Goal: Task Accomplishment & Management: Use online tool/utility

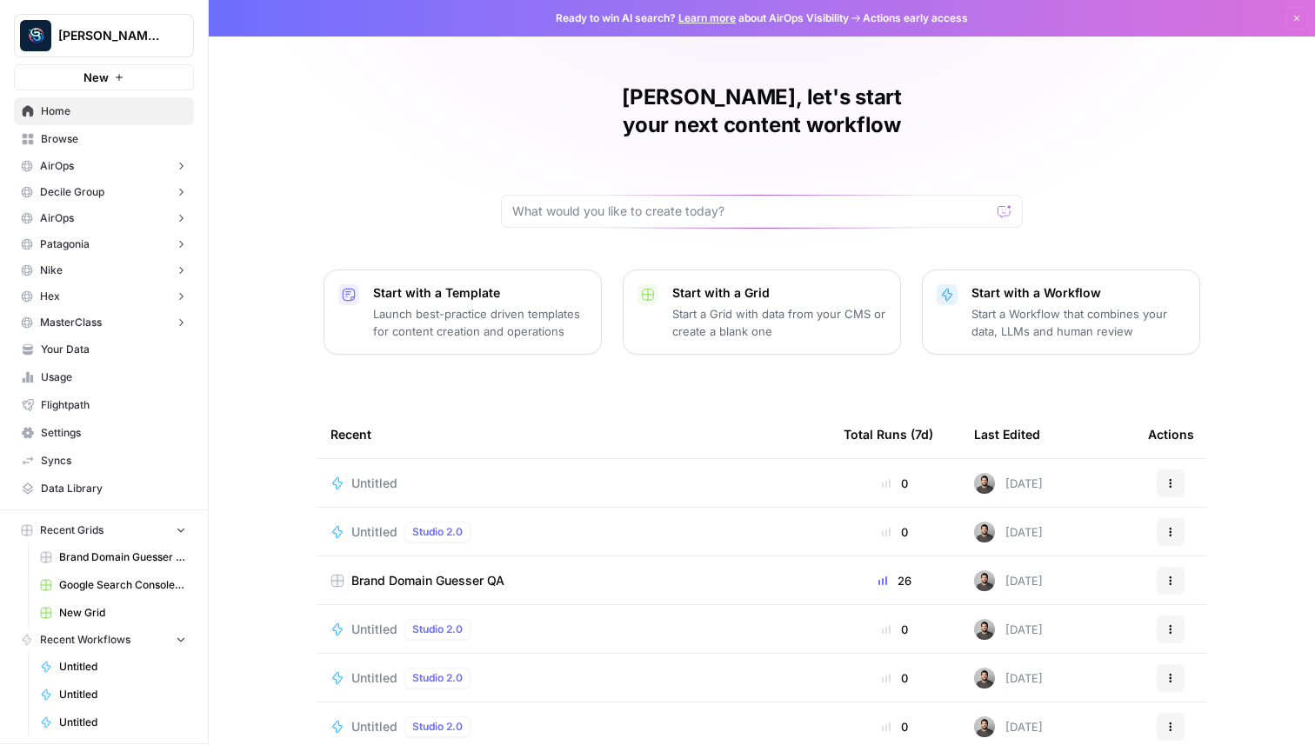
click at [112, 78] on button "New" at bounding box center [104, 77] width 180 height 26
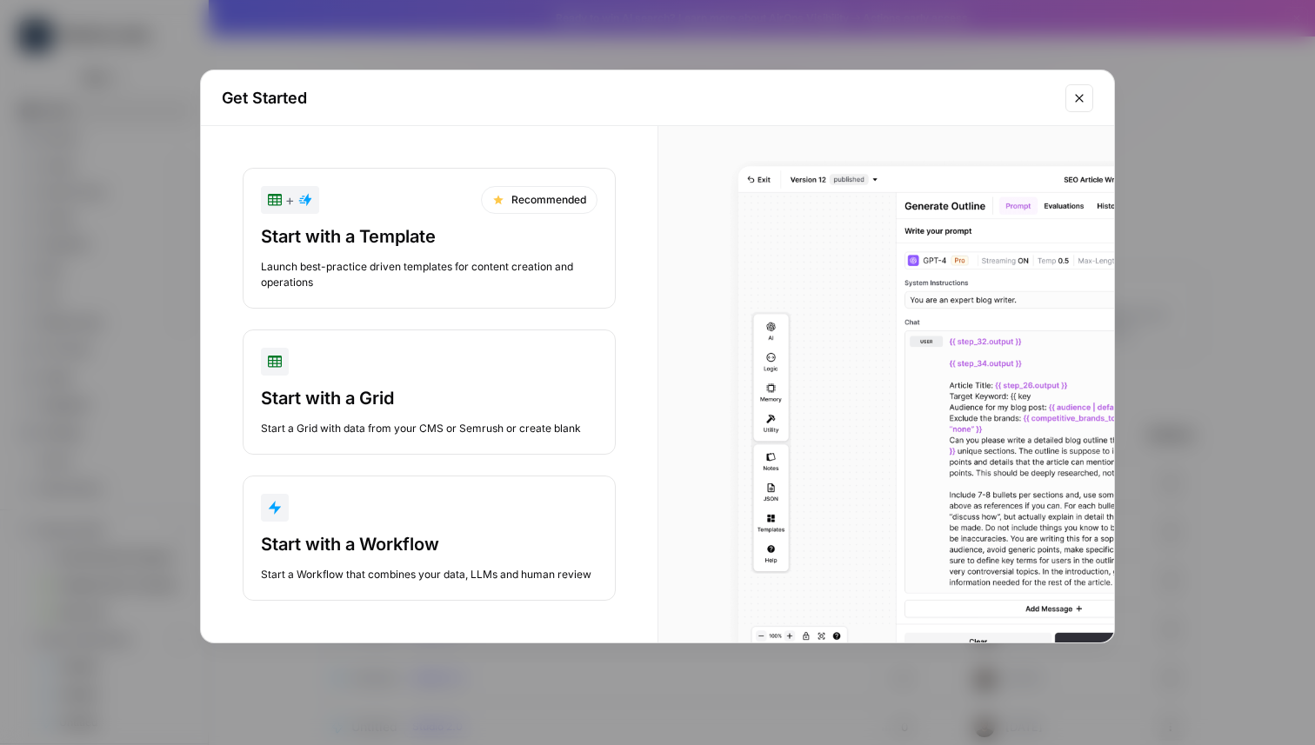
click at [366, 552] on div "Start with a Workflow" at bounding box center [429, 544] width 337 height 24
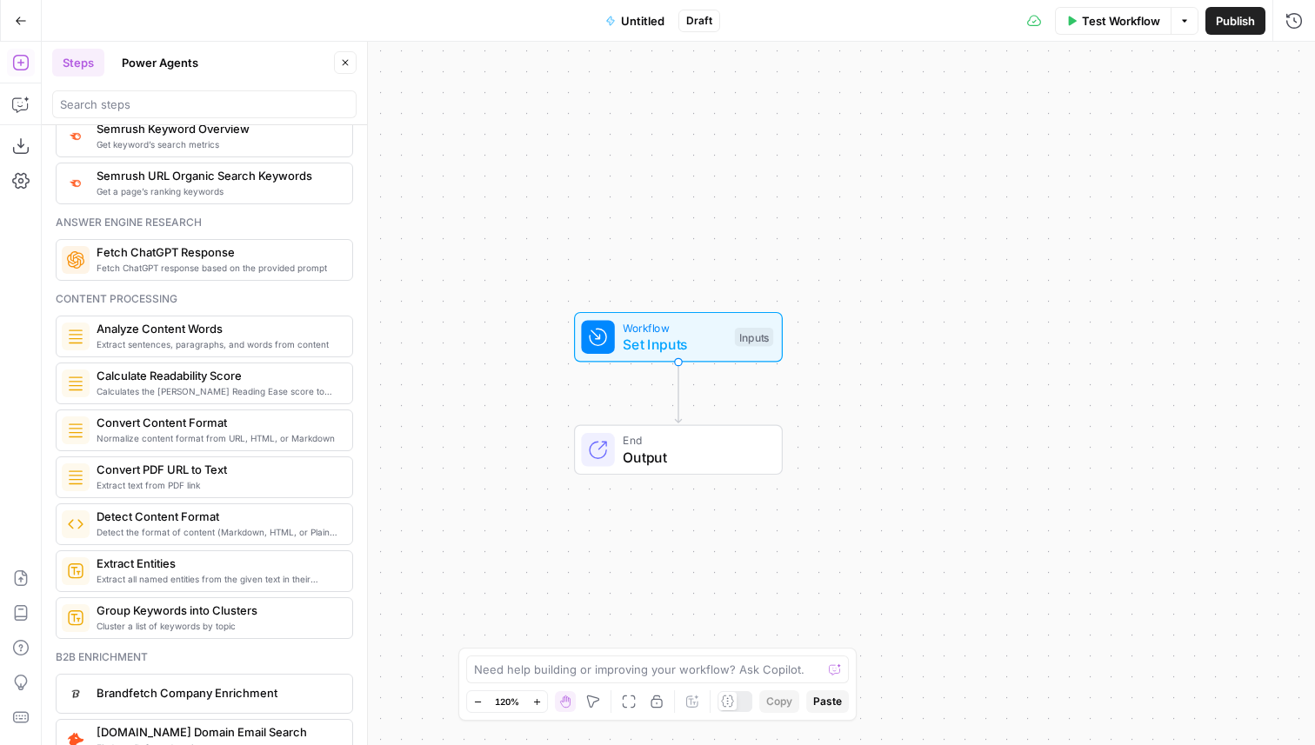
scroll to position [2252, 0]
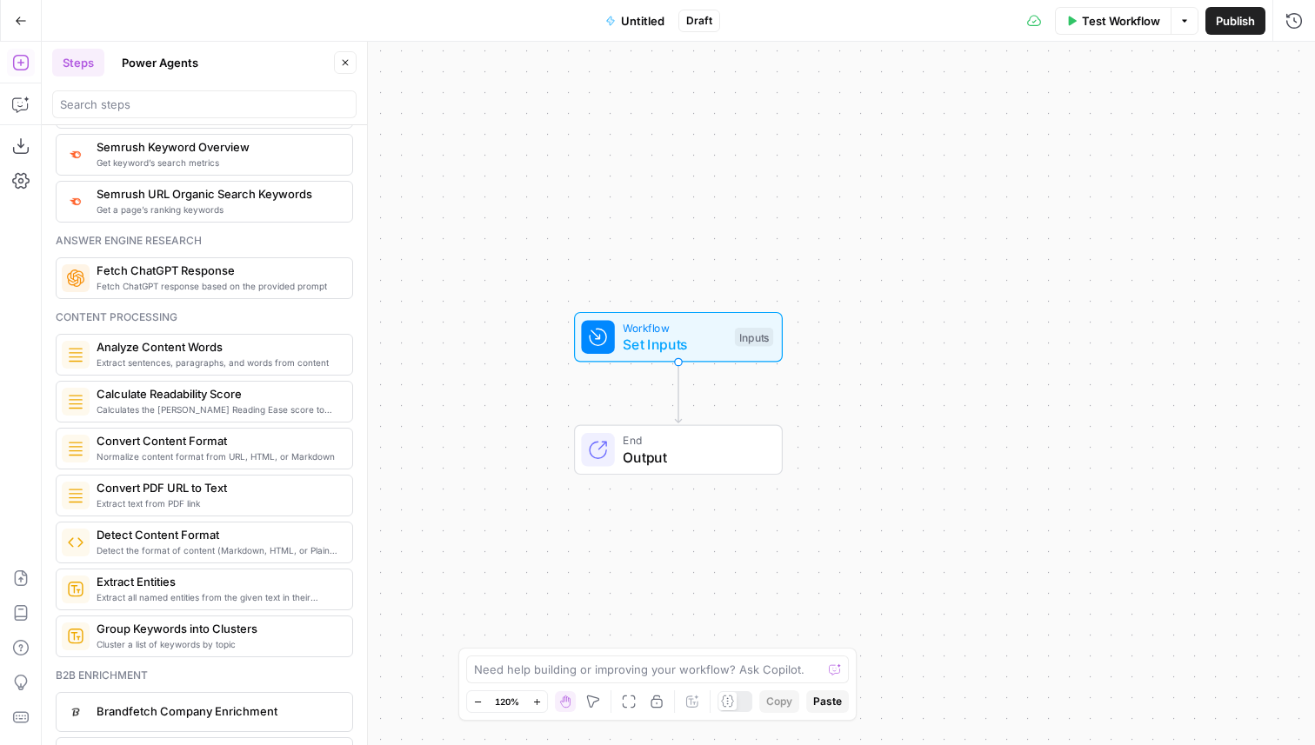
click at [173, 449] on span "Convert Content Format" at bounding box center [218, 440] width 242 height 17
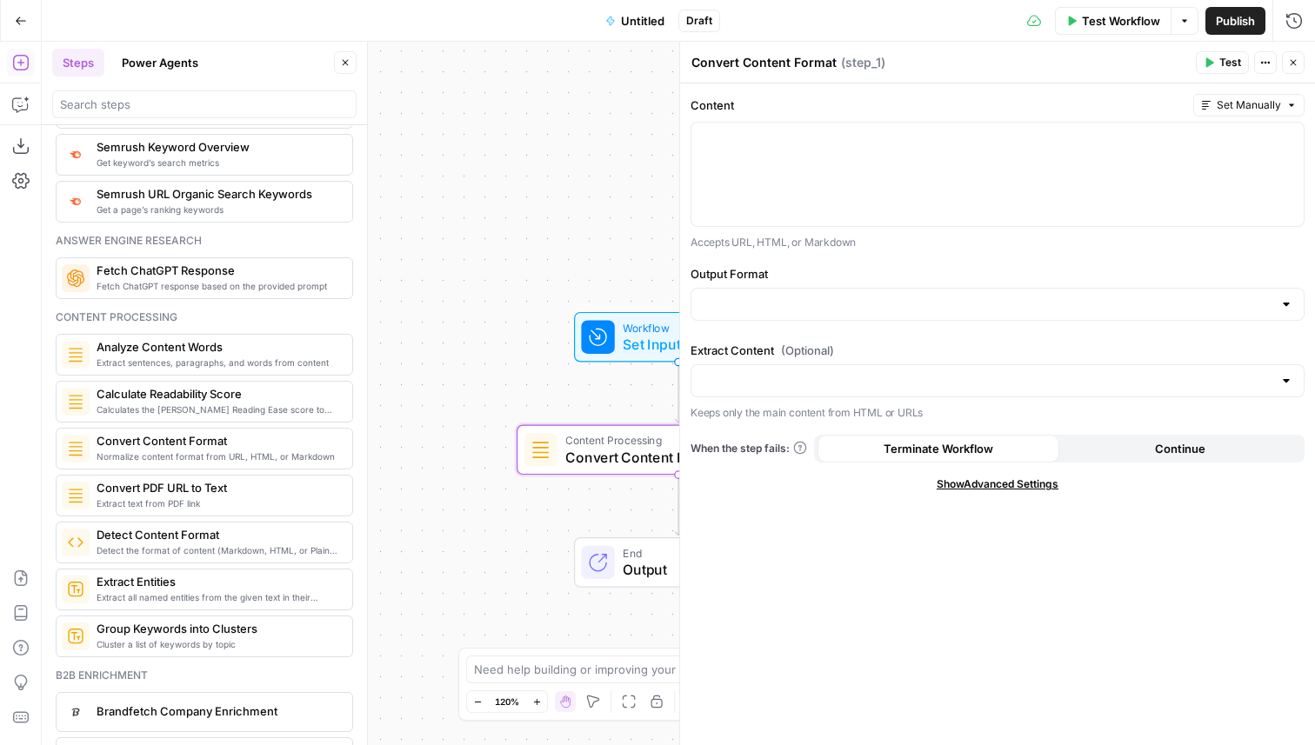
click at [350, 59] on icon "button" at bounding box center [345, 62] width 10 height 10
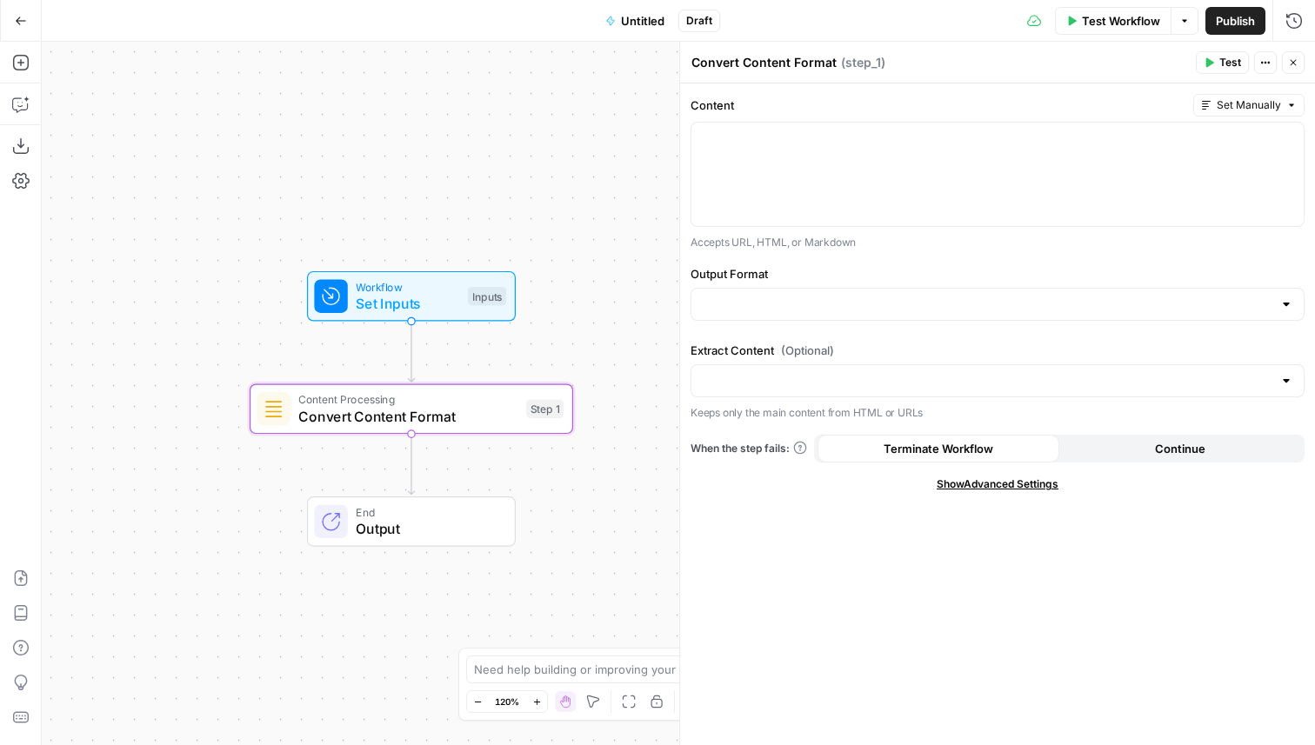
drag, startPoint x: 449, startPoint y: 153, endPoint x: 182, endPoint y: 112, distance: 270.0
click at [182, 112] on div "Workflow Set Inputs Inputs Content Processing Convert Content Format Step 1 End…" at bounding box center [678, 393] width 1273 height 703
click at [796, 189] on div at bounding box center [997, 174] width 612 height 103
click at [792, 300] on input "Output Format" at bounding box center [987, 304] width 570 height 17
click at [774, 339] on span "HTML" at bounding box center [993, 347] width 577 height 17
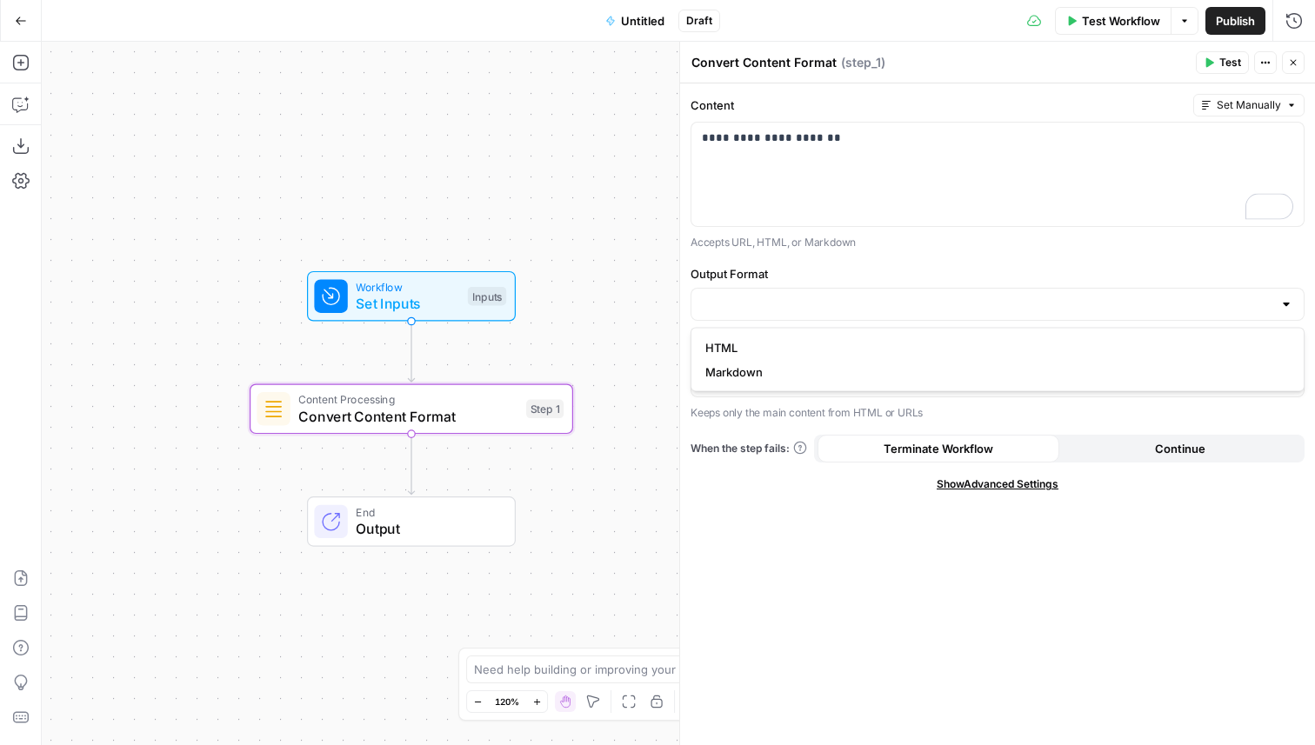
type input "HTML"
click at [770, 383] on input "Extract Content (Optional)" at bounding box center [987, 380] width 570 height 17
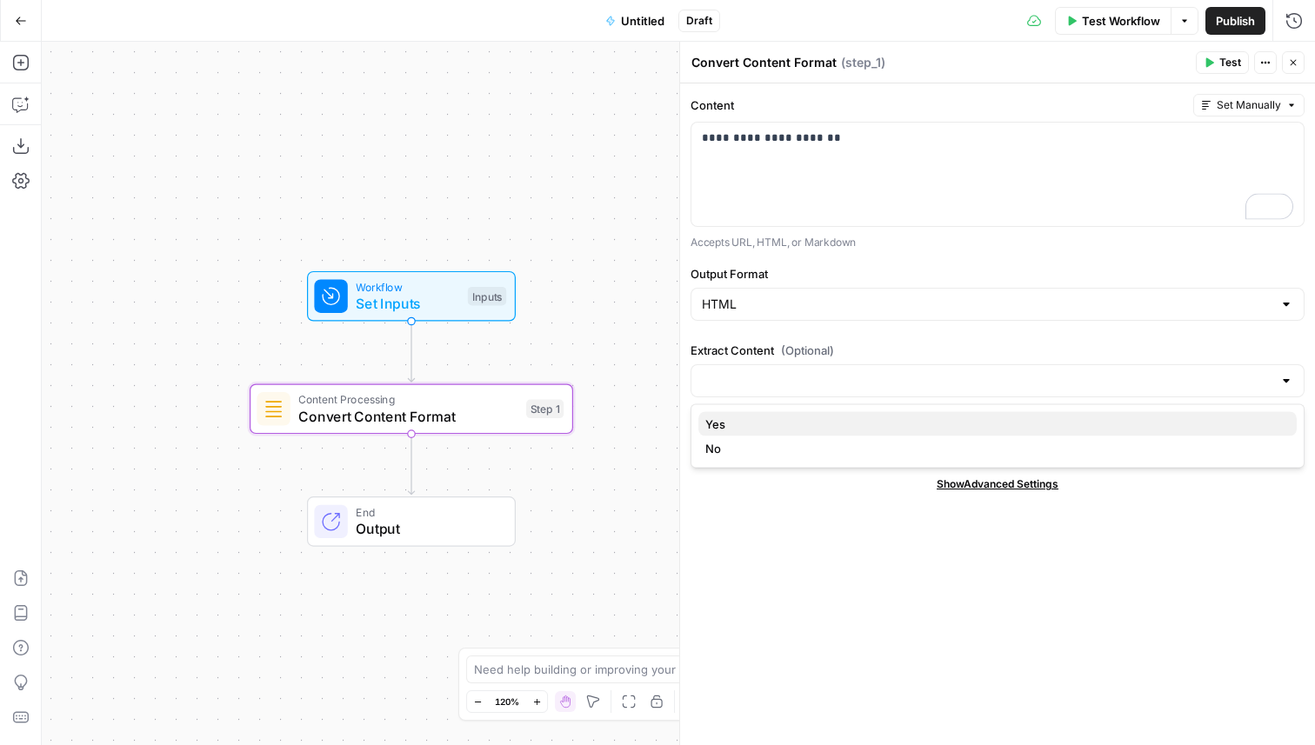
click at [763, 430] on span "Yes" at bounding box center [993, 424] width 577 height 17
type input "Yes"
click at [1225, 68] on span "Test" at bounding box center [1230, 63] width 22 height 16
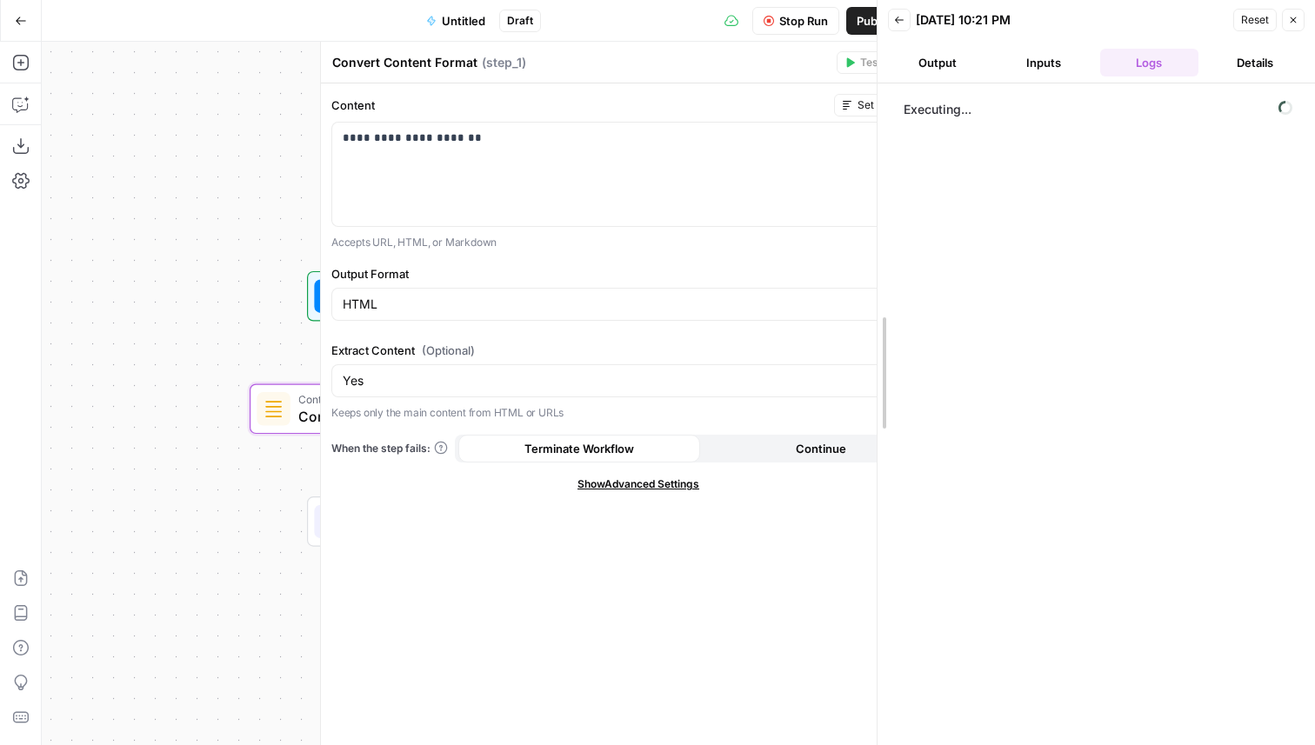
drag, startPoint x: 960, startPoint y: 122, endPoint x: 881, endPoint y: 117, distance: 79.3
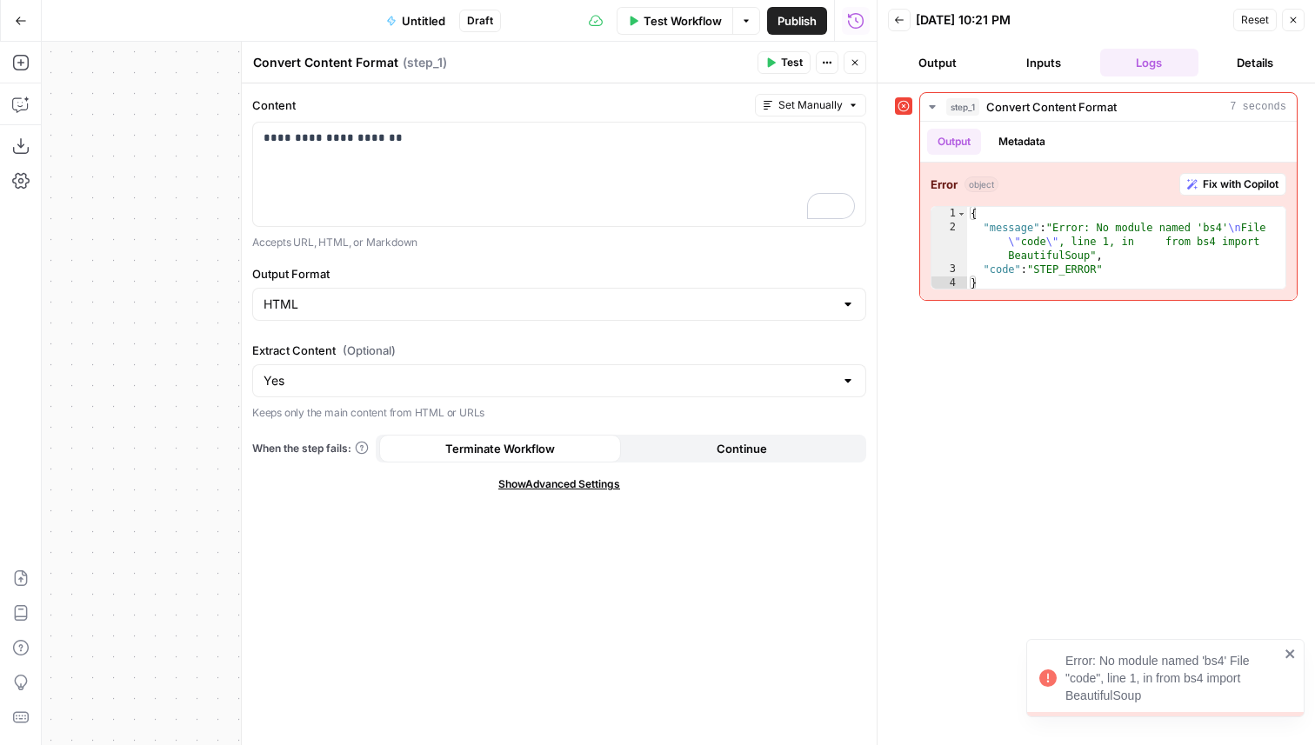
click at [17, 16] on icon "button" at bounding box center [21, 21] width 12 height 12
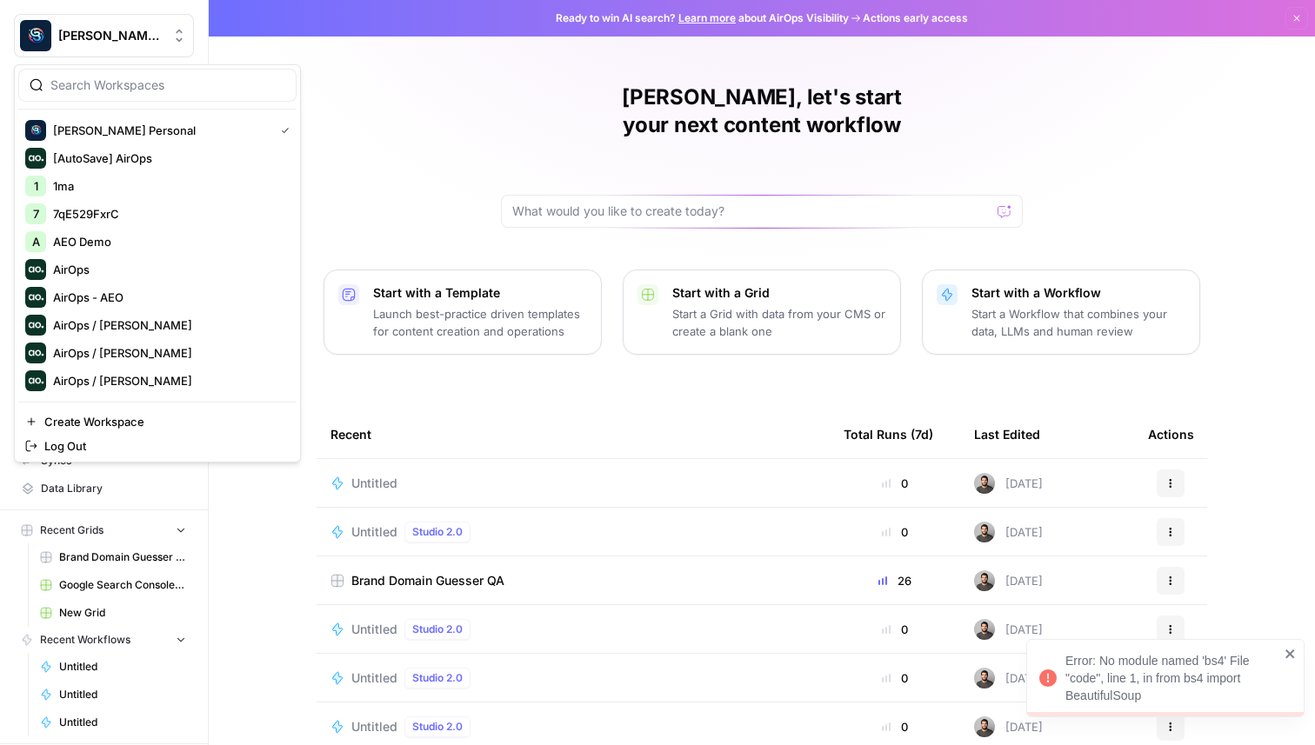
click at [101, 33] on span "[PERSON_NAME] Personal" at bounding box center [110, 35] width 105 height 17
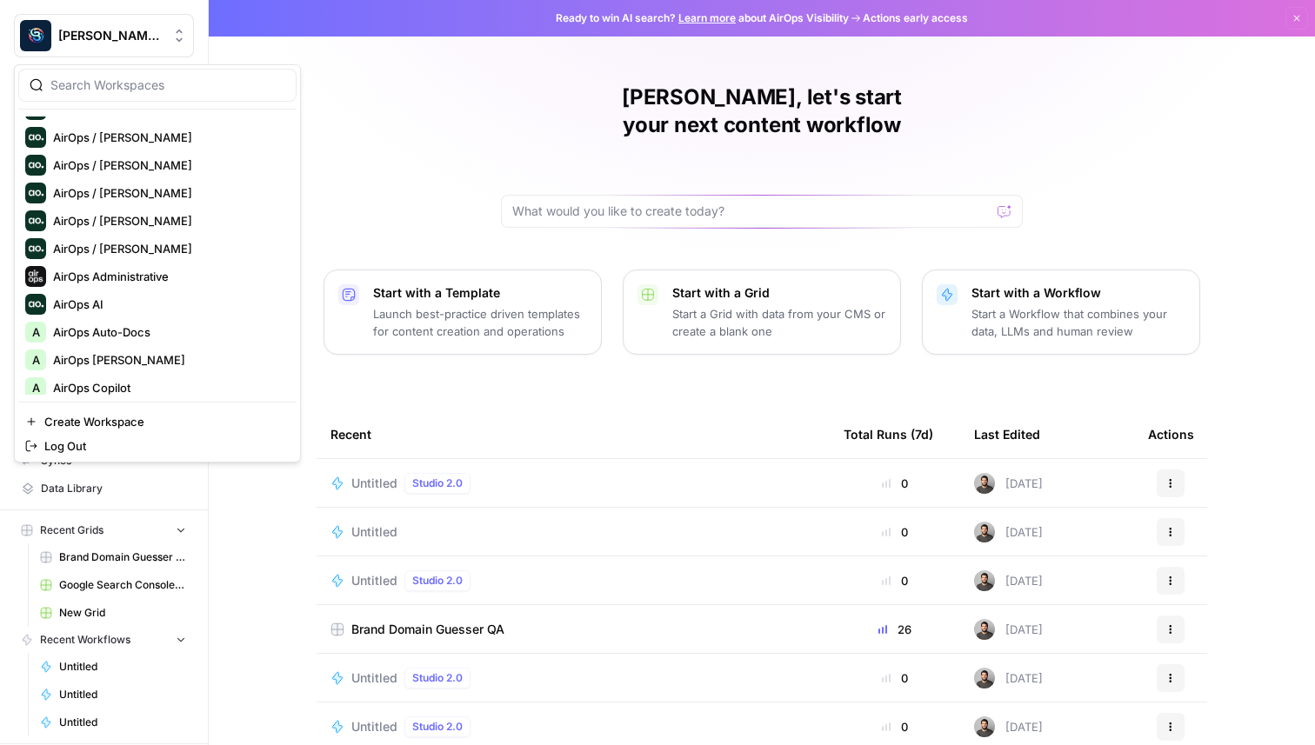
scroll to position [629, 0]
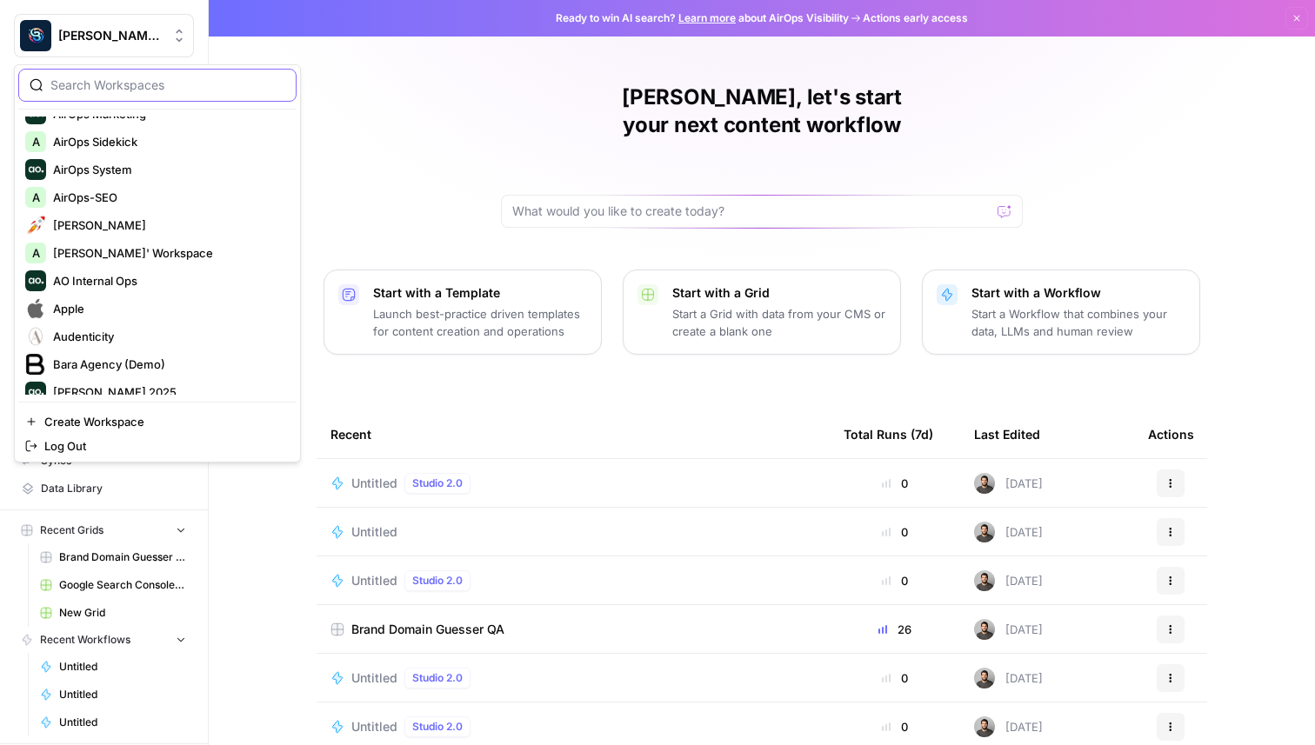
drag, startPoint x: 98, startPoint y: 83, endPoint x: 99, endPoint y: 73, distance: 10.5
click at [98, 83] on input "search" at bounding box center [167, 85] width 235 height 17
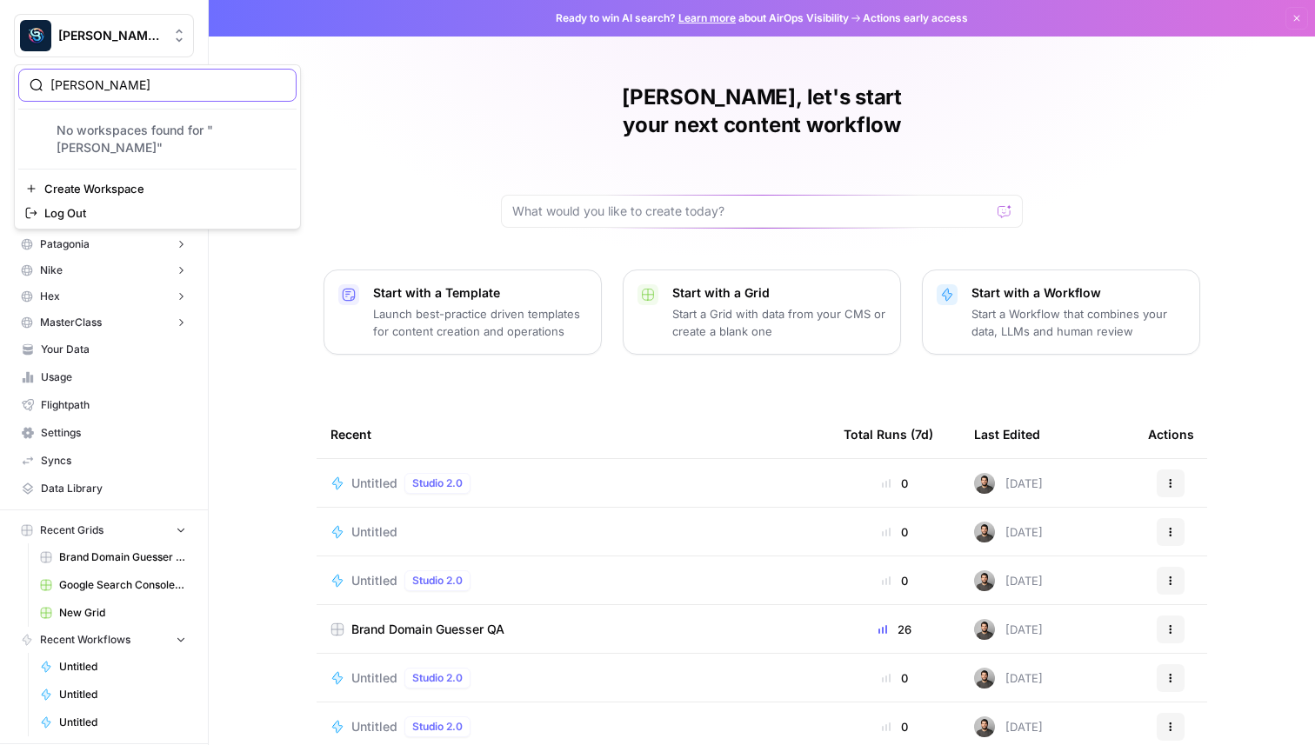
scroll to position [0, 0]
click at [143, 90] on input "juan" at bounding box center [167, 85] width 235 height 17
type input "j"
type input "1"
click at [117, 139] on div "1 1ma" at bounding box center [157, 130] width 264 height 21
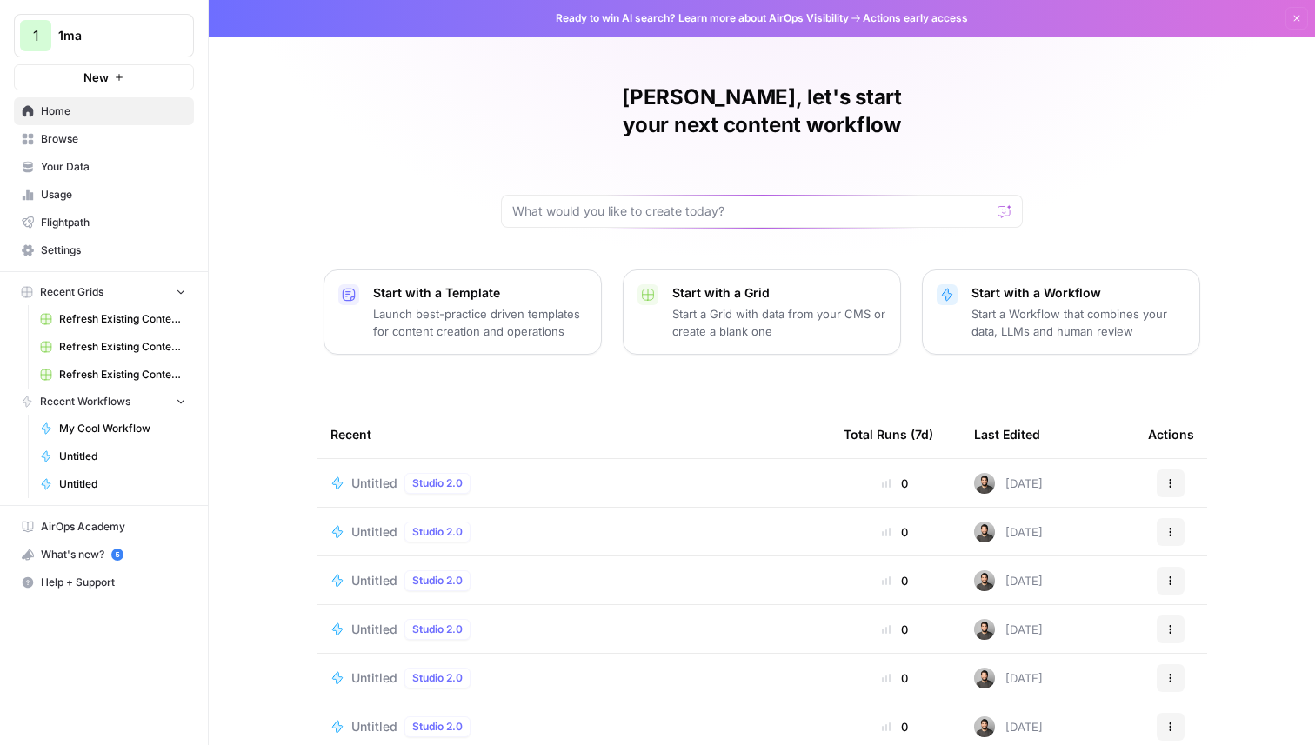
click at [146, 82] on button "New" at bounding box center [104, 77] width 180 height 26
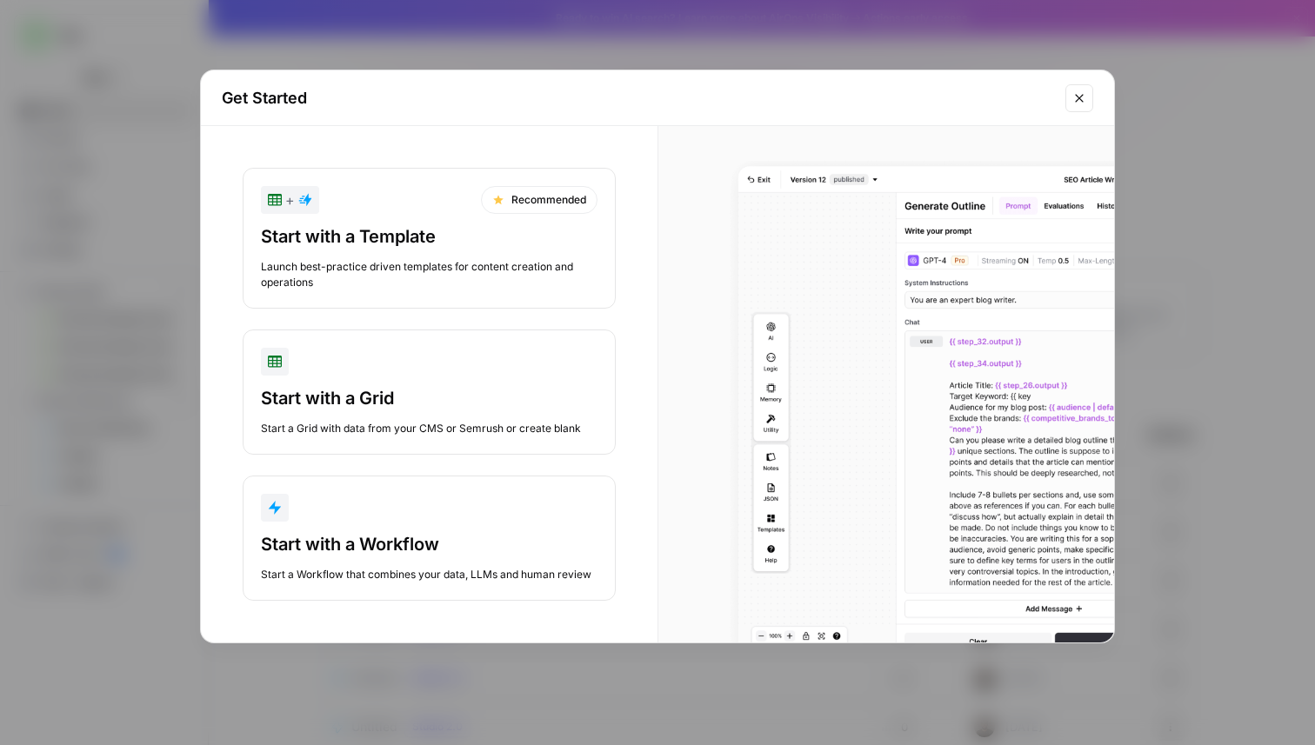
click at [393, 500] on div "button" at bounding box center [429, 508] width 337 height 28
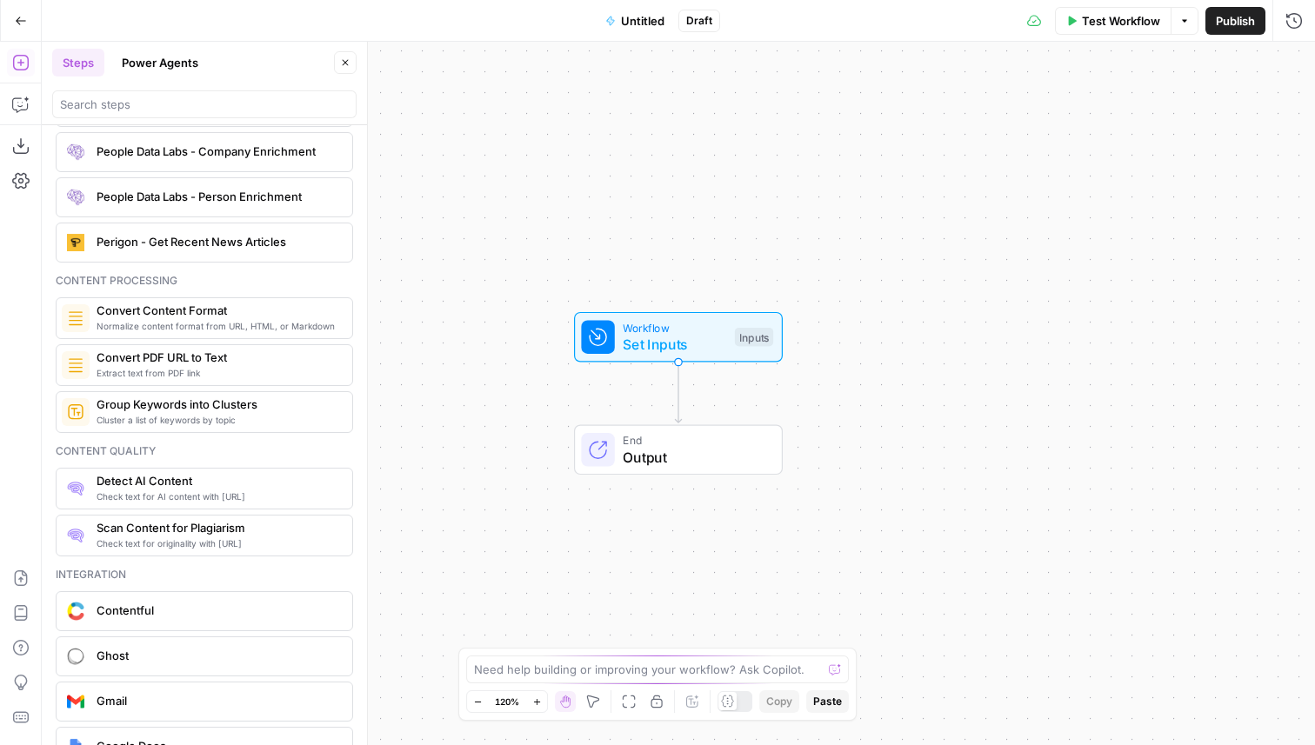
scroll to position [2575, 0]
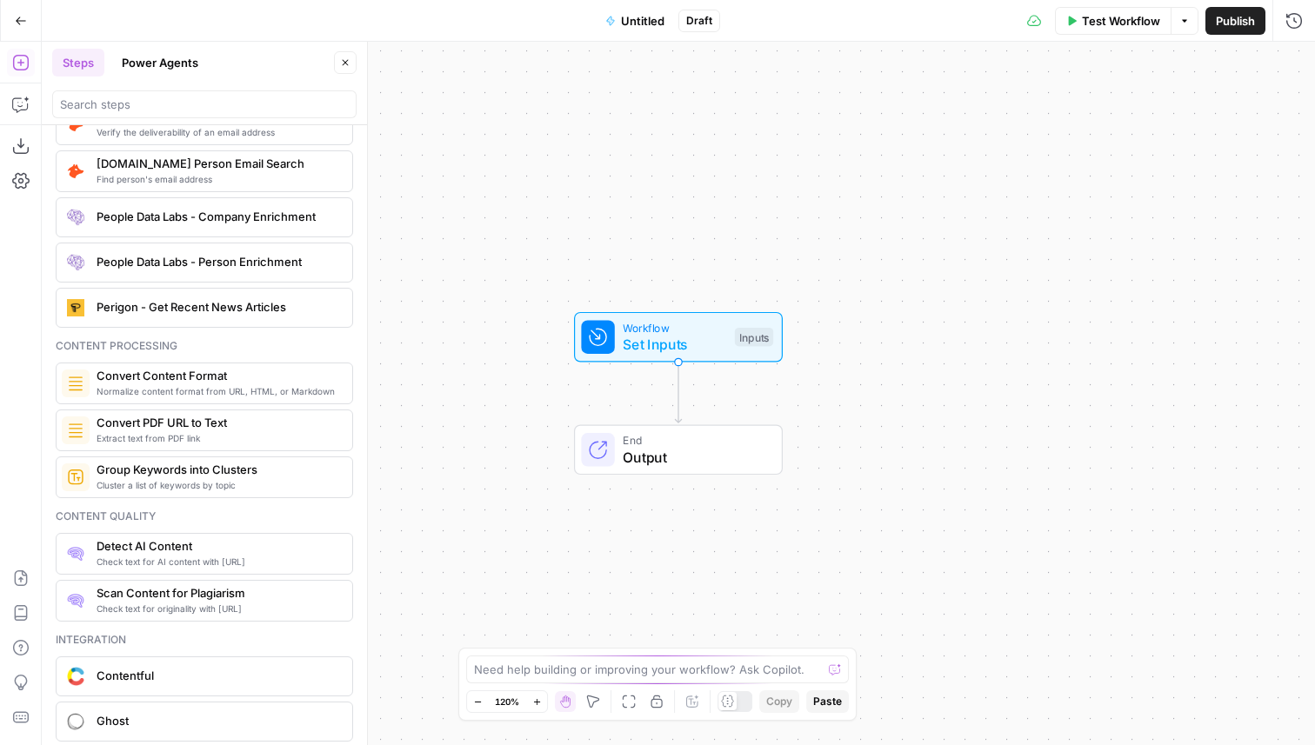
click at [219, 376] on span "Convert Content Format" at bounding box center [218, 375] width 242 height 17
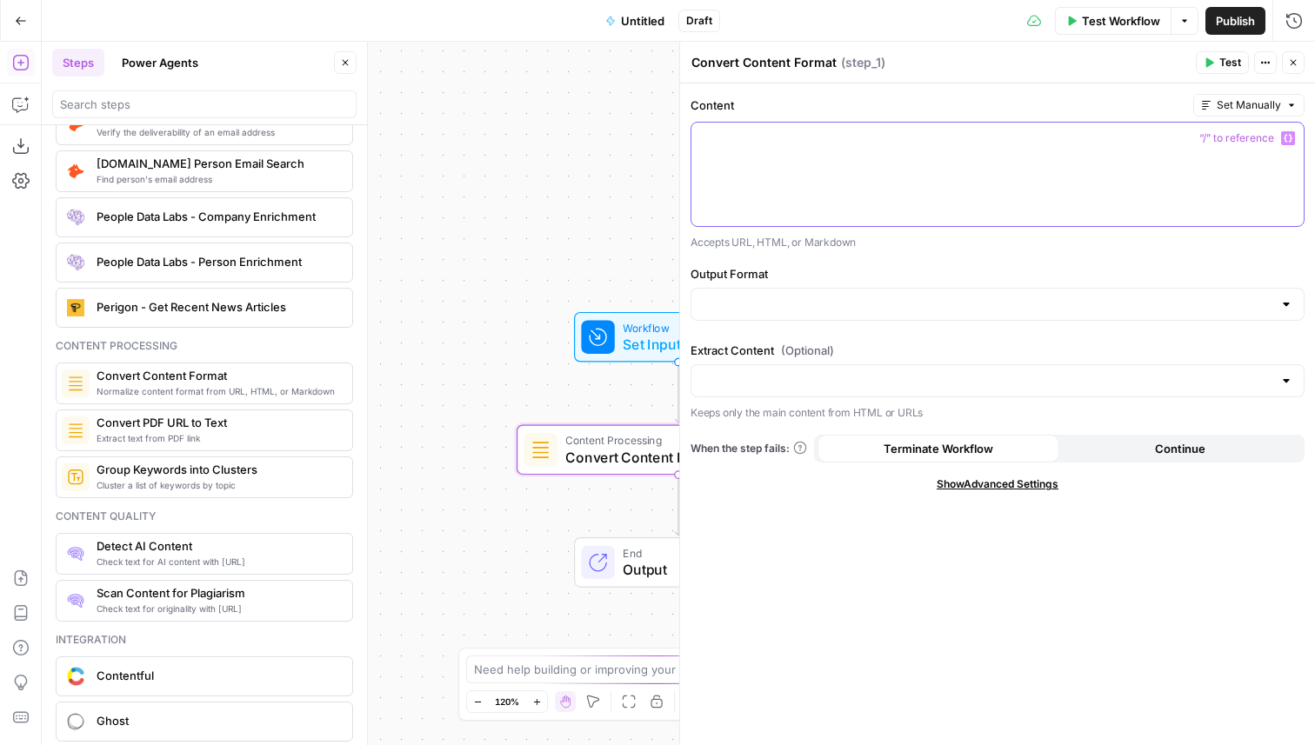
click at [806, 154] on div at bounding box center [997, 174] width 612 height 103
click at [800, 292] on div at bounding box center [997, 304] width 614 height 33
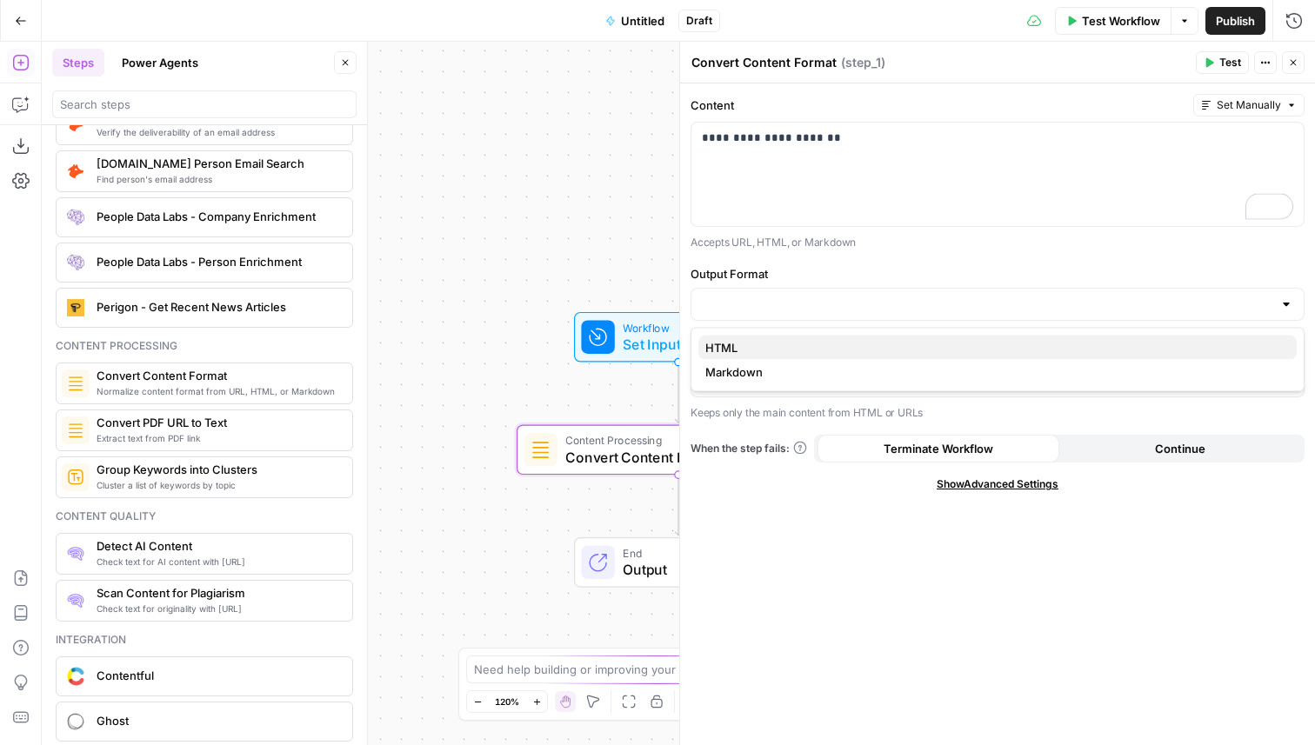
click at [761, 345] on span "HTML" at bounding box center [993, 347] width 577 height 17
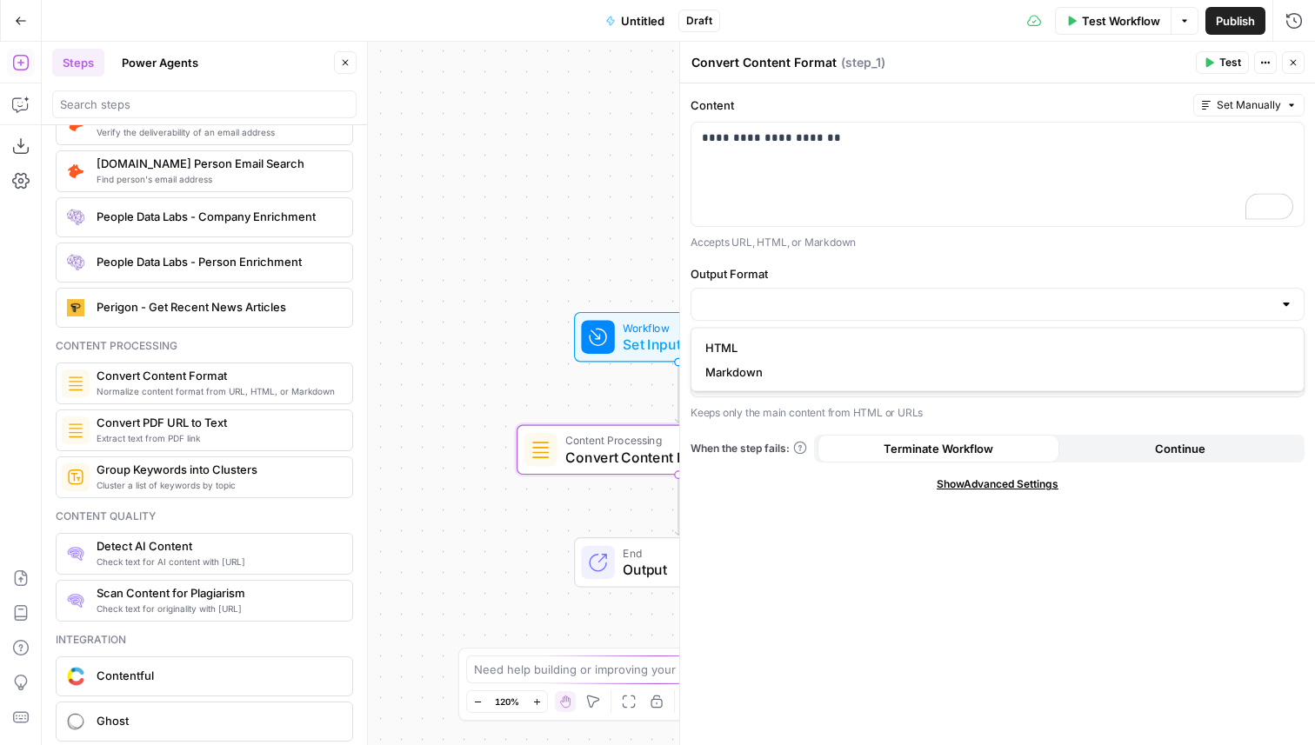
type input "HTML"
click at [760, 381] on input "Extract Content (Optional)" at bounding box center [987, 380] width 570 height 17
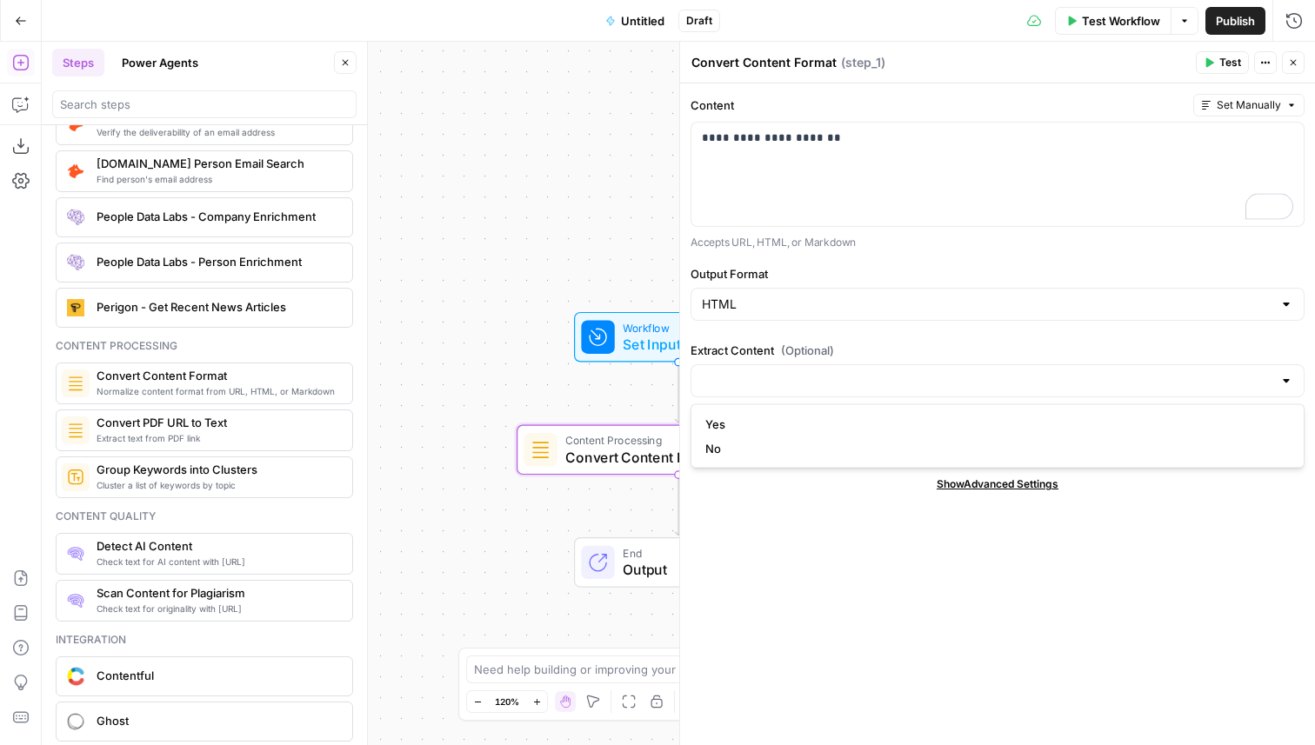
click at [754, 430] on span "Yes" at bounding box center [993, 424] width 577 height 17
type input "Yes"
click at [1209, 58] on icon "button" at bounding box center [1208, 62] width 10 height 10
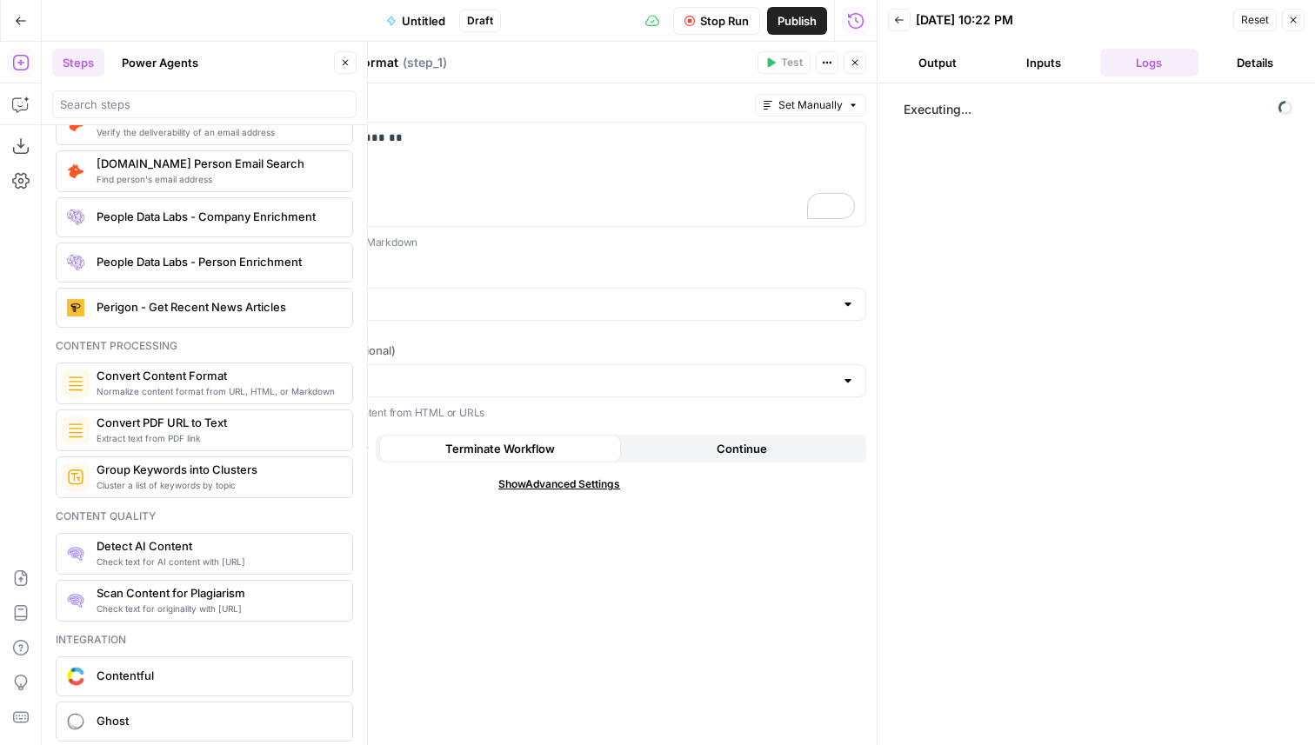
click at [337, 64] on button "Close" at bounding box center [345, 62] width 23 height 23
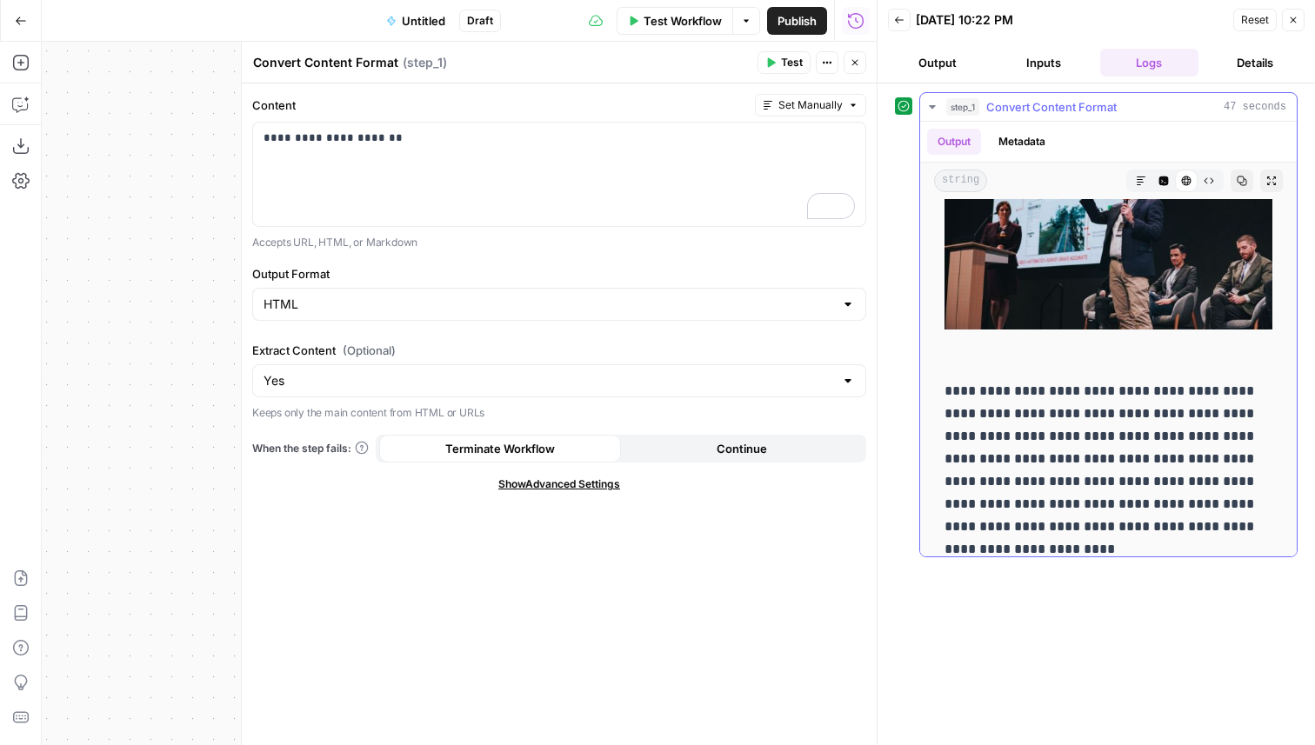
scroll to position [7976, 0]
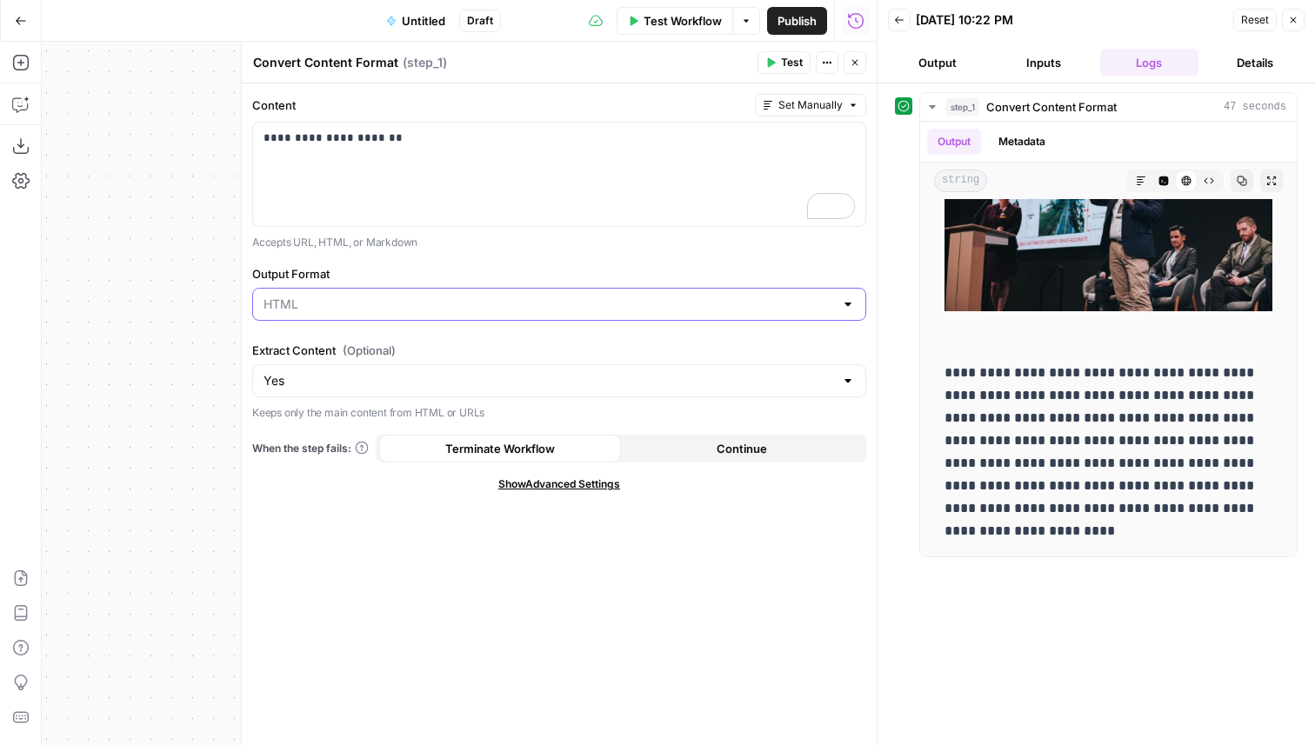
click at [326, 298] on input "Output Format" at bounding box center [548, 304] width 570 height 17
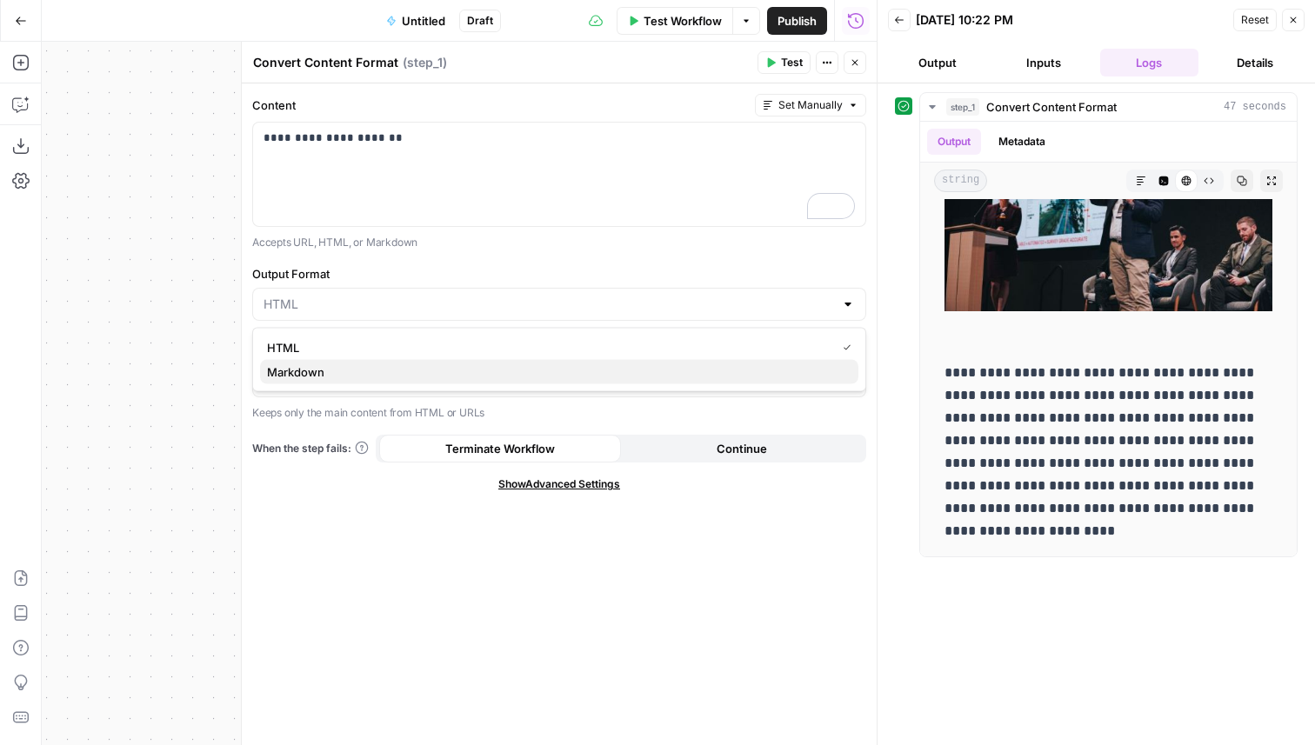
click at [320, 371] on span "Markdown" at bounding box center [555, 371] width 577 height 17
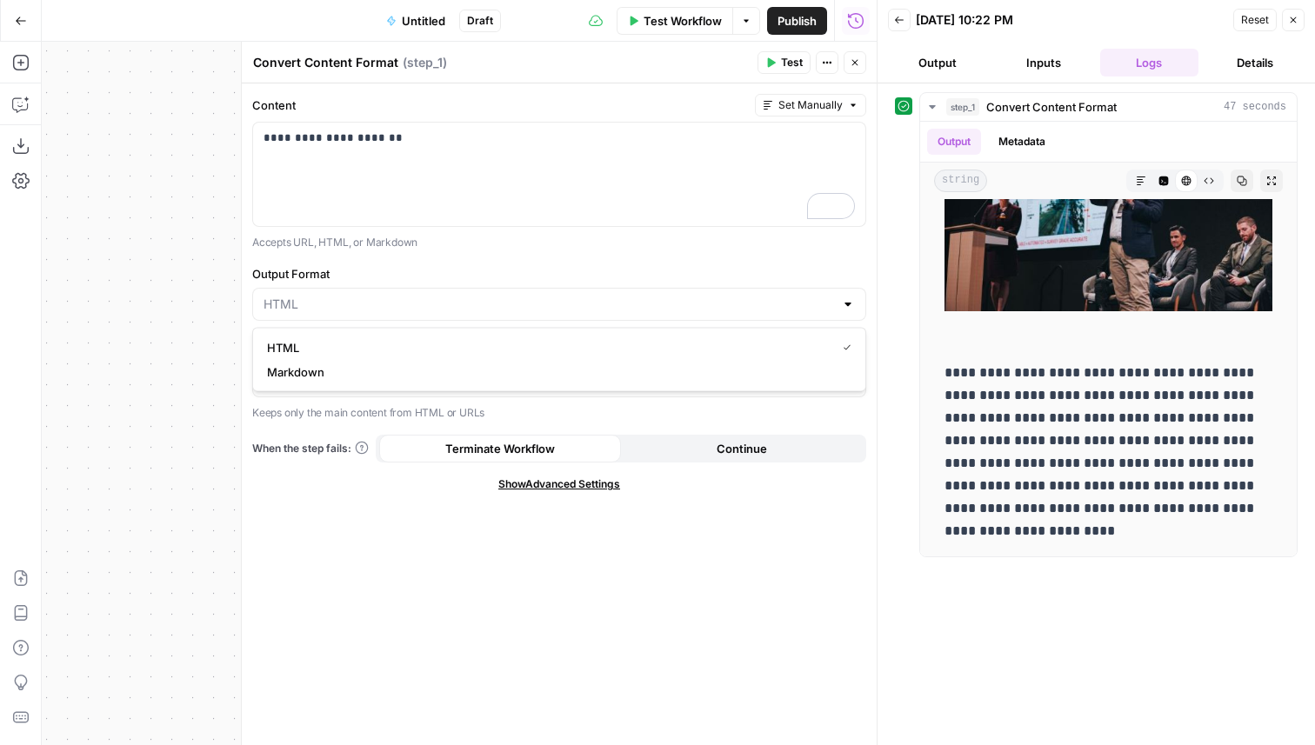
type input "Markdown"
click at [783, 57] on span "Test" at bounding box center [792, 63] width 22 height 16
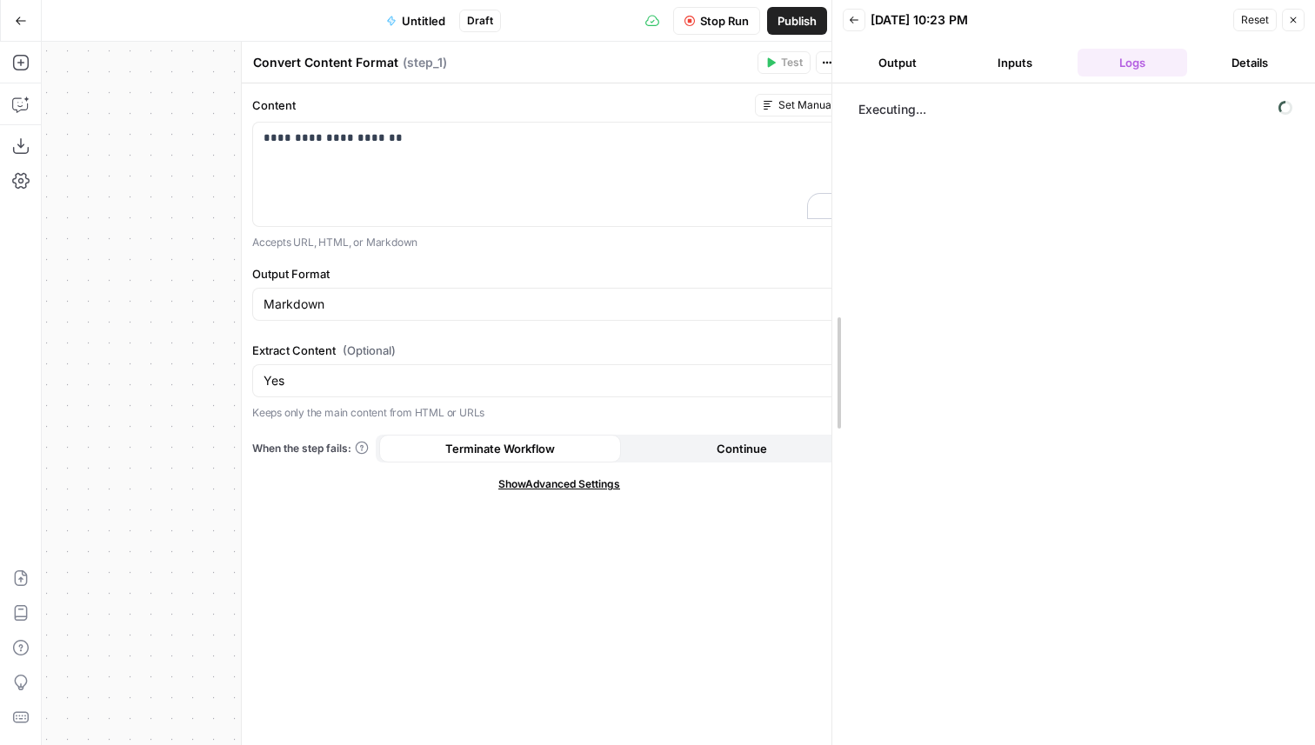
drag, startPoint x: 880, startPoint y: 217, endPoint x: 832, endPoint y: 205, distance: 49.1
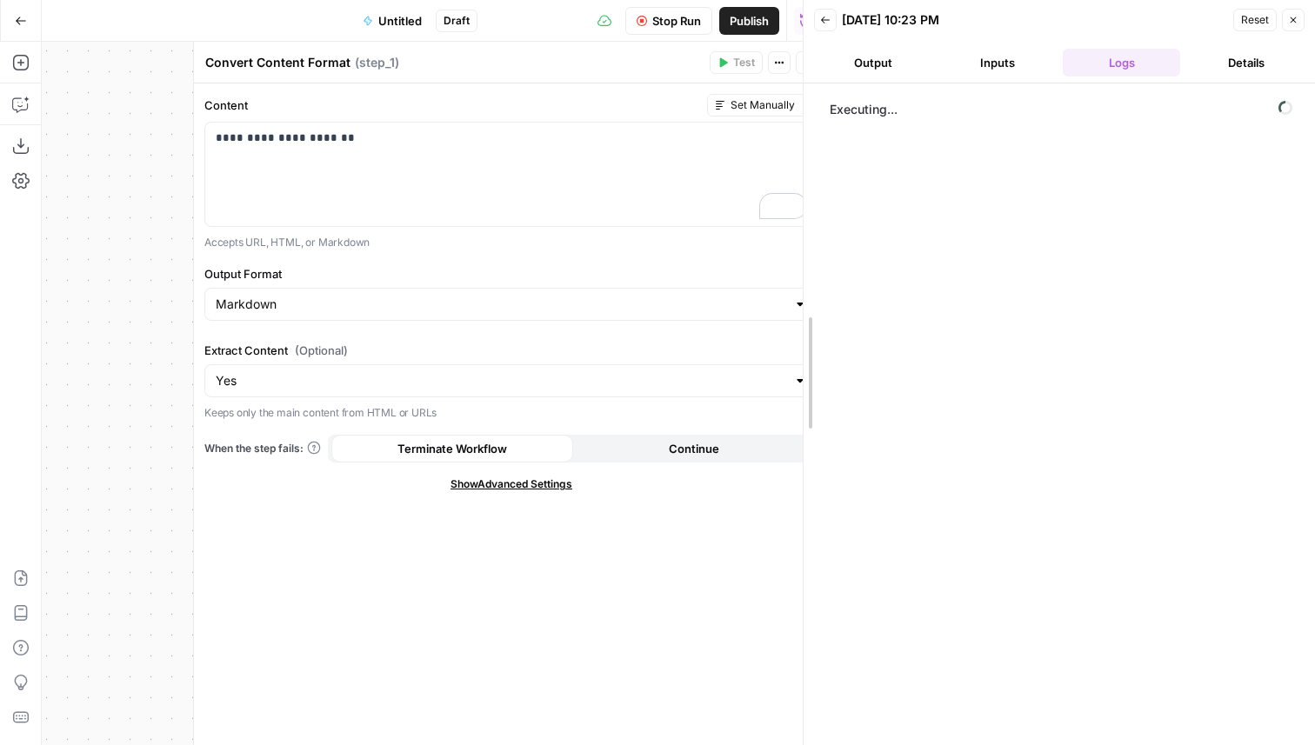
drag, startPoint x: 833, startPoint y: 205, endPoint x: 800, endPoint y: 197, distance: 34.0
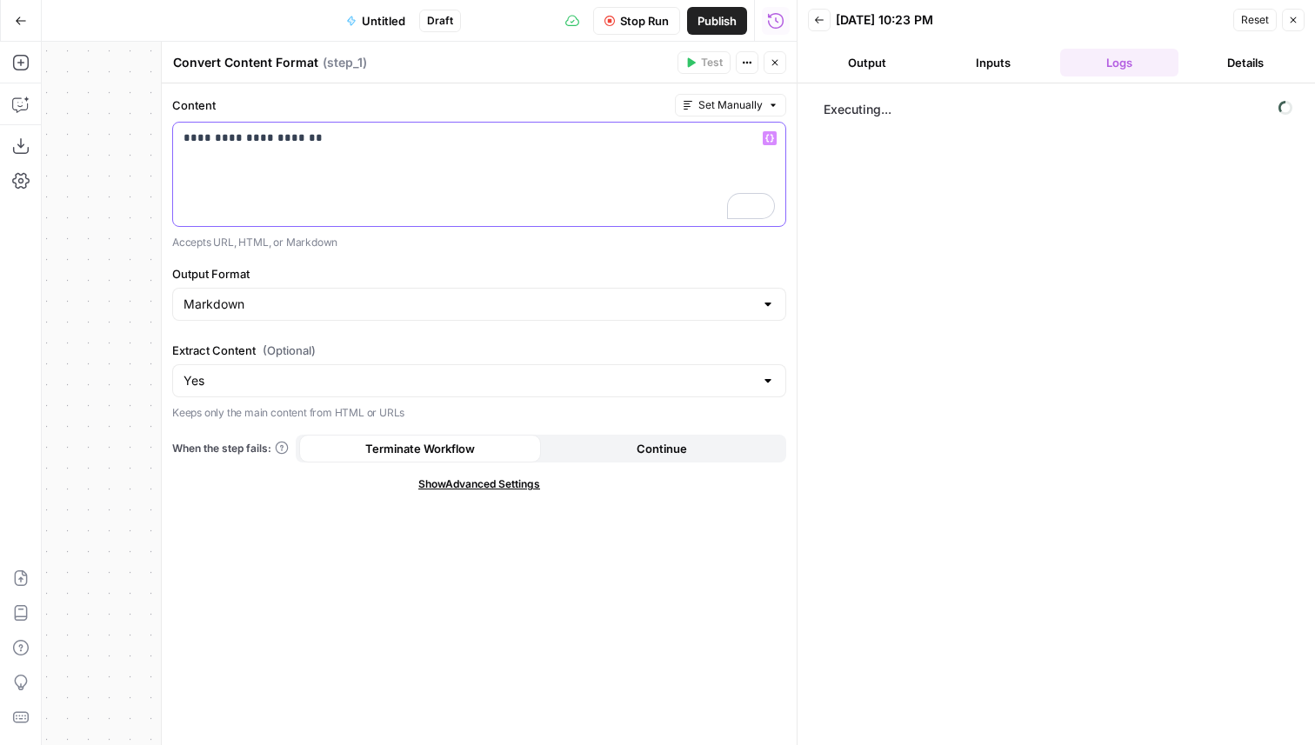
drag, startPoint x: 319, startPoint y: 141, endPoint x: 153, endPoint y: 112, distance: 168.5
click at [167, 117] on div "**********" at bounding box center [479, 393] width 636 height 703
copy p "**********"
click at [871, 263] on div "Executing..." at bounding box center [1056, 414] width 483 height 644
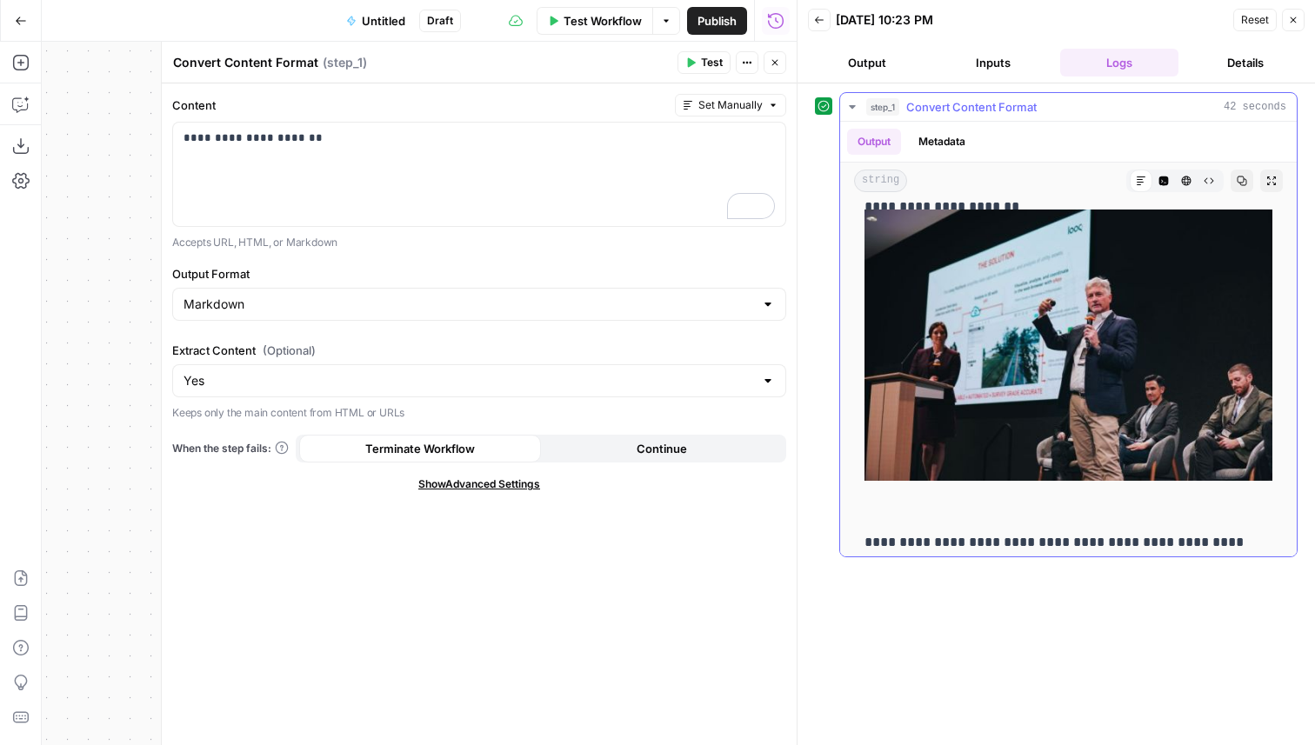
scroll to position [8361, 0]
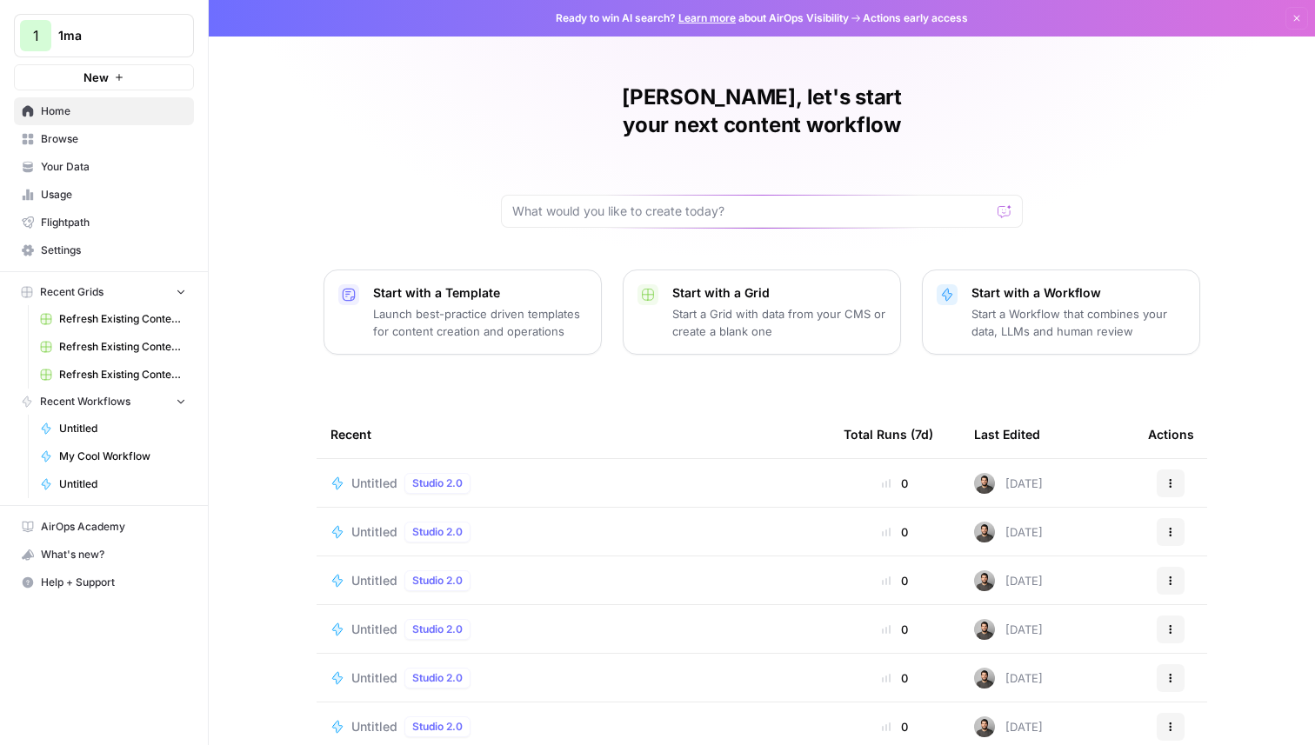
click at [119, 31] on span "1ma" at bounding box center [110, 35] width 105 height 17
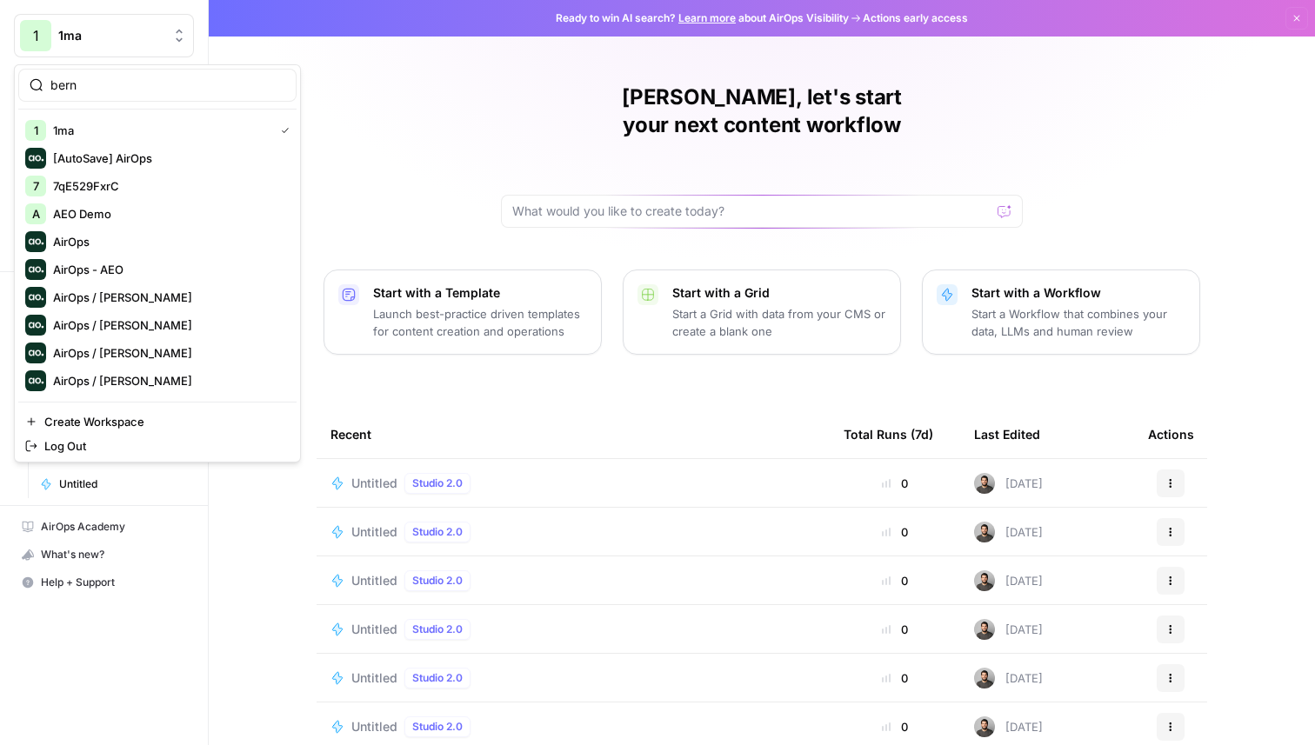
type input "bern"
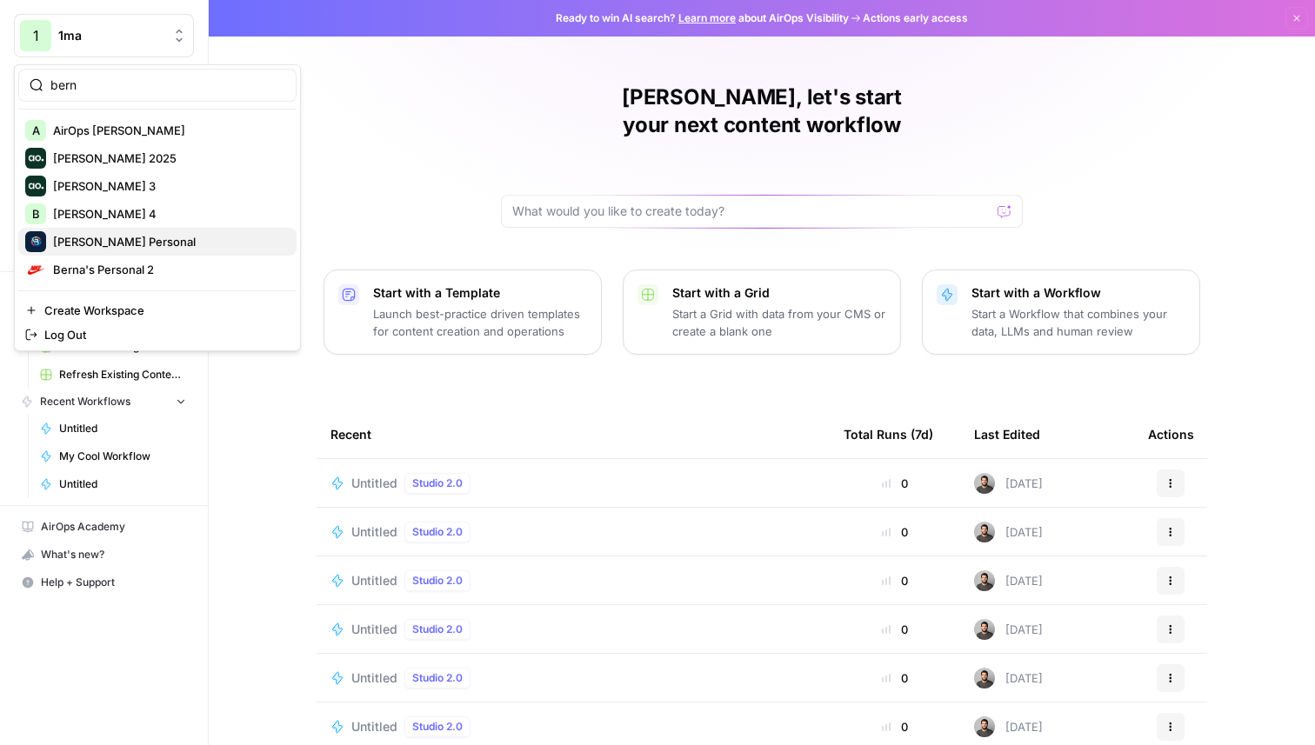
click at [119, 246] on span "[PERSON_NAME] Personal" at bounding box center [168, 241] width 230 height 17
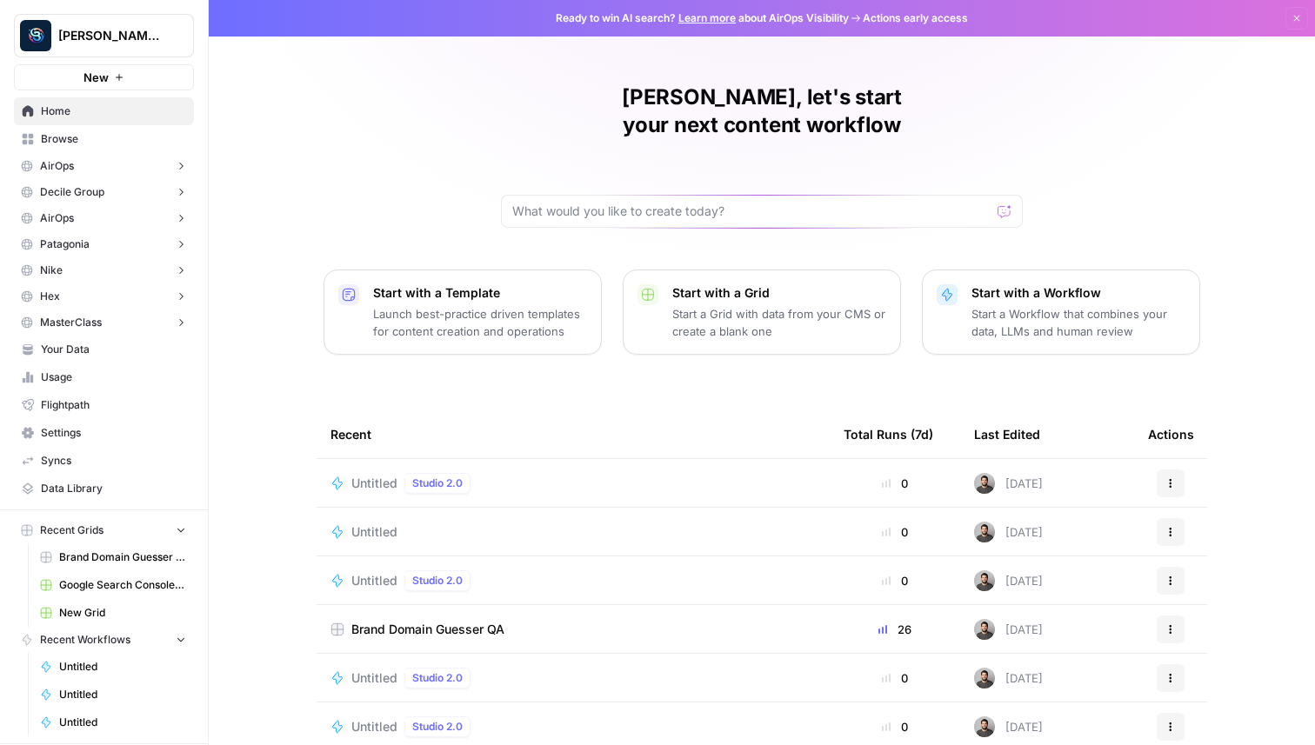
click at [85, 70] on span "New" at bounding box center [95, 77] width 25 height 17
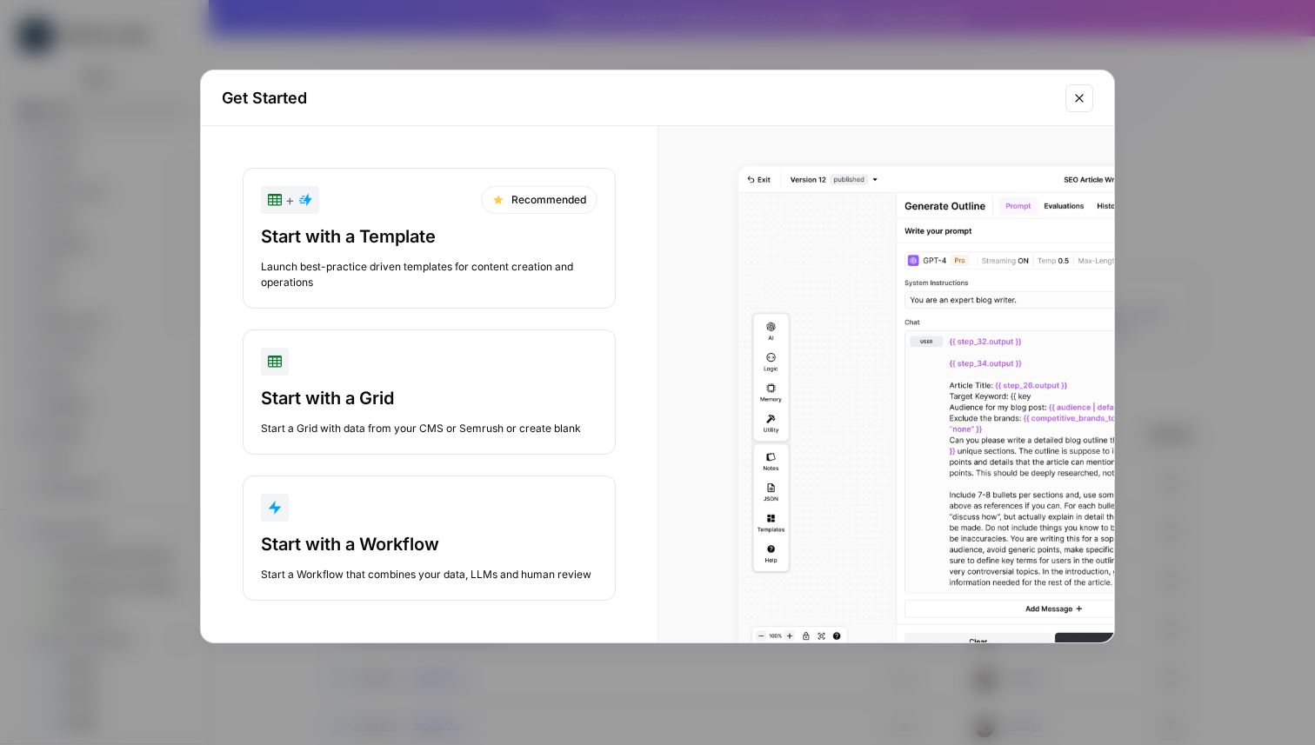
click at [379, 575] on div "Start a Workflow that combines your data, LLMs and human review" at bounding box center [429, 575] width 337 height 16
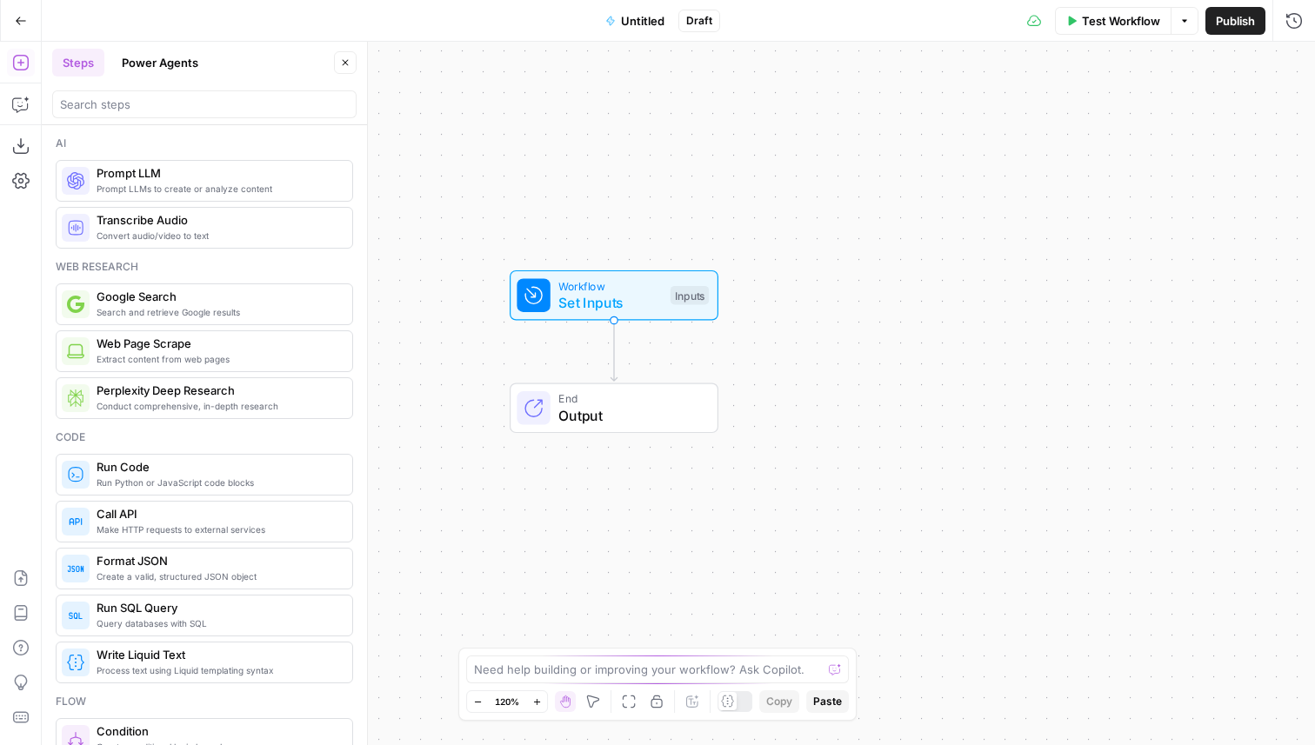
drag, startPoint x: 582, startPoint y: 131, endPoint x: 523, endPoint y: 90, distance: 72.4
click at [522, 90] on div "Workflow Set Inputs Inputs End Output" at bounding box center [678, 393] width 1273 height 703
drag, startPoint x: 556, startPoint y: 125, endPoint x: 554, endPoint y: 94, distance: 31.4
click at [554, 95] on div "Workflow Set Inputs Inputs End Output" at bounding box center [678, 393] width 1273 height 703
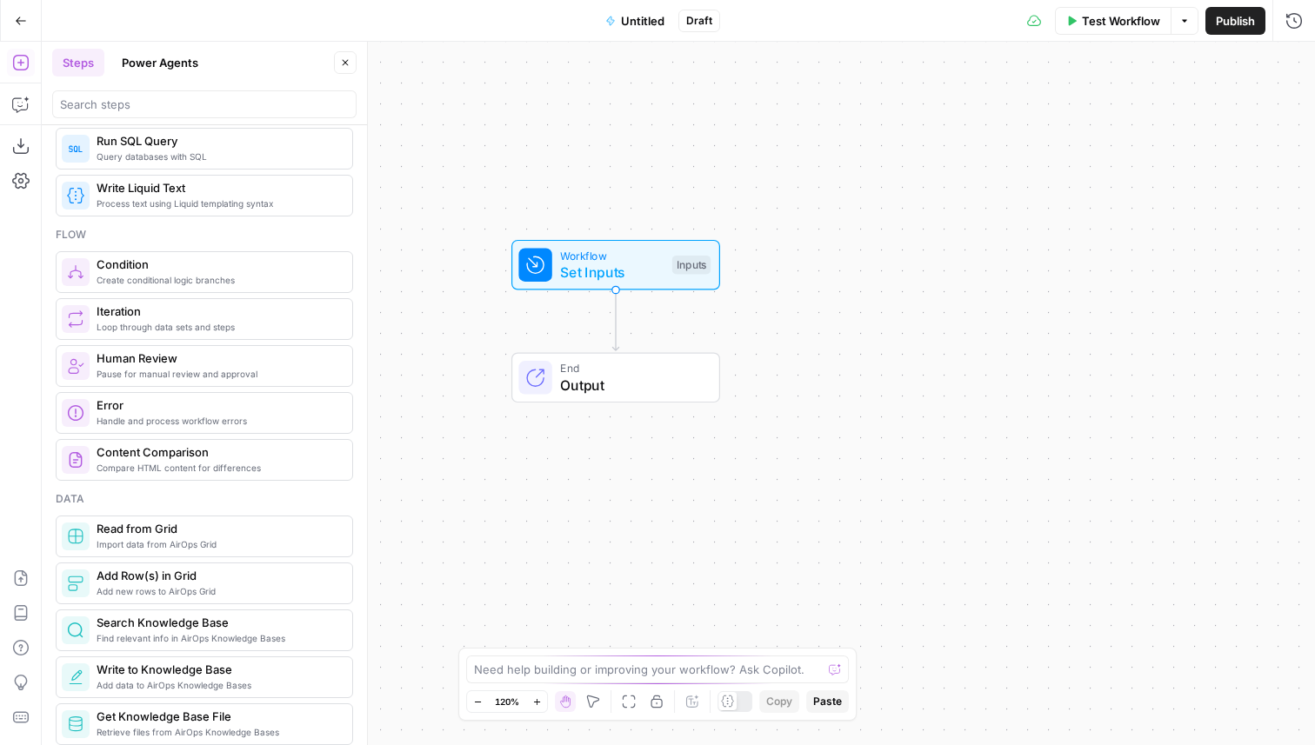
scroll to position [97, 0]
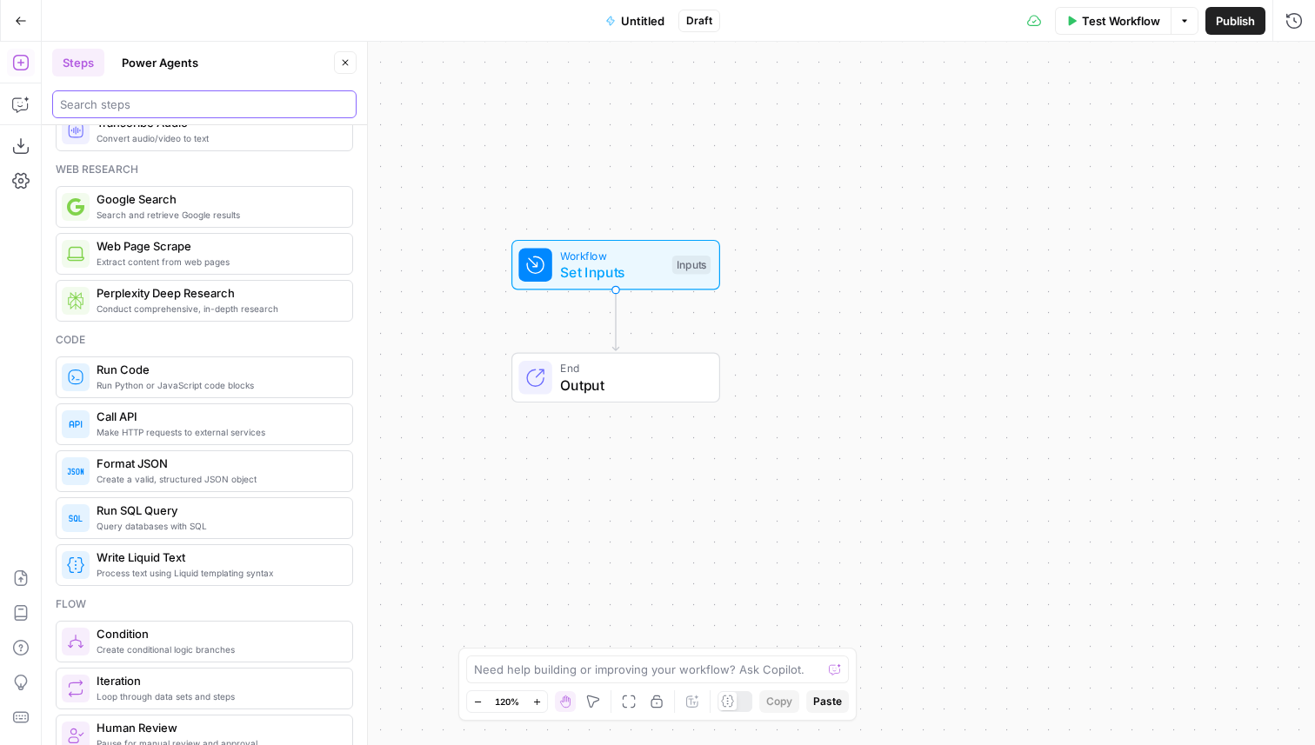
click at [152, 109] on input "search" at bounding box center [204, 104] width 289 height 17
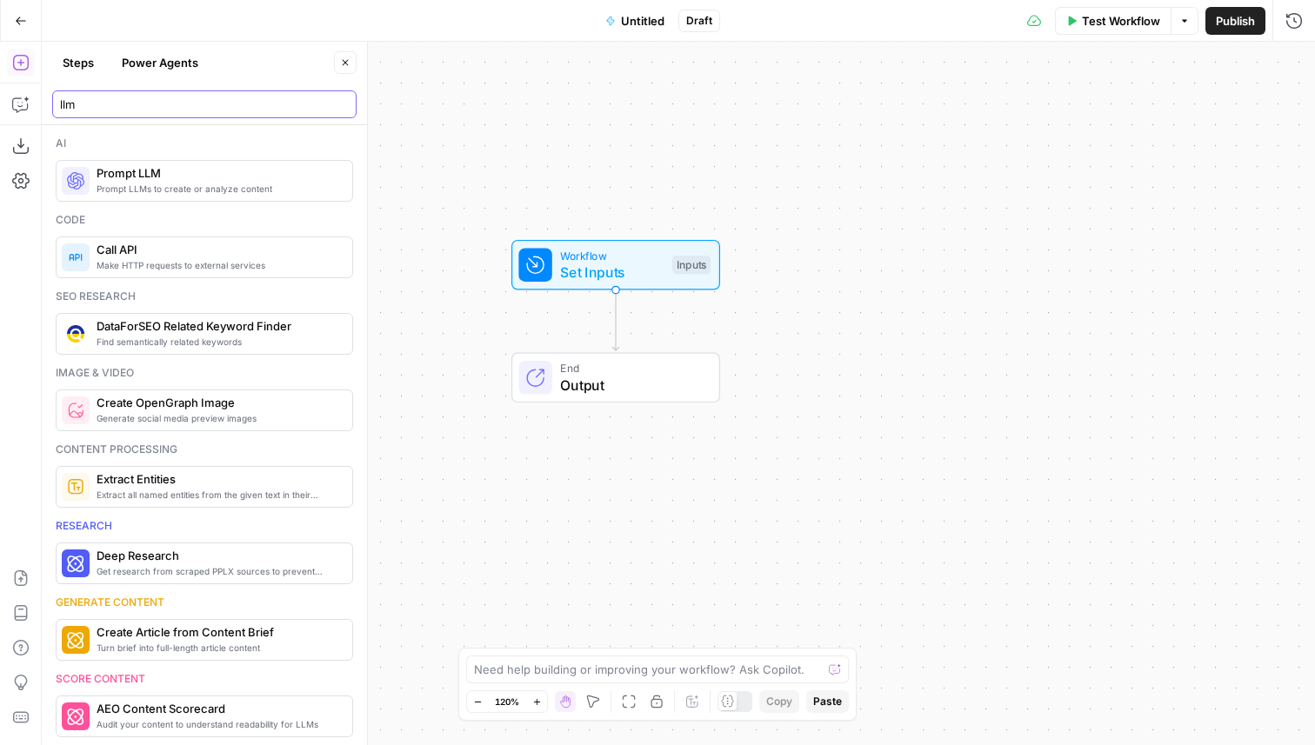
type input "llm"
click at [147, 190] on span "Prompt LLMs to create or analyze content" at bounding box center [218, 189] width 242 height 14
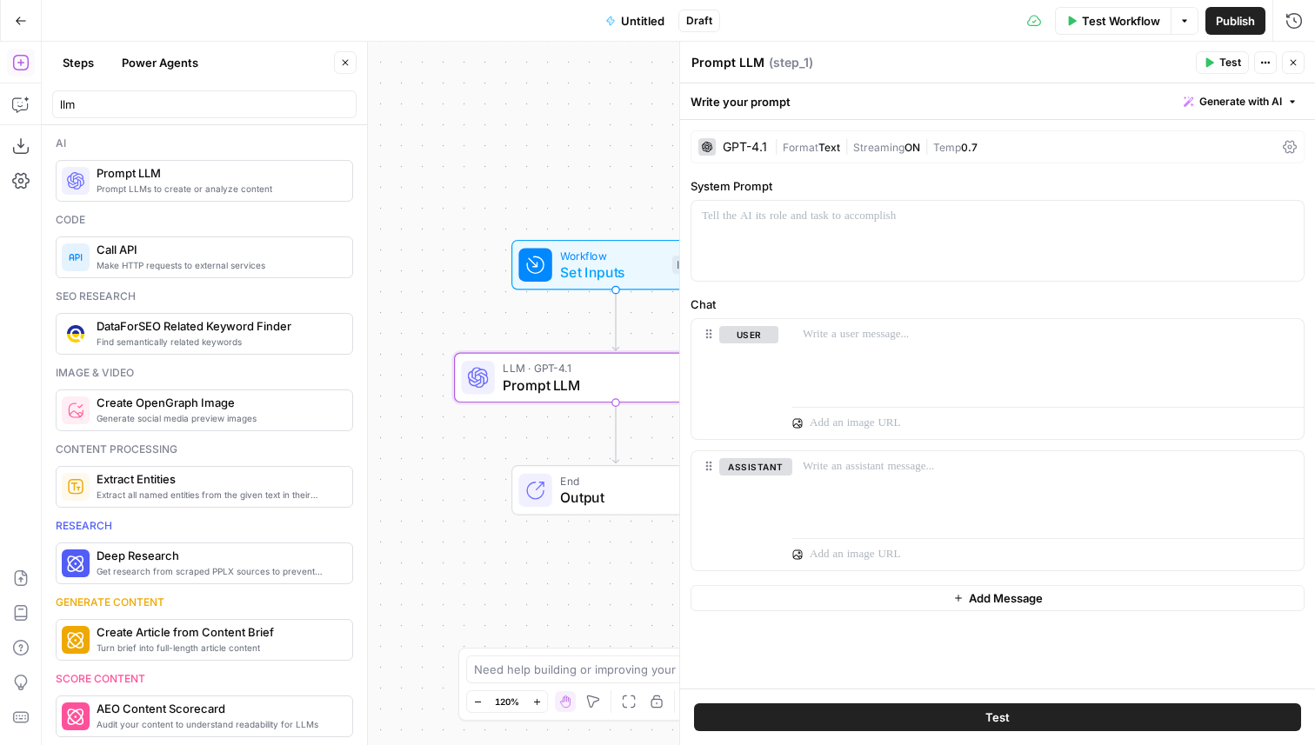
click at [348, 71] on button "Close" at bounding box center [345, 62] width 23 height 23
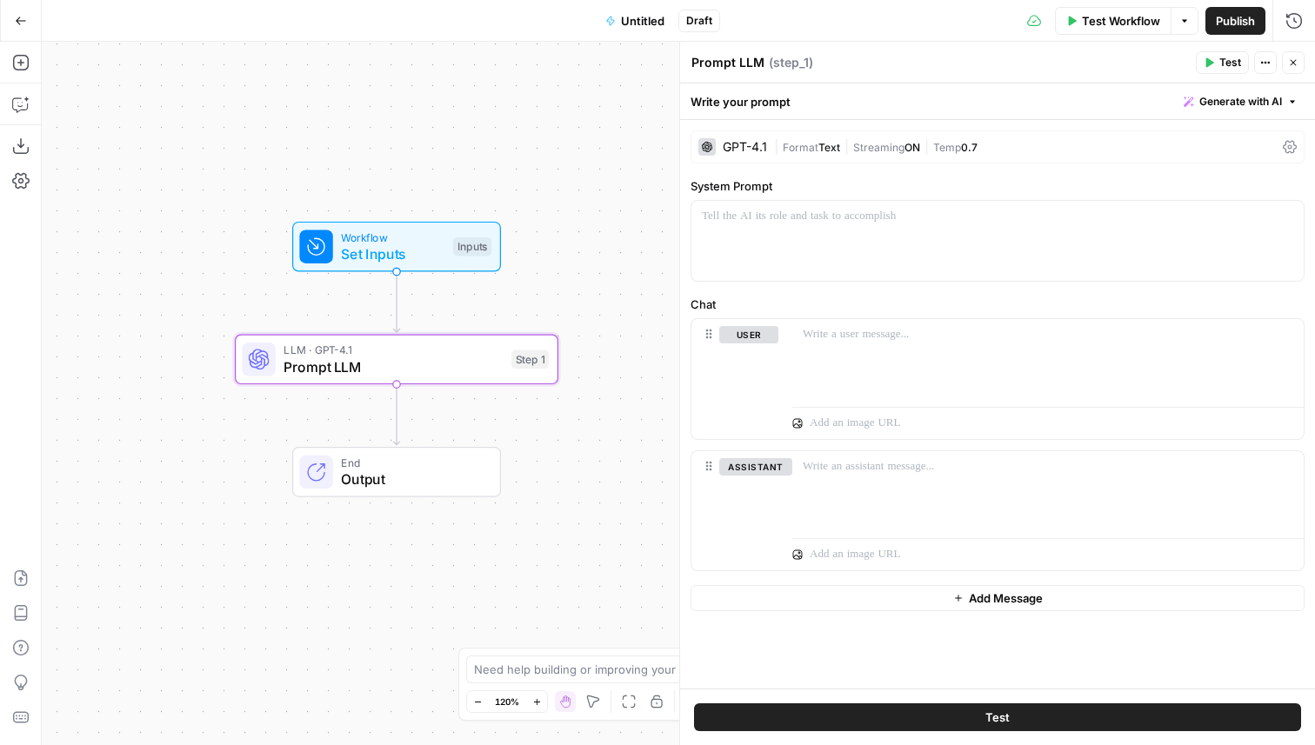
drag, startPoint x: 403, startPoint y: 157, endPoint x: 183, endPoint y: 139, distance: 219.9
click at [183, 139] on div "Workflow Set Inputs Inputs LLM · GPT-4.1 Prompt LLM Step 1 End Output" at bounding box center [678, 393] width 1273 height 703
click at [816, 141] on span "Format" at bounding box center [801, 147] width 36 height 13
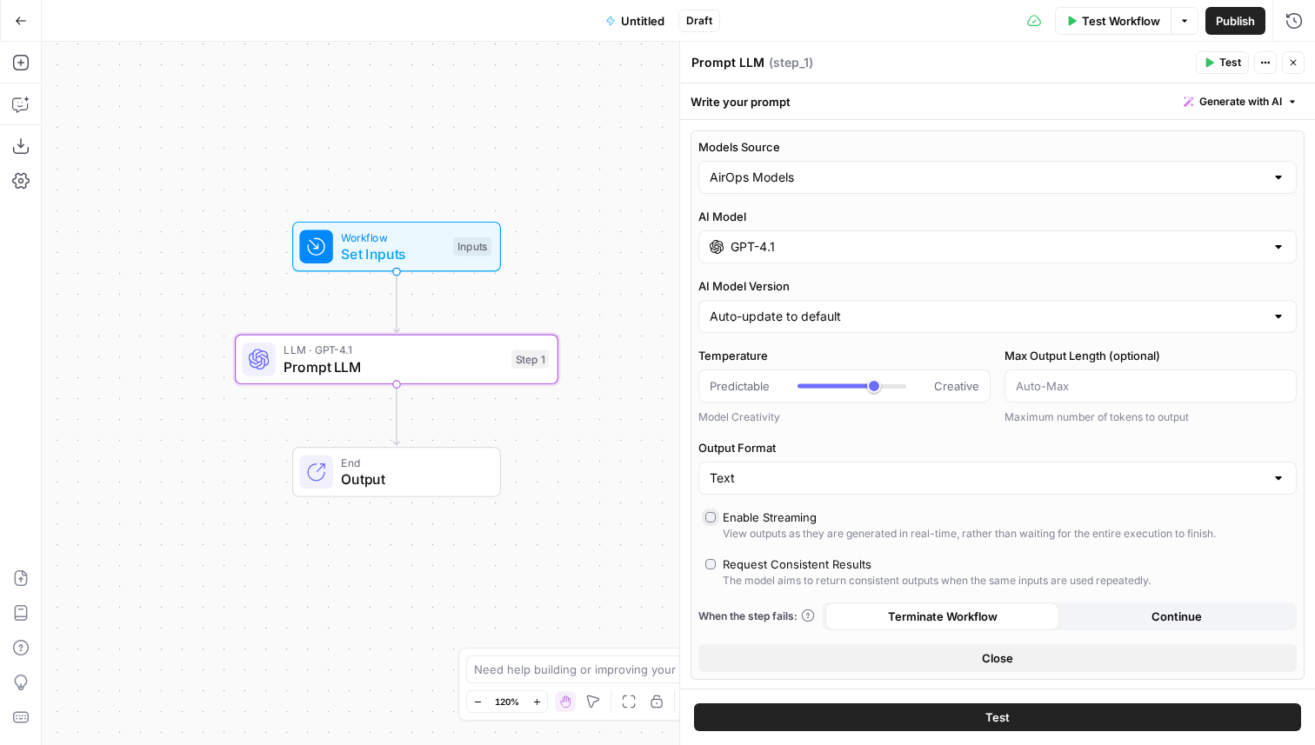
click at [801, 234] on div "GPT-4.1" at bounding box center [997, 246] width 598 height 33
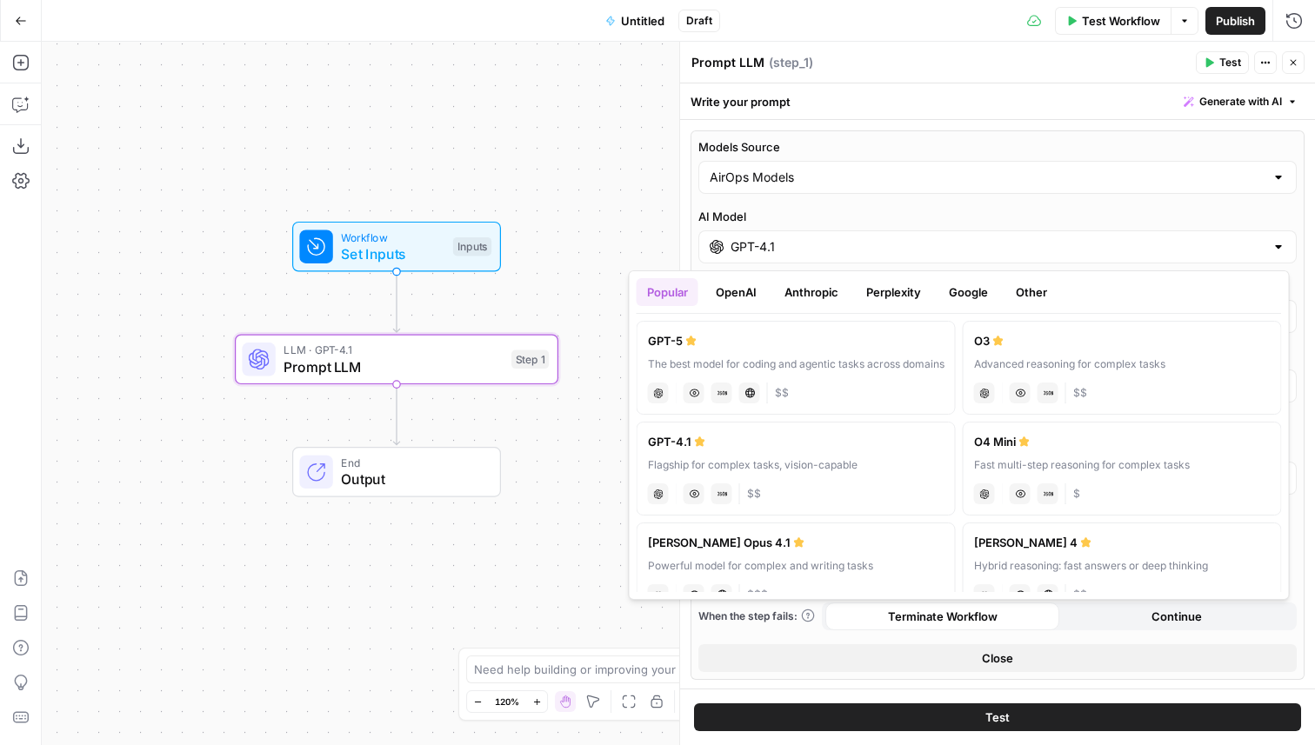
click at [724, 341] on div "GPT-5" at bounding box center [796, 340] width 297 height 17
type input "GPT-5"
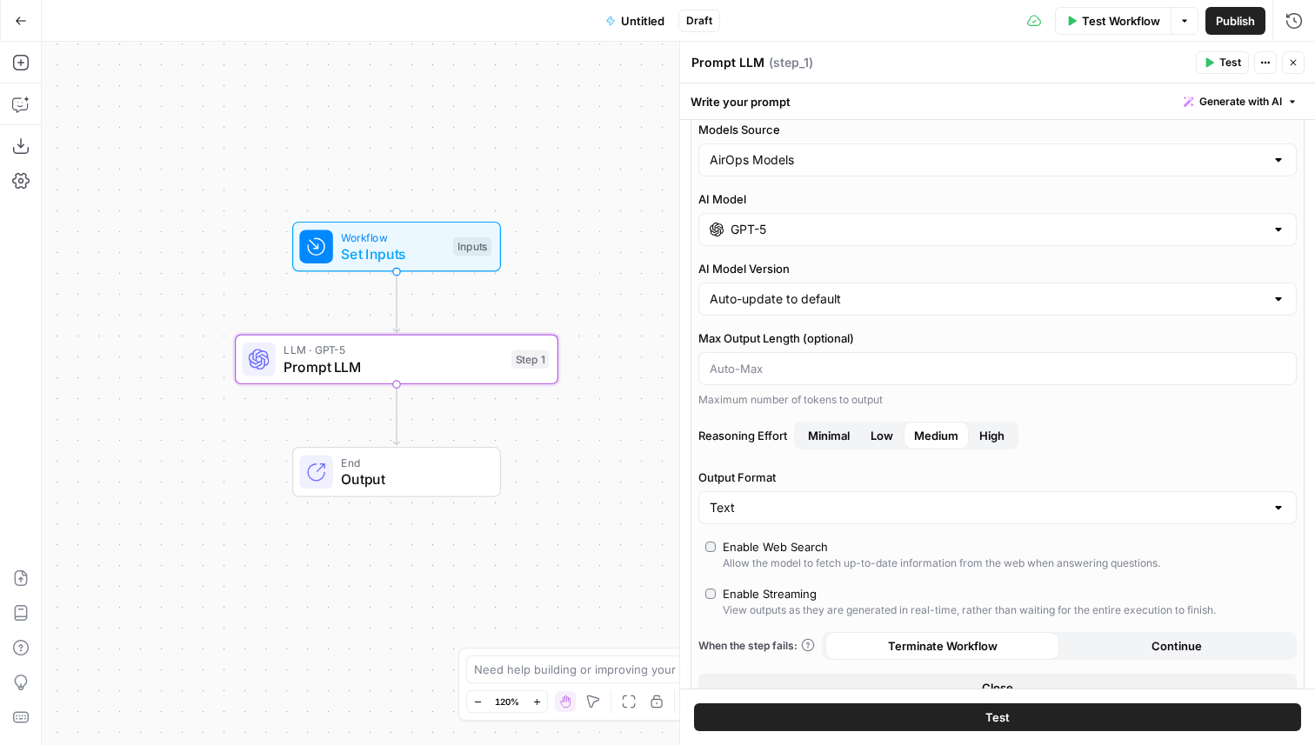
scroll to position [17, 0]
click at [750, 542] on div "Enable Web Search" at bounding box center [775, 547] width 105 height 17
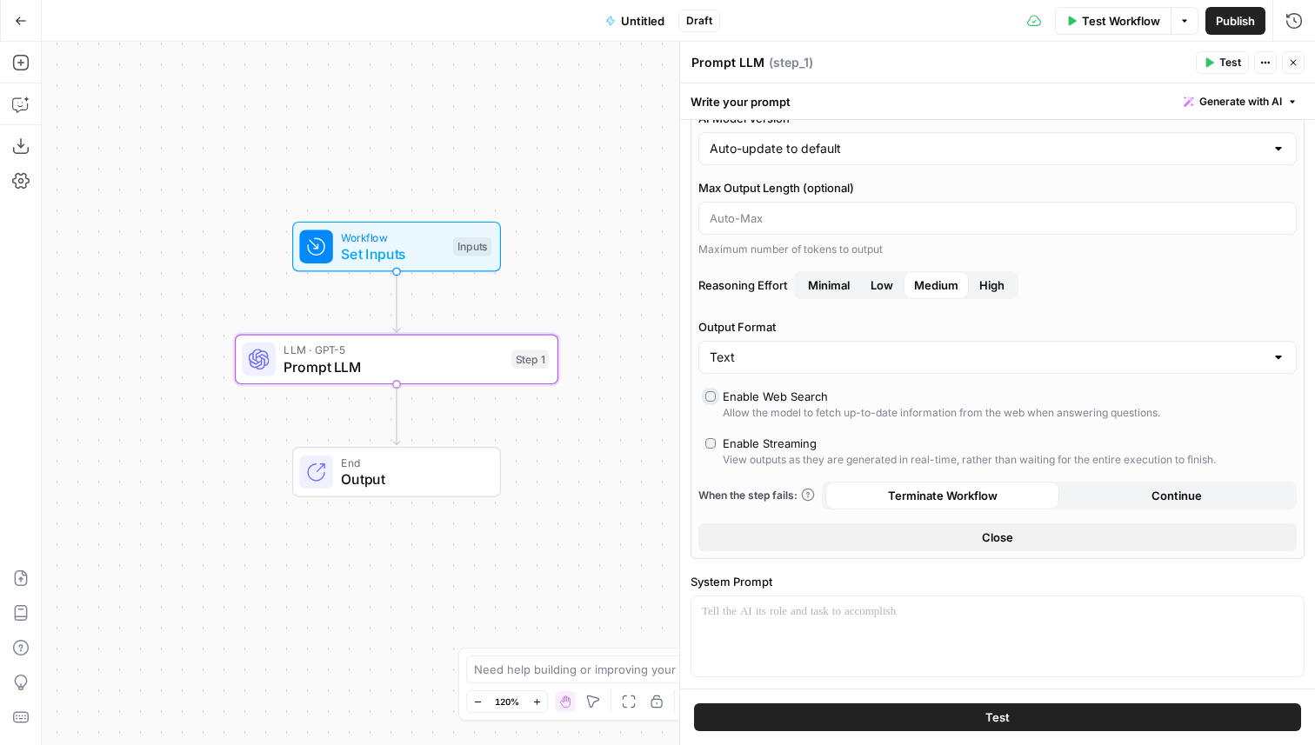
scroll to position [566, 0]
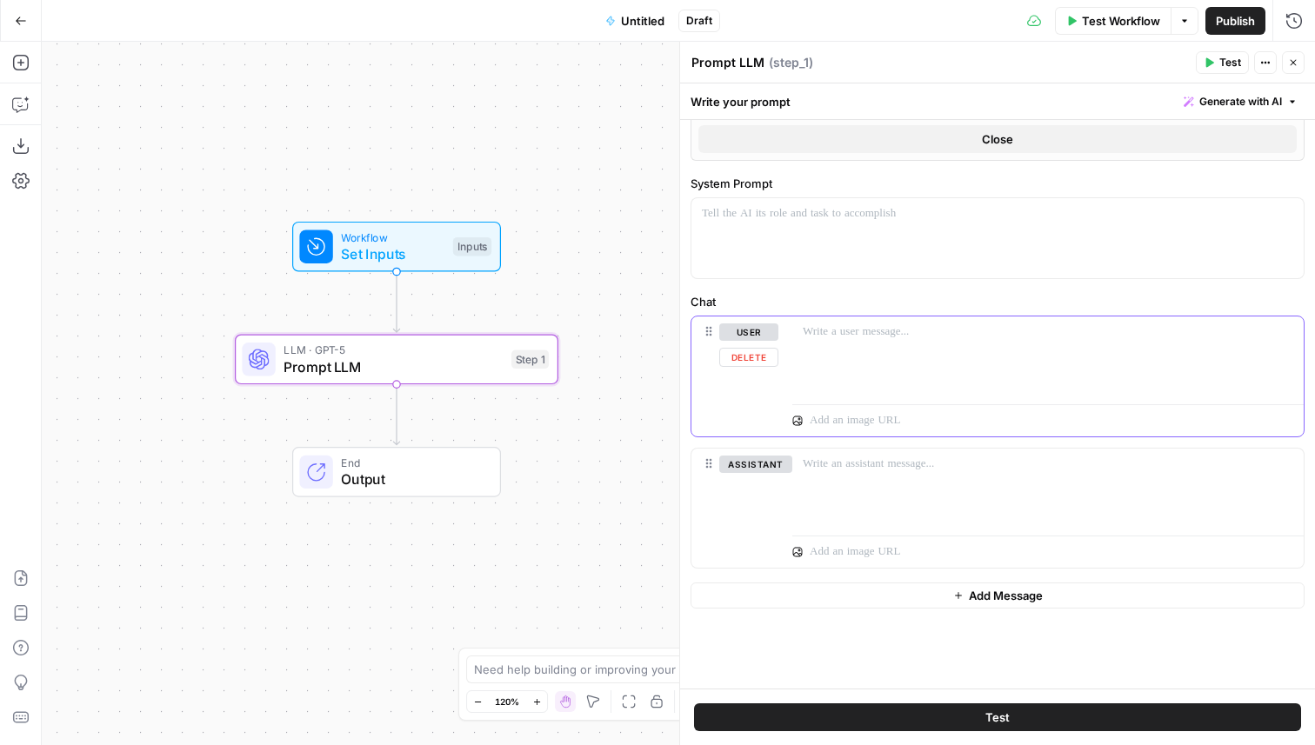
click at [934, 363] on div at bounding box center [1047, 357] width 511 height 80
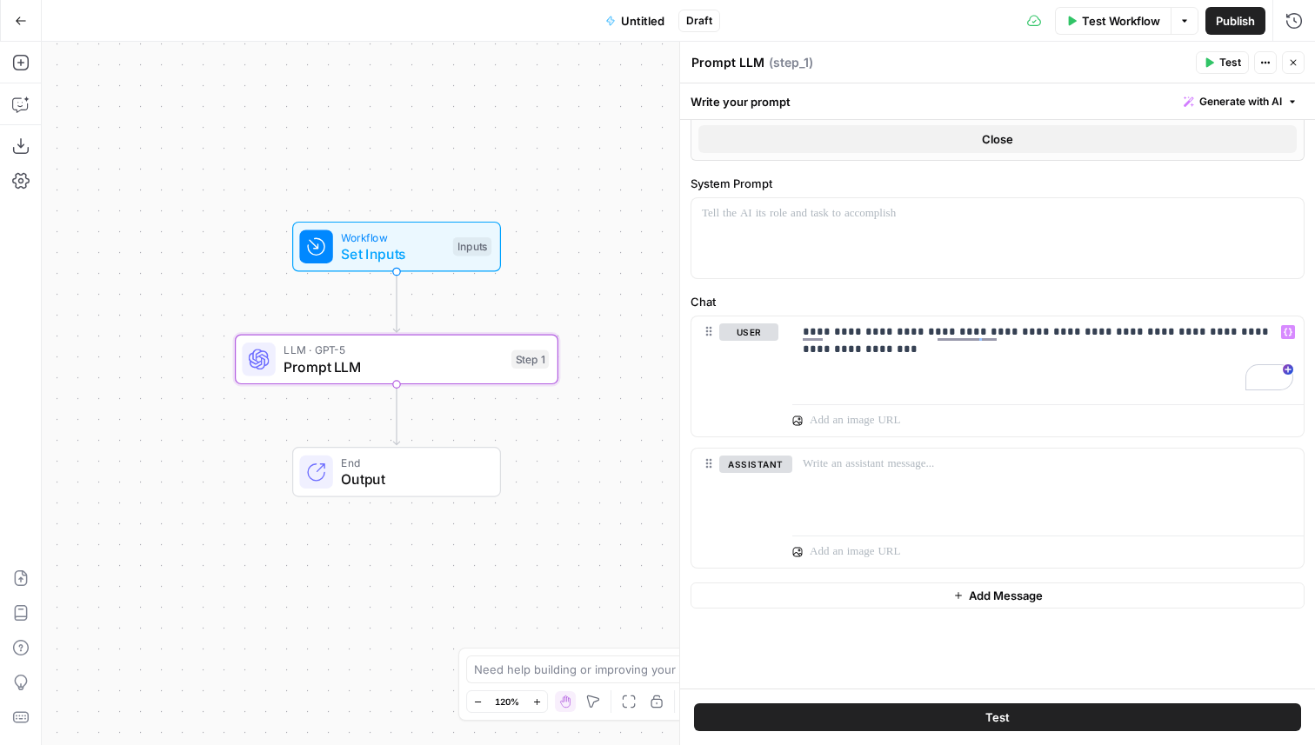
click at [963, 719] on button "Test" at bounding box center [997, 717] width 607 height 28
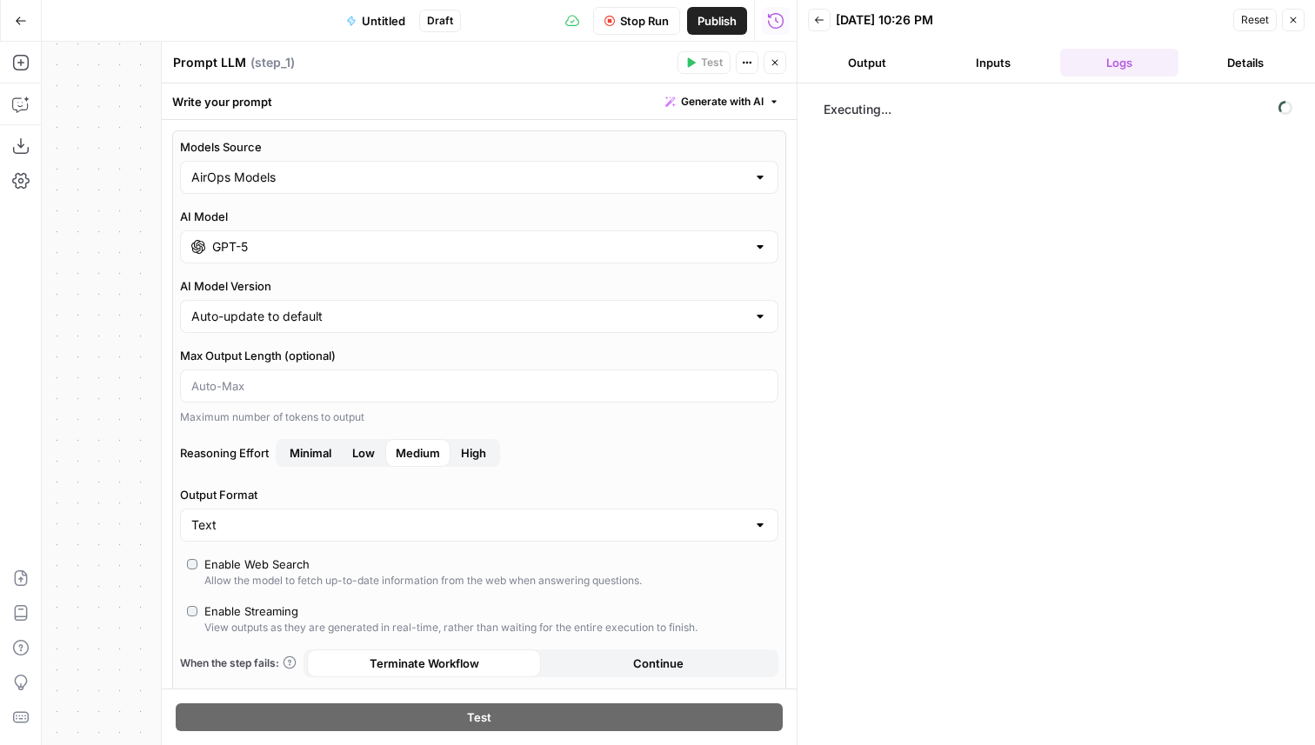
click at [1018, 57] on button "Inputs" at bounding box center [993, 63] width 119 height 28
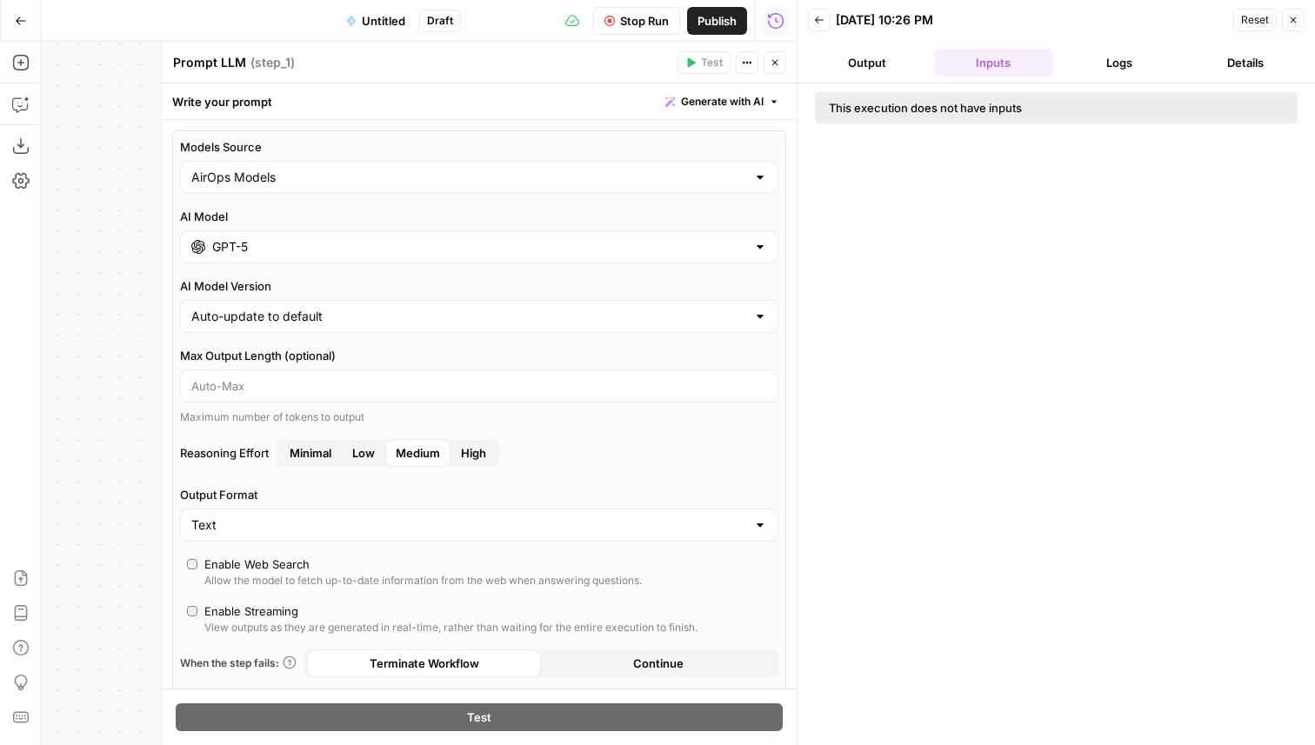
click at [1069, 57] on button "Logs" at bounding box center [1119, 63] width 119 height 28
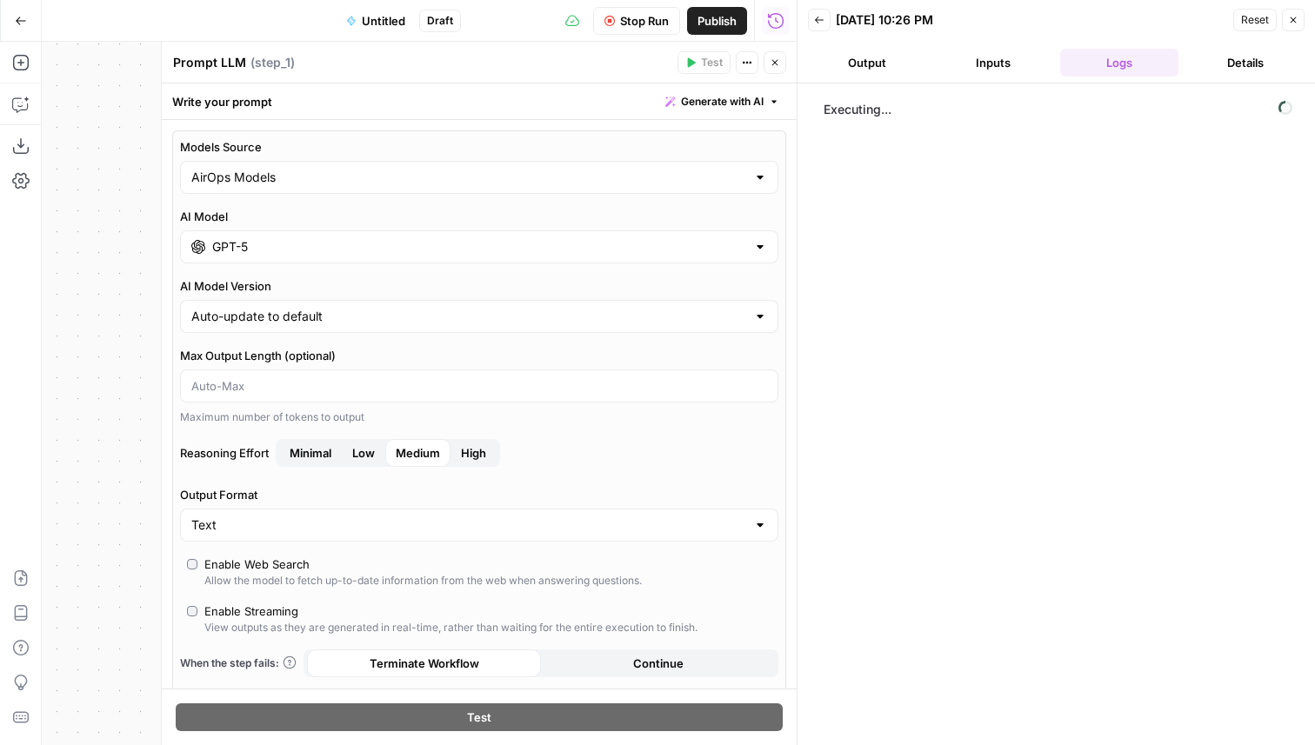
click at [846, 71] on button "Output" at bounding box center [867, 63] width 119 height 28
click at [1130, 54] on button "Logs" at bounding box center [1119, 63] width 119 height 28
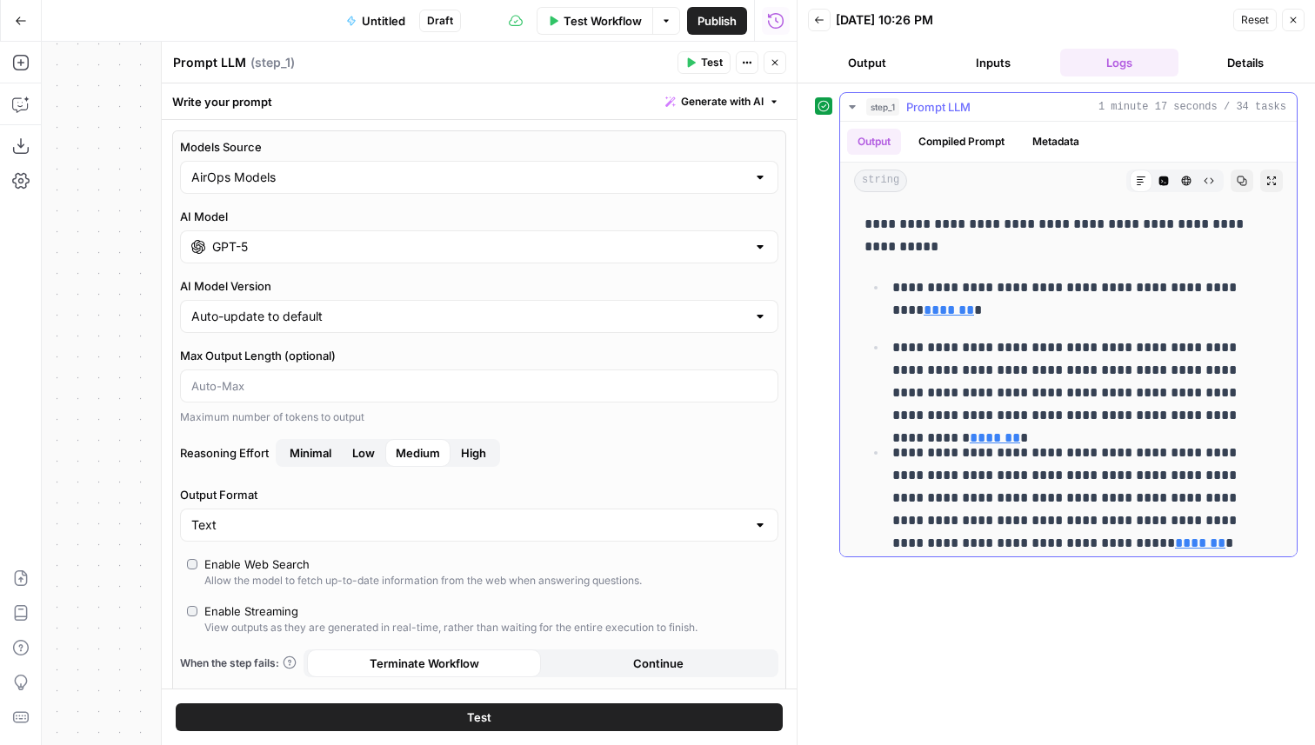
drag, startPoint x: 925, startPoint y: 245, endPoint x: 865, endPoint y: 224, distance: 63.5
click at [865, 224] on p "**********" at bounding box center [1068, 235] width 408 height 45
click at [931, 245] on p "**********" at bounding box center [1068, 235] width 408 height 45
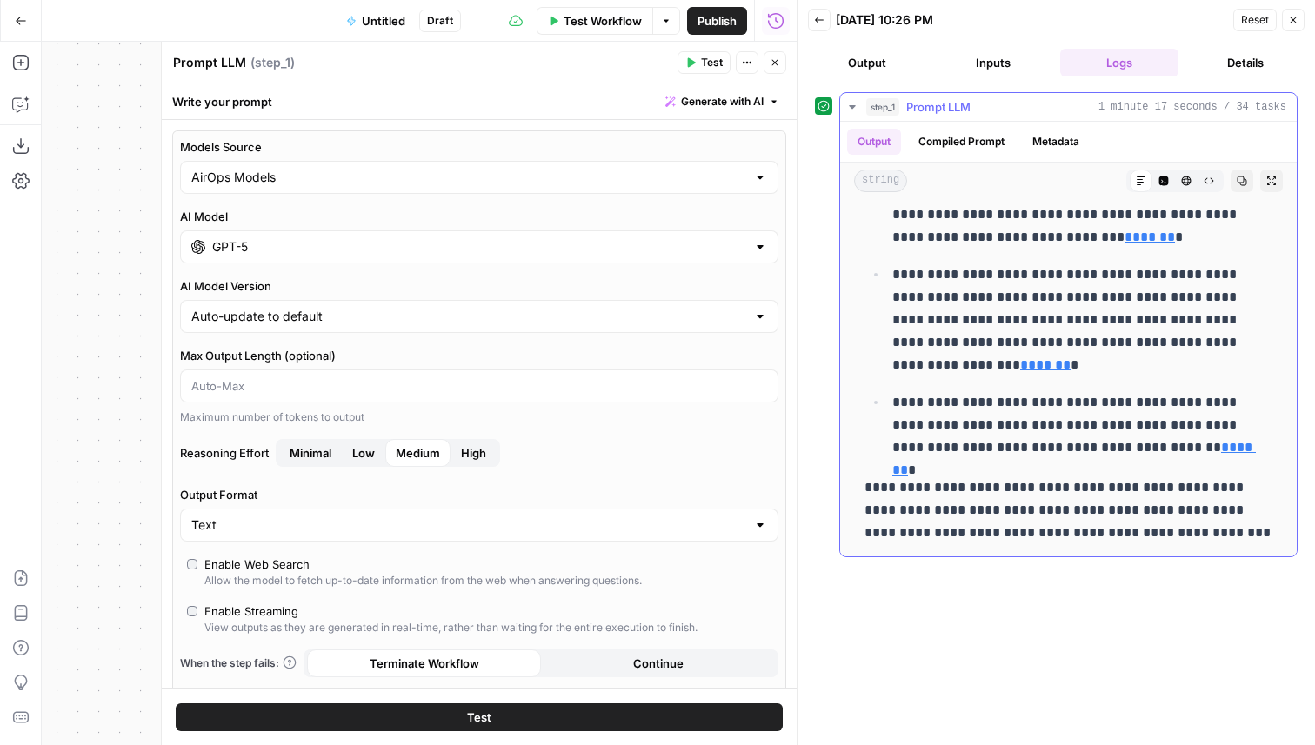
scroll to position [789, 0]
drag, startPoint x: 1220, startPoint y: 524, endPoint x: 970, endPoint y: 275, distance: 353.5
click at [1035, 289] on p "**********" at bounding box center [1082, 318] width 380 height 113
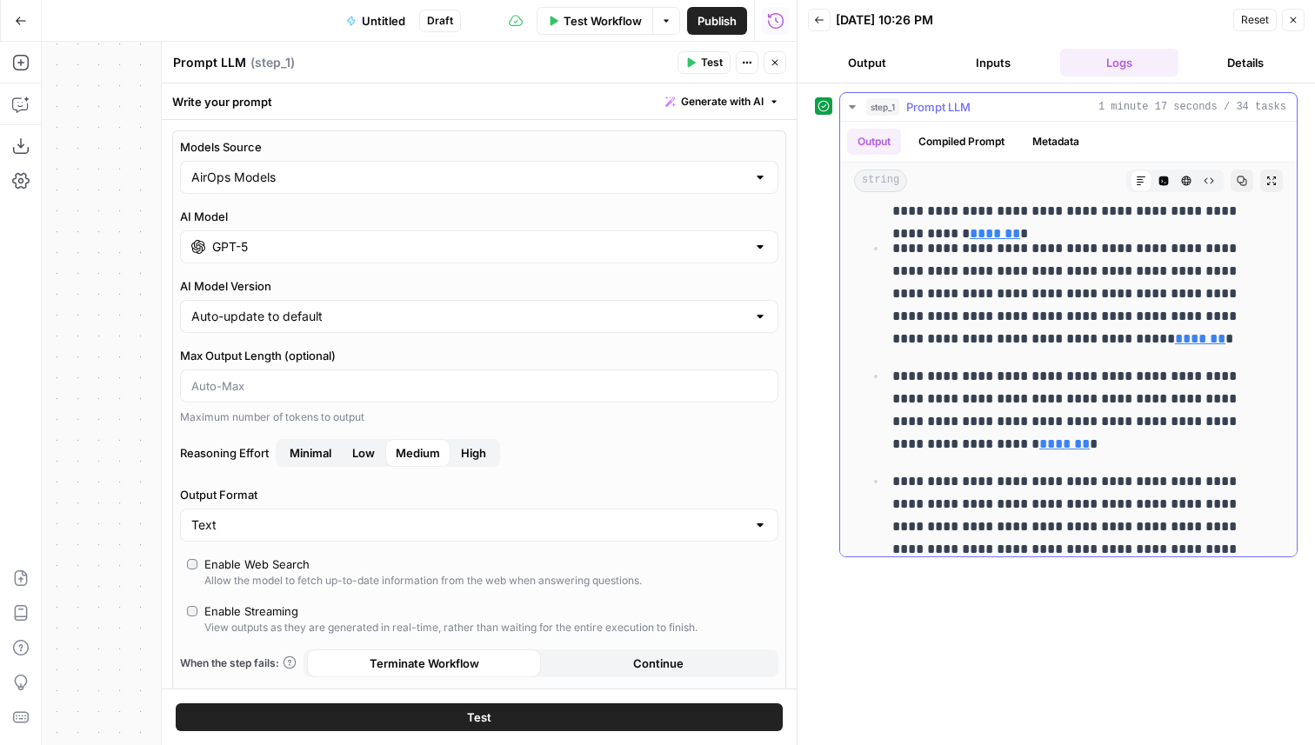
scroll to position [0, 0]
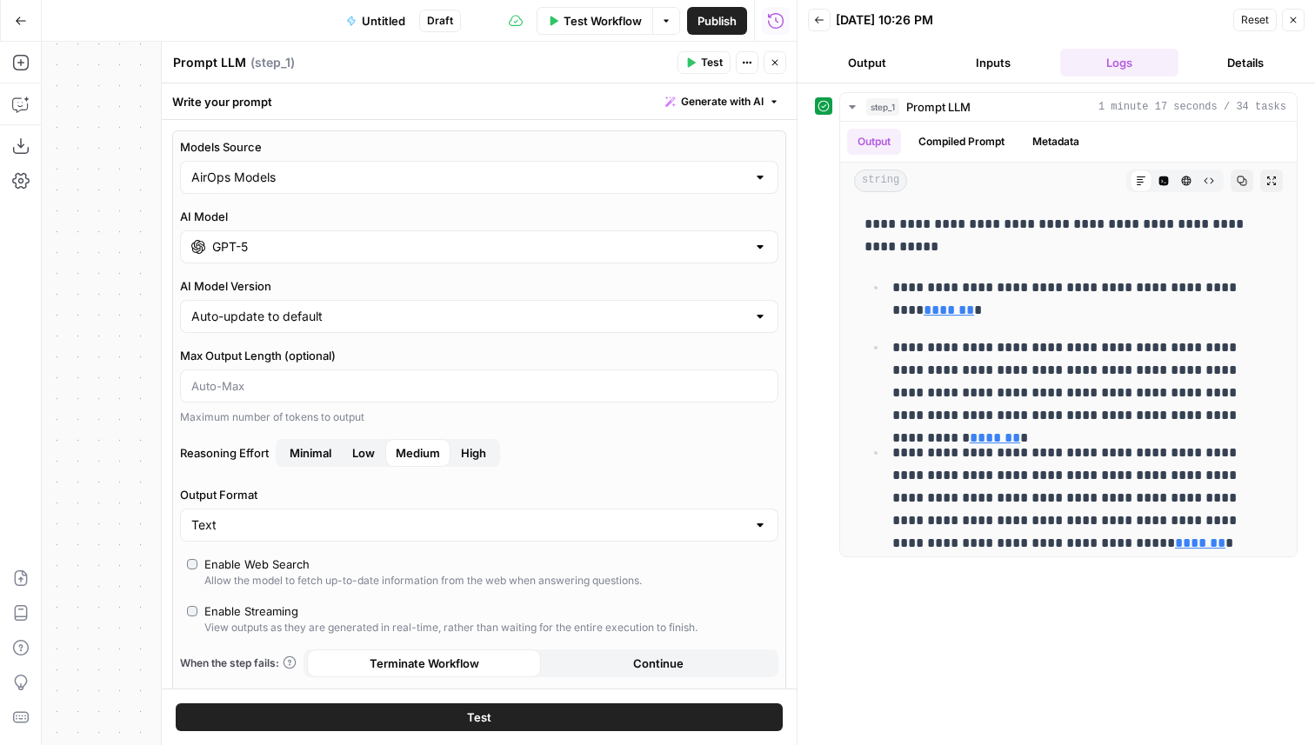
click at [1290, 17] on icon "button" at bounding box center [1293, 20] width 6 height 6
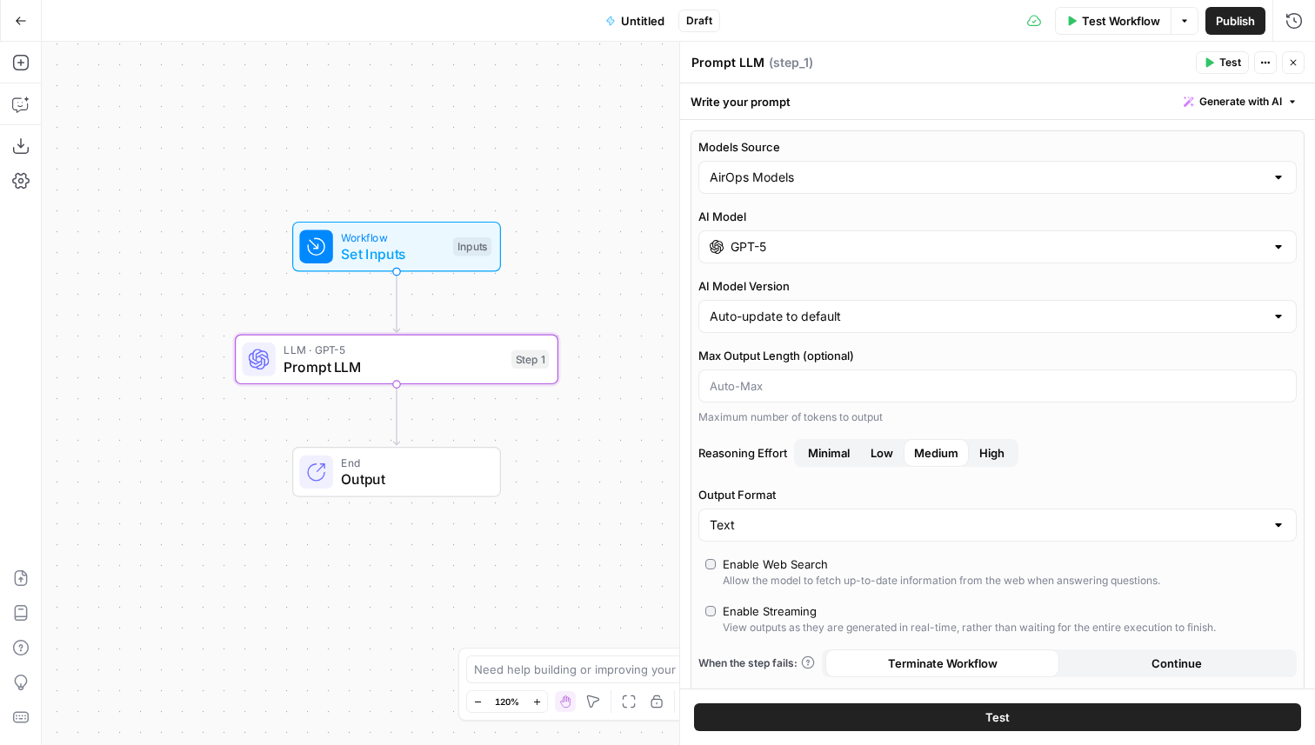
click at [867, 234] on div "GPT-5" at bounding box center [997, 246] width 598 height 33
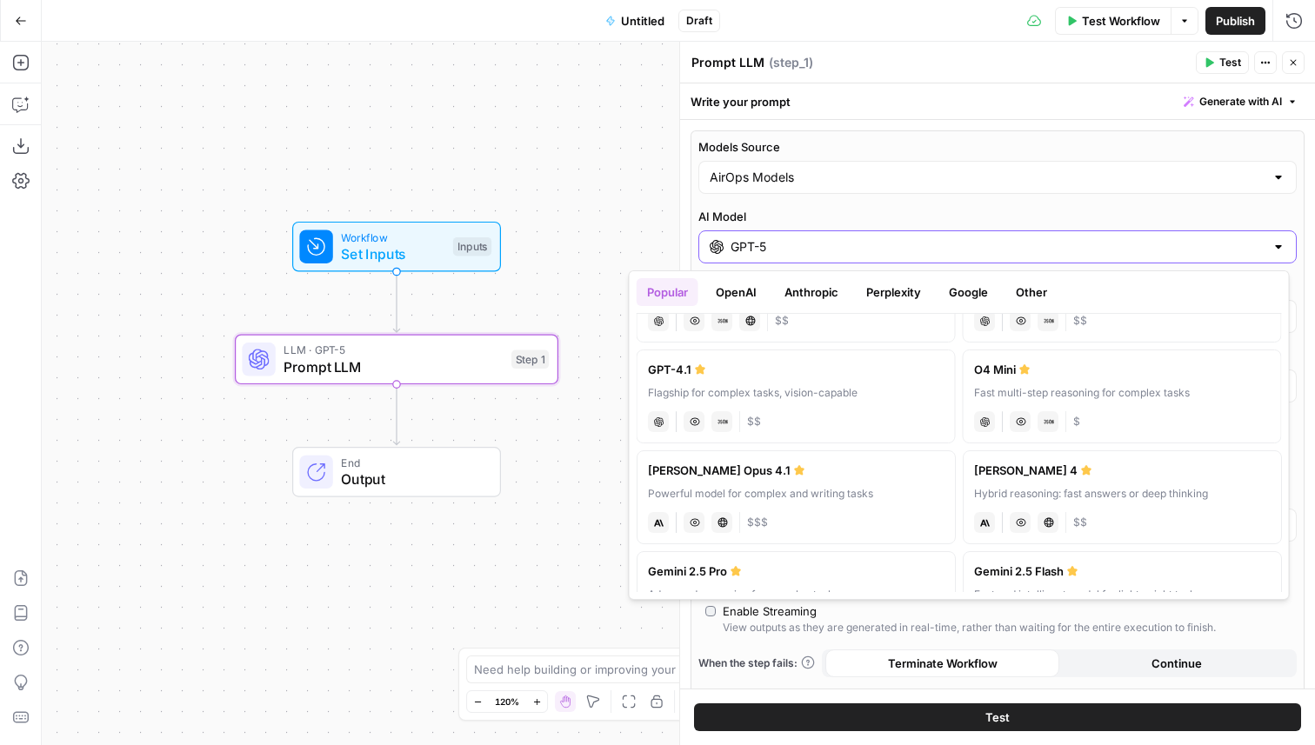
scroll to position [65, 0]
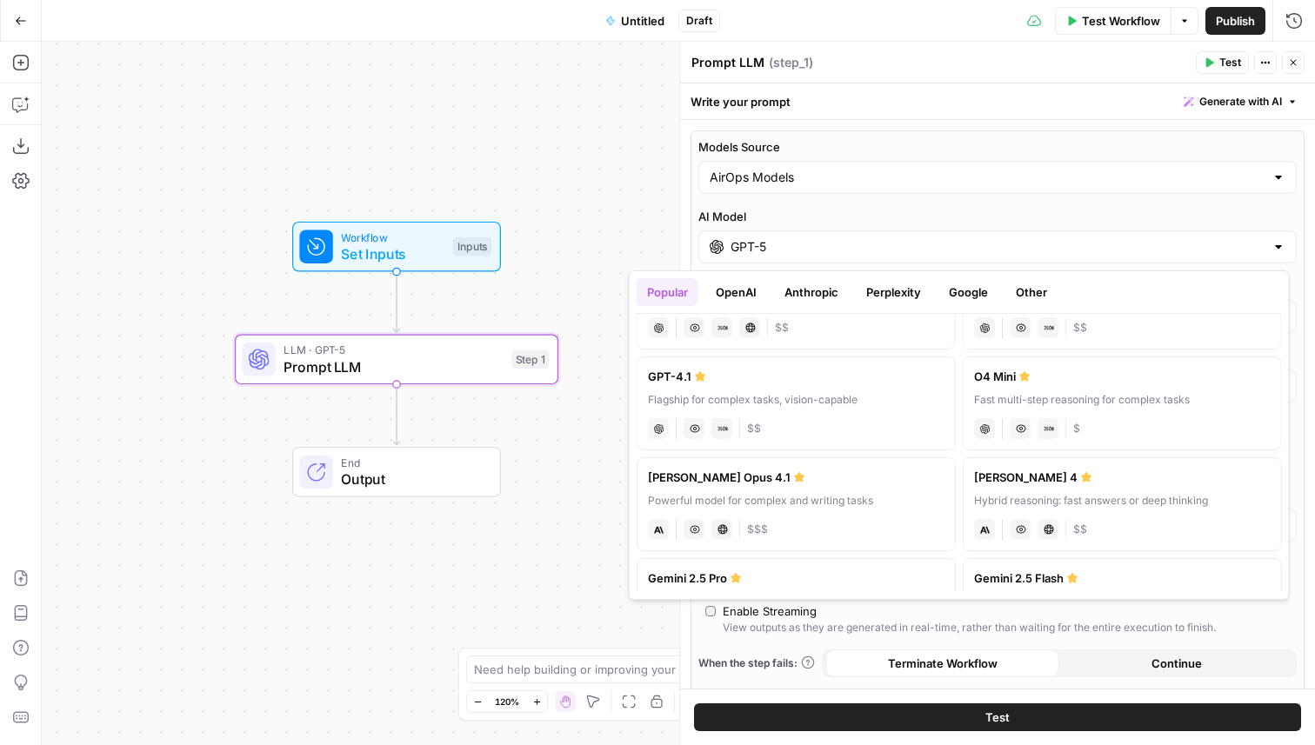
click at [778, 381] on div "GPT-4.1" at bounding box center [796, 376] width 297 height 17
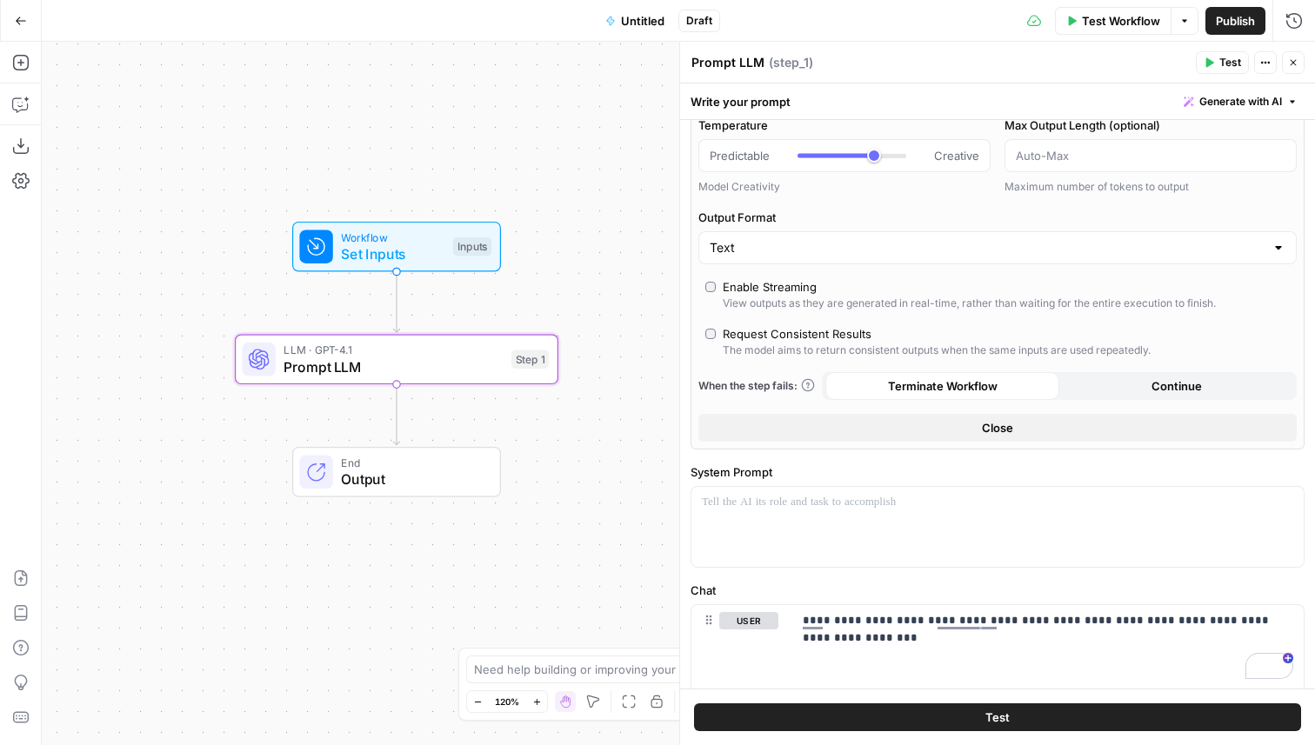
scroll to position [0, 0]
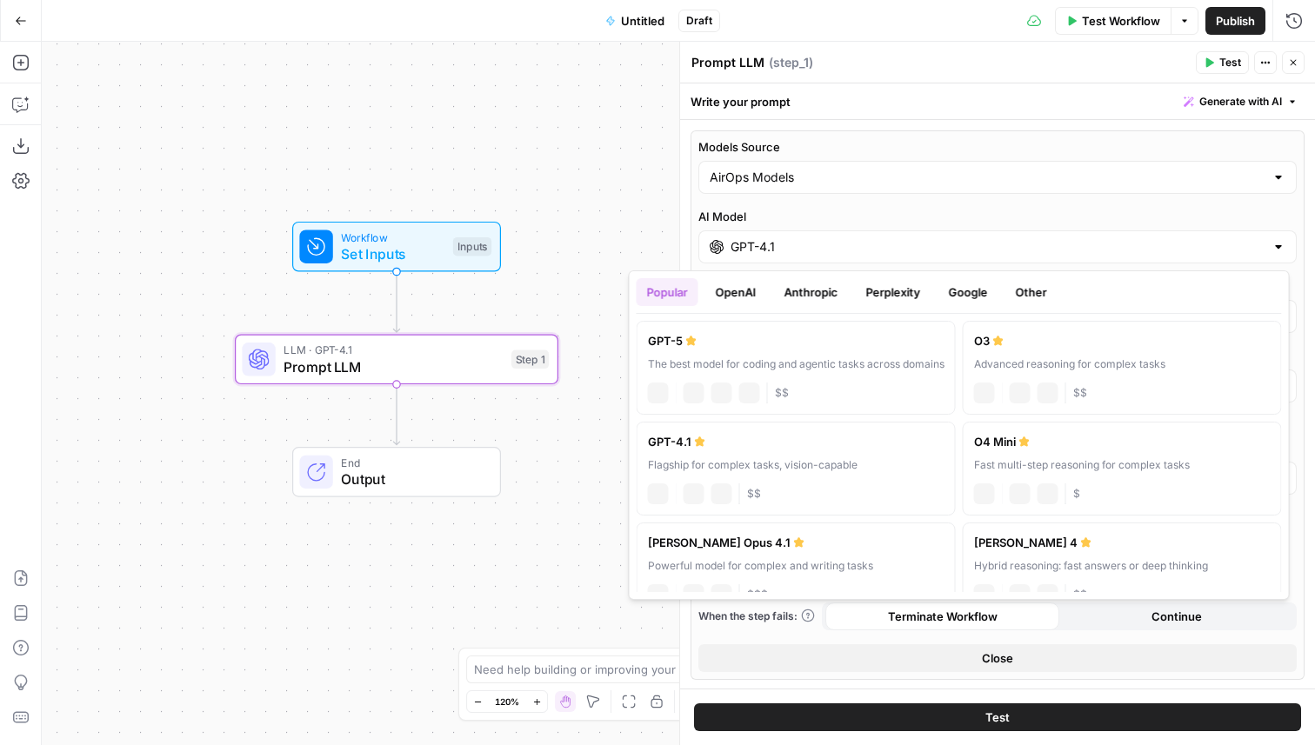
click at [785, 255] on input "GPT-4.1" at bounding box center [997, 246] width 534 height 17
click at [750, 294] on button "OpenAI" at bounding box center [736, 292] width 62 height 28
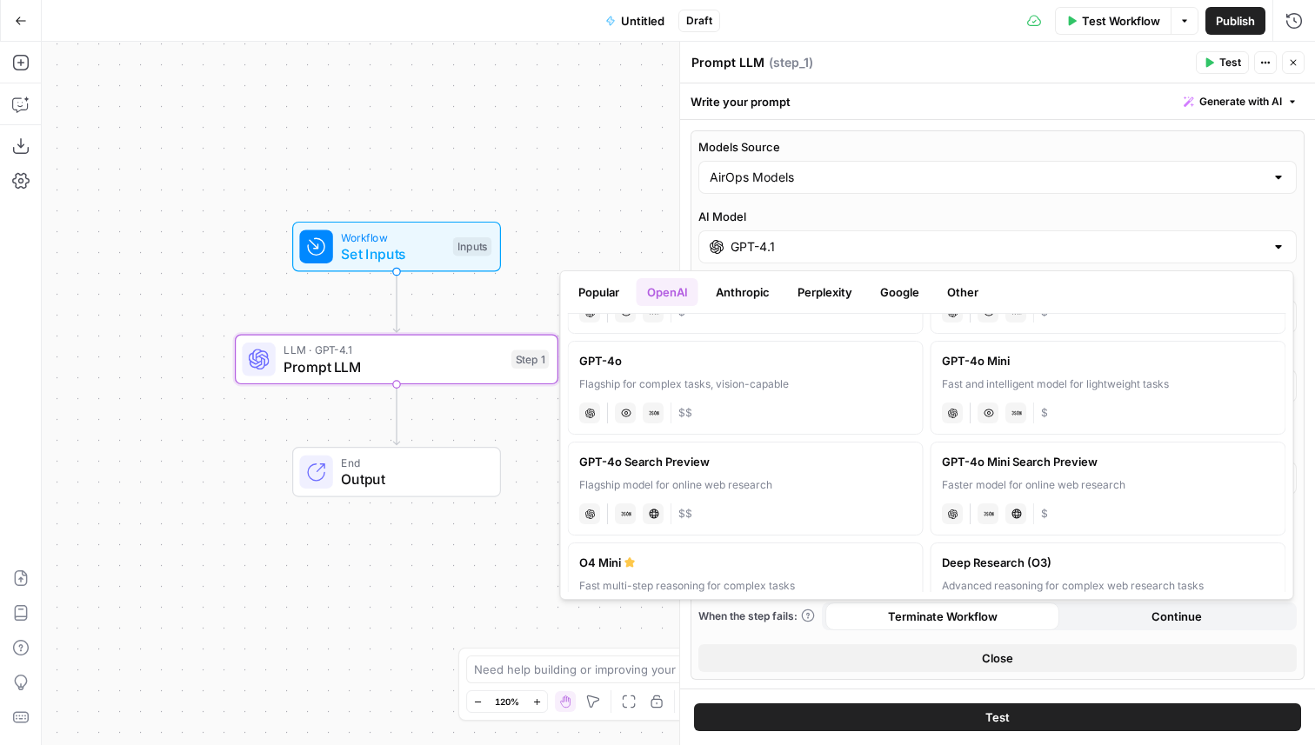
scroll to position [396, 0]
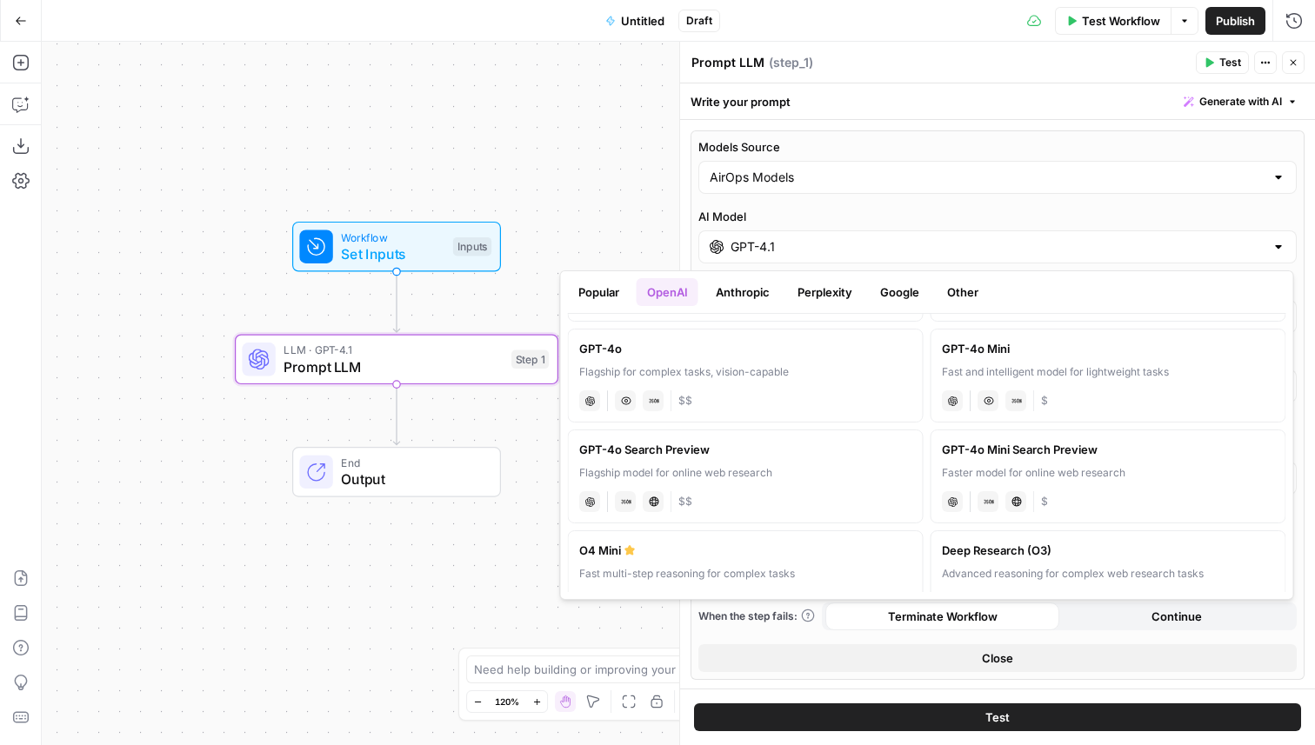
click at [827, 463] on label "GPT-4o Search Preview Flagship model for online web research chat JSON Mode Liv…" at bounding box center [746, 477] width 356 height 94
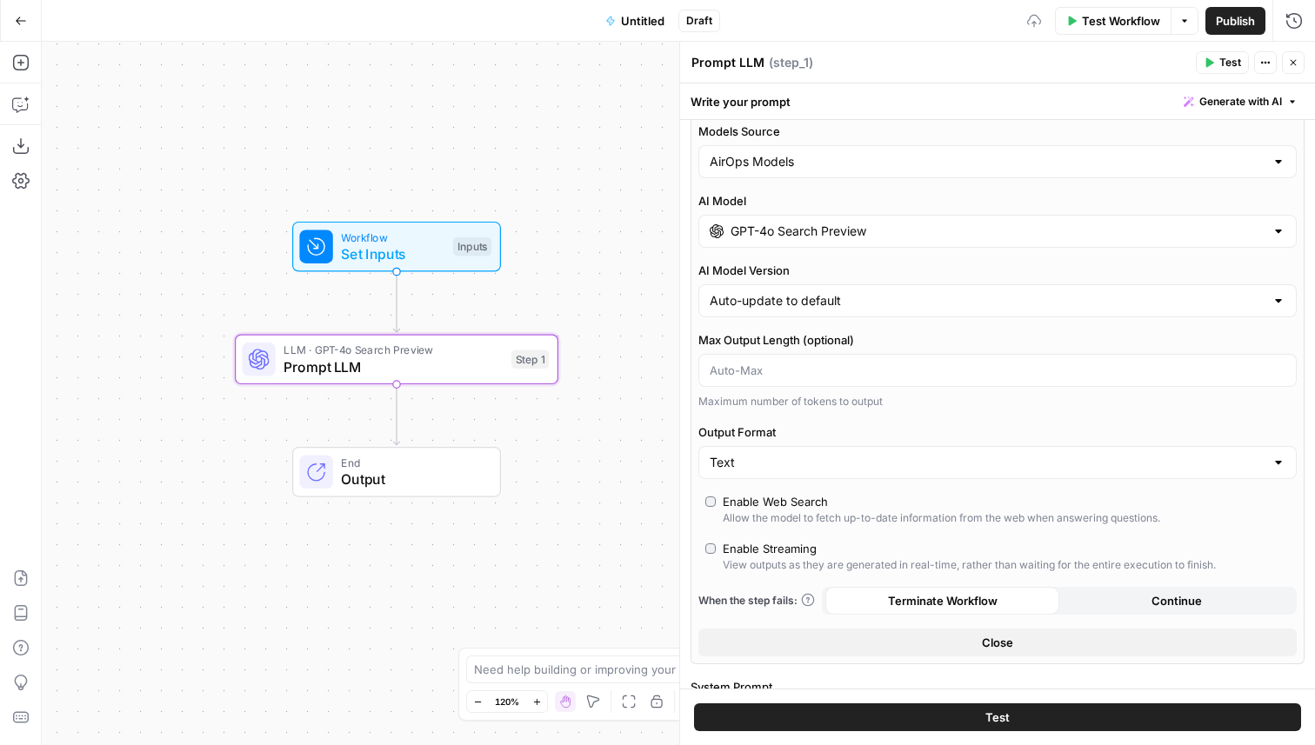
scroll to position [6, 0]
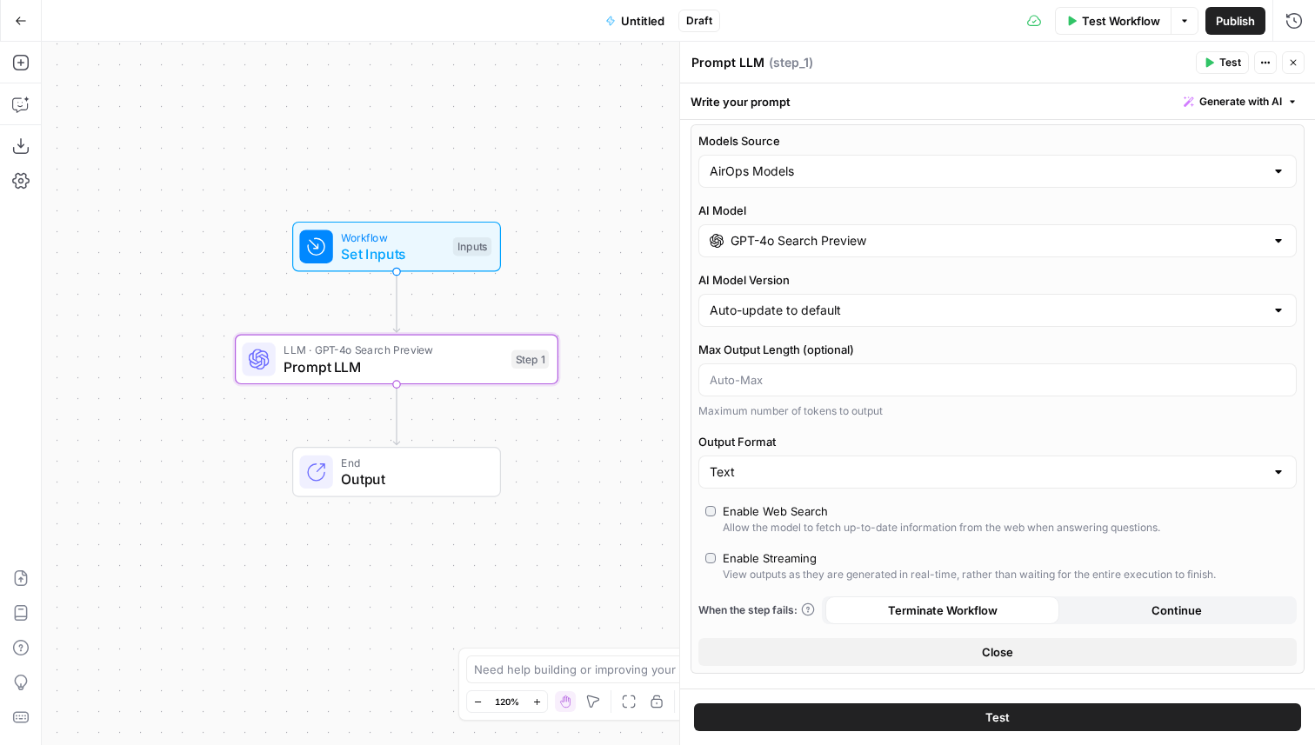
click at [833, 253] on div "GPT-4o Search Preview" at bounding box center [997, 240] width 598 height 33
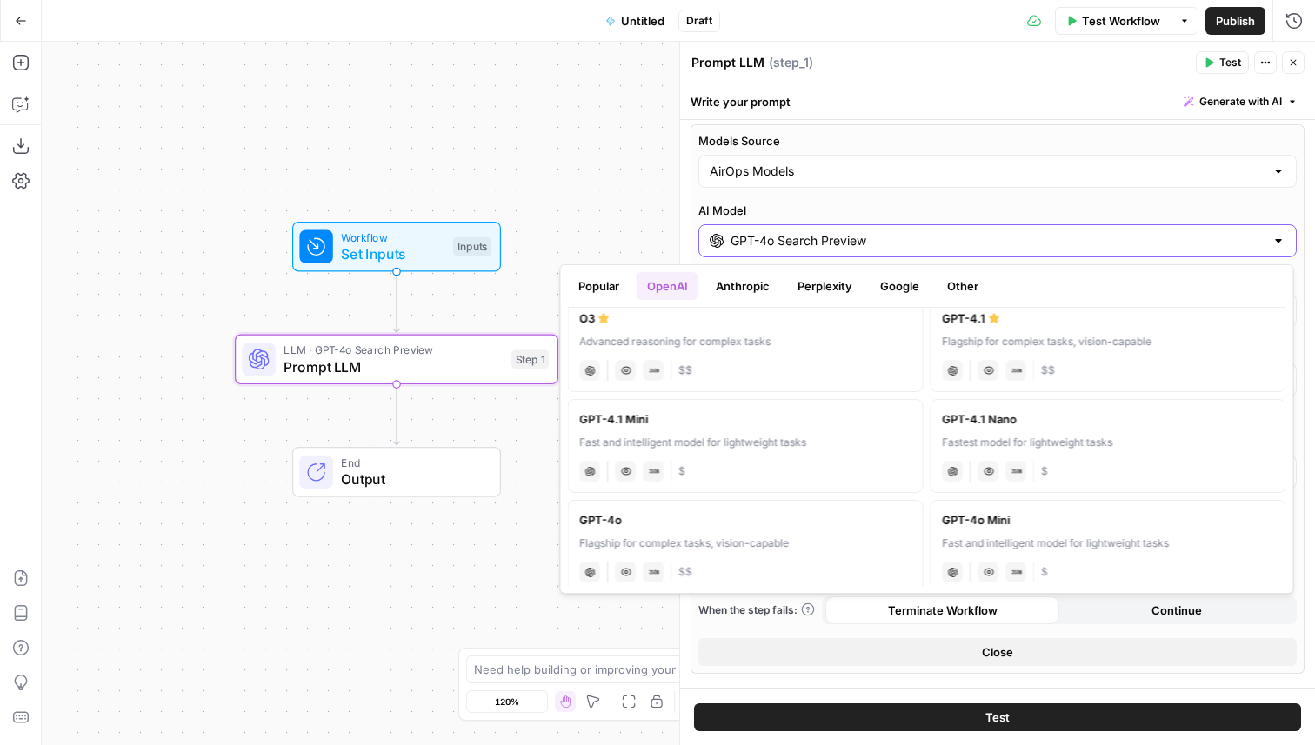
scroll to position [284, 0]
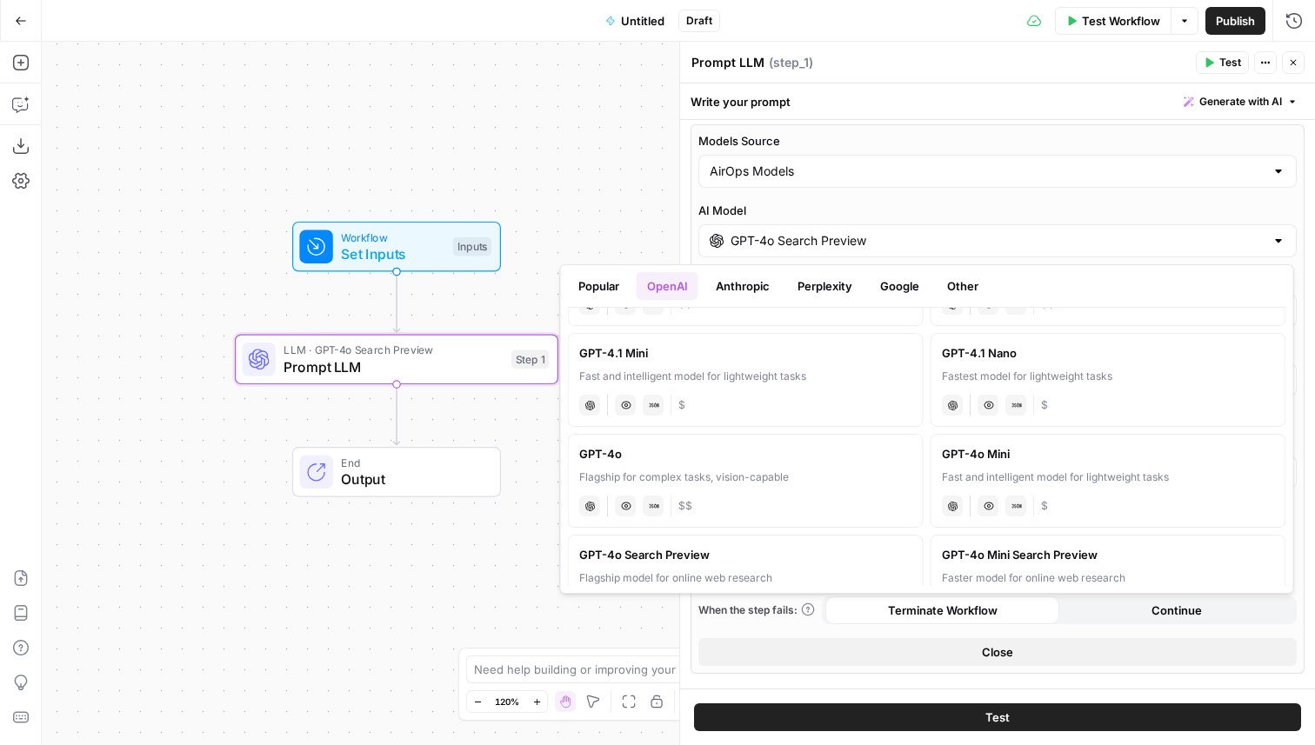
click at [817, 460] on div "GPT-4o" at bounding box center [745, 453] width 333 height 17
type input "GPT-4o"
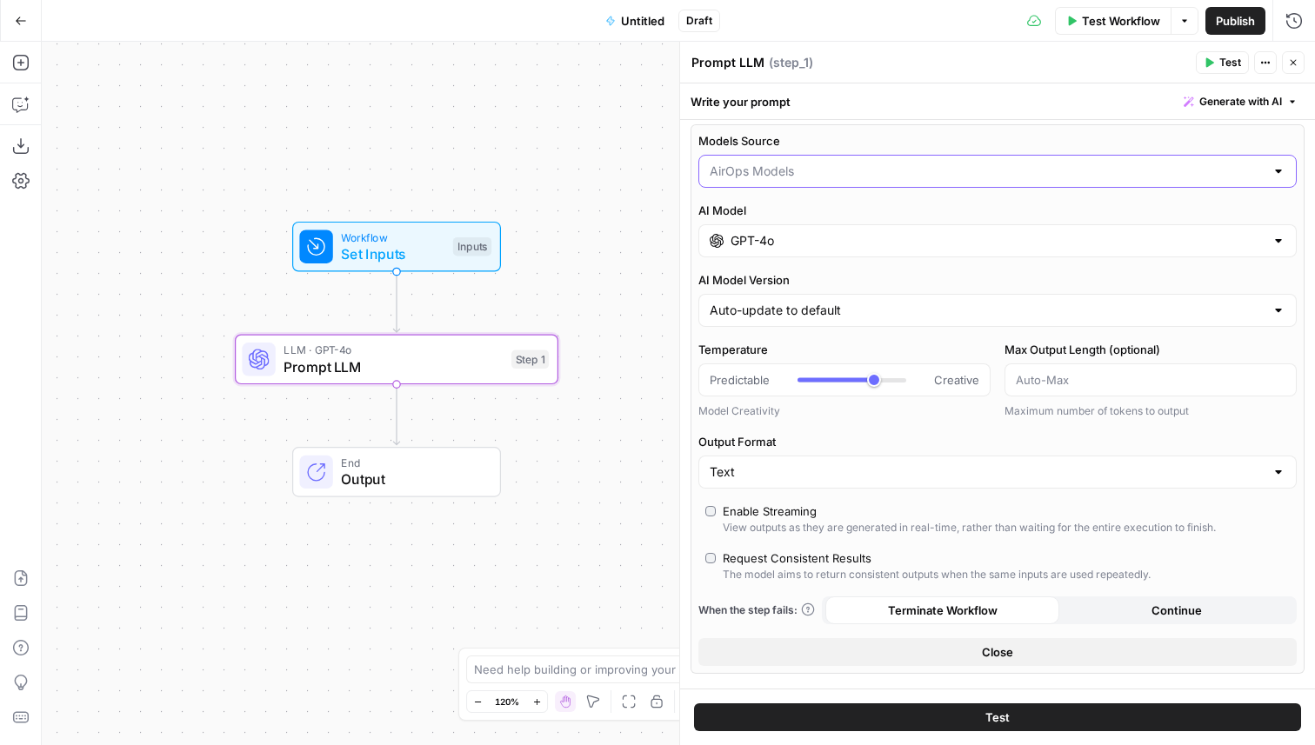
click at [793, 163] on input "Models Source" at bounding box center [987, 171] width 555 height 17
type input "AirOps Models"
click at [801, 103] on div "Write your prompt Generate with AI" at bounding box center [997, 101] width 635 height 36
click at [774, 227] on div "GPT-4o" at bounding box center [997, 240] width 598 height 33
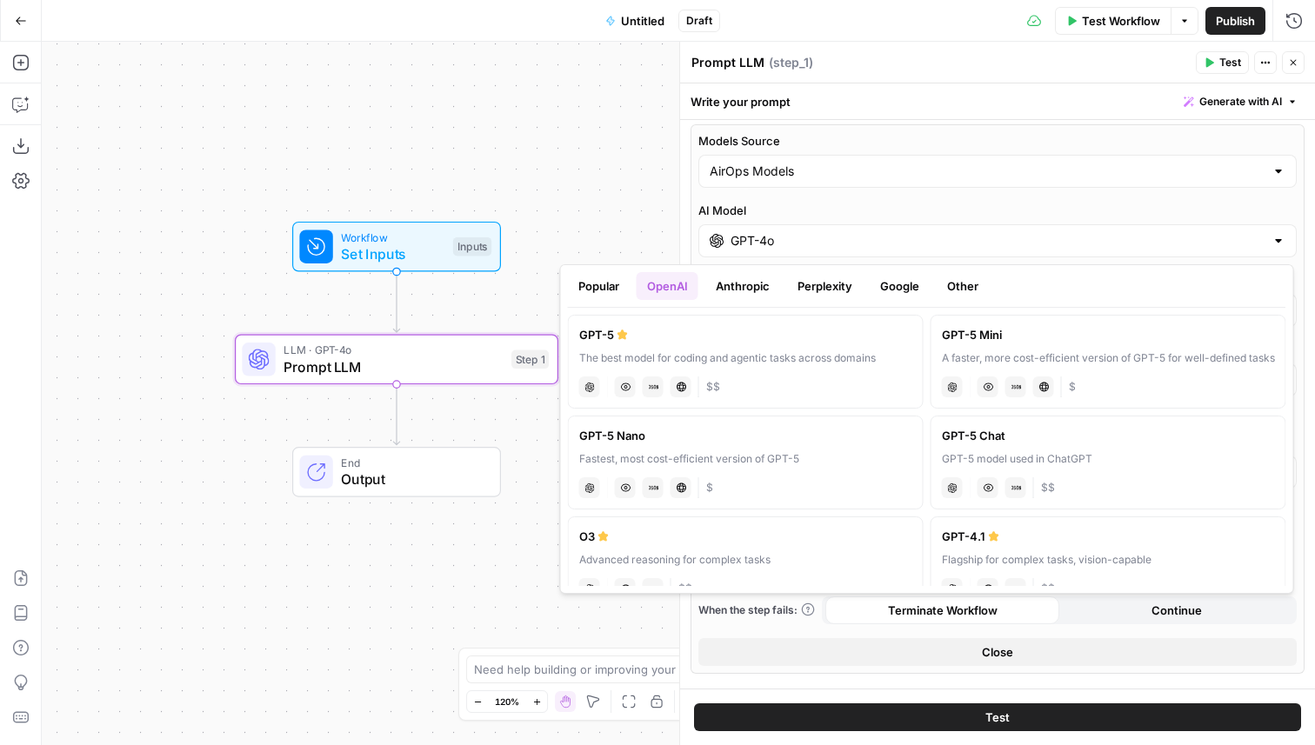
click at [729, 344] on label "GPT-5 The best model for coding and agentic tasks across domains chat Vision Ca…" at bounding box center [746, 362] width 356 height 94
type input "GPT-5"
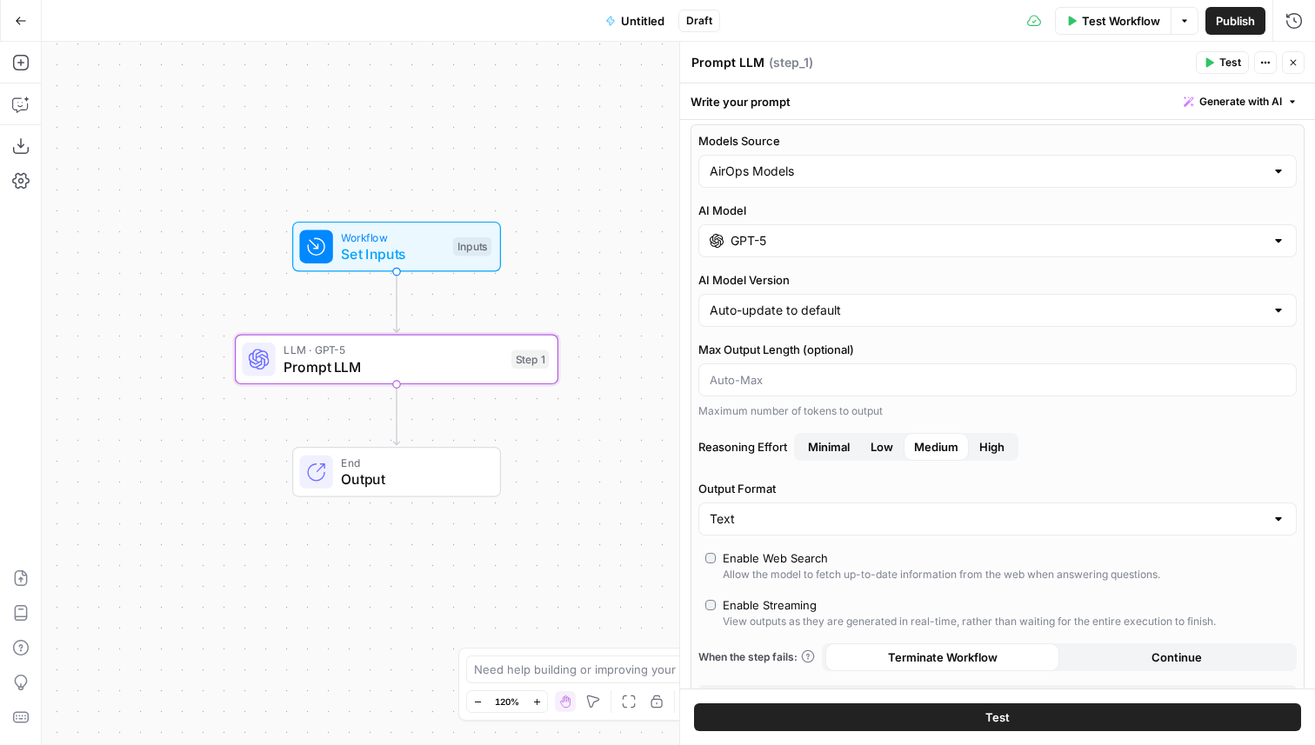
click at [792, 556] on div "Enable Web Search" at bounding box center [775, 558] width 105 height 17
click at [765, 243] on input "GPT-5" at bounding box center [997, 240] width 534 height 17
click at [803, 218] on label "AI Model" at bounding box center [997, 210] width 598 height 17
click at [803, 232] on input "GPT-5" at bounding box center [997, 240] width 534 height 17
click at [786, 168] on input "Models Source" at bounding box center [987, 171] width 555 height 17
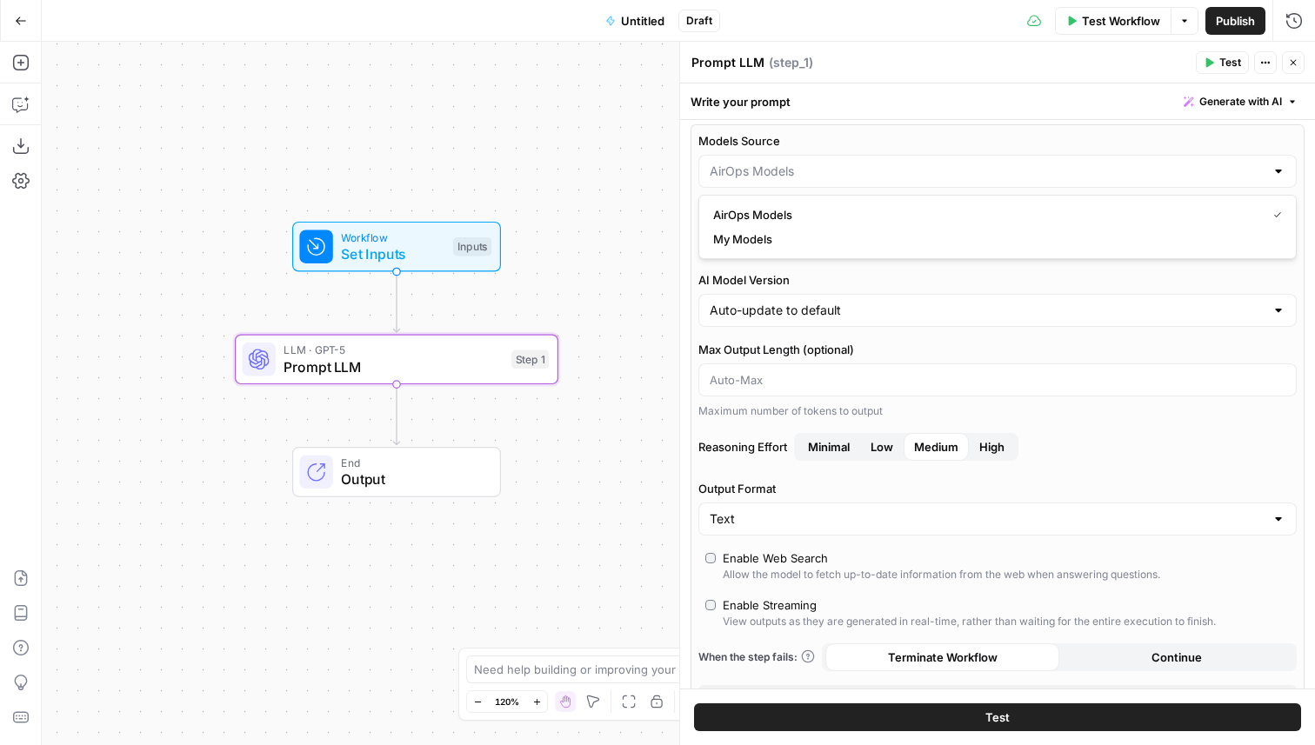
type input "AirOps Models"
click at [827, 117] on div "Write your prompt Generate with AI" at bounding box center [997, 101] width 635 height 36
click at [839, 172] on input "Models Source" at bounding box center [987, 171] width 555 height 17
type input "AirOps Models"
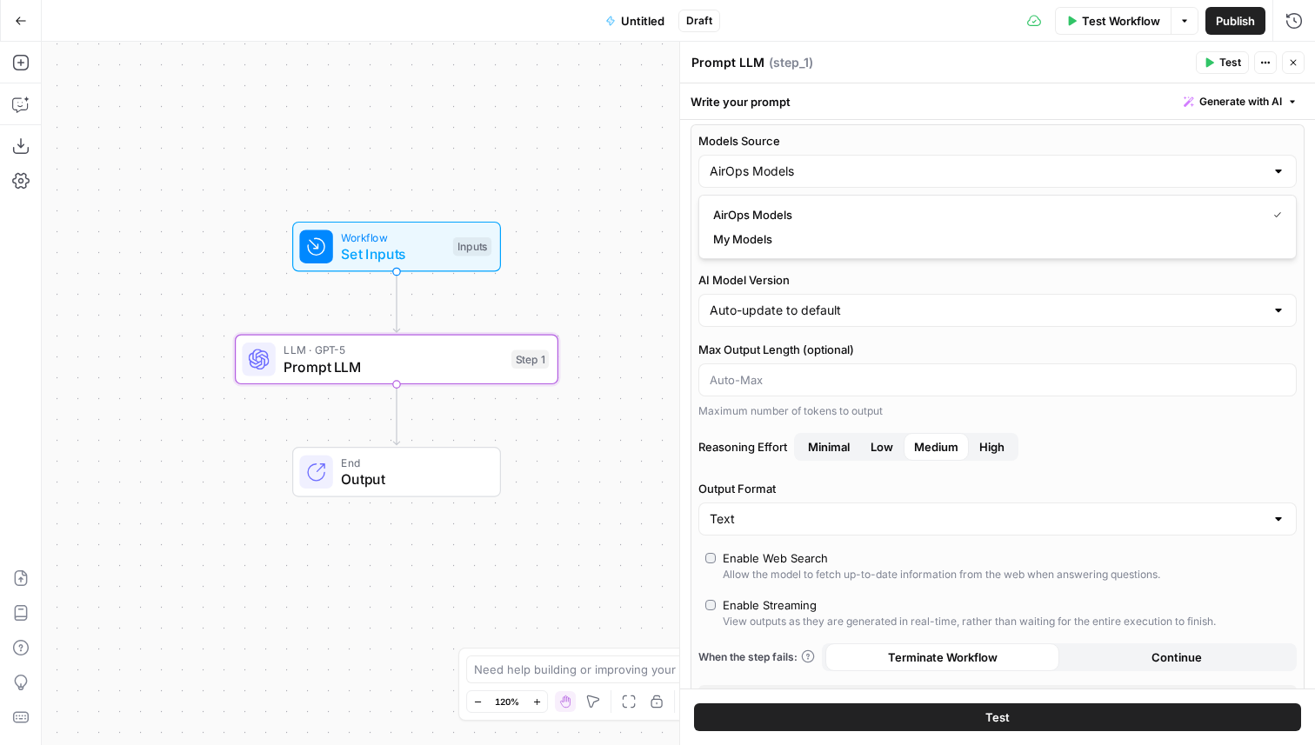
click at [936, 363] on div at bounding box center [997, 379] width 598 height 33
click at [803, 239] on input "GPT-5" at bounding box center [997, 240] width 534 height 17
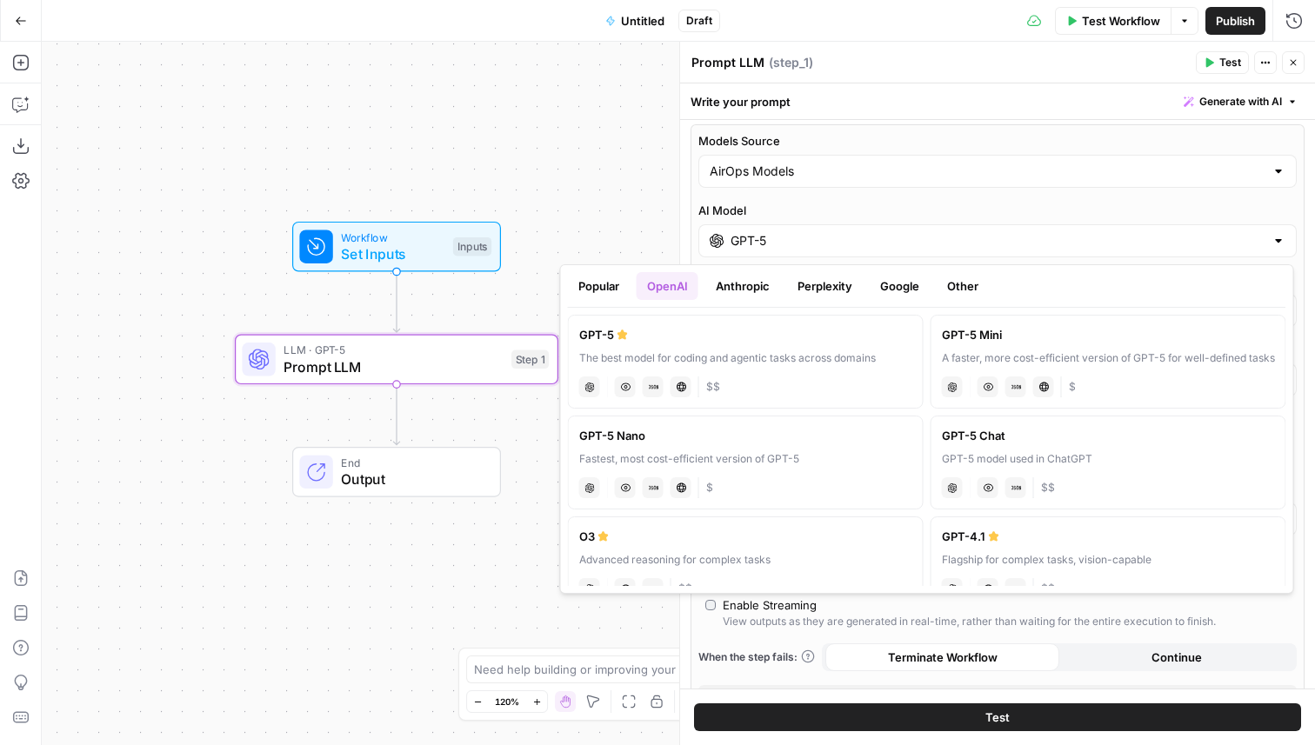
click at [612, 280] on button "Popular" at bounding box center [599, 286] width 62 height 28
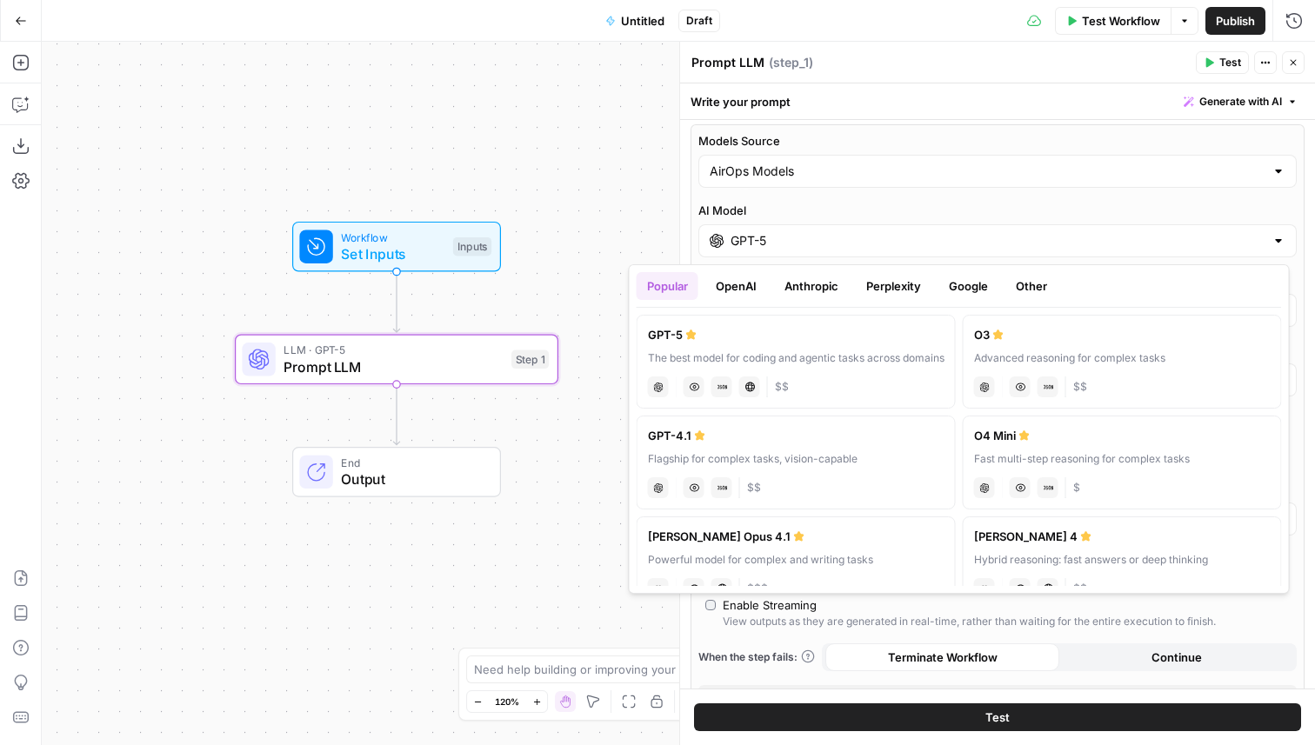
click at [802, 300] on div "Popular OpenAI Anthropic Perplexity Google Other" at bounding box center [958, 290] width 645 height 36
click at [807, 295] on button "Anthropic" at bounding box center [811, 286] width 75 height 28
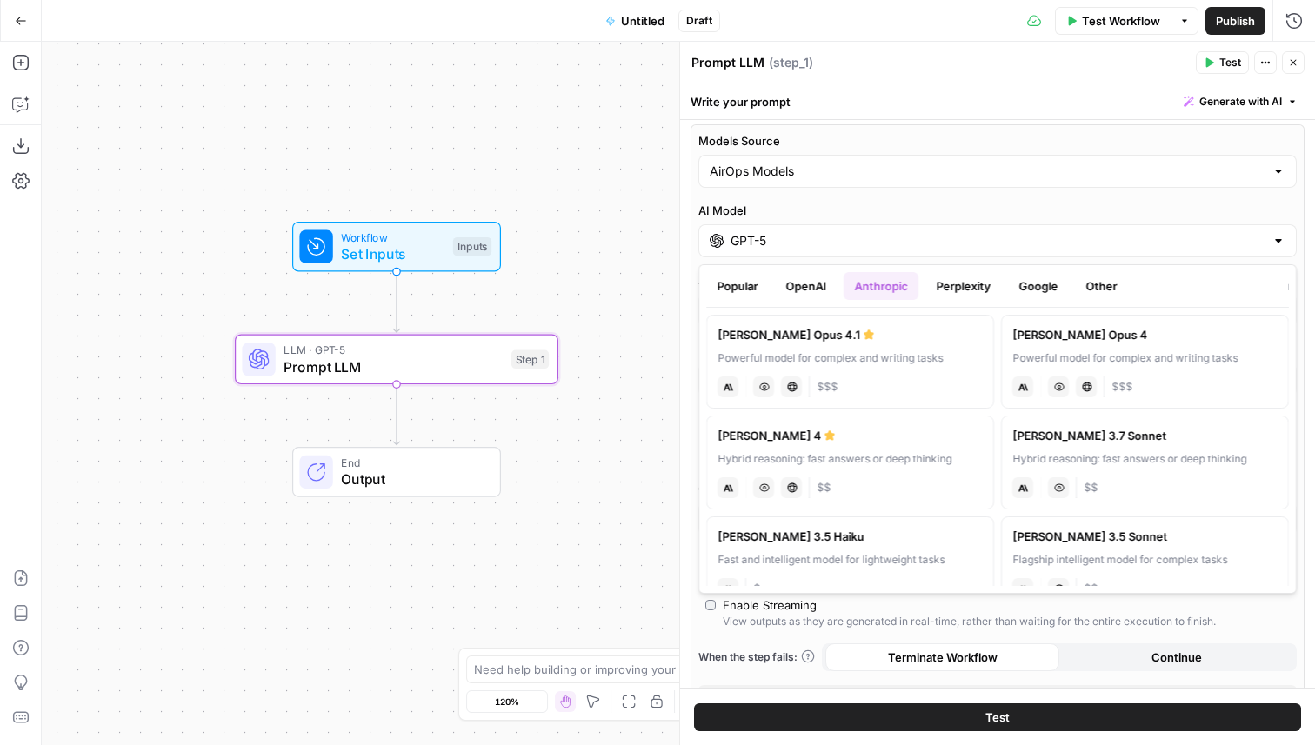
click at [843, 373] on div "anthropic Vision Capabilities Live Web Research $$$" at bounding box center [849, 385] width 265 height 24
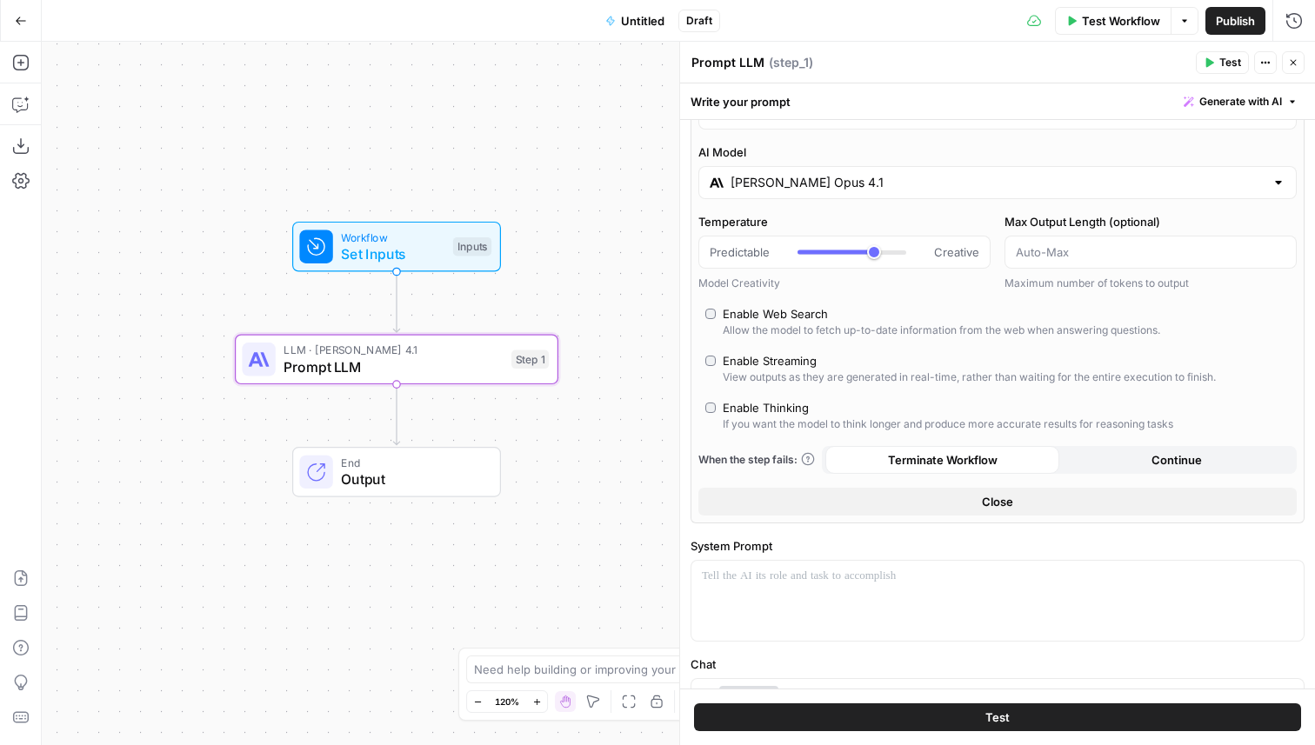
scroll to position [74, 0]
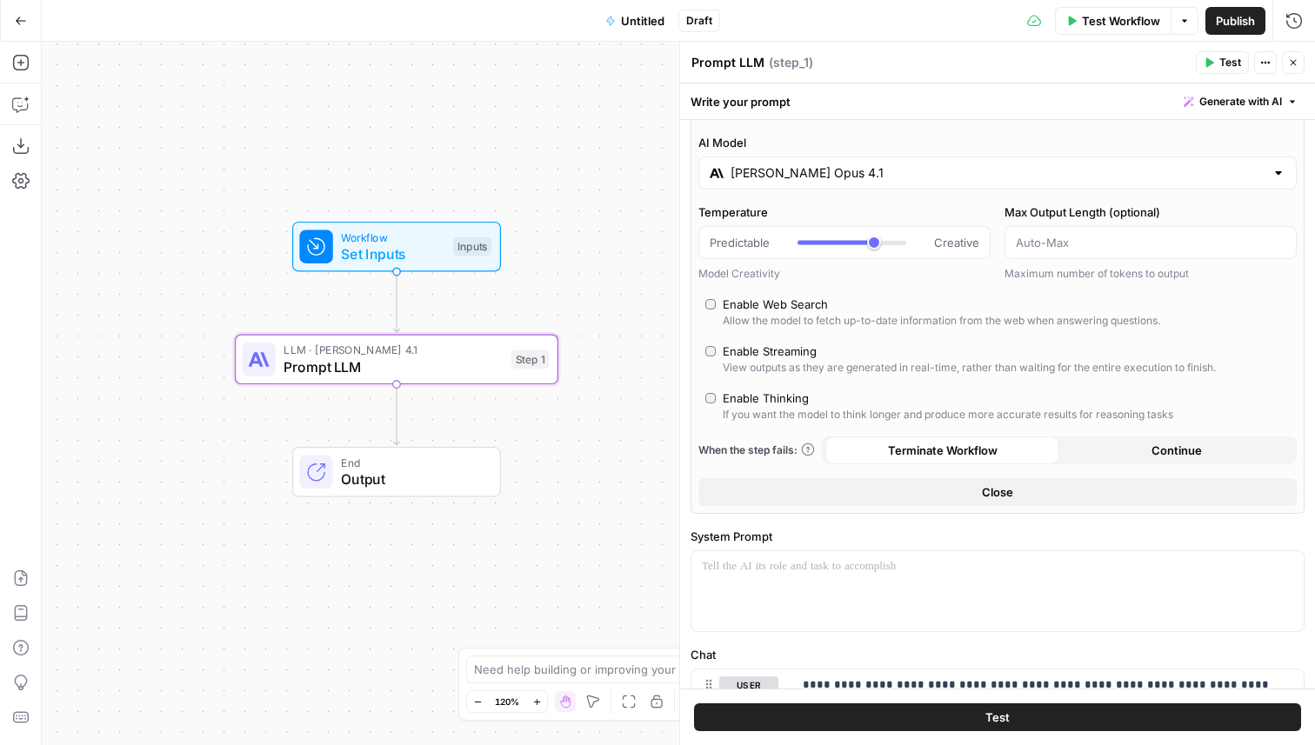
click at [776, 180] on input "Claude Opus 4.1" at bounding box center [997, 172] width 534 height 17
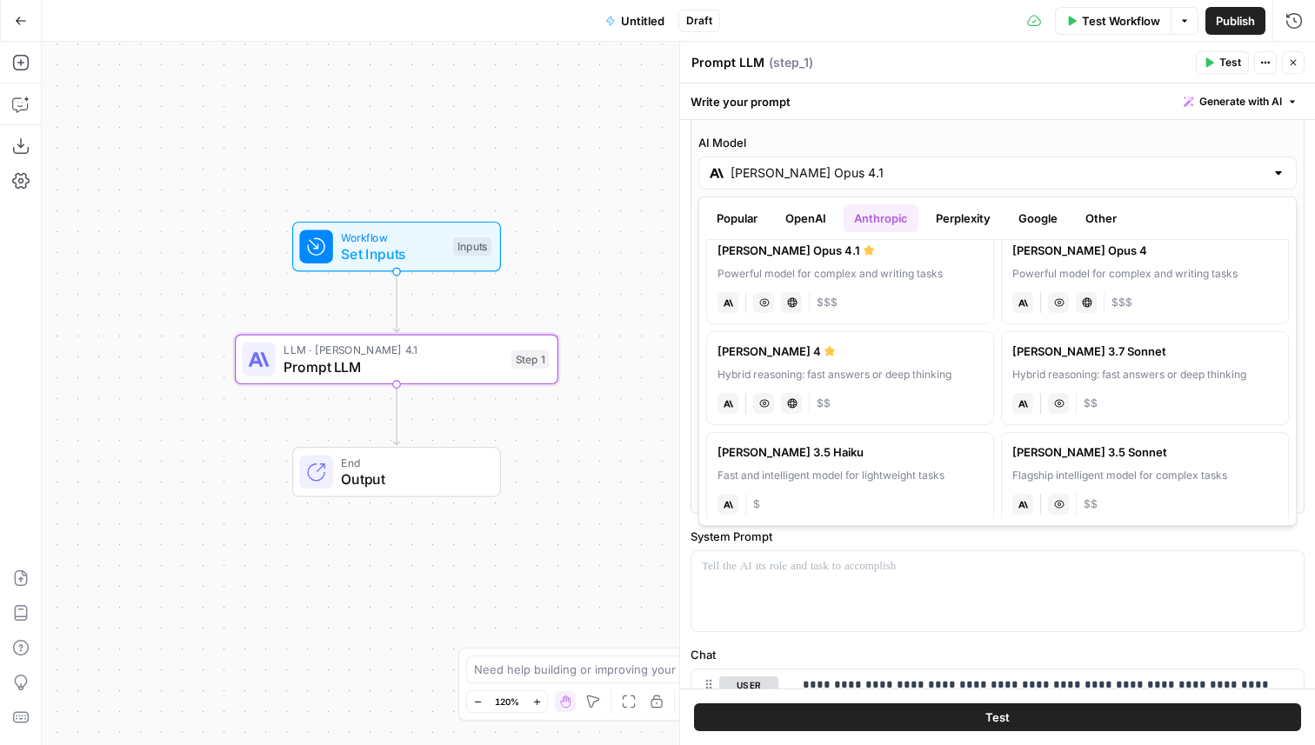
scroll to position [18, 0]
click at [889, 365] on div "Hybrid reasoning: fast answers or deep thinking" at bounding box center [849, 373] width 265 height 16
type input "[PERSON_NAME] 4"
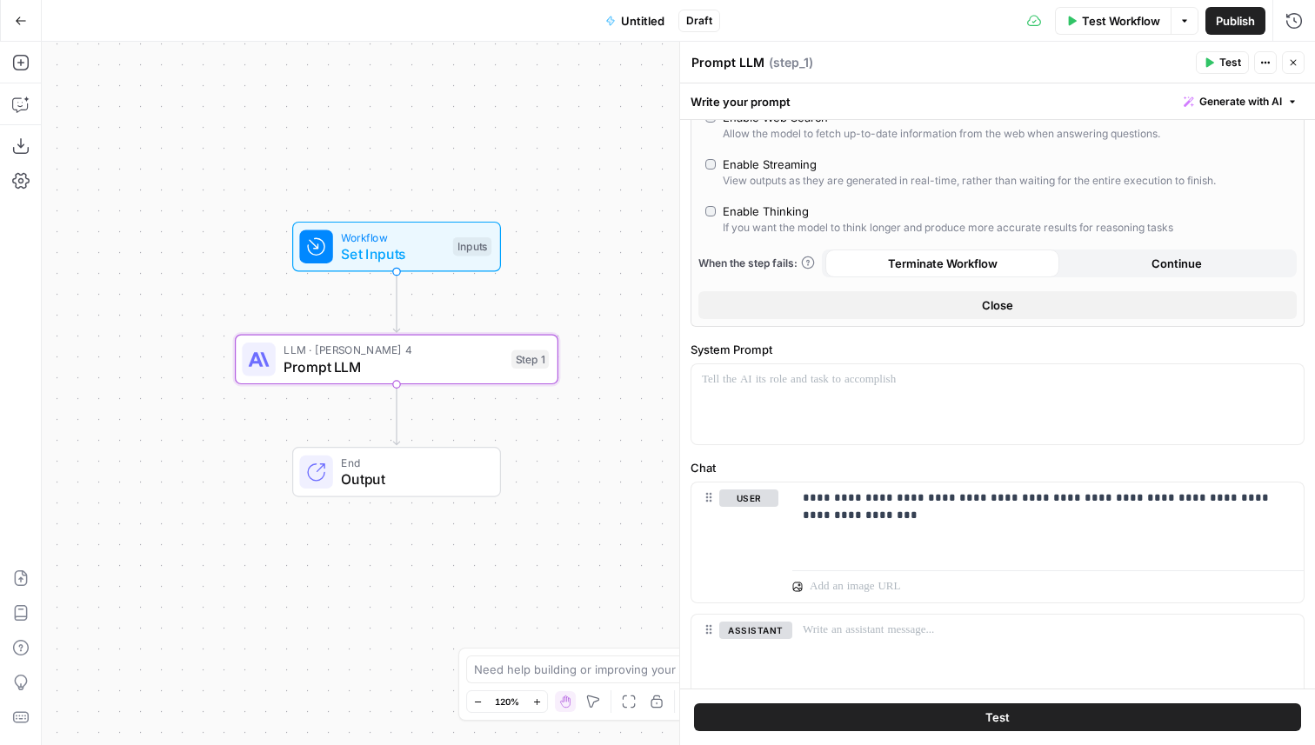
scroll to position [293, 0]
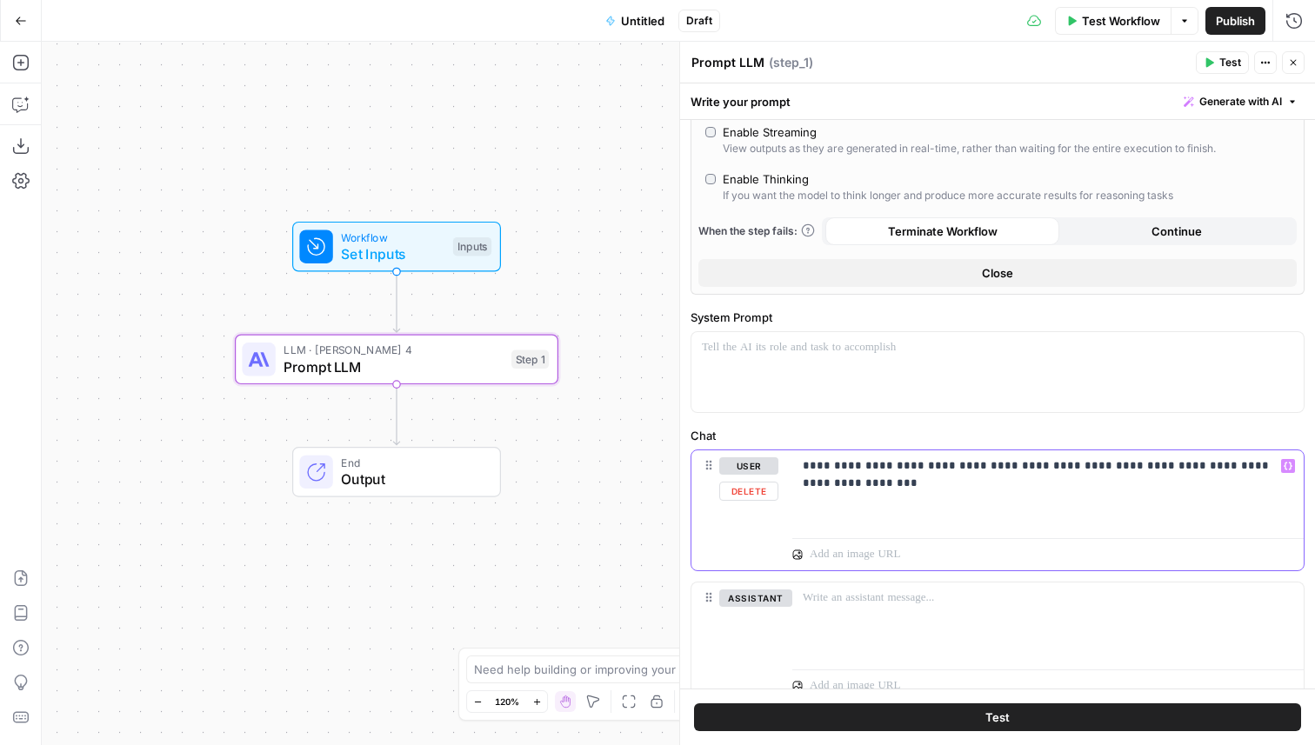
click at [1023, 493] on div "**********" at bounding box center [1047, 490] width 511 height 80
click at [1006, 717] on span "Test" at bounding box center [997, 717] width 24 height 17
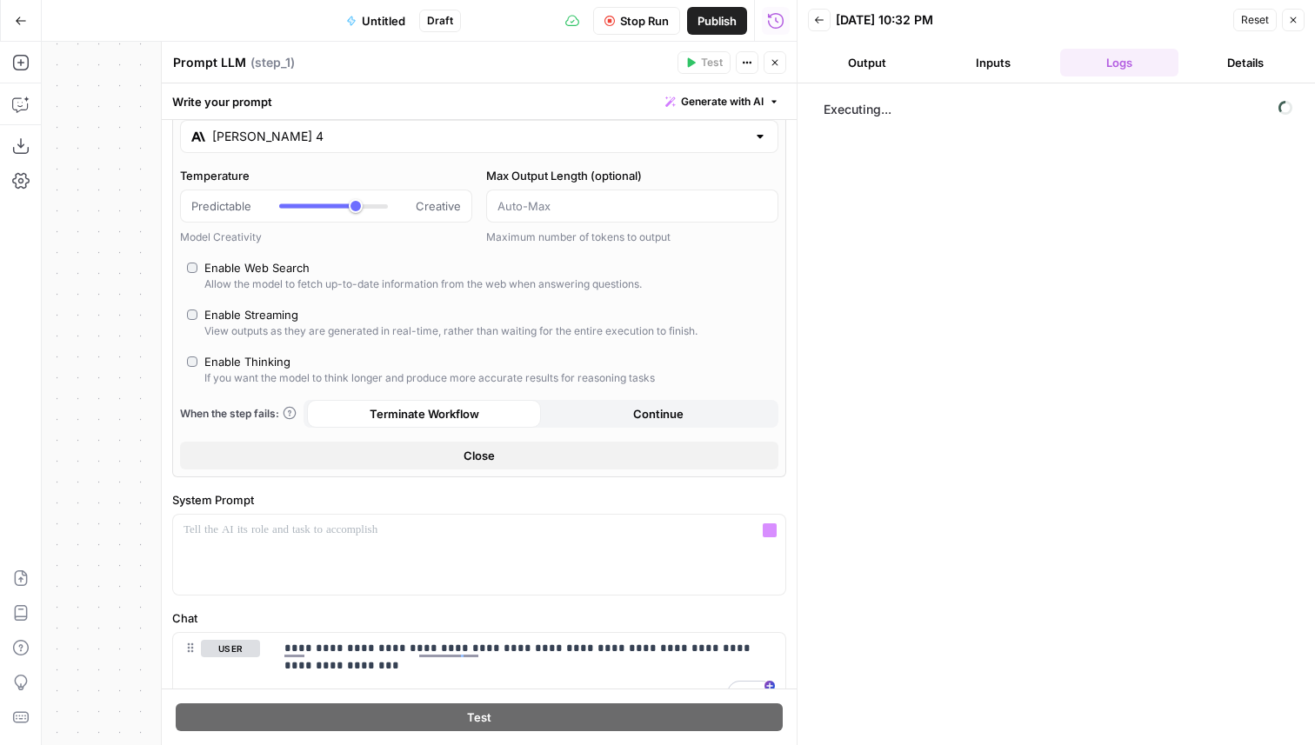
scroll to position [13, 0]
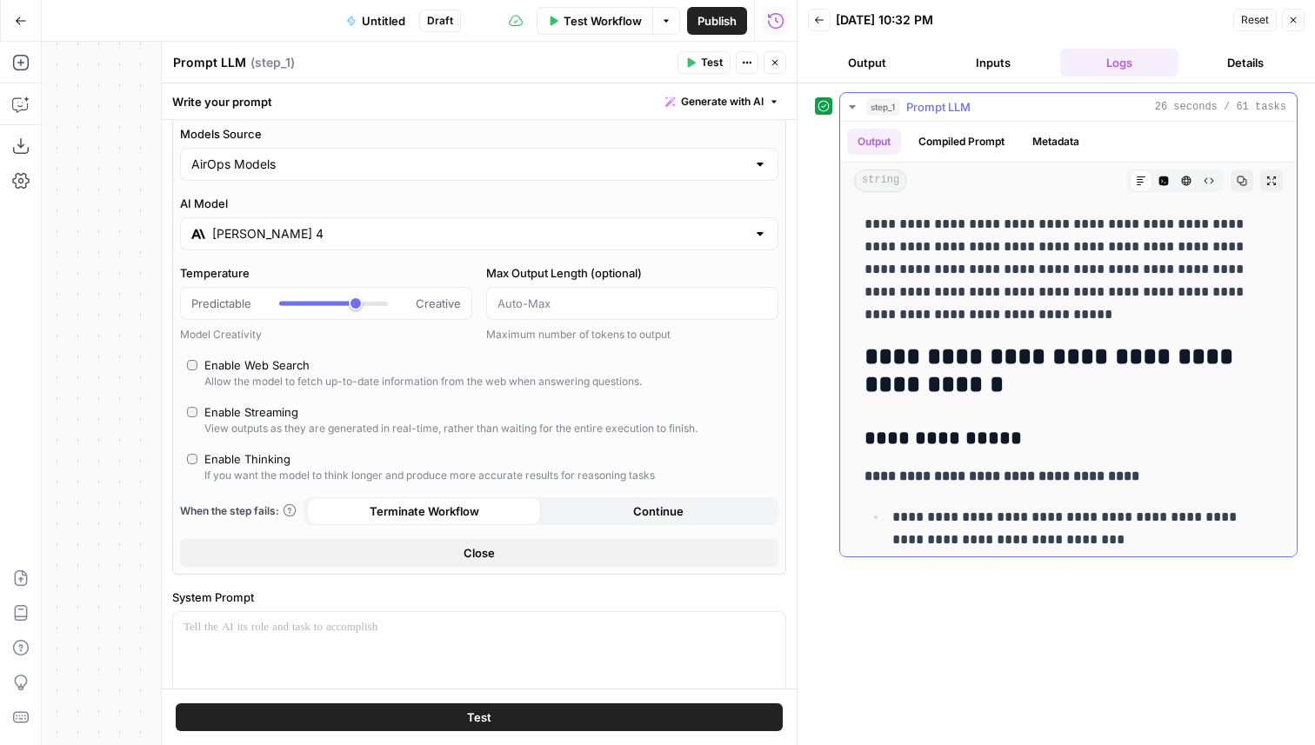
drag, startPoint x: 963, startPoint y: 220, endPoint x: 1016, endPoint y: 327, distance: 119.0
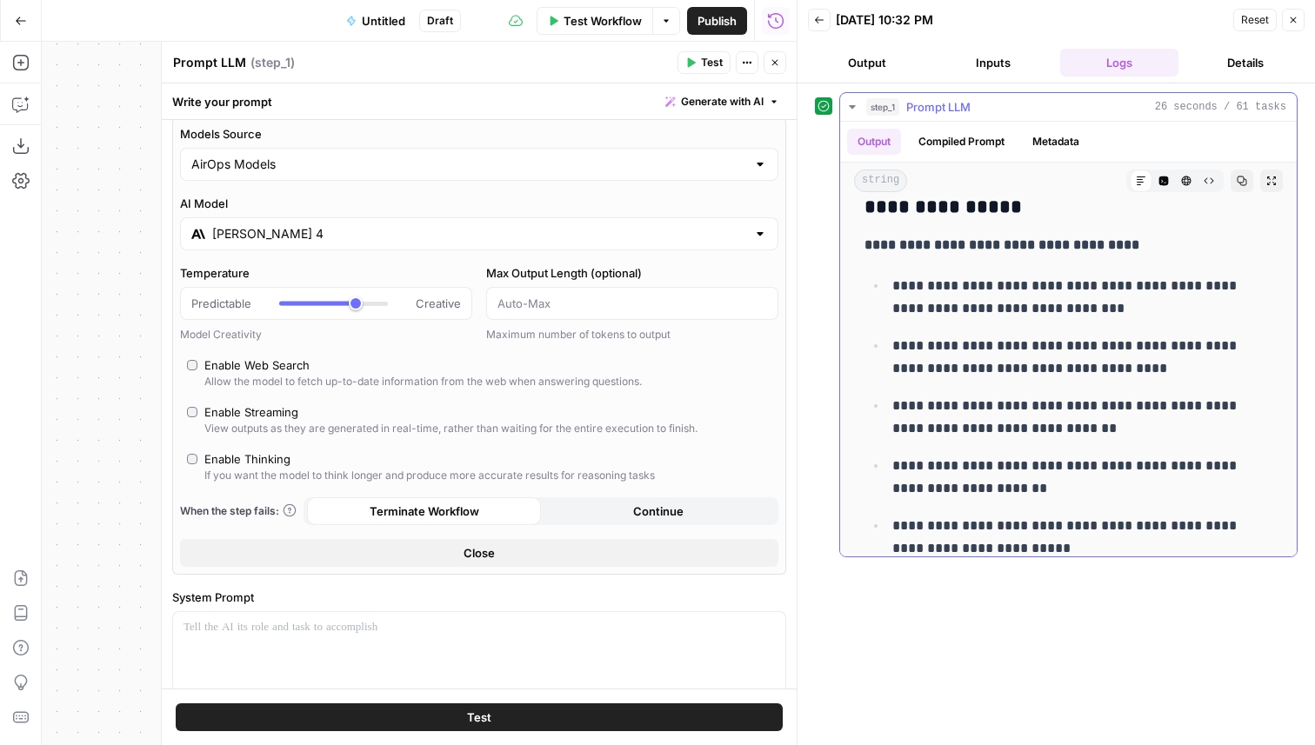
scroll to position [234, 0]
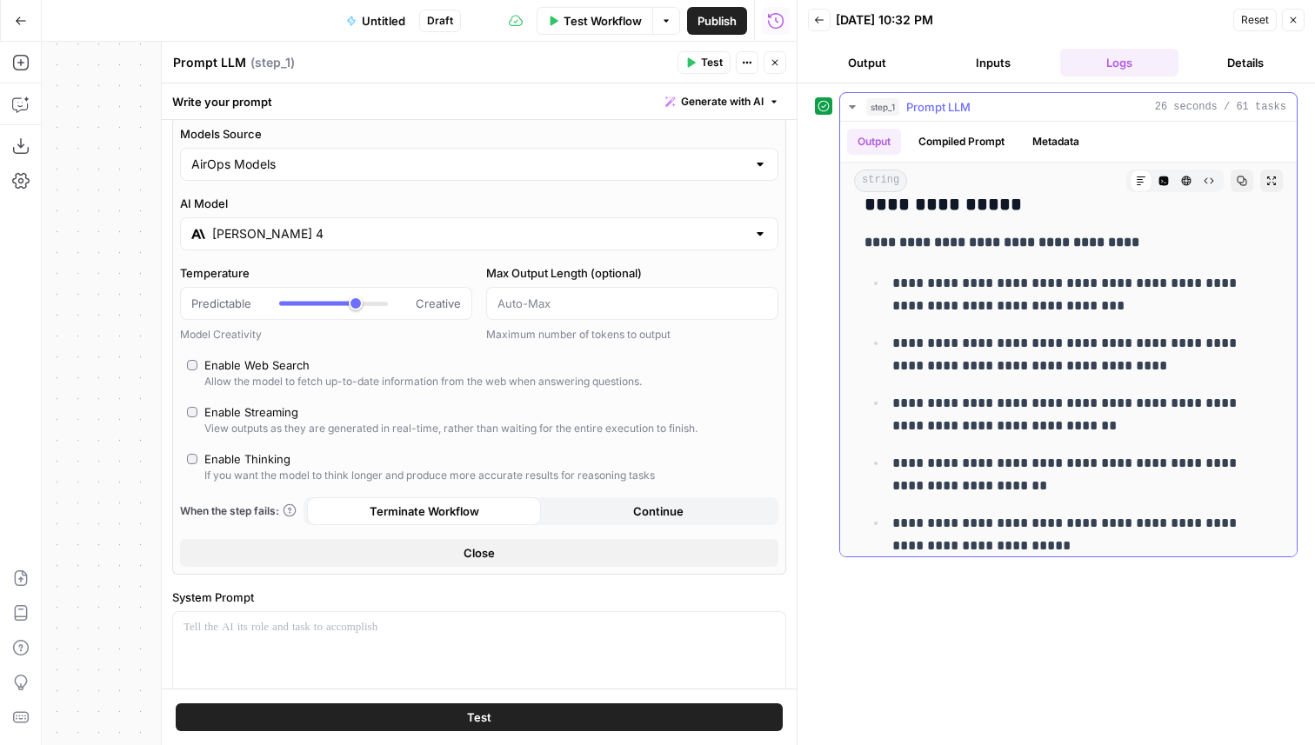
drag, startPoint x: 918, startPoint y: 277, endPoint x: 976, endPoint y: 303, distance: 63.0
click at [976, 302] on p "**********" at bounding box center [1082, 294] width 380 height 45
click at [976, 303] on p "**********" at bounding box center [1082, 294] width 380 height 45
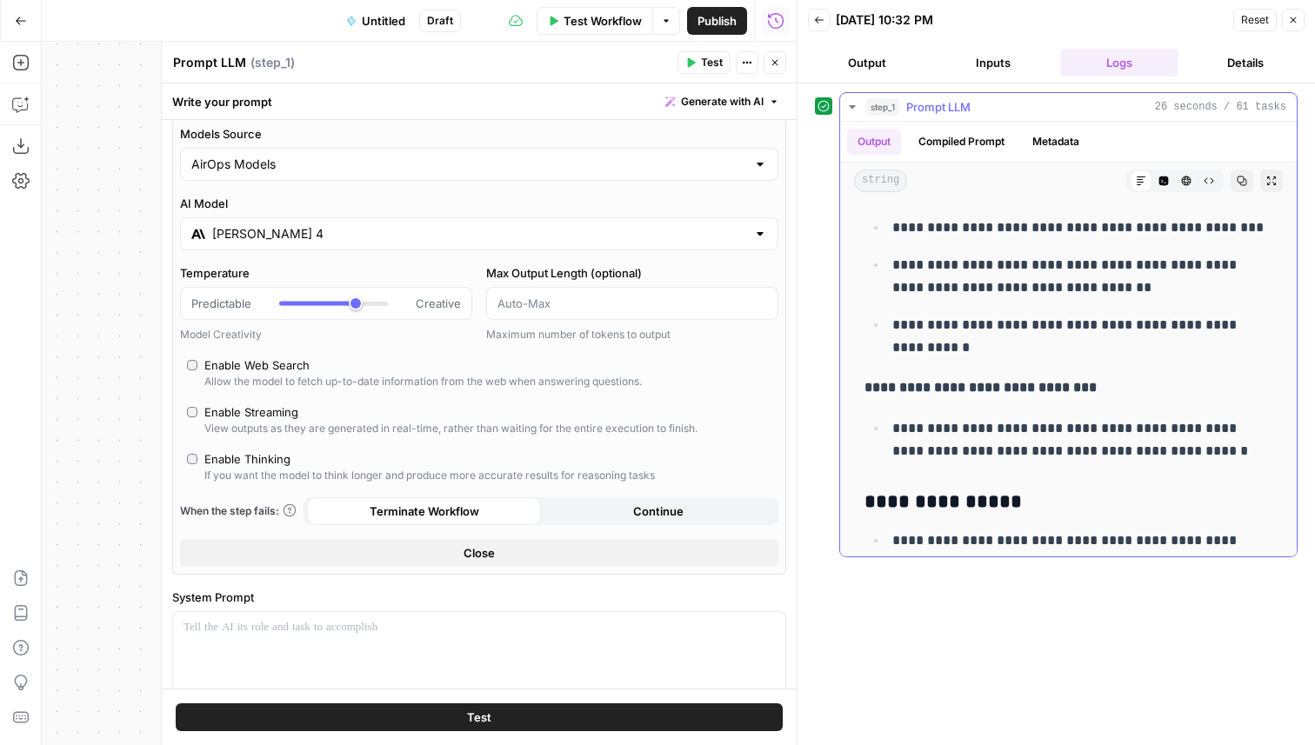
scroll to position [686, 0]
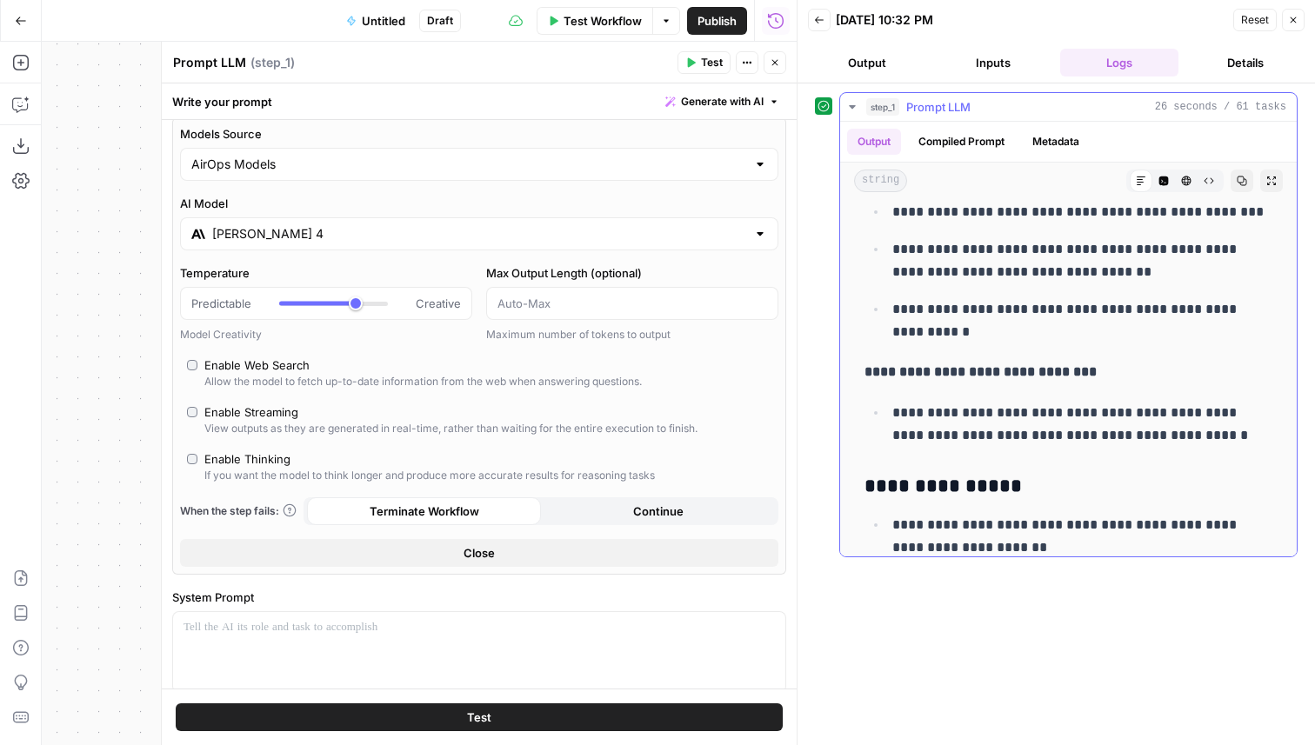
click at [1043, 150] on button "Metadata" at bounding box center [1056, 142] width 68 height 26
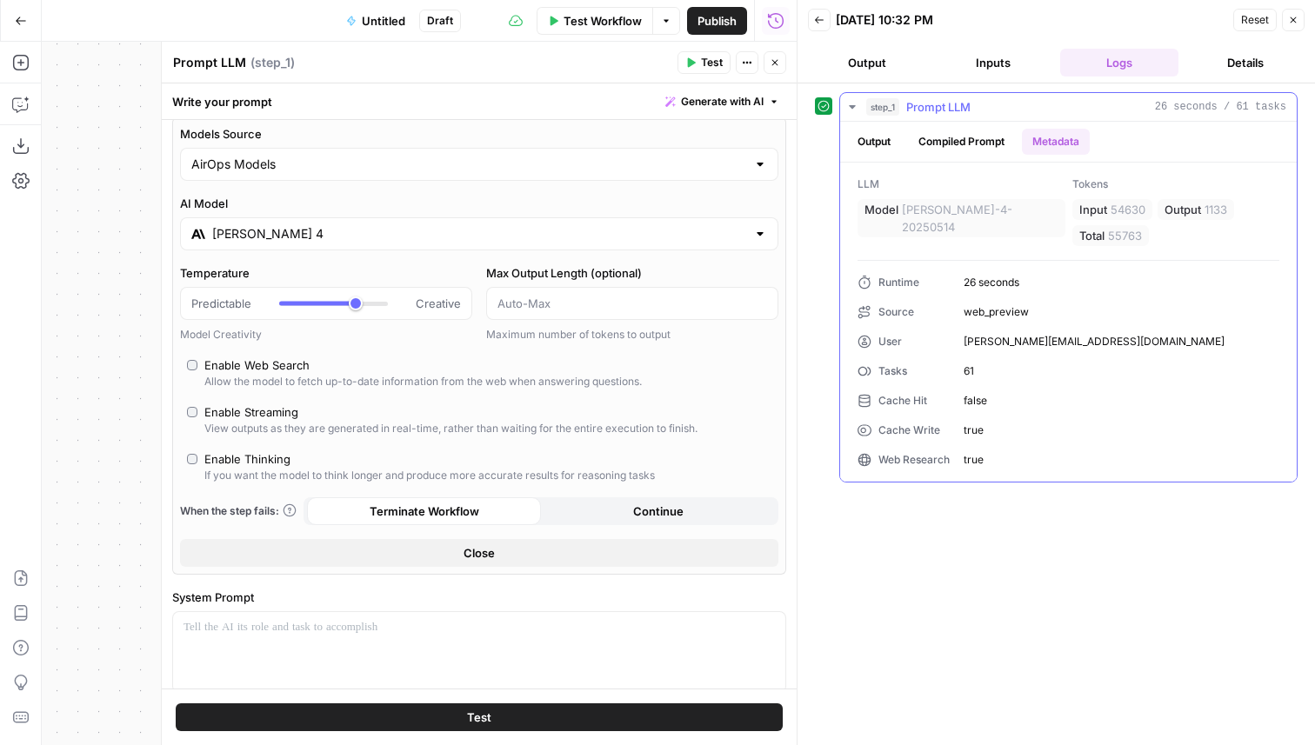
click at [874, 136] on button "Output" at bounding box center [874, 142] width 54 height 26
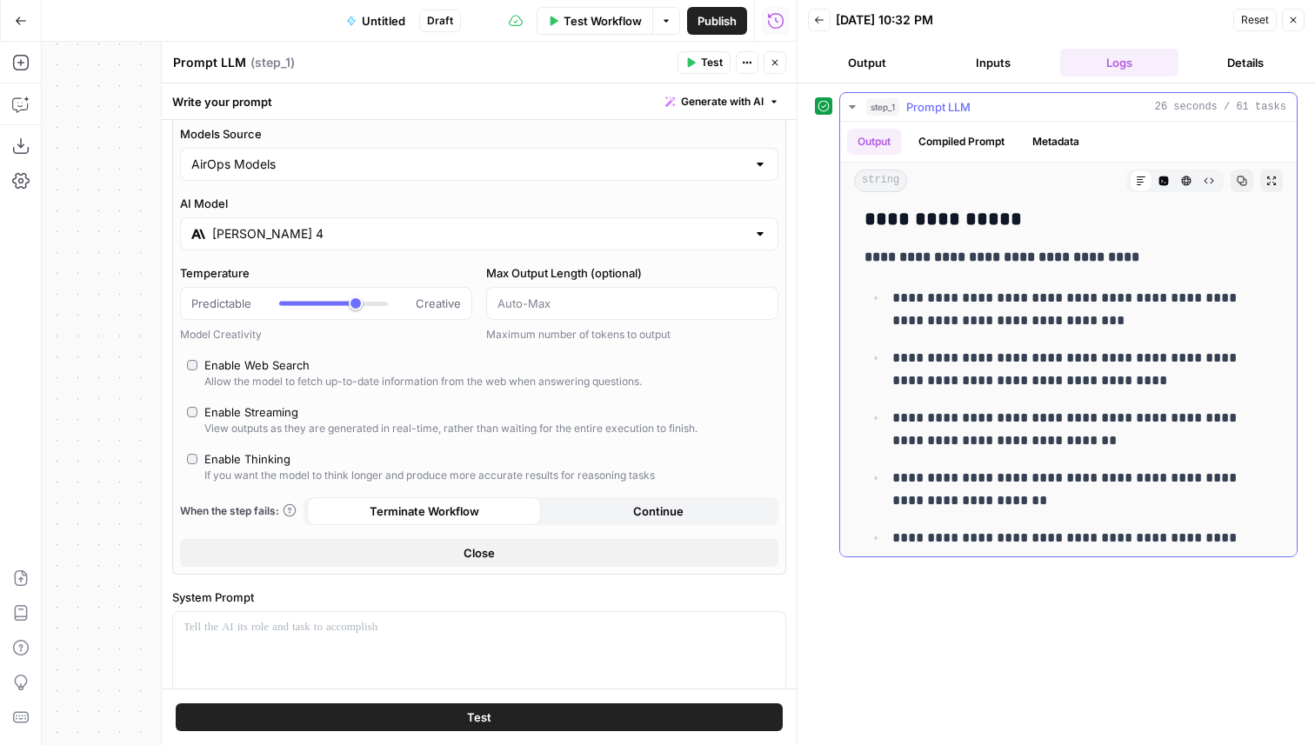
scroll to position [228, 0]
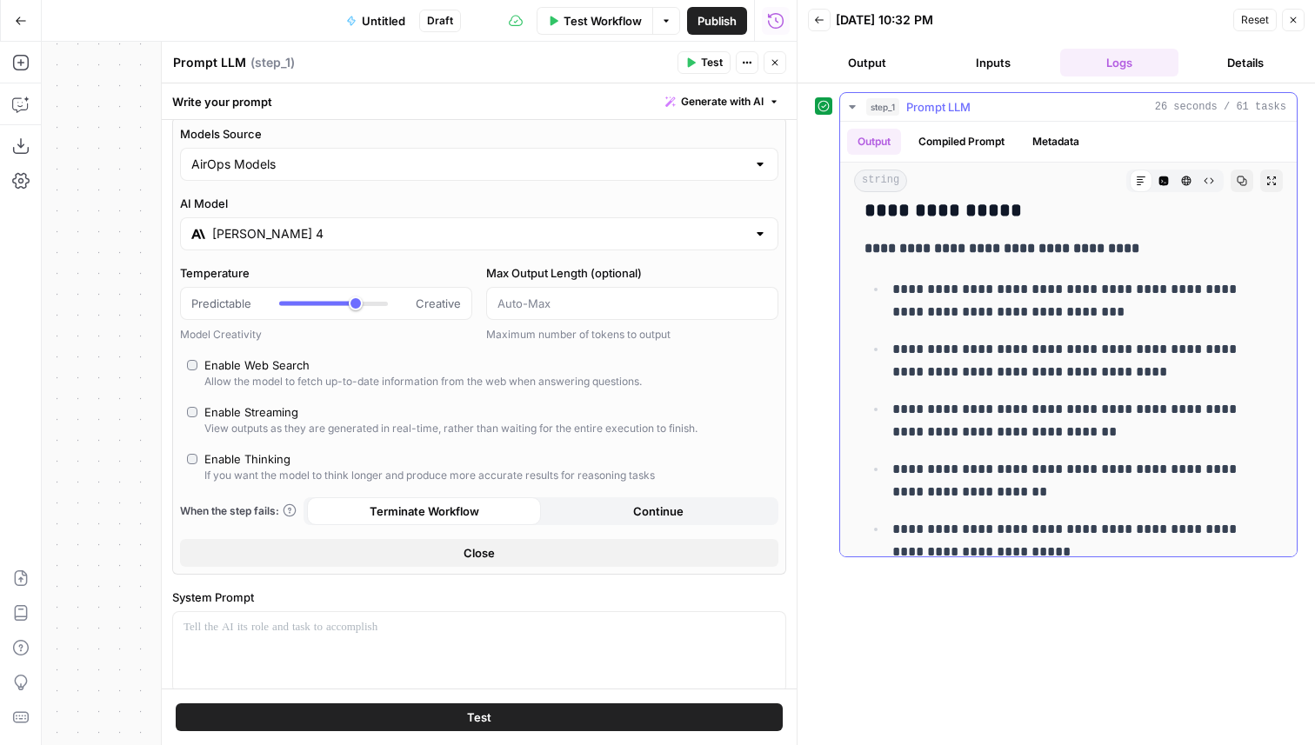
drag, startPoint x: 943, startPoint y: 347, endPoint x: 983, endPoint y: 385, distance: 56.0
click at [983, 385] on ul "**********" at bounding box center [1068, 420] width 408 height 286
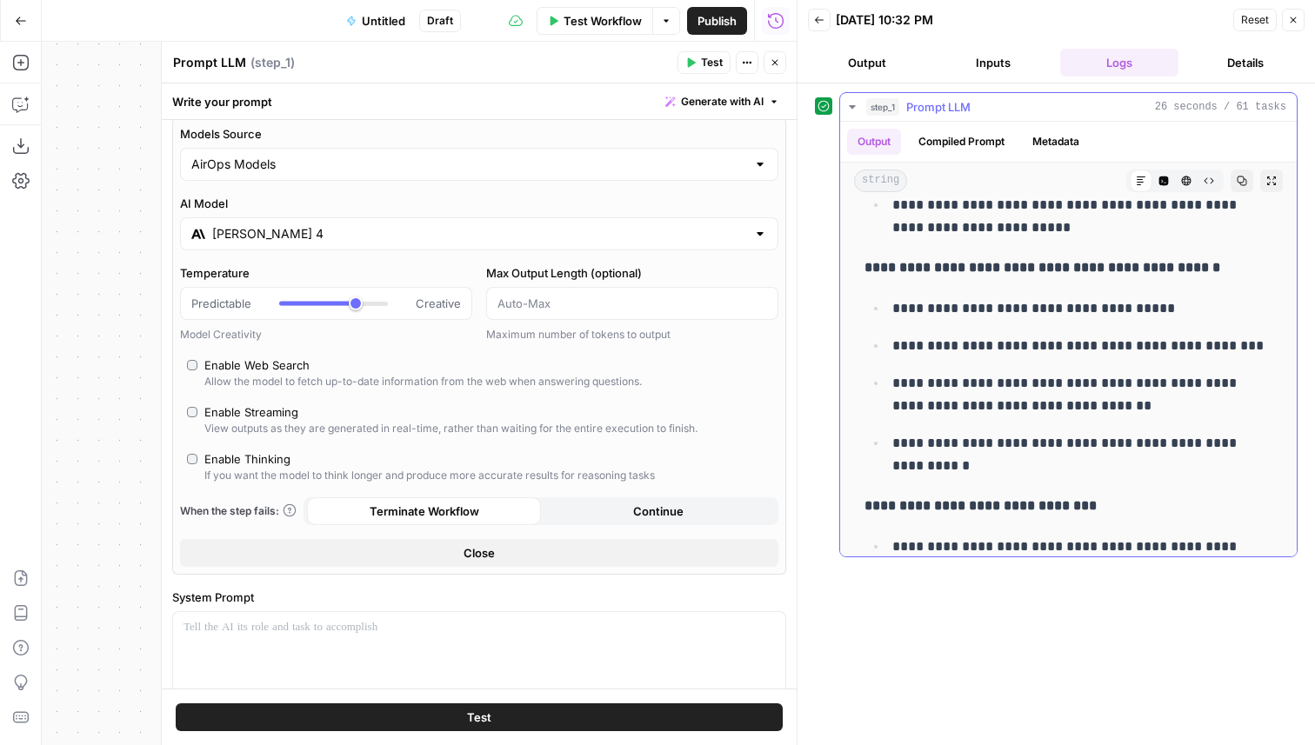
scroll to position [664, 0]
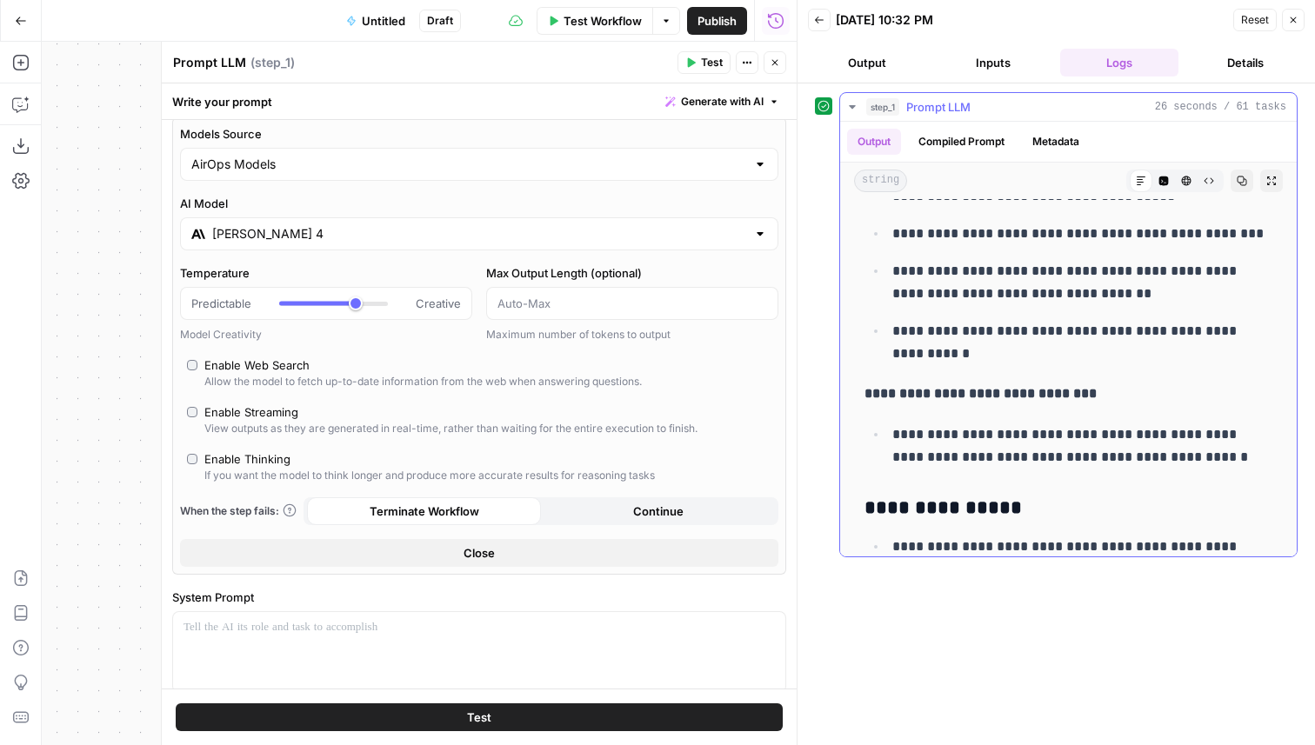
drag, startPoint x: 931, startPoint y: 390, endPoint x: 843, endPoint y: 390, distance: 87.8
click at [843, 390] on div "**********" at bounding box center [1068, 547] width 456 height 2025
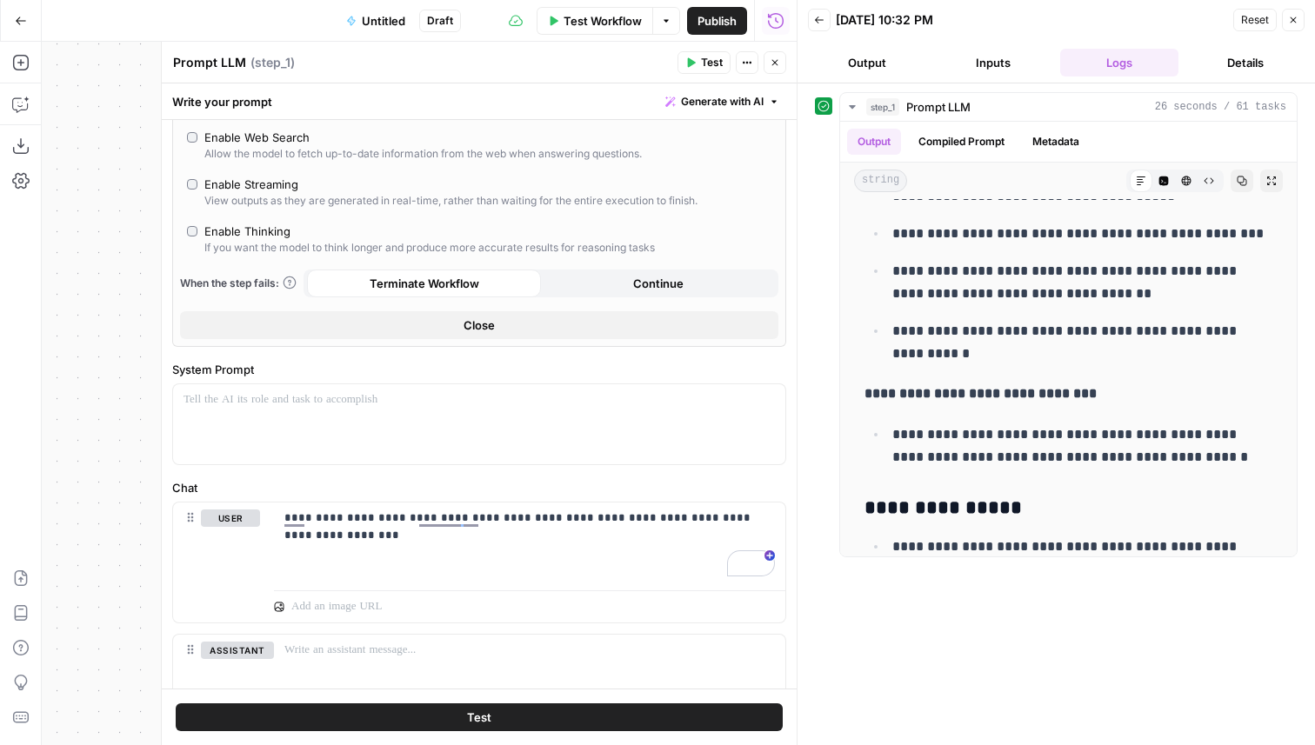
scroll to position [363, 0]
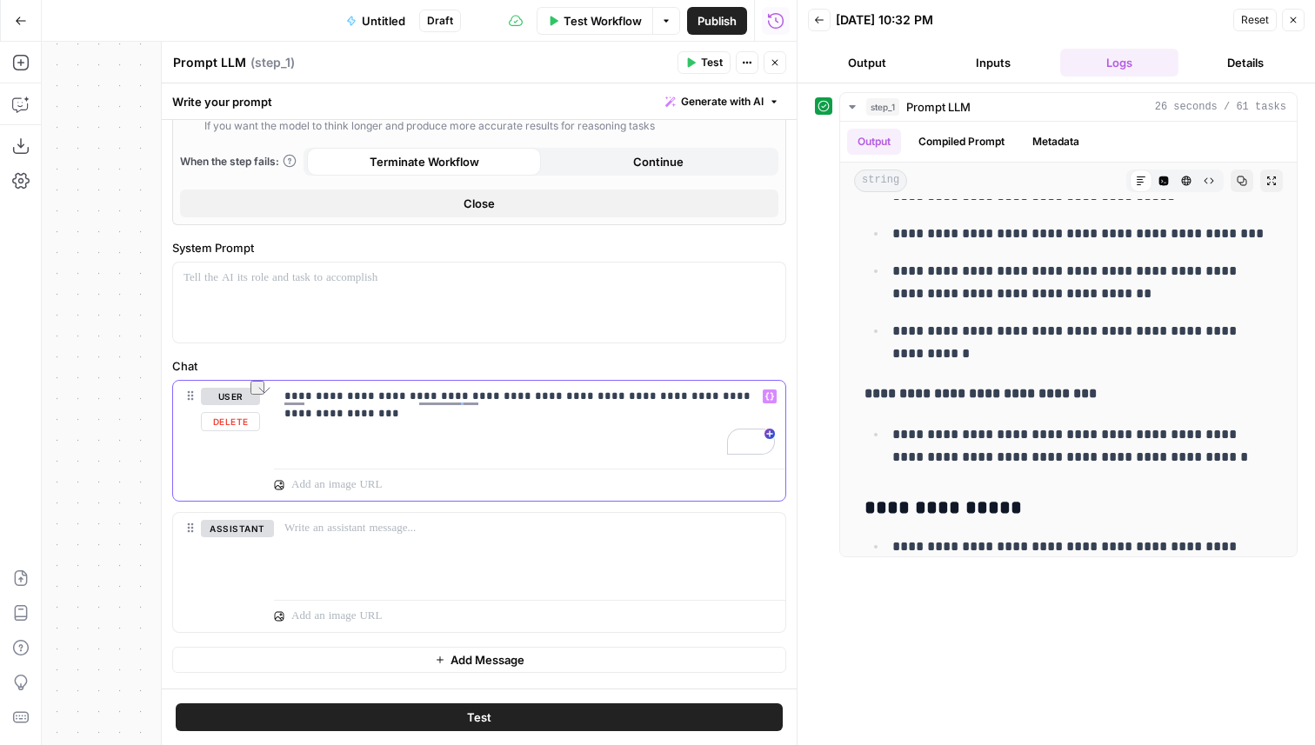
drag, startPoint x: 569, startPoint y: 398, endPoint x: 786, endPoint y: 418, distance: 218.3
click at [786, 418] on form "**********" at bounding box center [479, 404] width 635 height 569
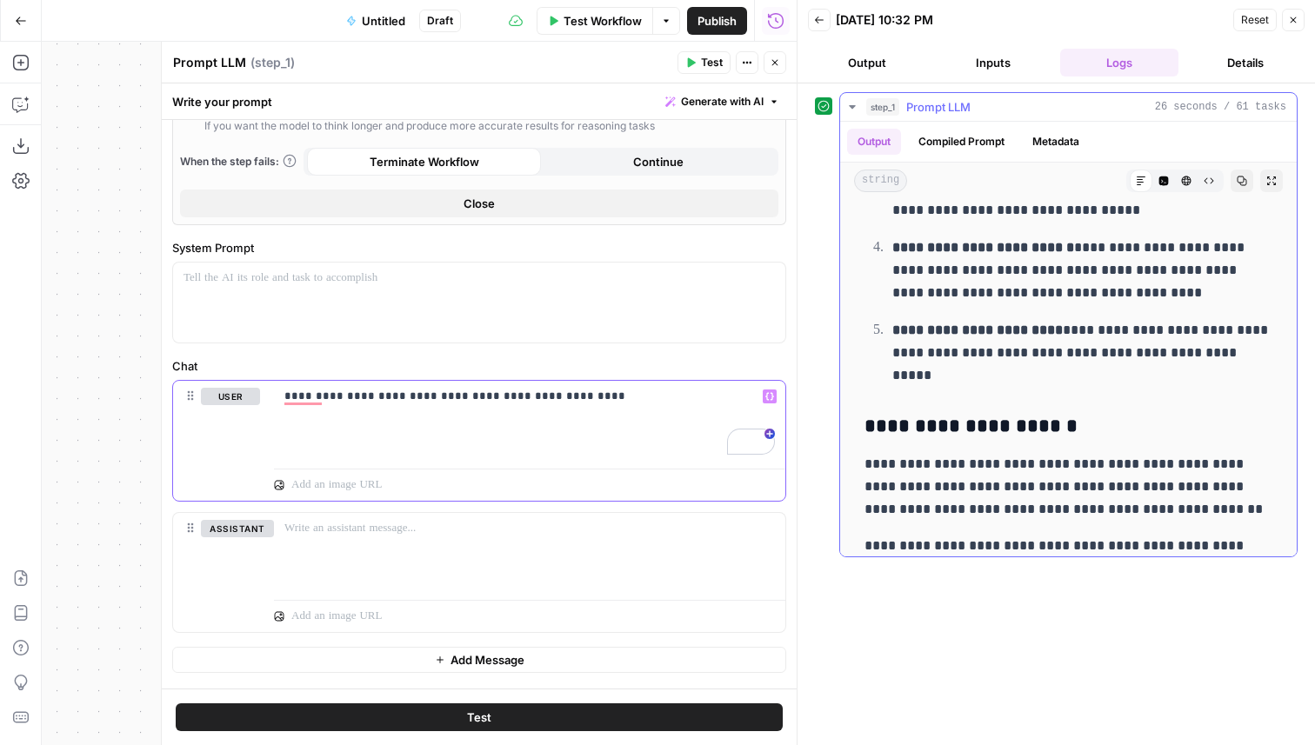
scroll to position [1668, 0]
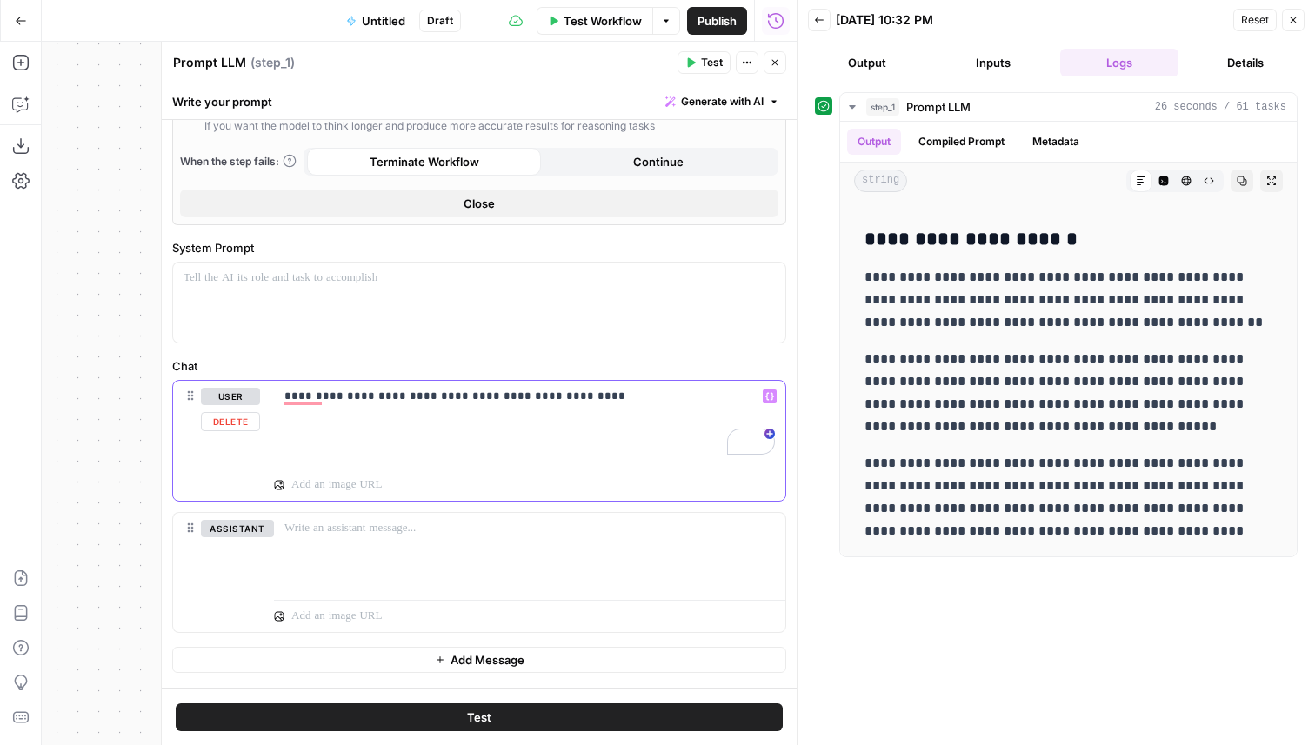
click at [638, 413] on div "**********" at bounding box center [529, 421] width 511 height 80
click at [552, 711] on button "Test" at bounding box center [479, 717] width 607 height 28
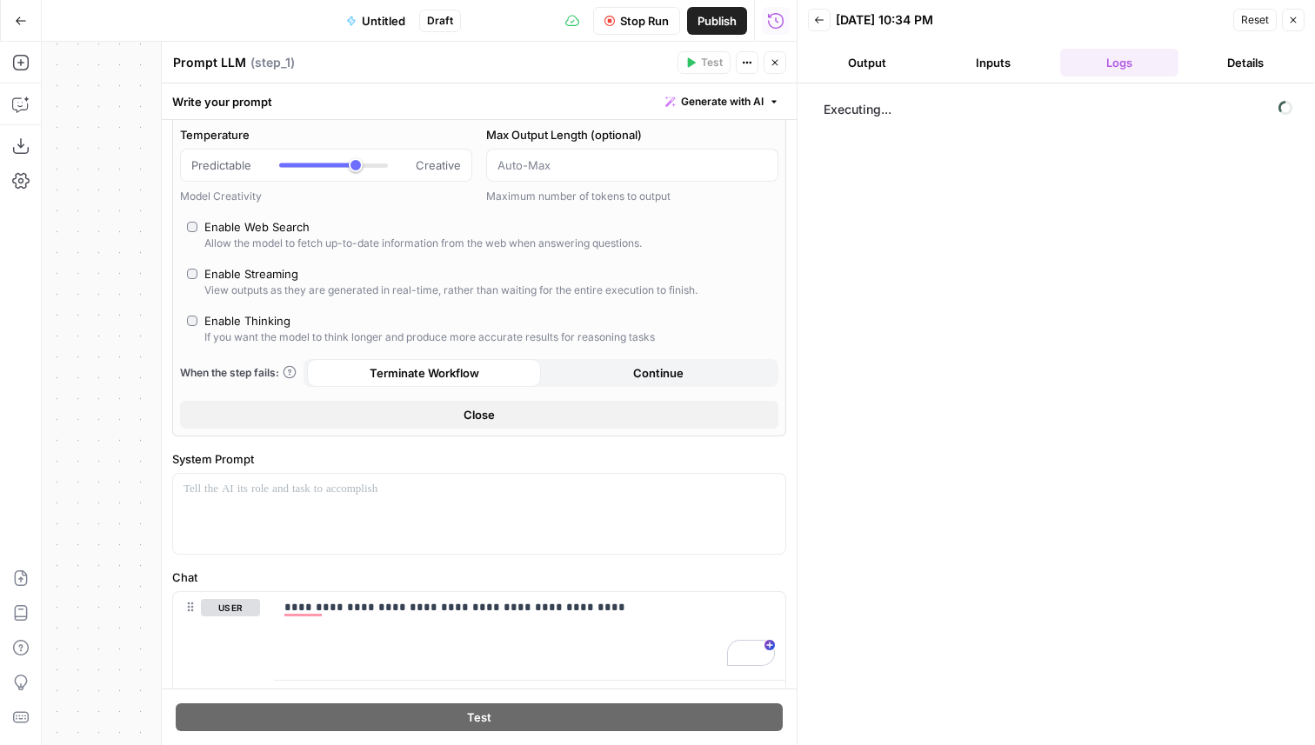
scroll to position [221, 0]
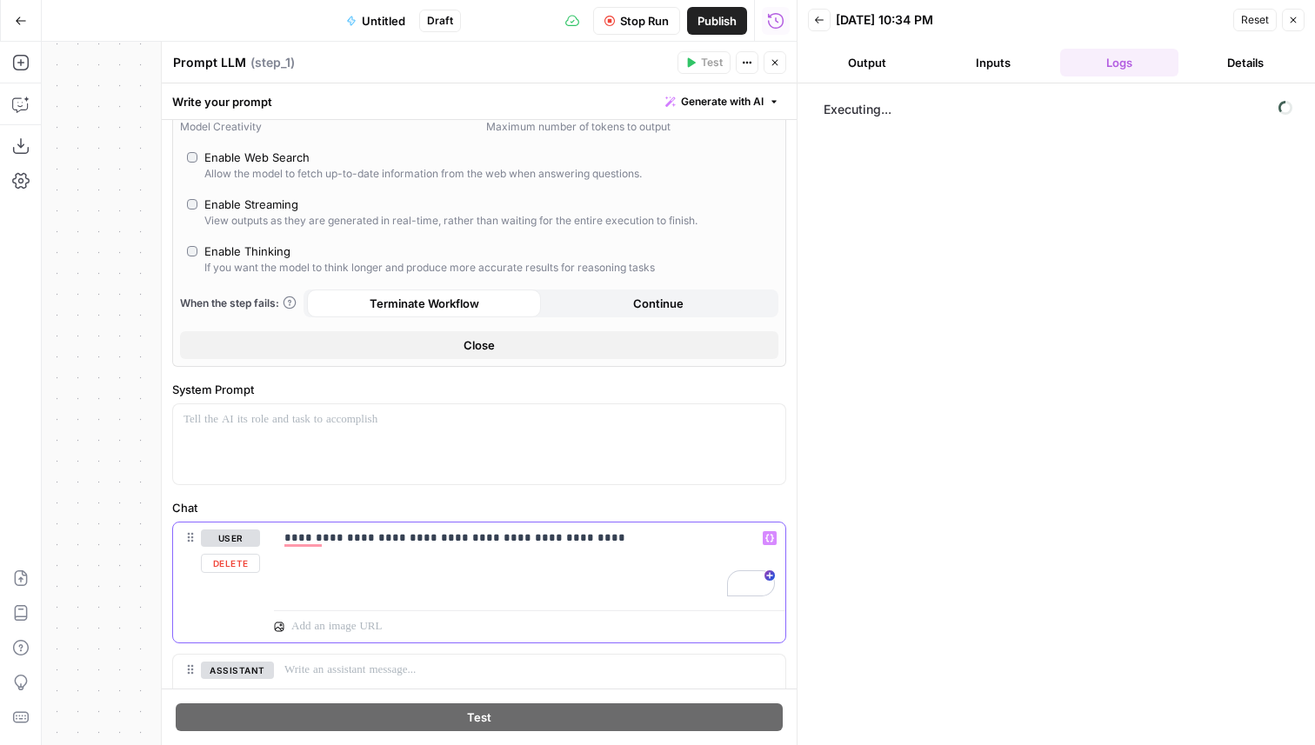
drag, startPoint x: 595, startPoint y: 550, endPoint x: 297, endPoint y: 469, distance: 308.4
click at [297, 469] on form "**********" at bounding box center [479, 404] width 635 height 569
copy p "**********"
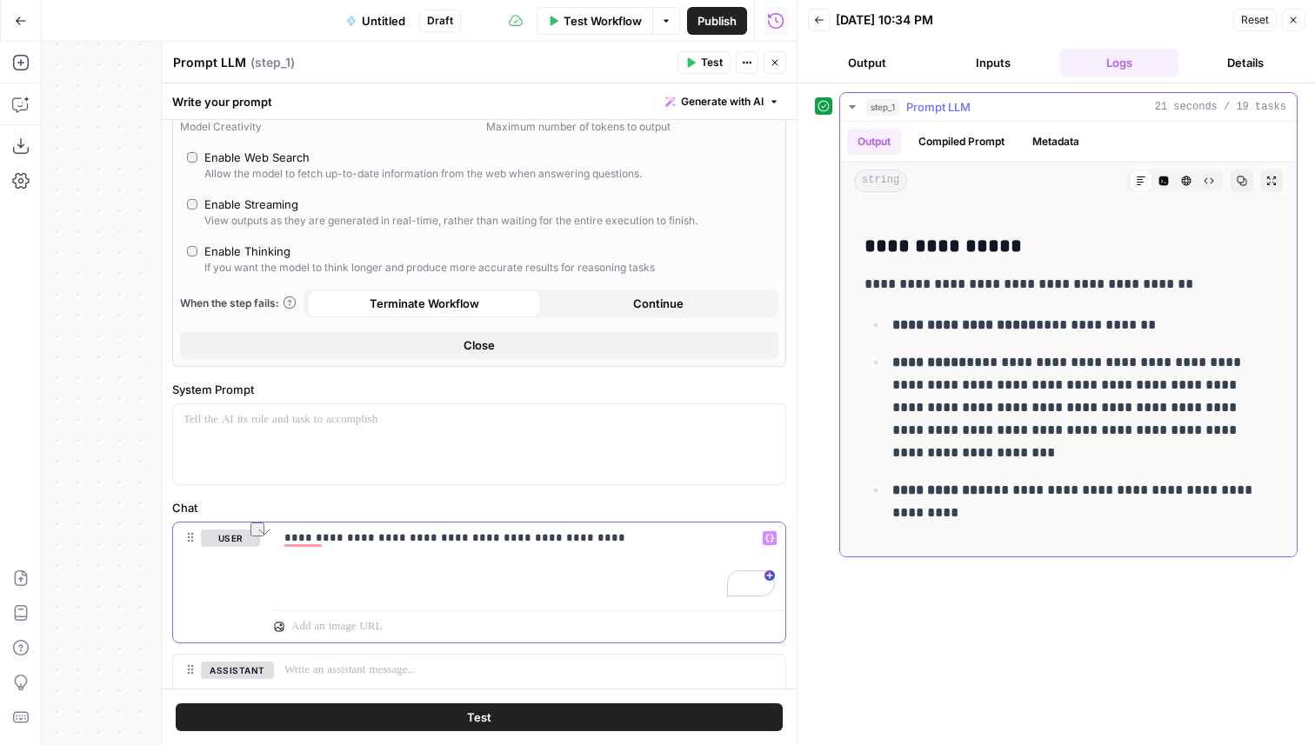
scroll to position [1133, 0]
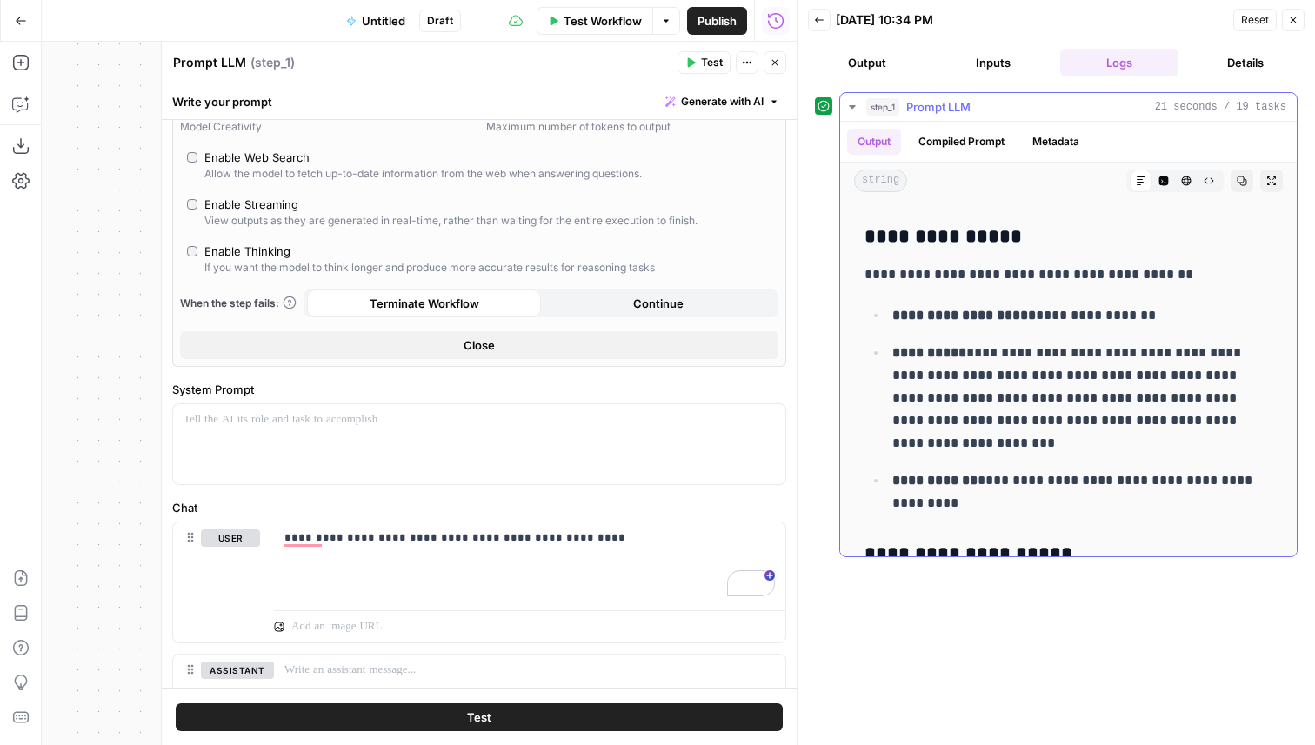
drag, startPoint x: 938, startPoint y: 523, endPoint x: 858, endPoint y: 270, distance: 264.5
click at [858, 270] on div "**********" at bounding box center [1068, 5] width 429 height 1865
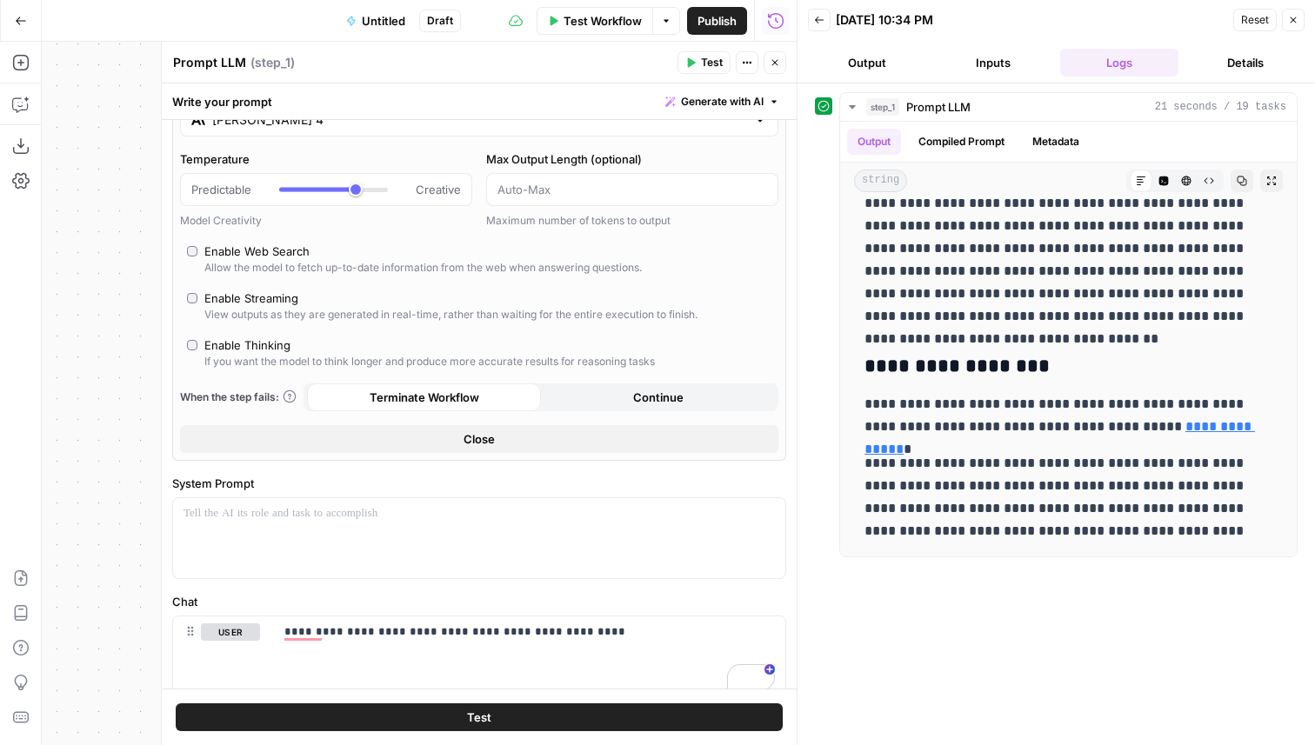
scroll to position [0, 0]
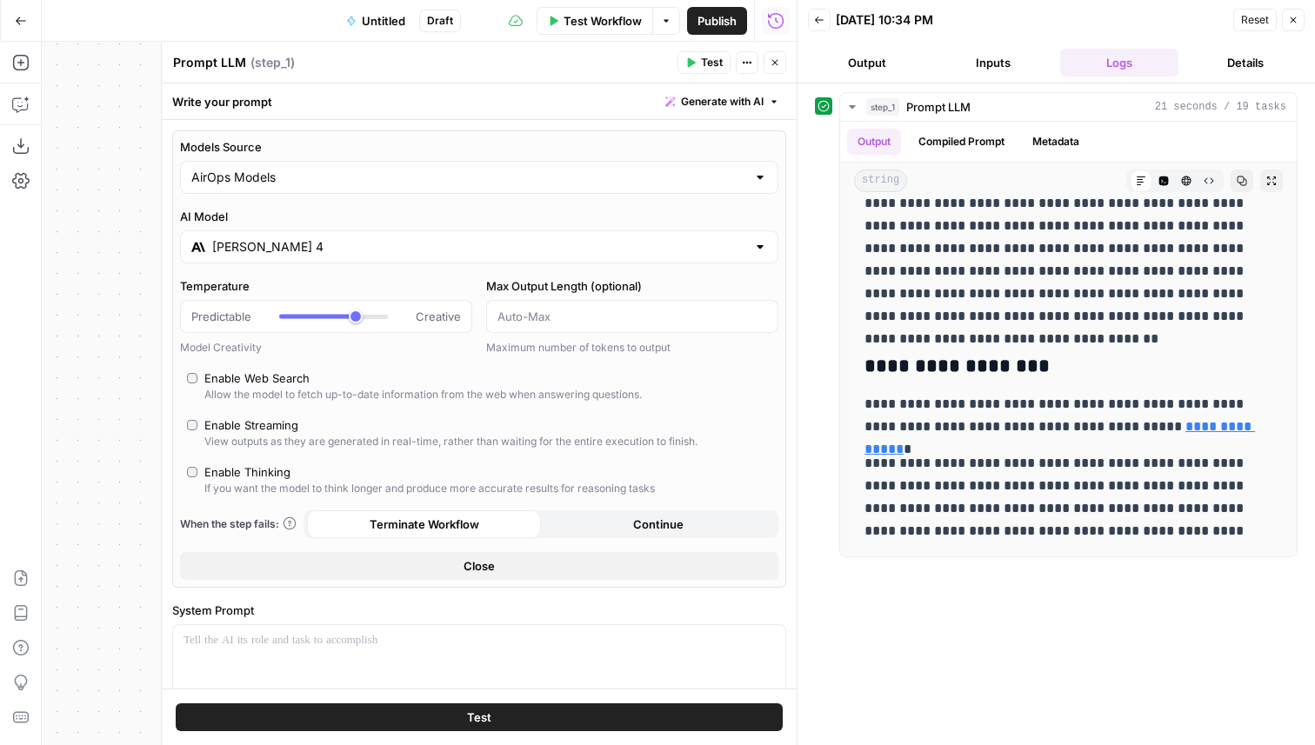
click at [239, 381] on div "Enable Web Search" at bounding box center [256, 378] width 105 height 17
click at [538, 712] on button "Test" at bounding box center [479, 717] width 607 height 28
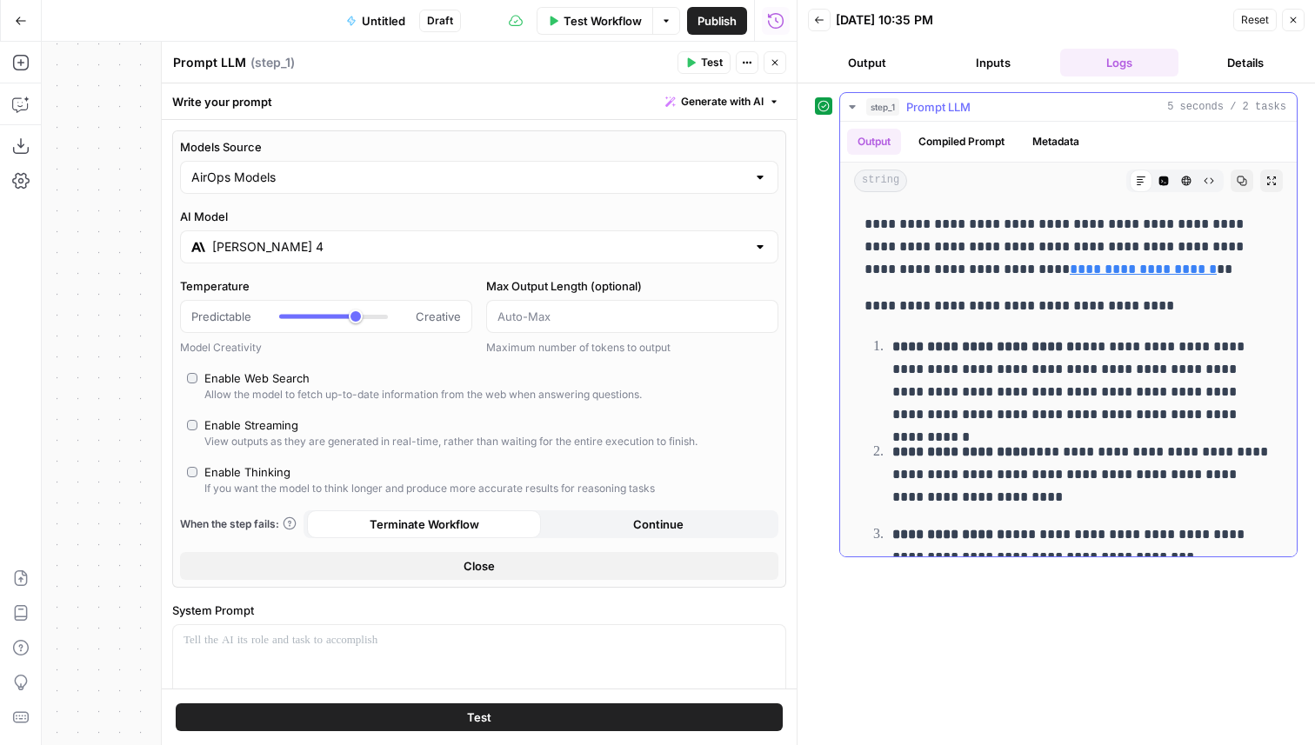
drag, startPoint x: 1004, startPoint y: 220, endPoint x: 1023, endPoint y: 237, distance: 24.6
click at [1023, 237] on p "**********" at bounding box center [1068, 247] width 408 height 68
click at [264, 423] on div "Enable Streaming" at bounding box center [251, 424] width 94 height 17
click at [264, 373] on div "Enable Web Search" at bounding box center [256, 378] width 105 height 17
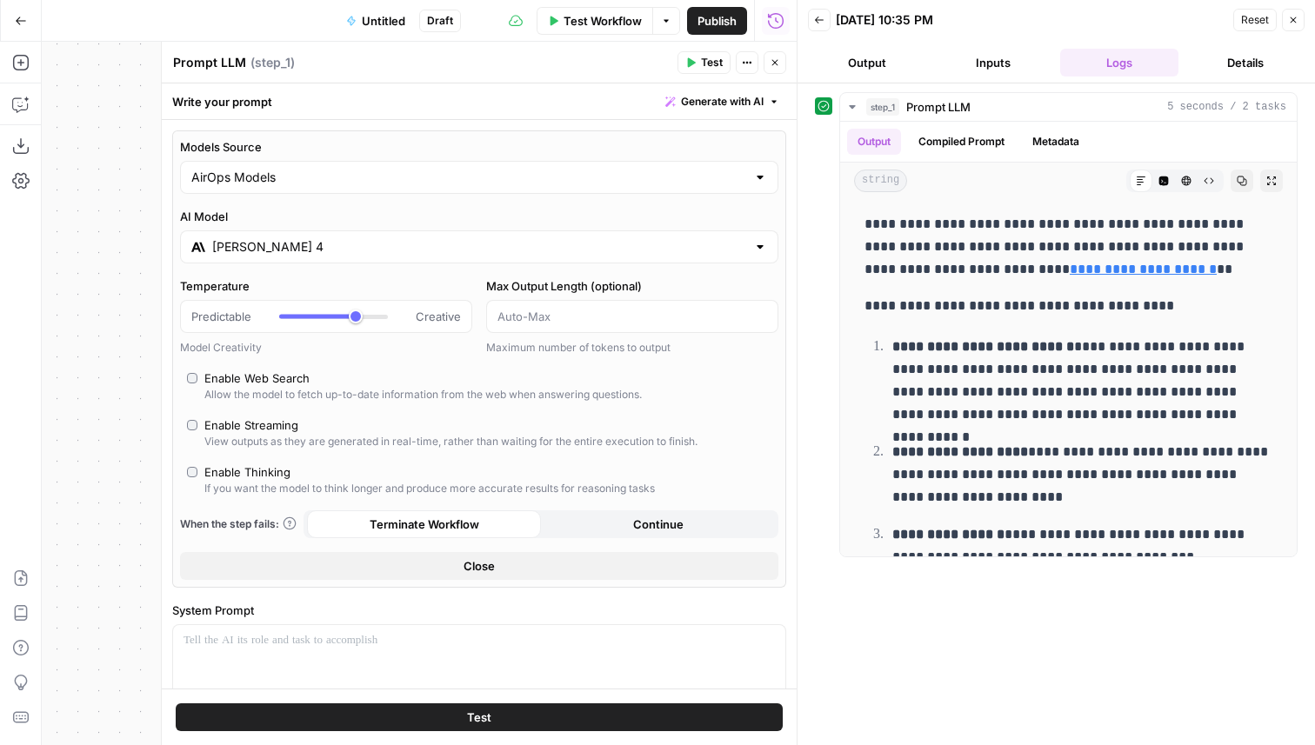
click at [467, 725] on span "Test" at bounding box center [479, 717] width 24 height 17
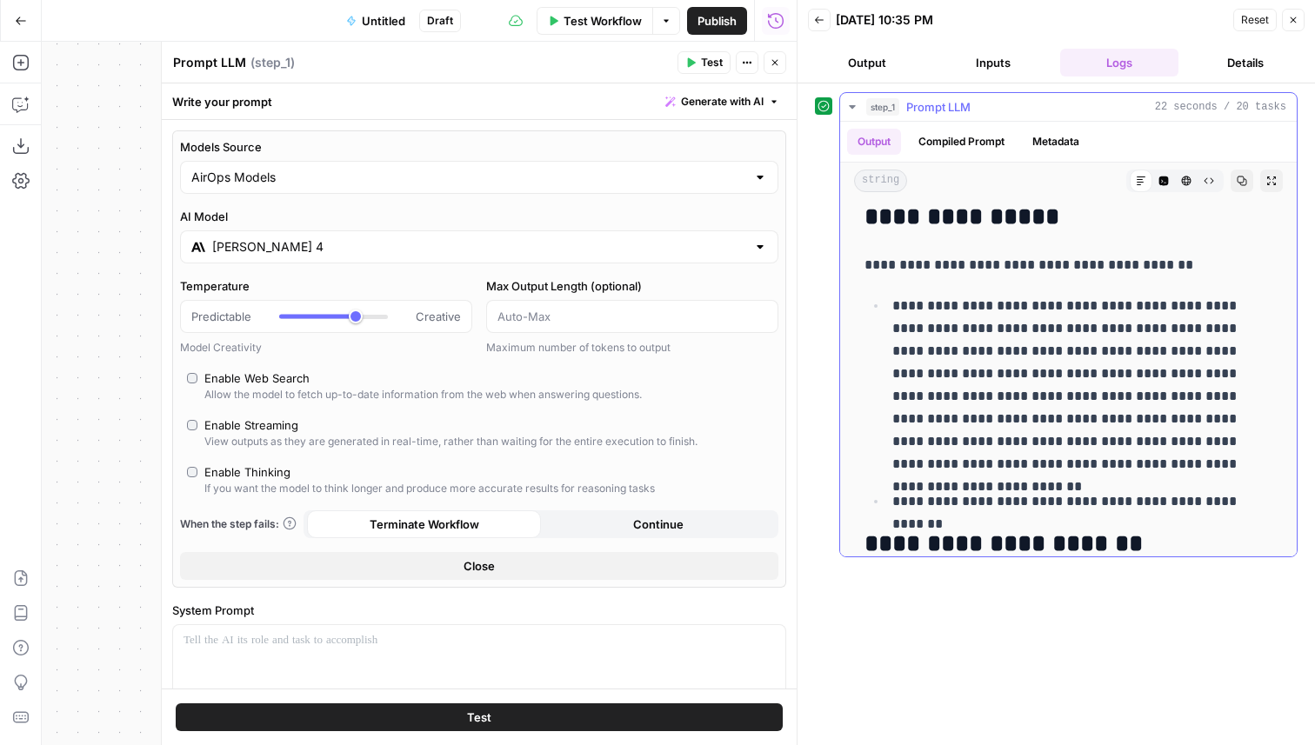
scroll to position [1466, 0]
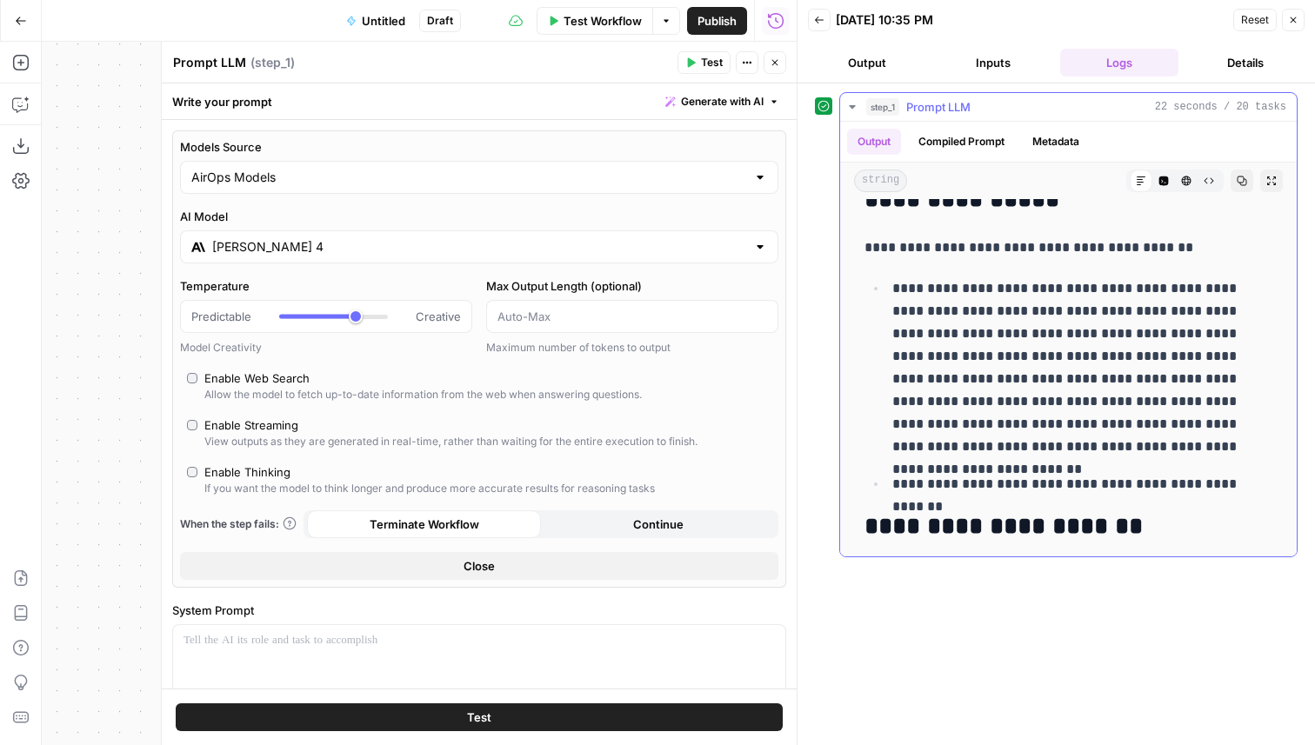
drag, startPoint x: 907, startPoint y: 286, endPoint x: 968, endPoint y: 291, distance: 61.1
click at [968, 291] on p "**********" at bounding box center [1082, 367] width 380 height 181
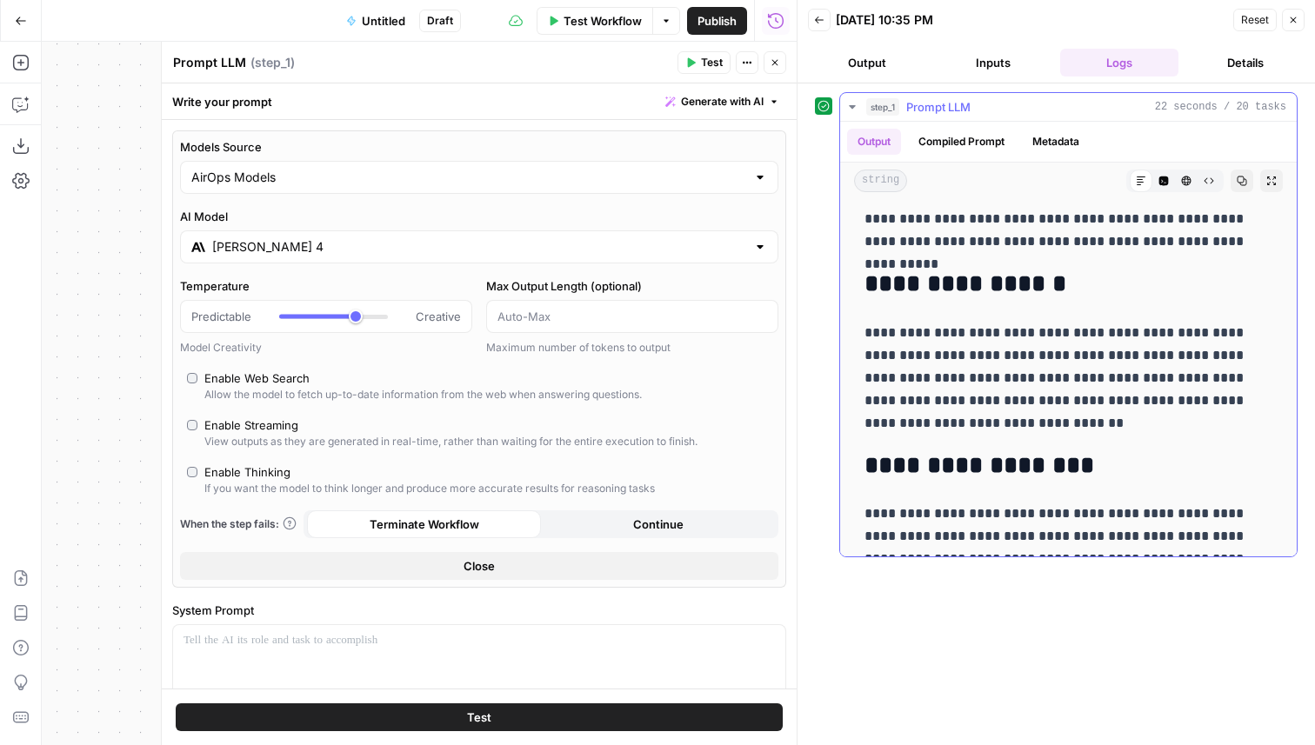
scroll to position [0, 0]
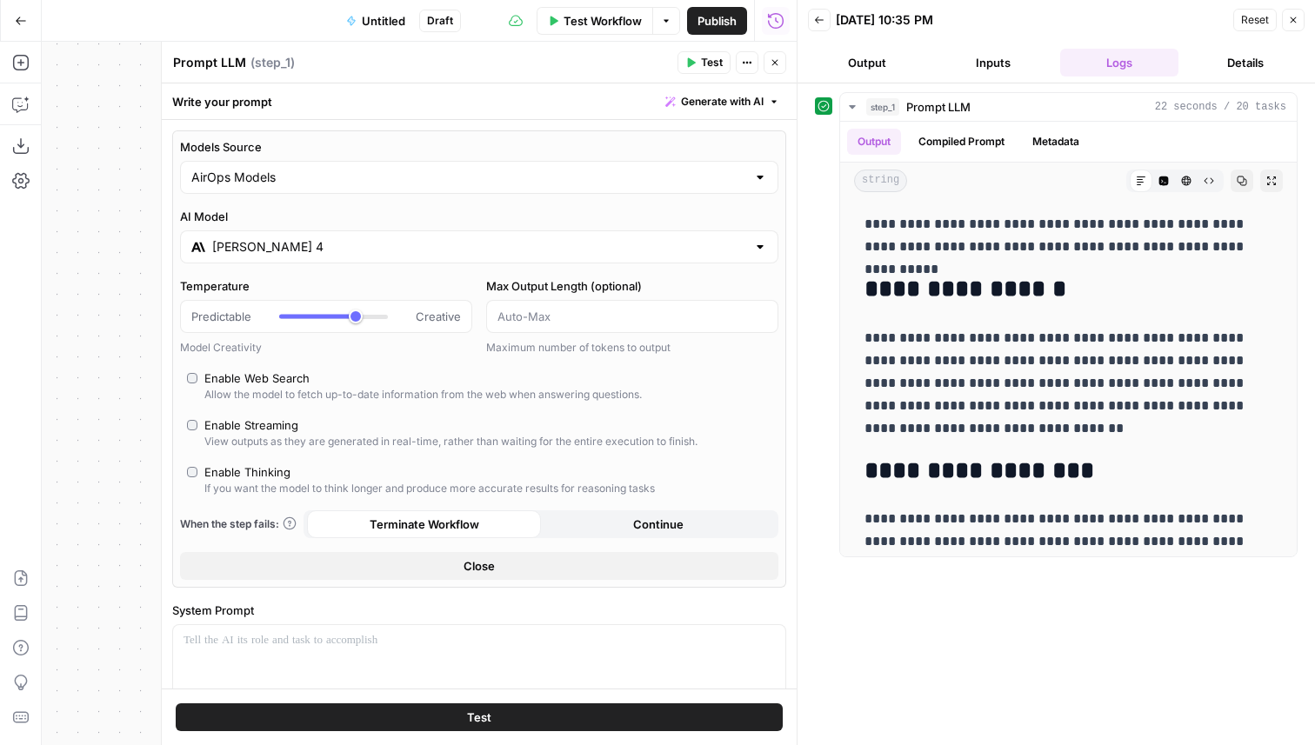
click at [307, 236] on div "[PERSON_NAME] 4" at bounding box center [479, 246] width 598 height 33
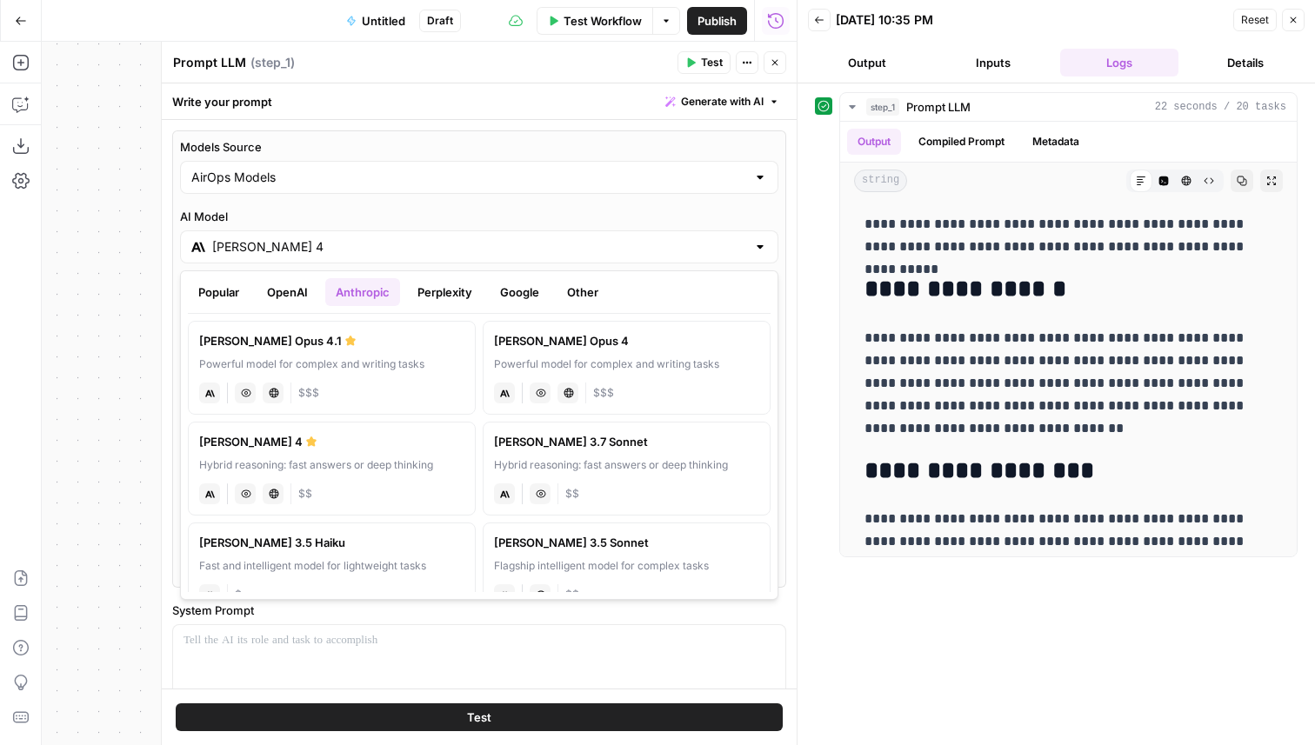
click at [391, 354] on label "Claude Opus 4.1 Powerful model for complex and writing tasks anthropic Vision C…" at bounding box center [332, 368] width 288 height 94
type input "Claude Opus 4.1"
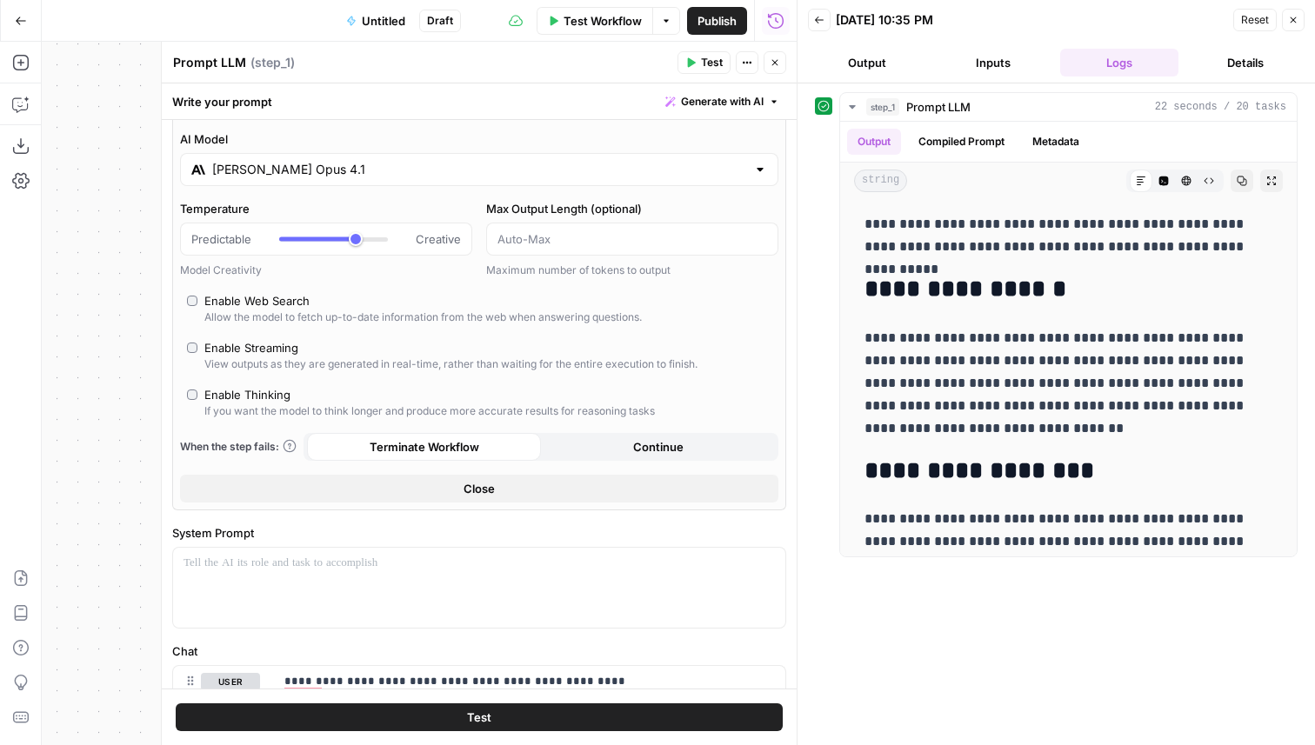
scroll to position [70, 0]
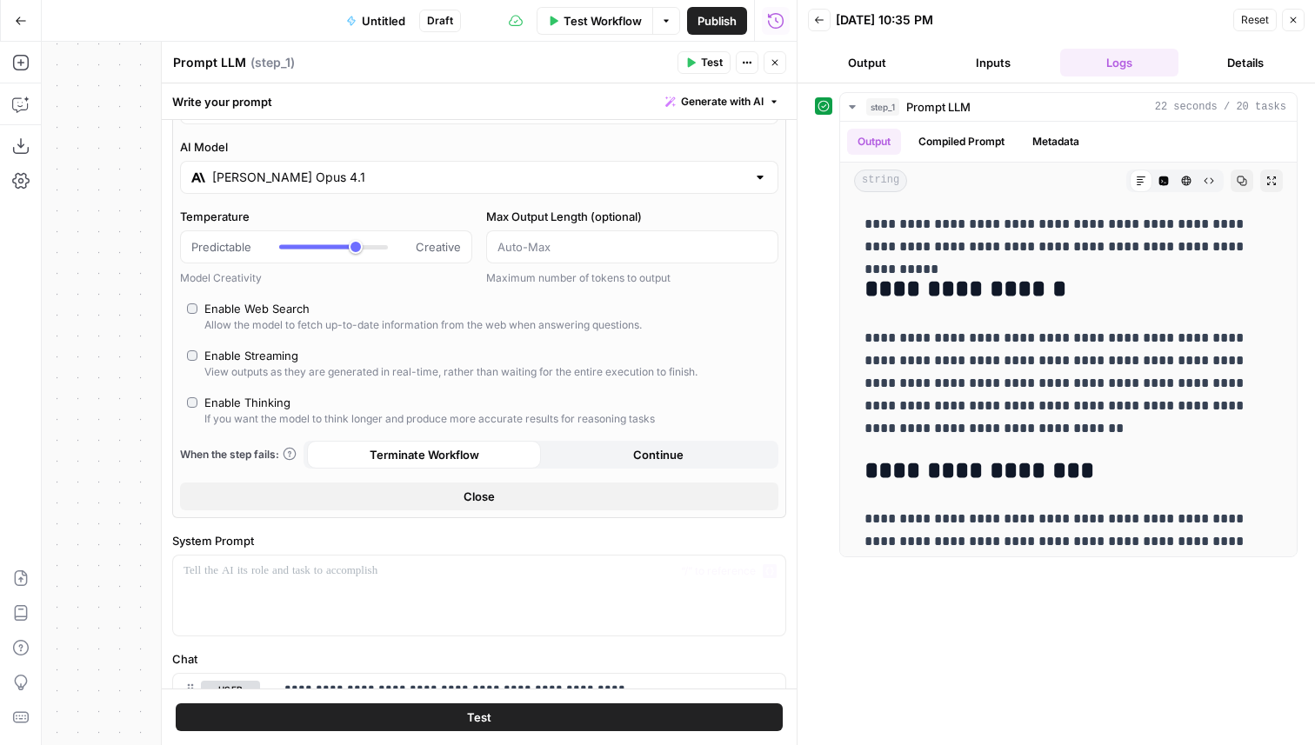
click at [458, 711] on button "Test" at bounding box center [479, 717] width 607 height 28
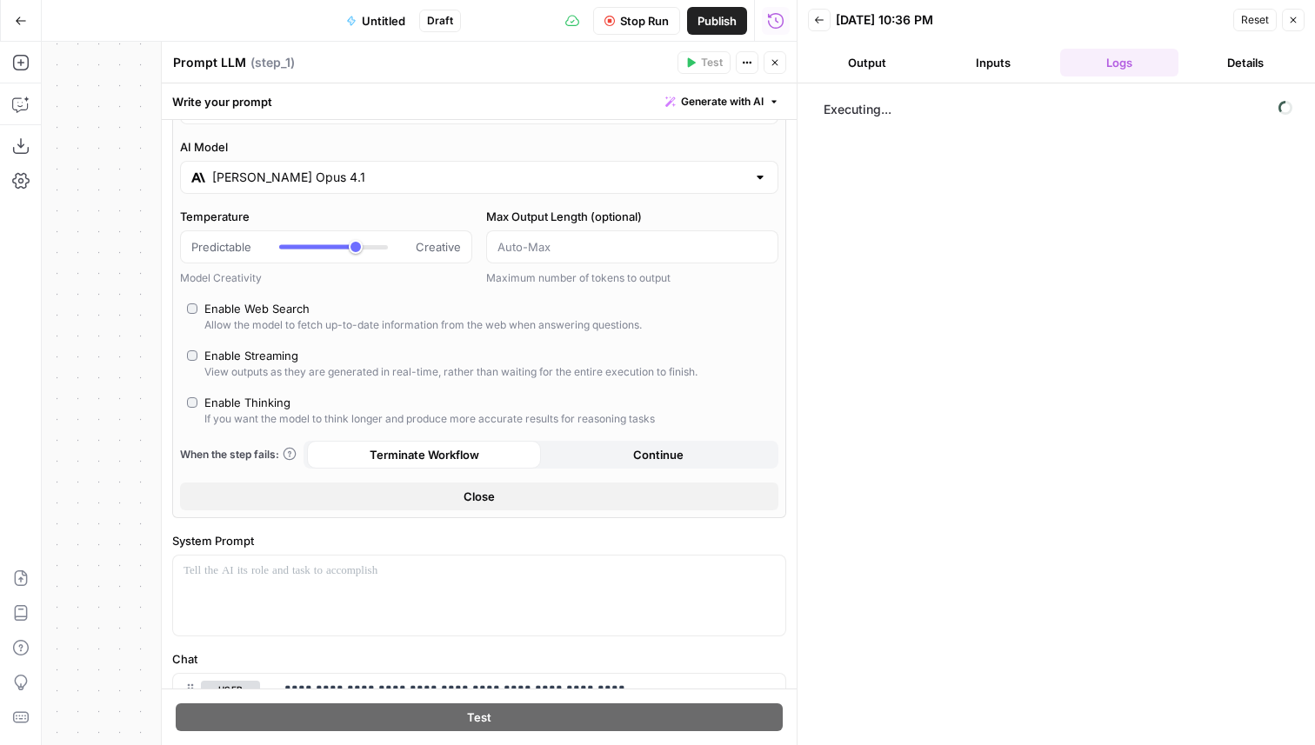
click at [853, 65] on button "Output" at bounding box center [867, 63] width 119 height 28
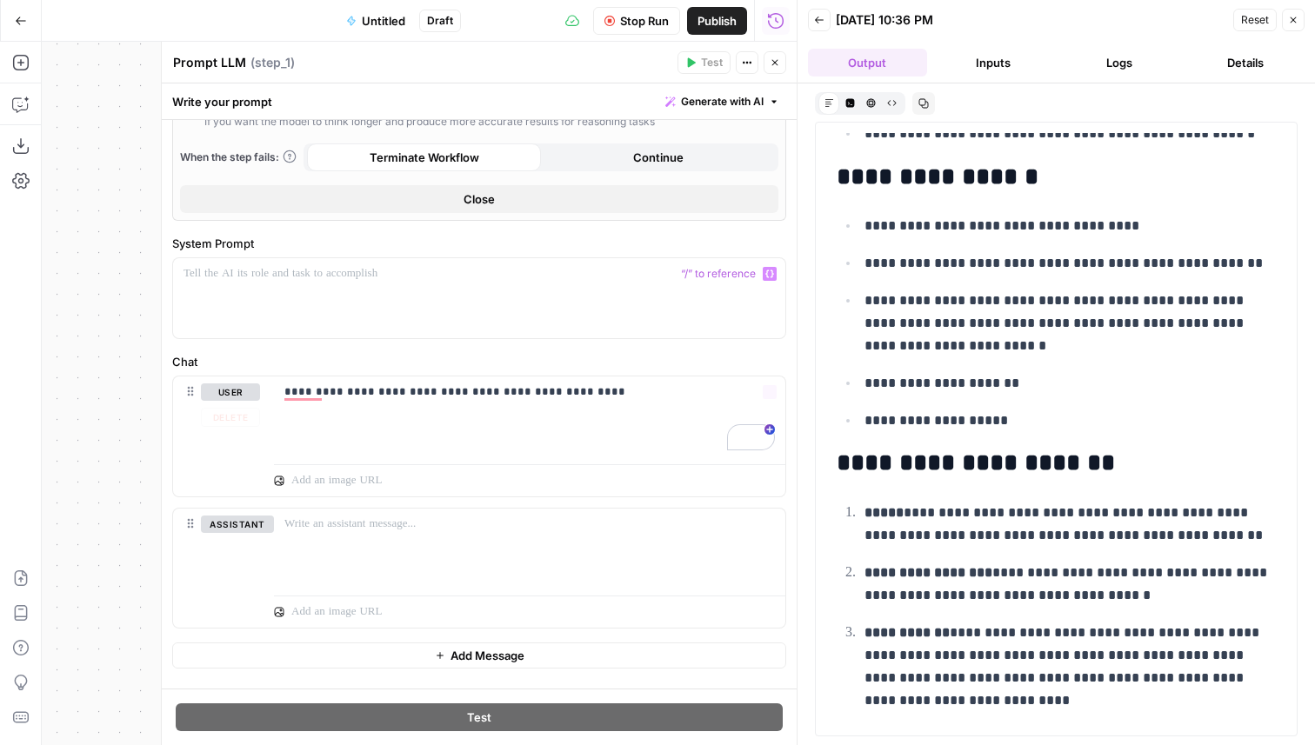
scroll to position [427, 0]
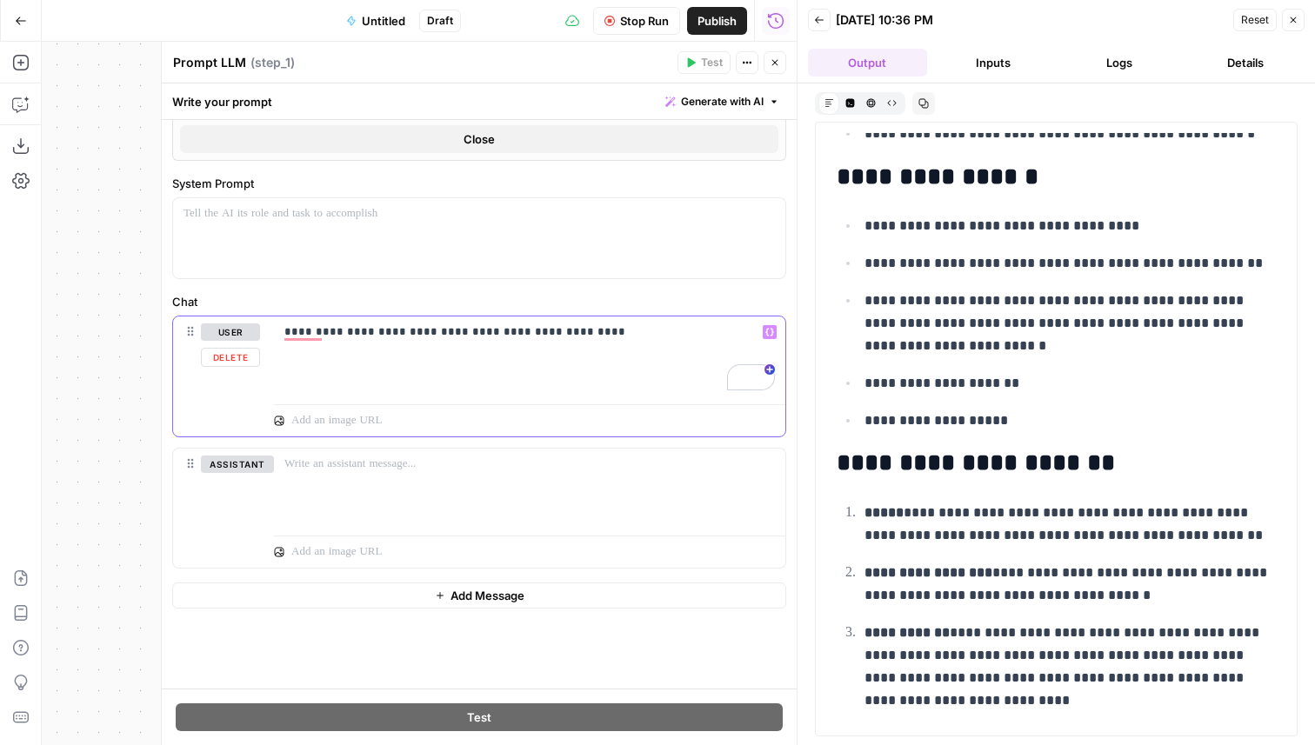
drag, startPoint x: 600, startPoint y: 338, endPoint x: 132, endPoint y: 308, distance: 468.8
click at [134, 308] on body "Berna's Personal New Home Browse AirOps Insights Overview Queries Competition C…" at bounding box center [657, 372] width 1315 height 745
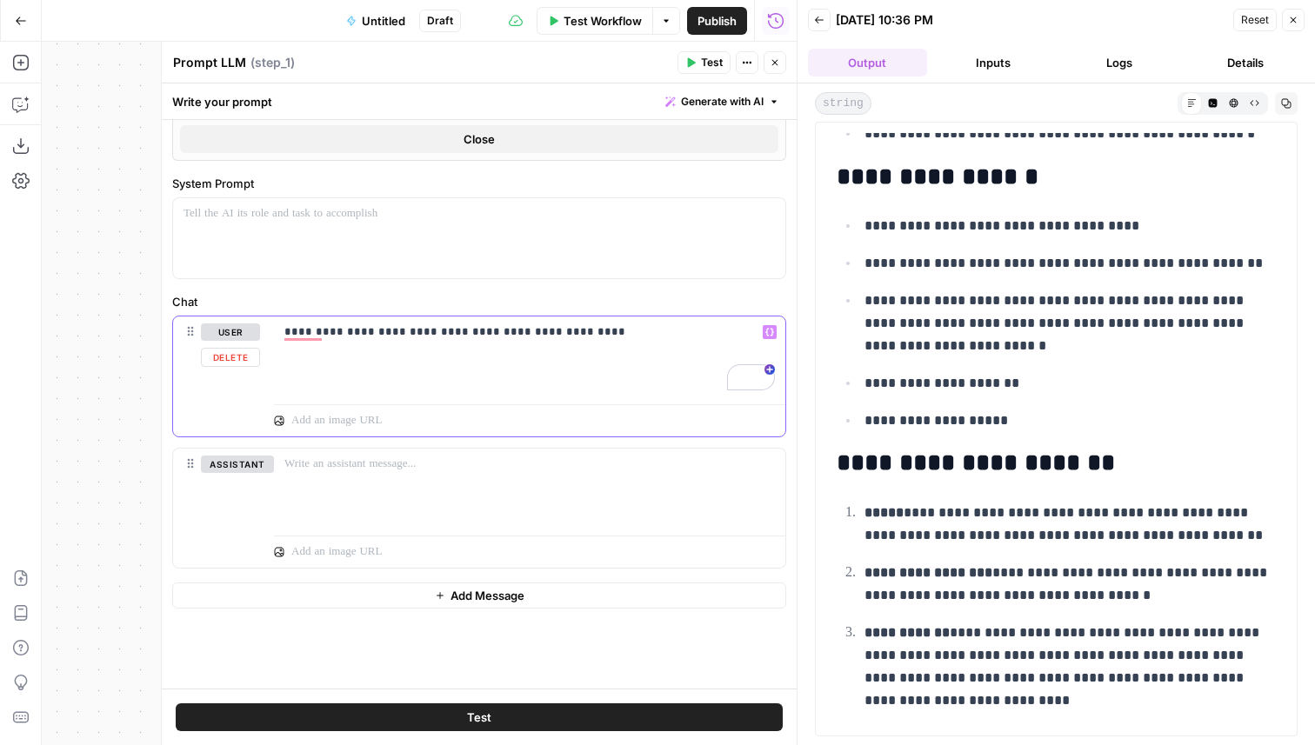
drag, startPoint x: 593, startPoint y: 337, endPoint x: 204, endPoint y: 299, distance: 390.5
click at [204, 299] on div "**********" at bounding box center [479, 431] width 614 height 276
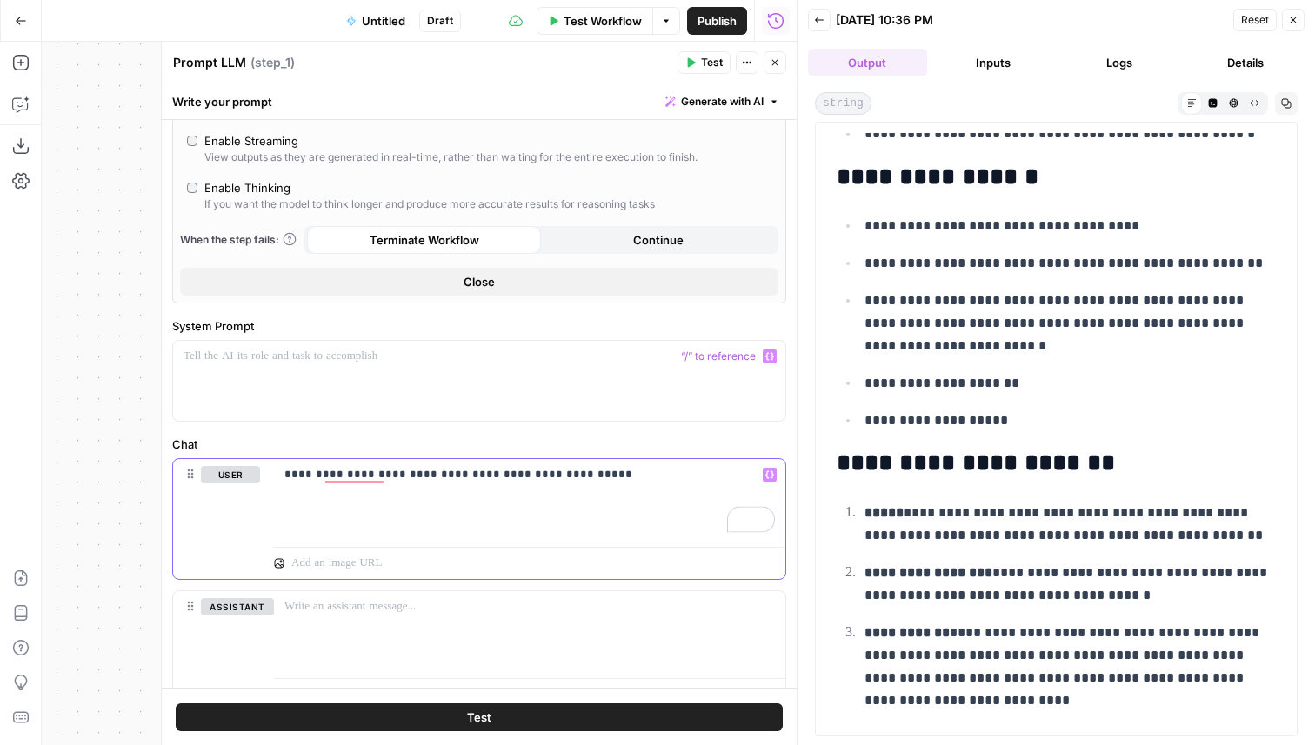
scroll to position [0, 0]
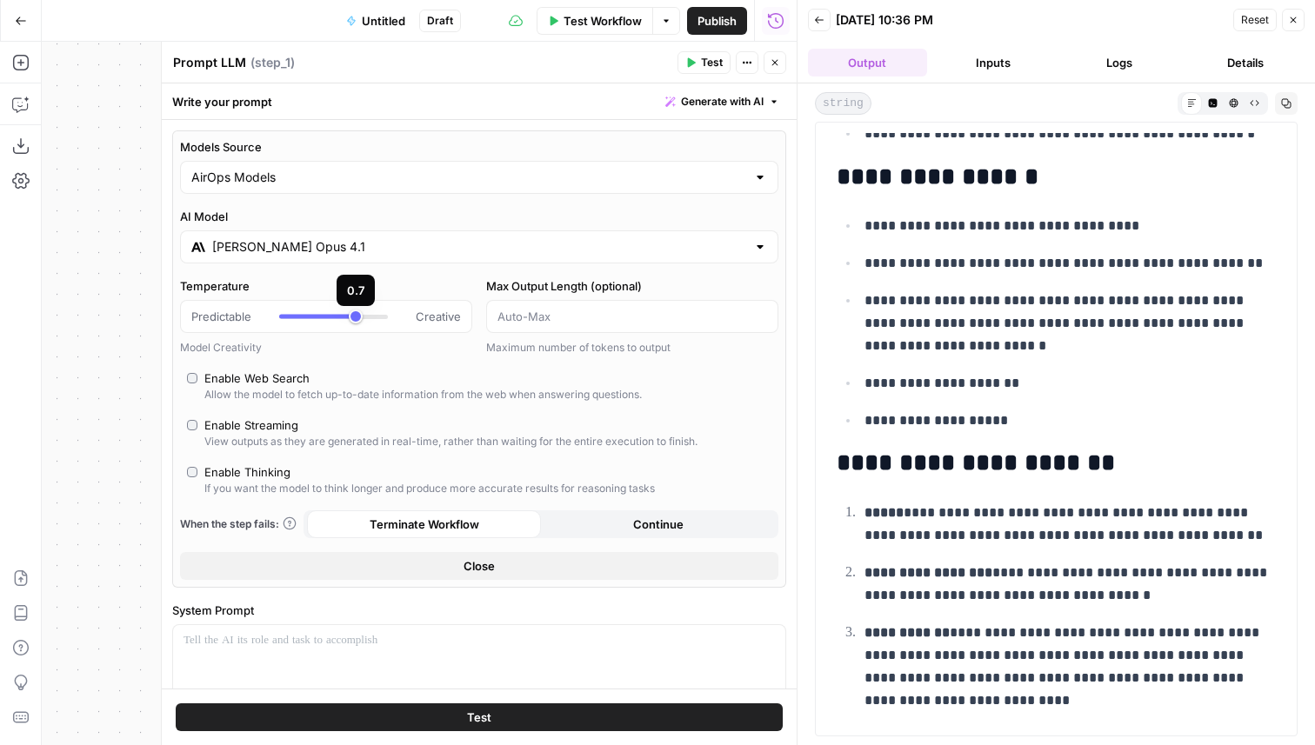
type input "*"
drag, startPoint x: 337, startPoint y: 319, endPoint x: 160, endPoint y: 279, distance: 181.8
click at [161, 279] on div "**********" at bounding box center [479, 393] width 636 height 703
click at [284, 282] on label "Temperature" at bounding box center [326, 285] width 292 height 17
click at [191, 317] on input "Temperature" at bounding box center [190, 317] width 1 height 1
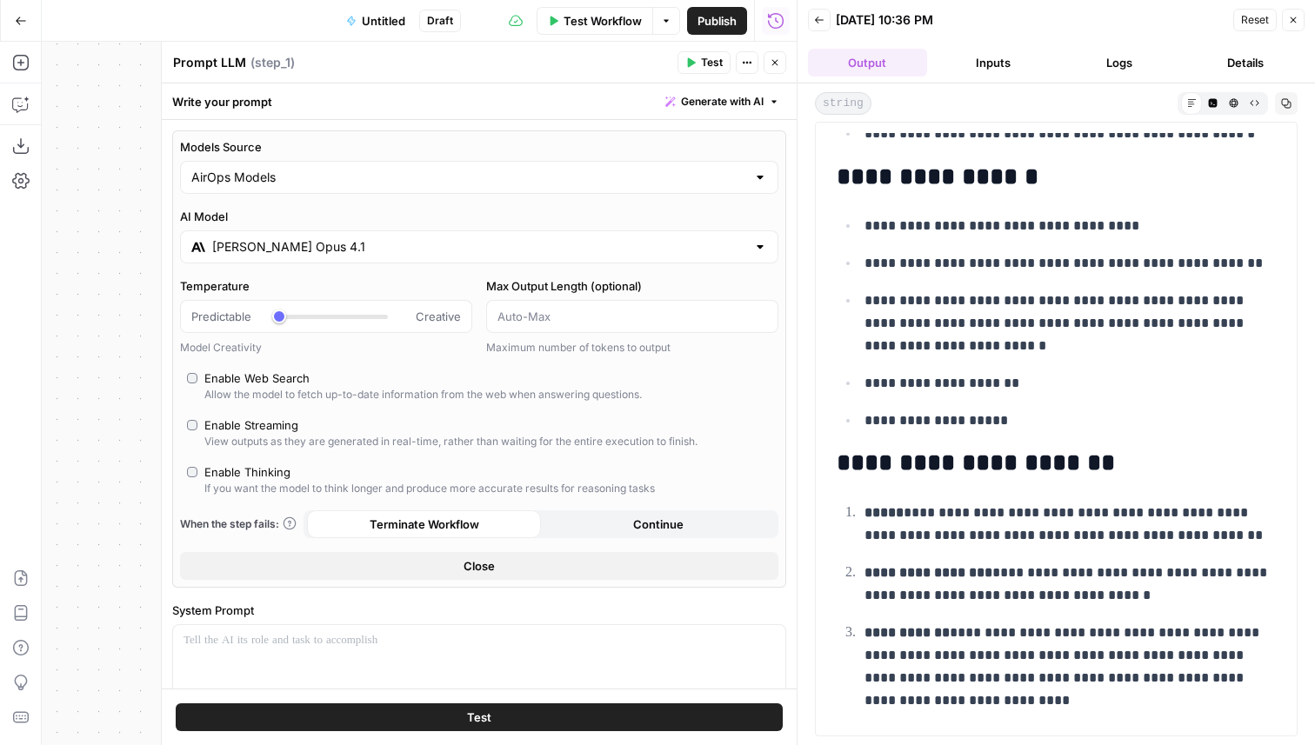
click at [258, 432] on div "Enable Streaming" at bounding box center [251, 424] width 94 height 17
click at [410, 717] on button "Test" at bounding box center [479, 717] width 607 height 28
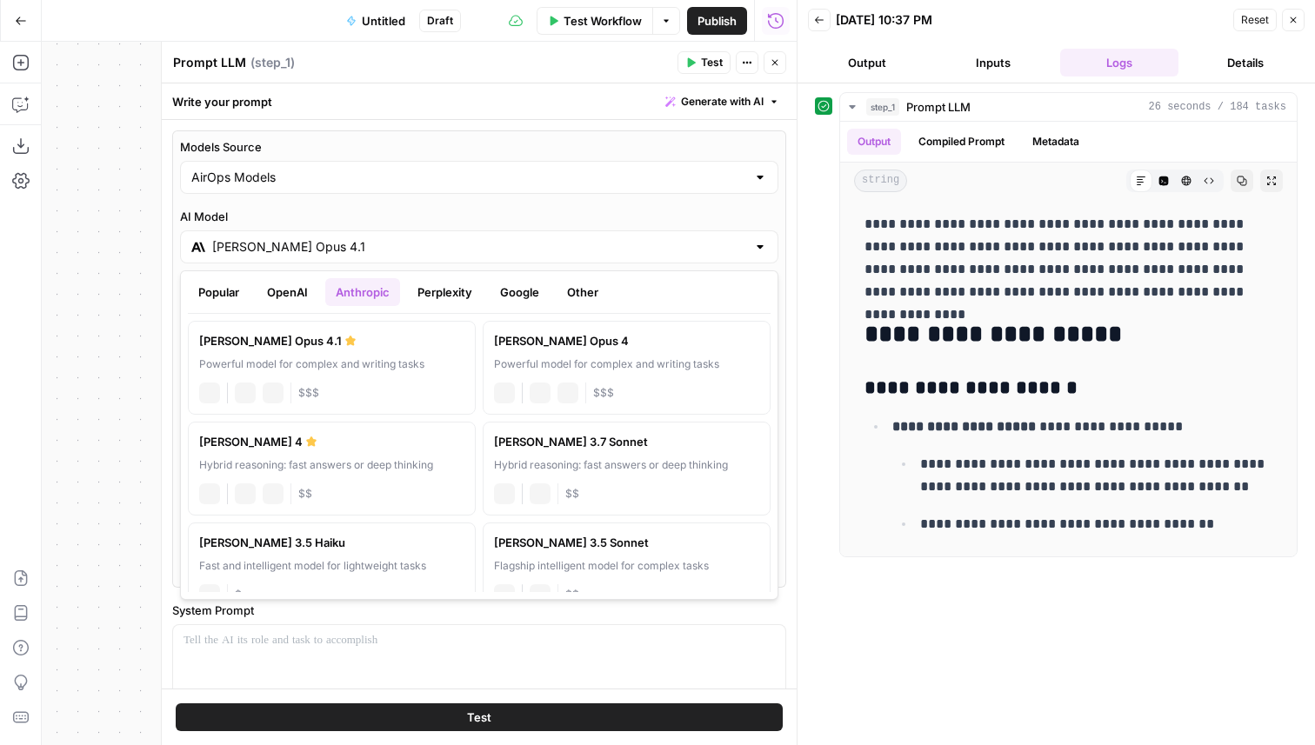
click at [399, 246] on input "Claude Opus 4.1" at bounding box center [479, 246] width 534 height 17
click at [386, 446] on div "[PERSON_NAME] 4" at bounding box center [331, 441] width 265 height 17
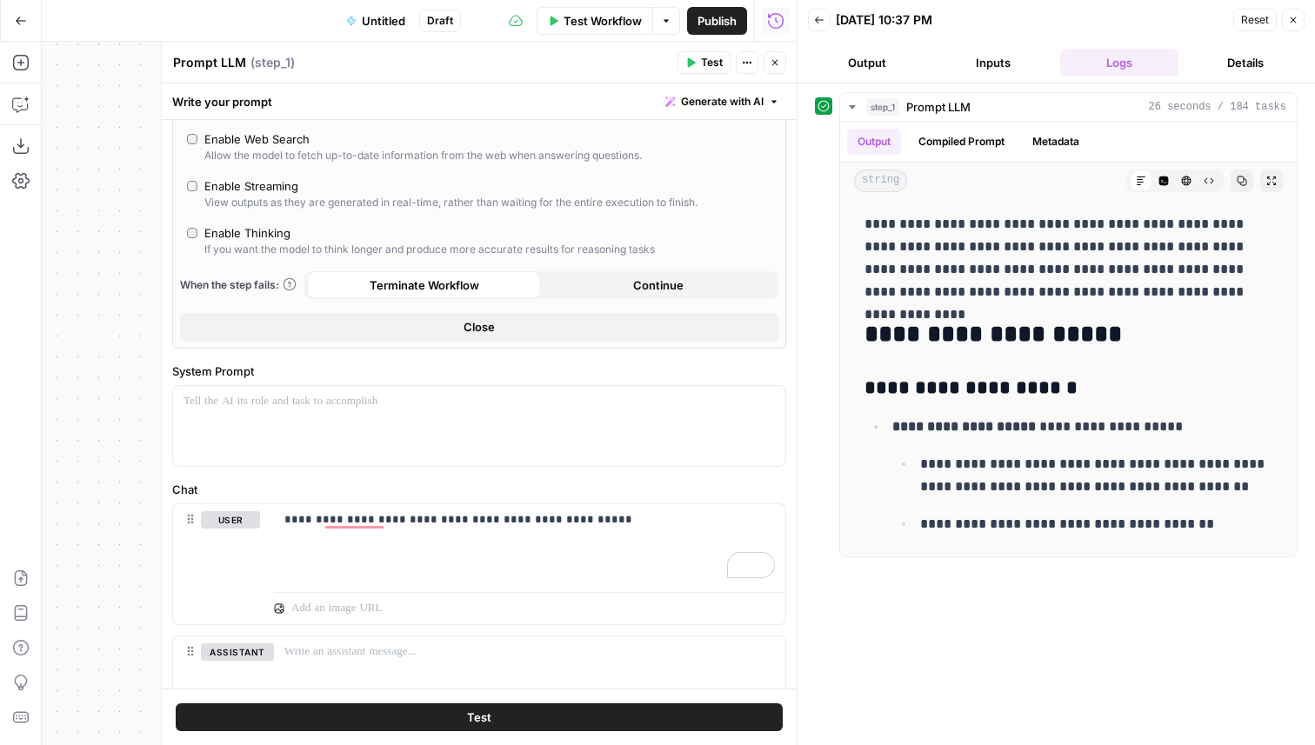
scroll to position [390, 0]
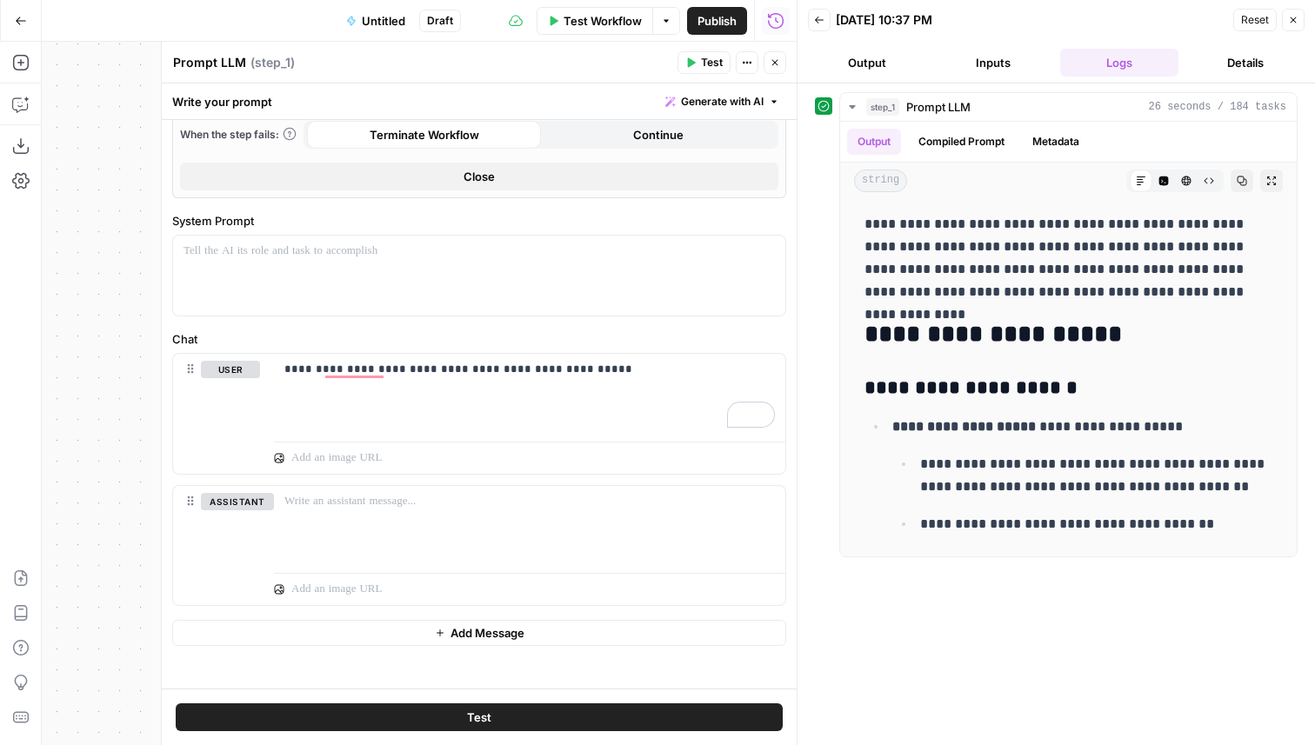
click at [509, 712] on button "Test" at bounding box center [479, 717] width 607 height 28
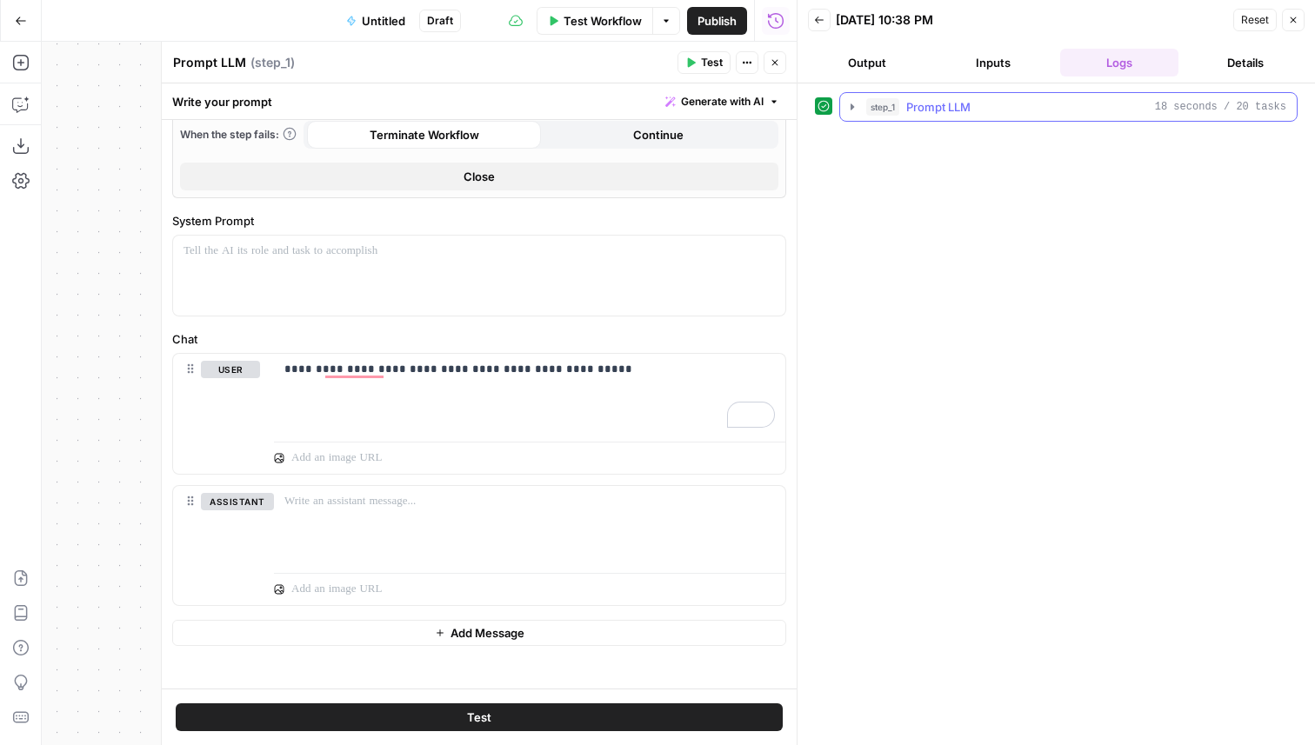
click at [856, 97] on button "step_1 Prompt LLM 18 seconds / 20 tasks" at bounding box center [1068, 107] width 456 height 28
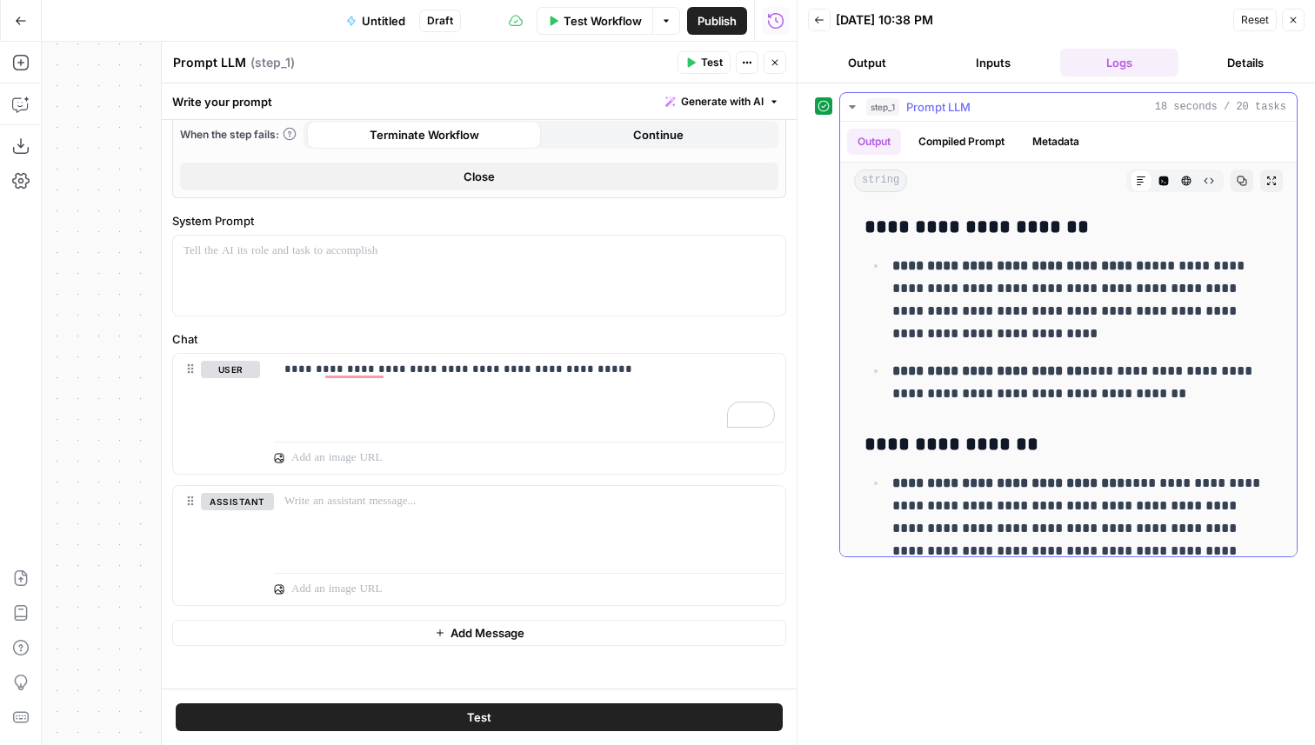
scroll to position [177, 0]
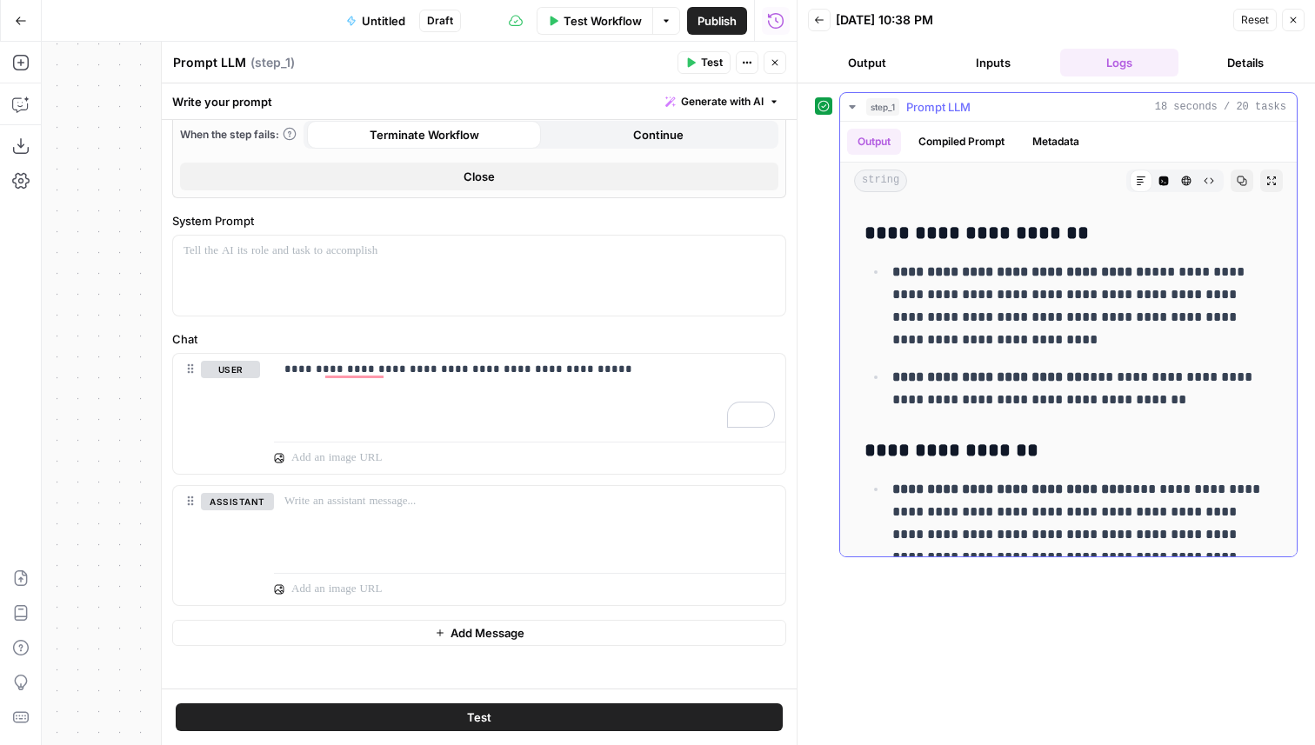
drag, startPoint x: 901, startPoint y: 384, endPoint x: 930, endPoint y: 384, distance: 29.6
click at [929, 383] on strong "**********" at bounding box center [987, 376] width 190 height 13
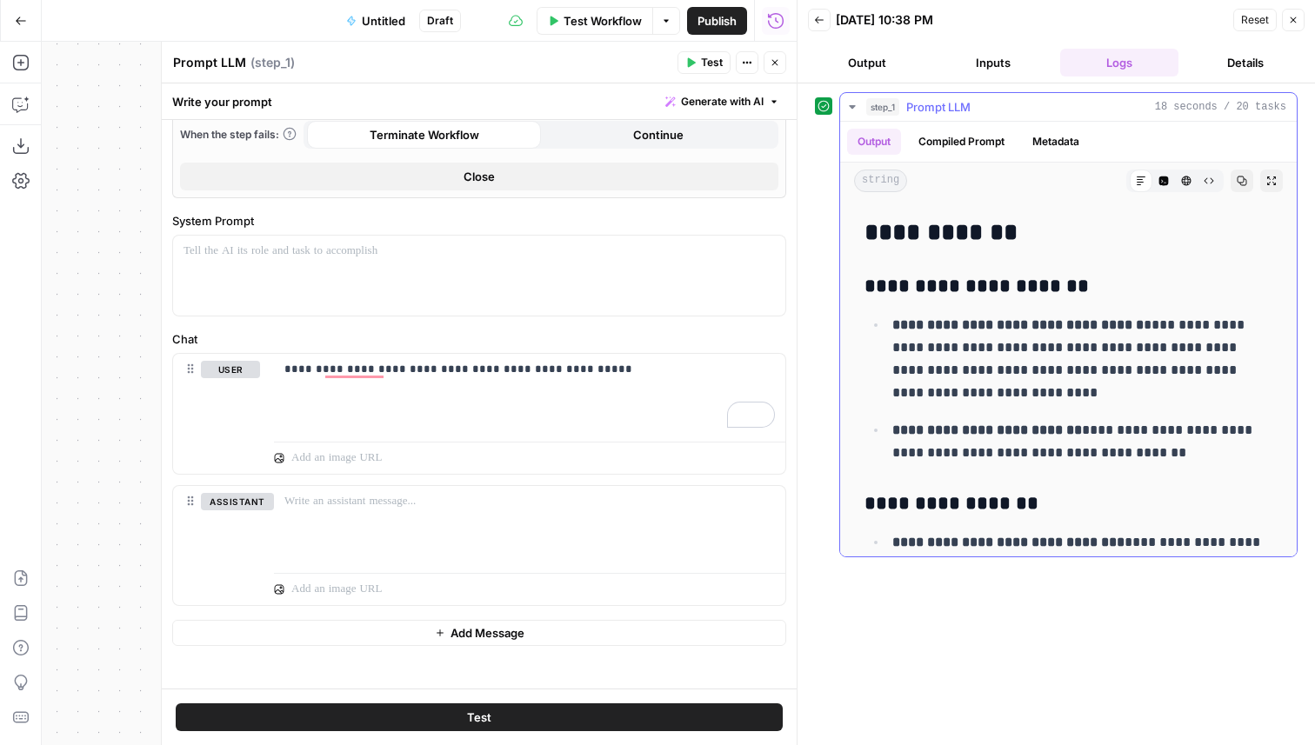
scroll to position [145, 0]
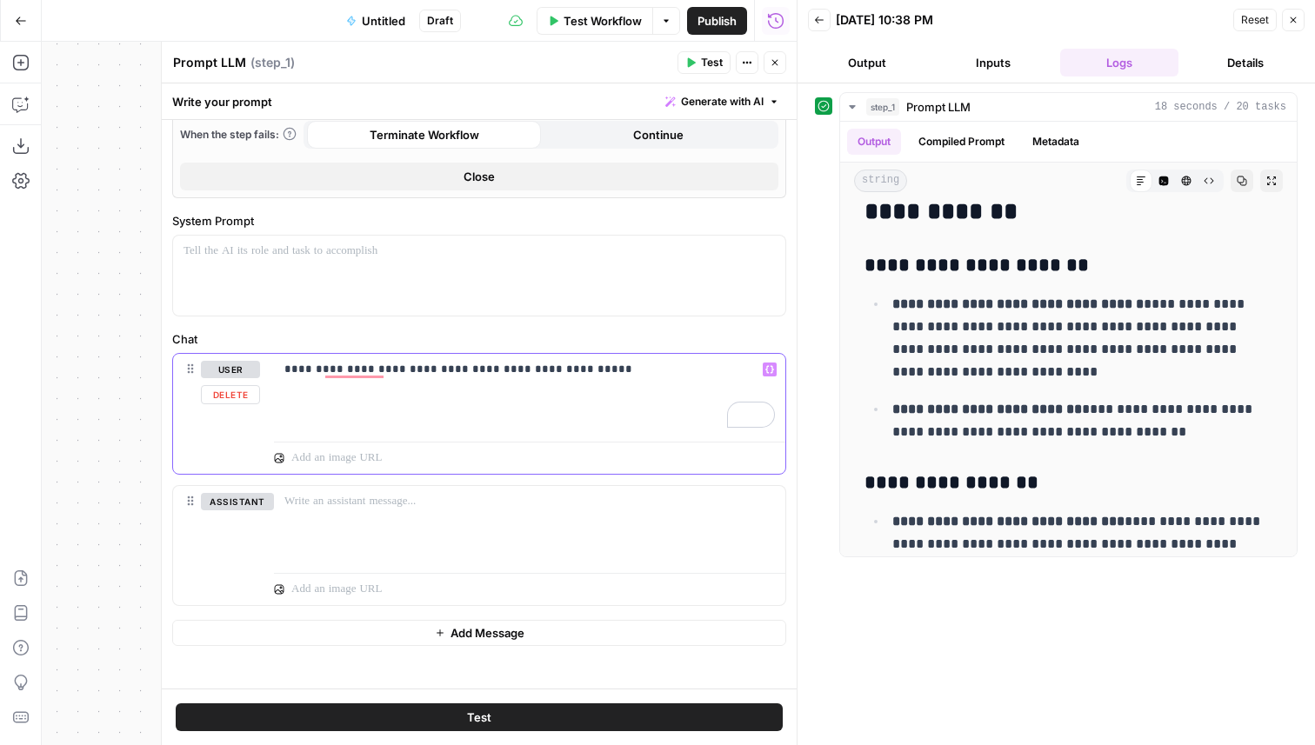
drag, startPoint x: 632, startPoint y: 358, endPoint x: 329, endPoint y: 330, distance: 304.8
click at [330, 330] on div "**********" at bounding box center [479, 468] width 614 height 276
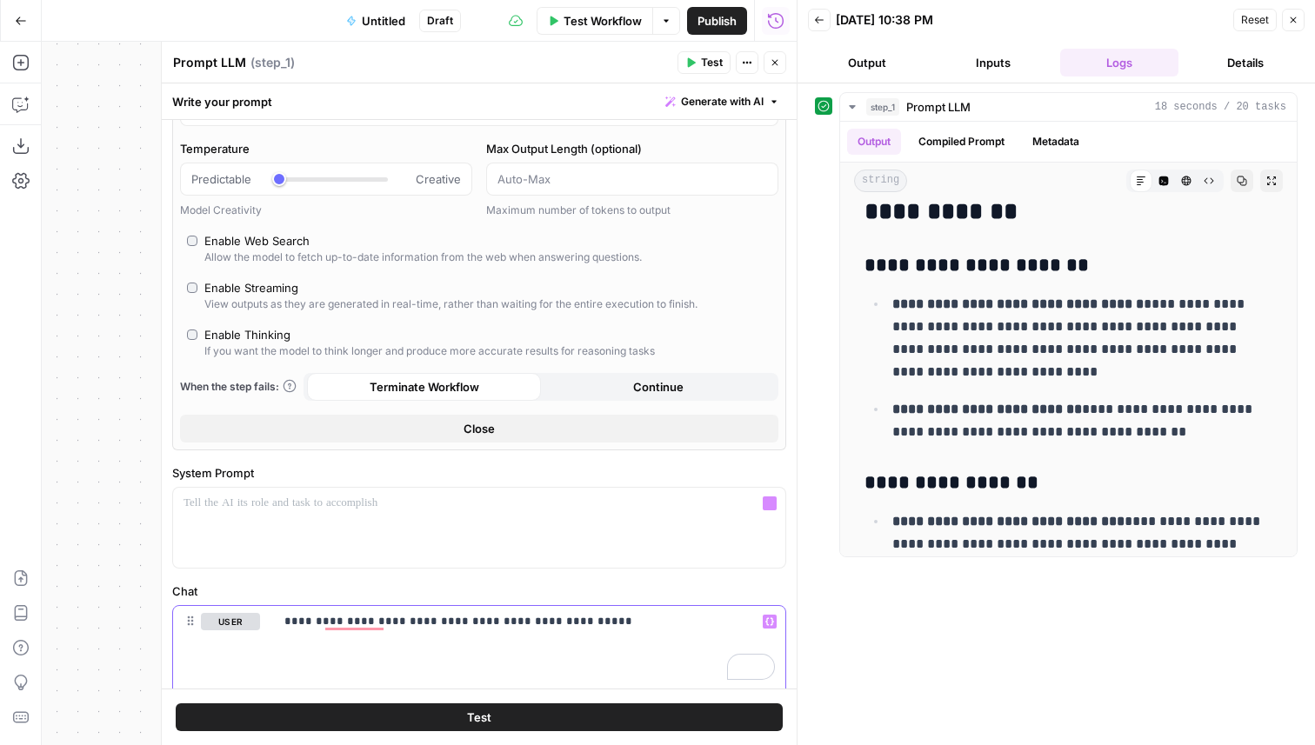
scroll to position [0, 0]
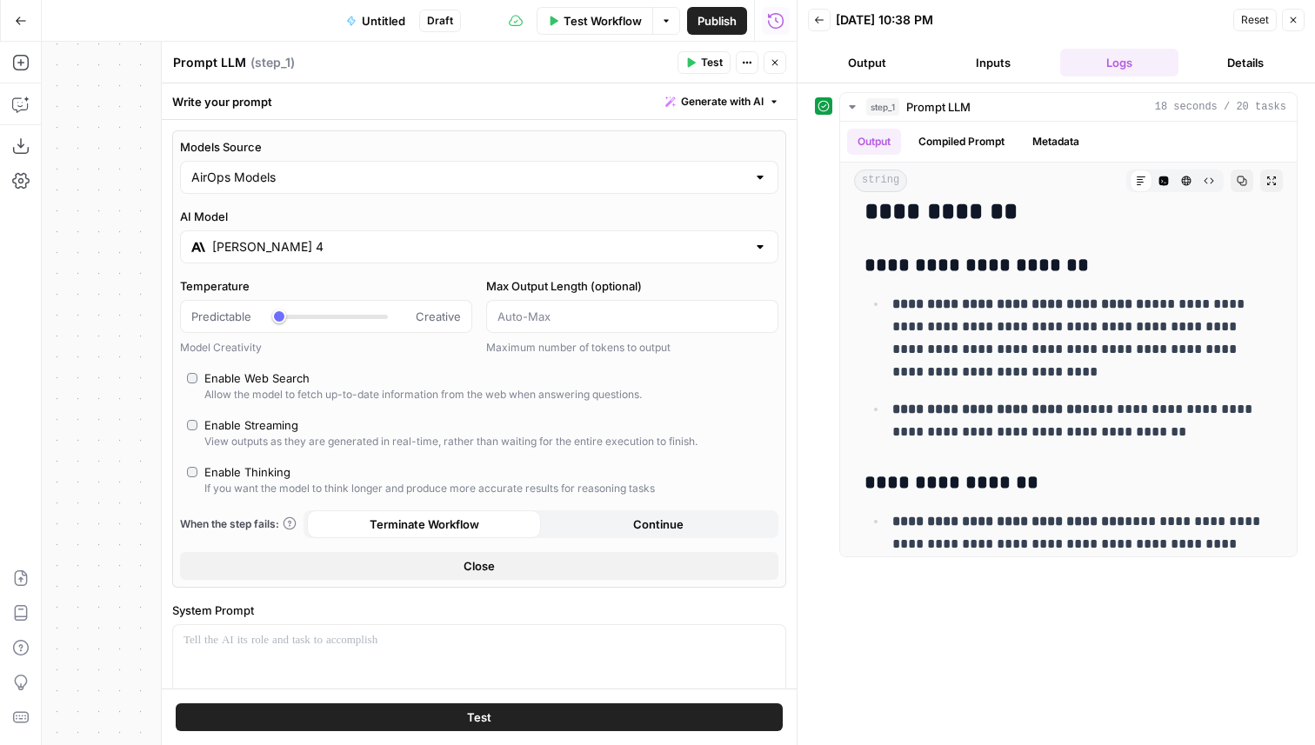
click at [283, 254] on input "[PERSON_NAME] 4" at bounding box center [479, 246] width 534 height 17
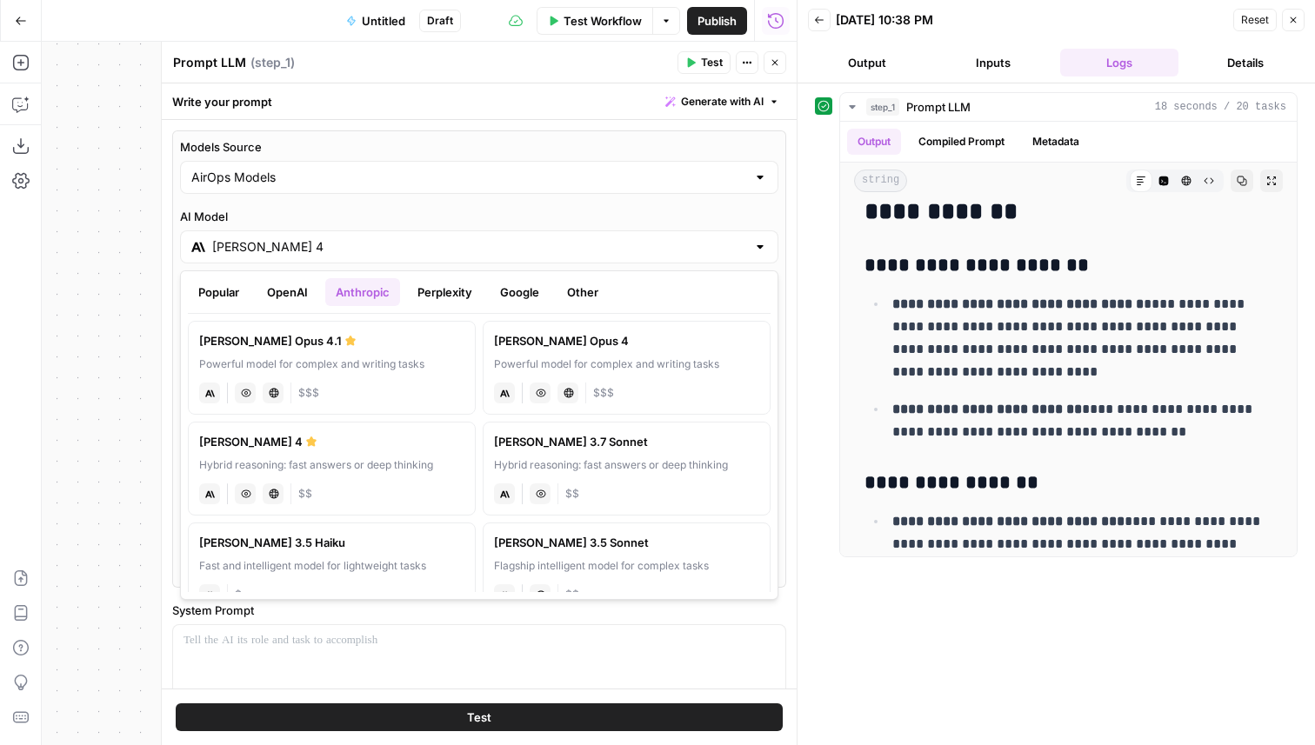
click at [311, 363] on div "Powerful model for complex and writing tasks" at bounding box center [331, 364] width 265 height 16
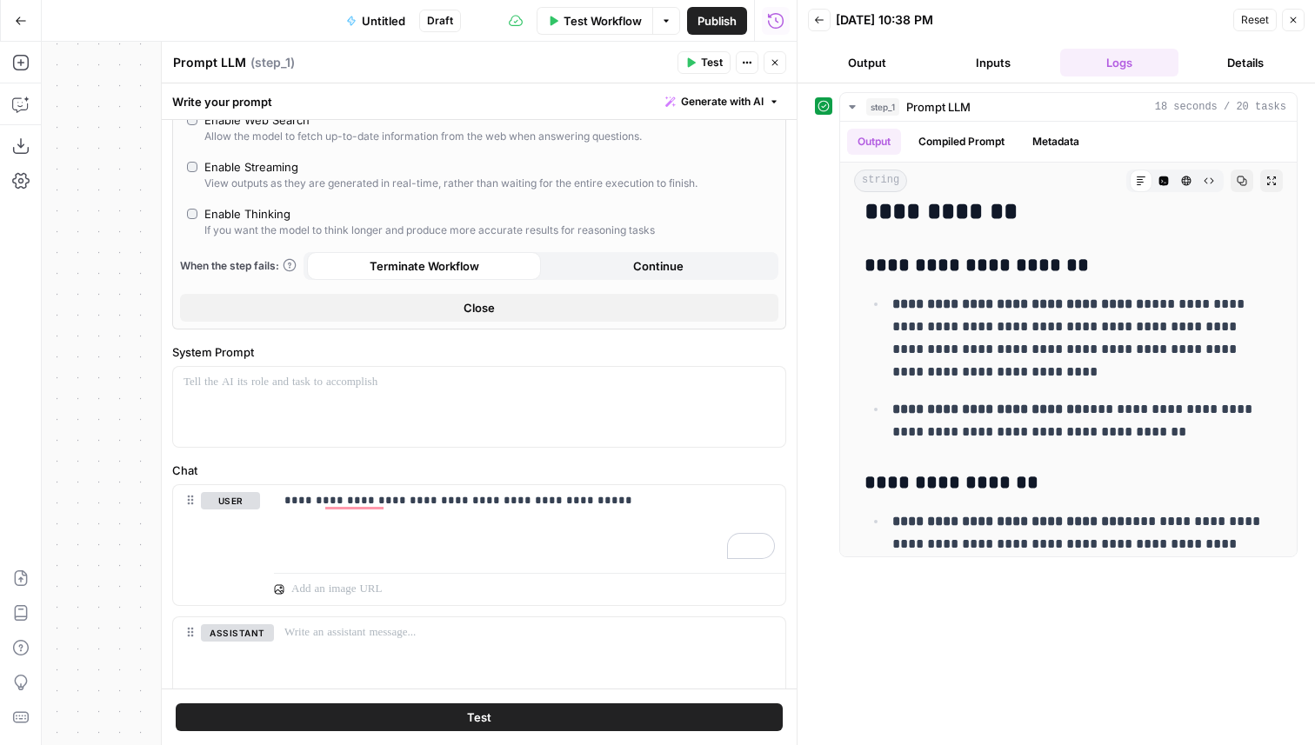
scroll to position [427, 0]
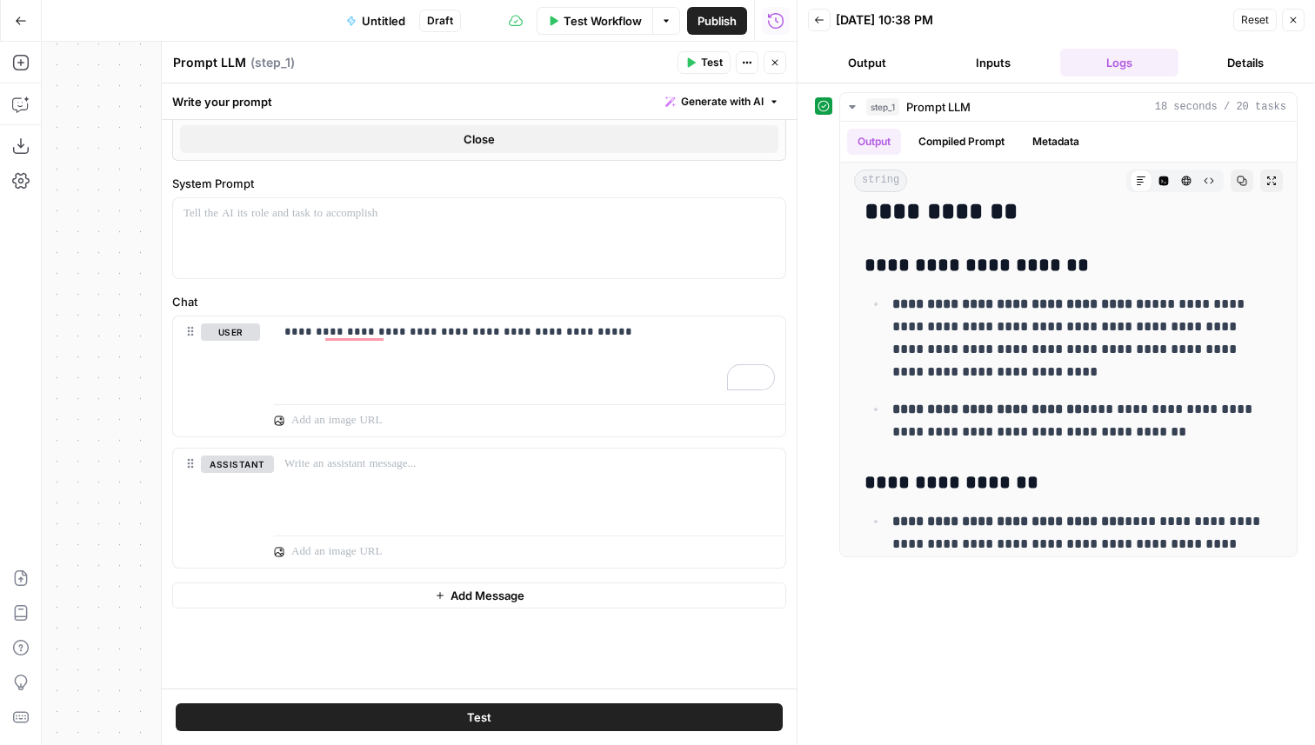
click at [499, 721] on button "Test" at bounding box center [479, 717] width 607 height 28
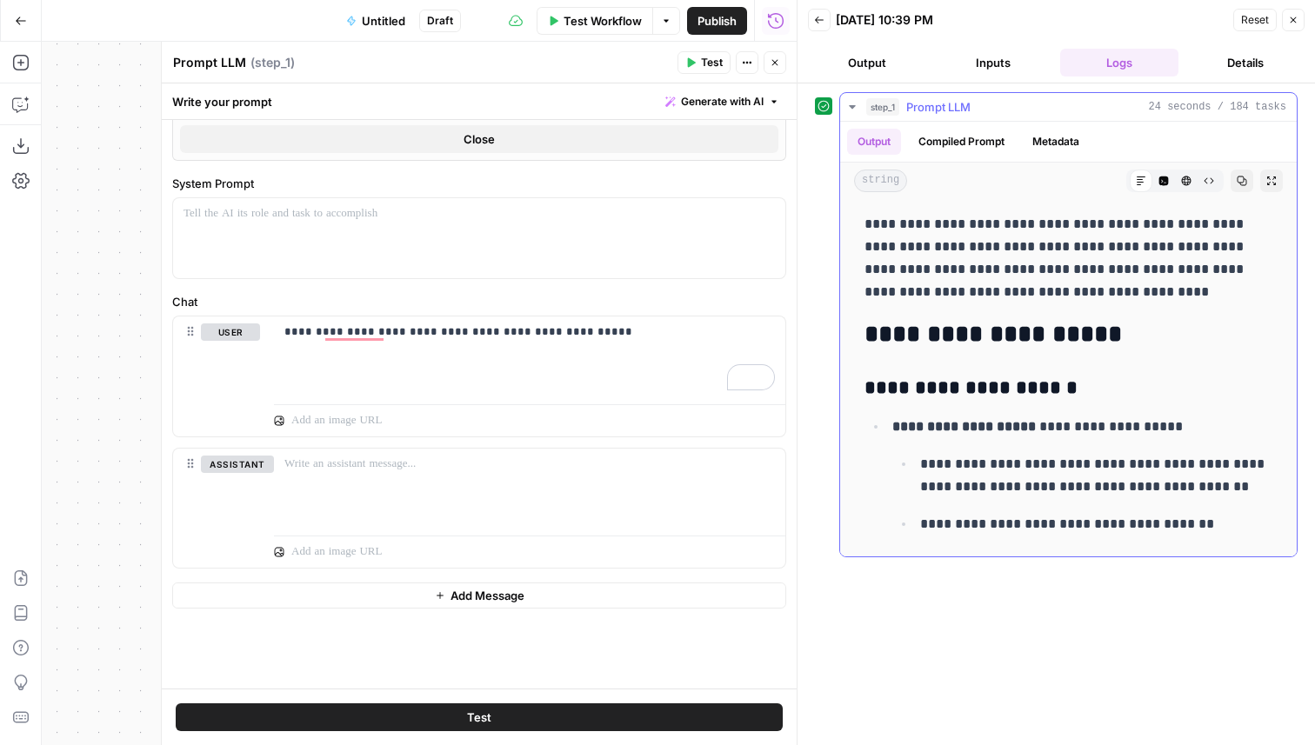
drag, startPoint x: 965, startPoint y: 236, endPoint x: 966, endPoint y: 221, distance: 14.8
click at [966, 223] on p "**********" at bounding box center [1068, 258] width 408 height 90
click at [979, 225] on p "**********" at bounding box center [1068, 258] width 408 height 90
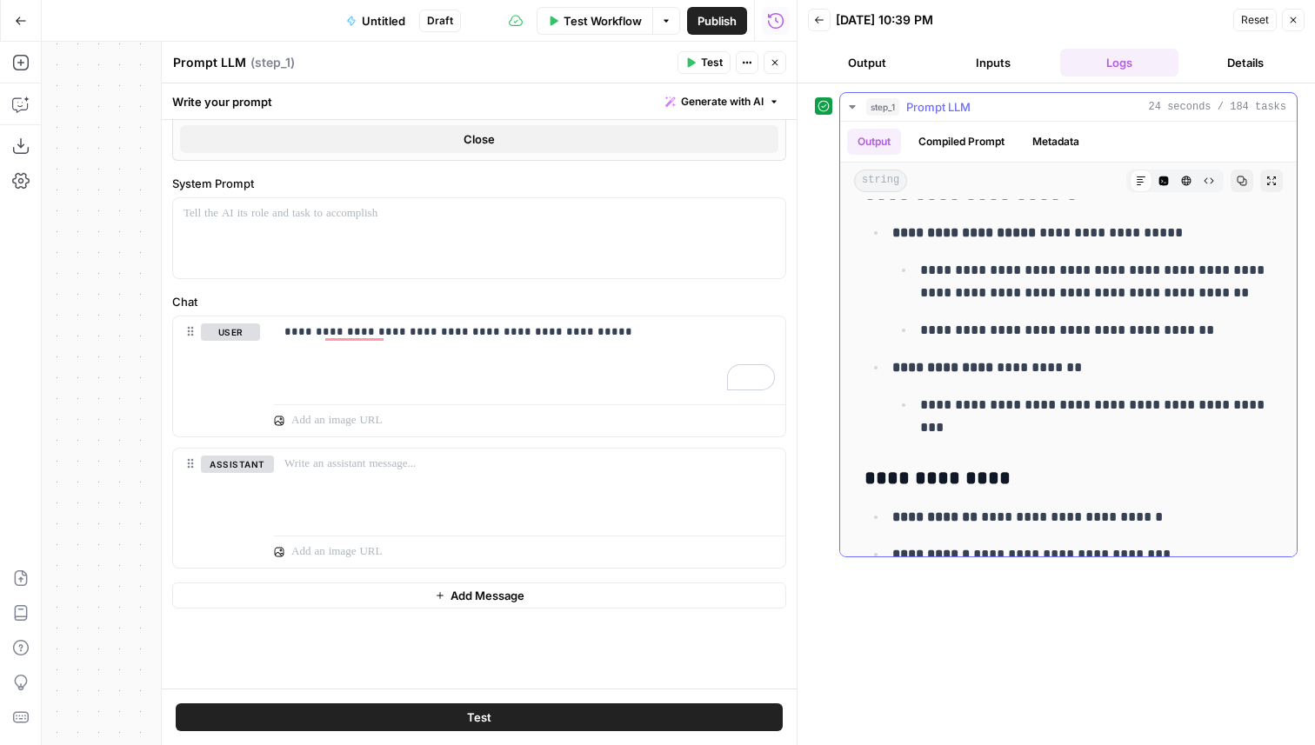
scroll to position [300, 0]
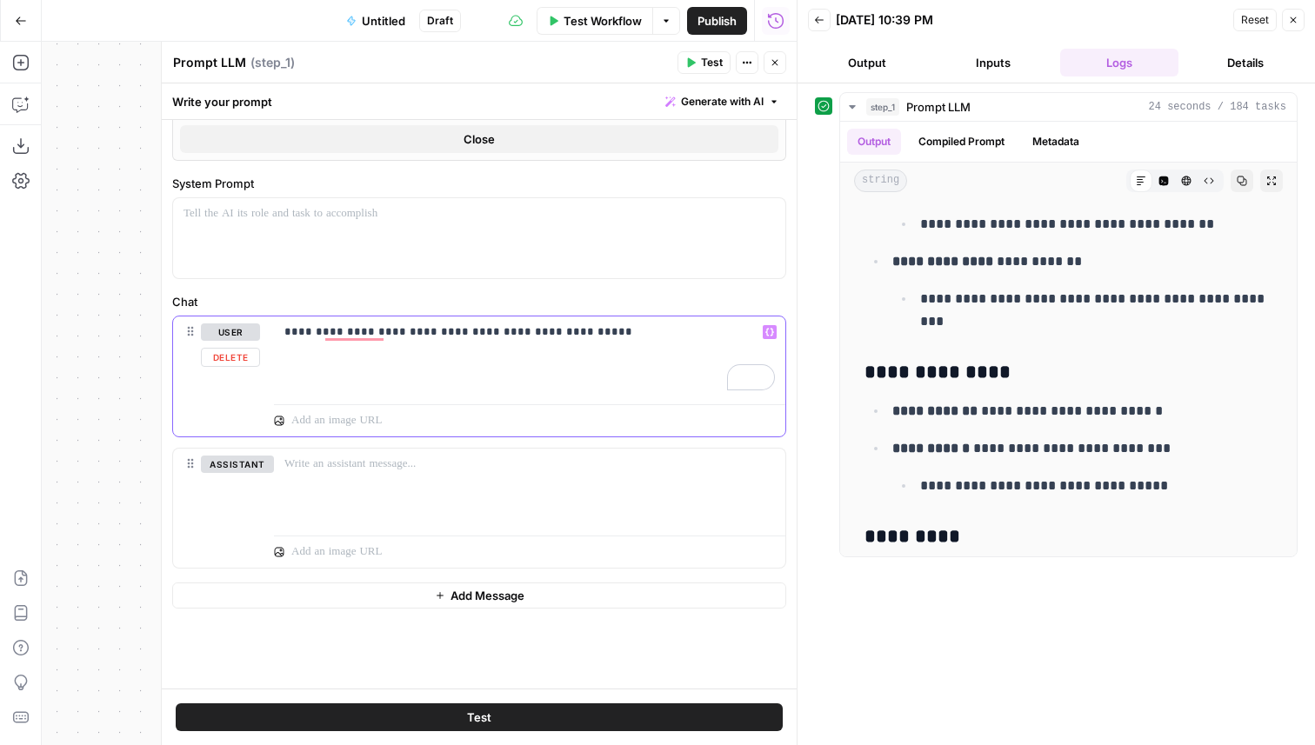
drag, startPoint x: 607, startPoint y: 381, endPoint x: 331, endPoint y: 263, distance: 299.6
click at [343, 266] on form "**********" at bounding box center [479, 404] width 635 height 569
copy p "**********"
click at [608, 356] on div "**********" at bounding box center [529, 357] width 511 height 80
drag, startPoint x: 608, startPoint y: 356, endPoint x: 265, endPoint y: 239, distance: 361.9
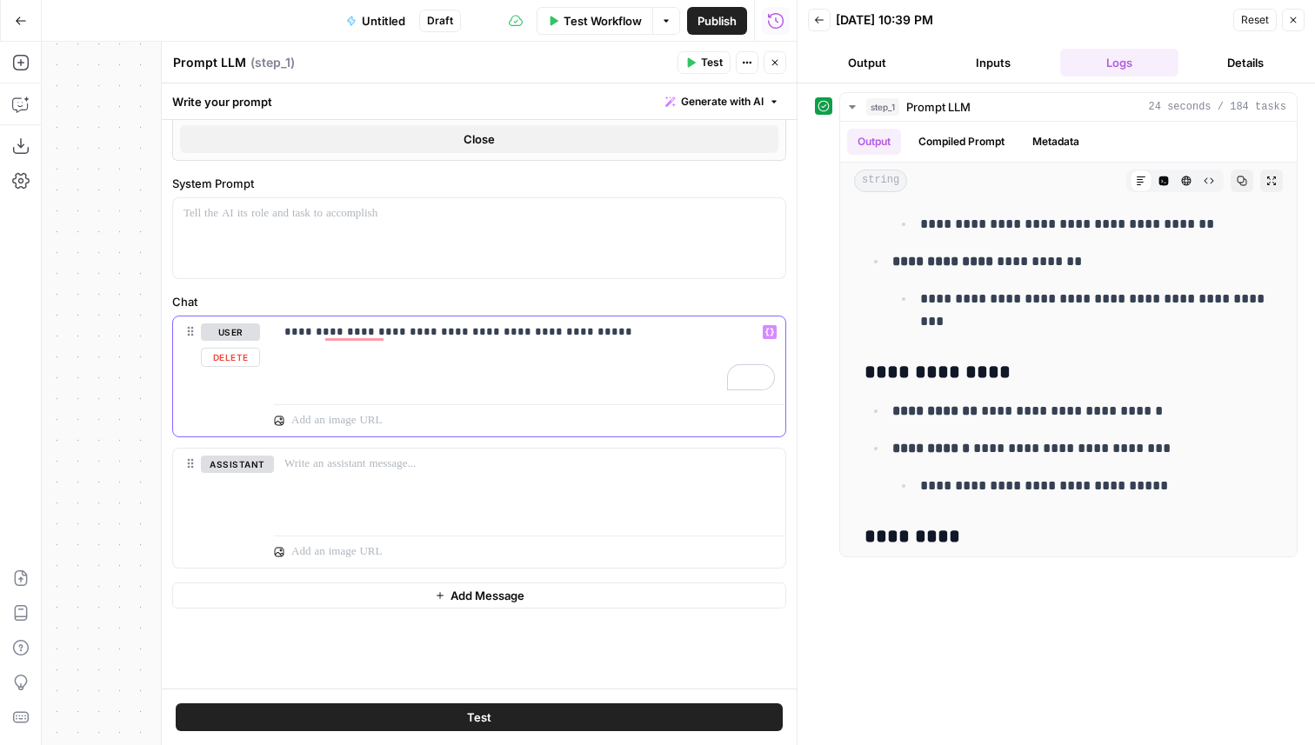
click at [286, 243] on form "**********" at bounding box center [479, 404] width 635 height 569
copy p "**********"
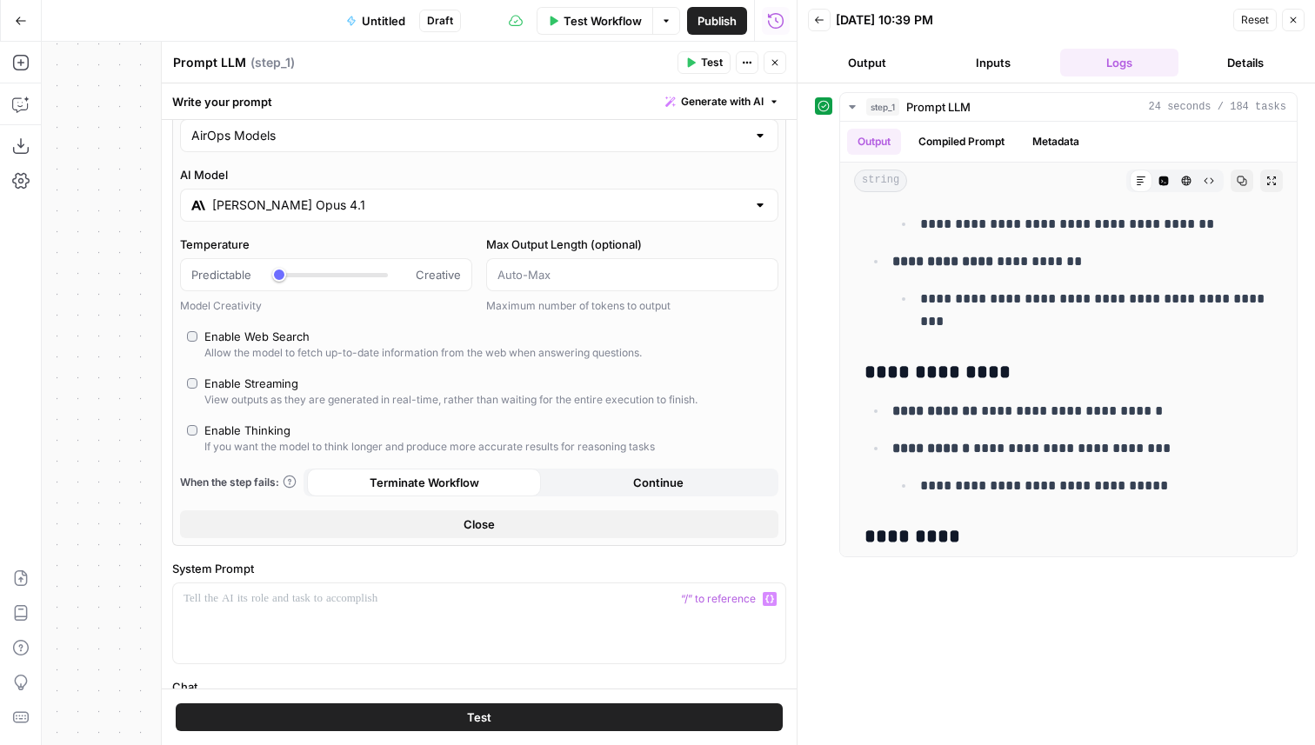
scroll to position [0, 0]
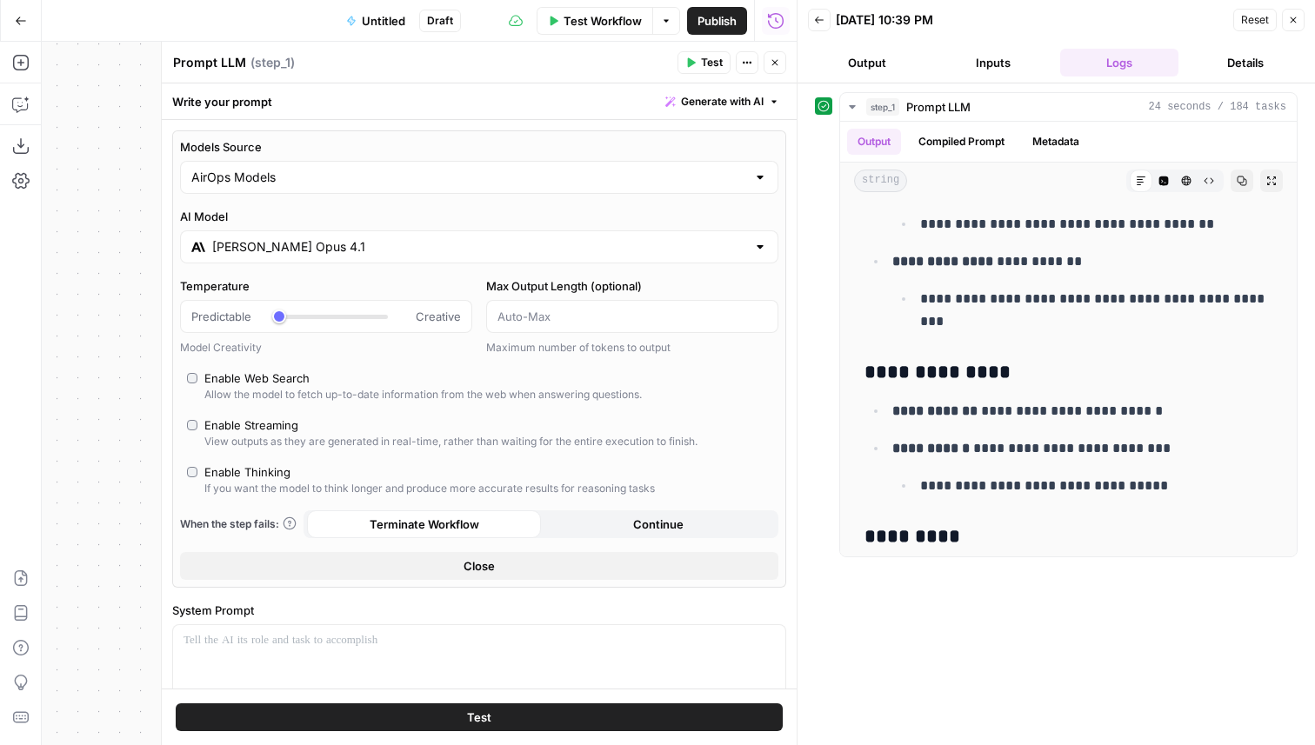
click at [376, 247] on input "Claude Opus 4.1" at bounding box center [479, 246] width 534 height 17
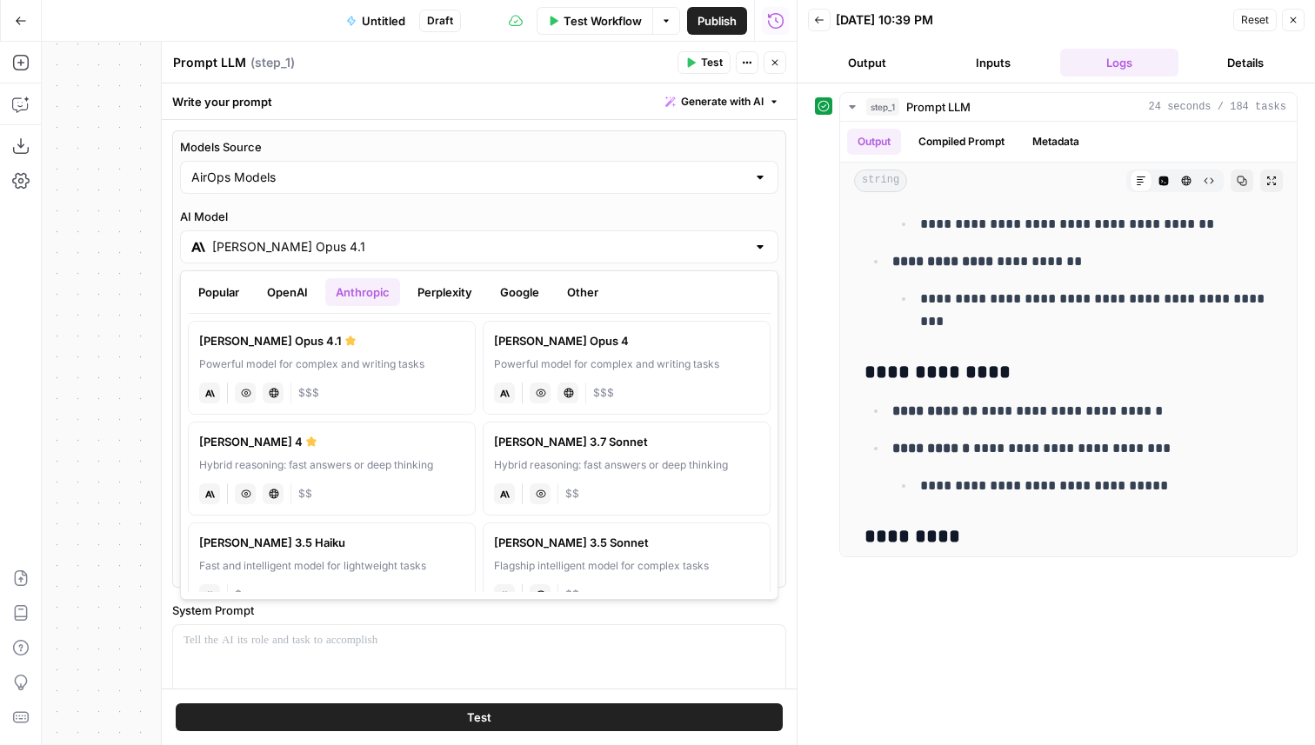
click at [273, 292] on button "OpenAI" at bounding box center [288, 292] width 62 height 28
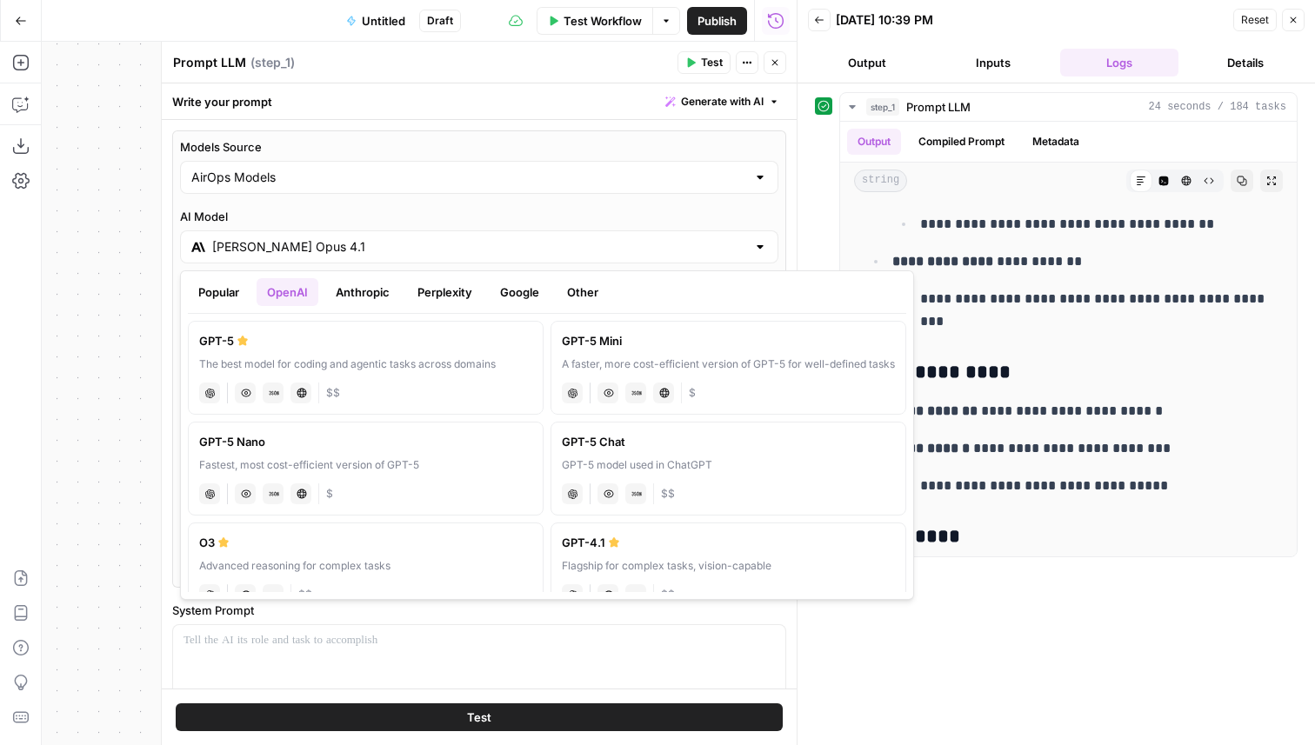
click at [280, 355] on label "GPT-5 The best model for coding and agentic tasks across domains chat Vision Ca…" at bounding box center [366, 368] width 356 height 94
type input "GPT-5"
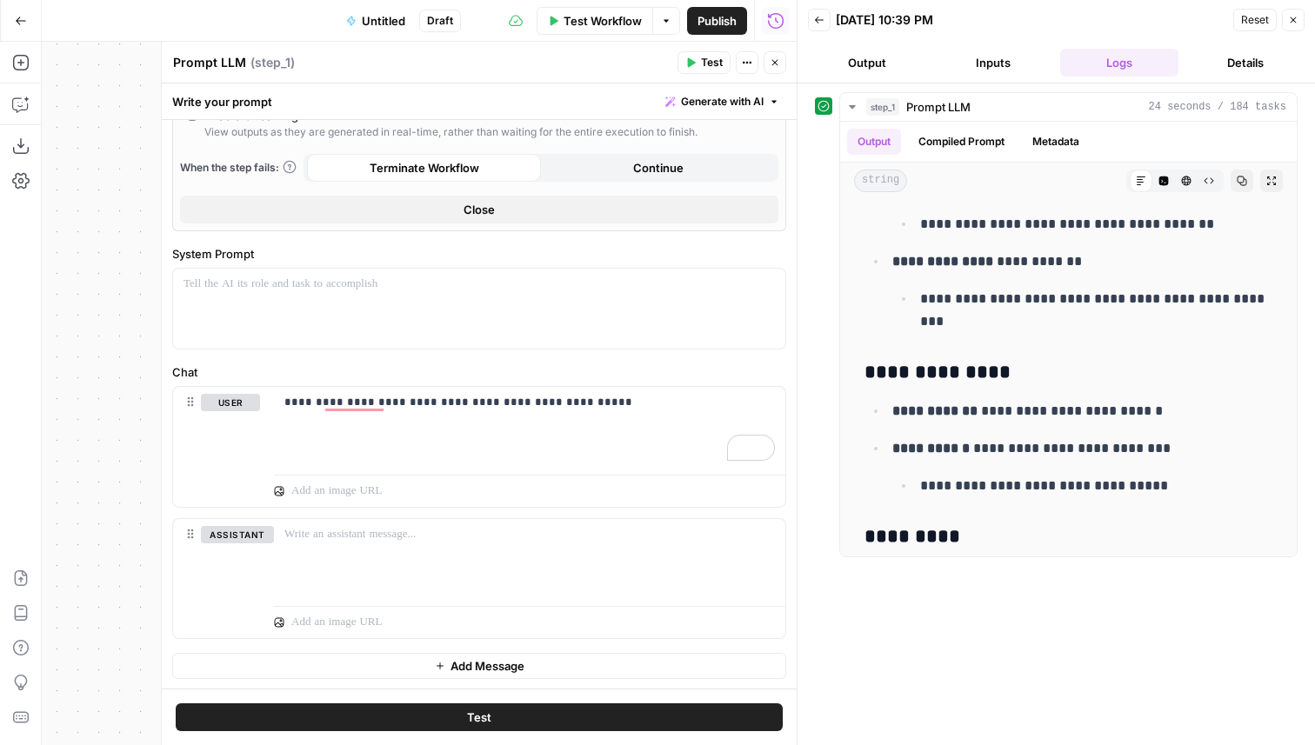
scroll to position [566, 0]
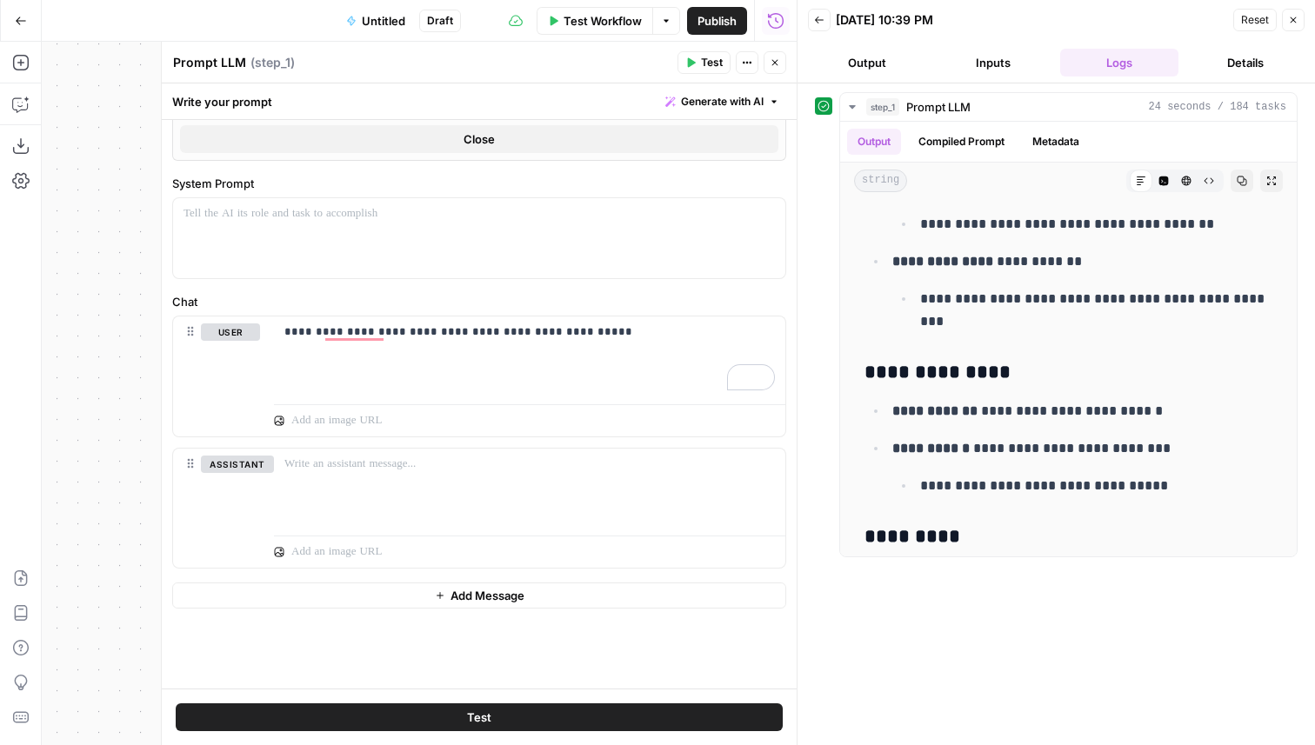
click at [544, 708] on button "Test" at bounding box center [479, 717] width 607 height 28
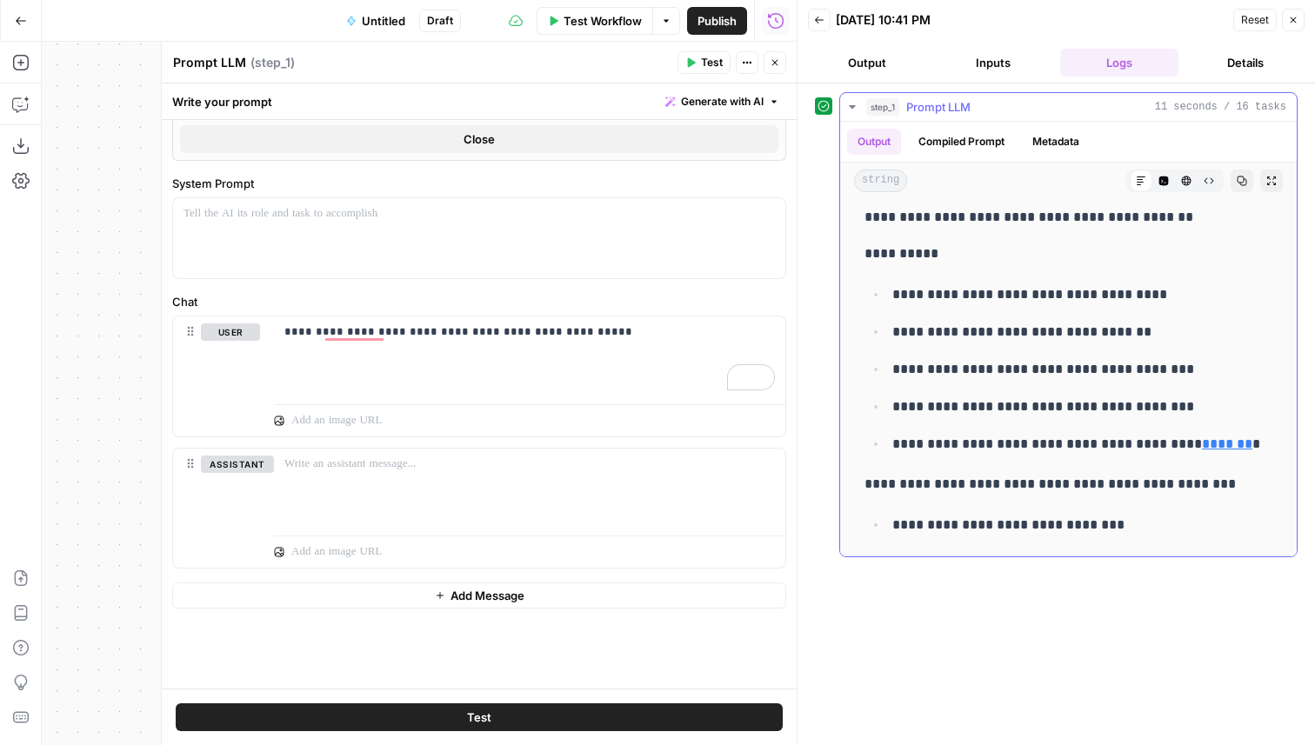
scroll to position [0, 0]
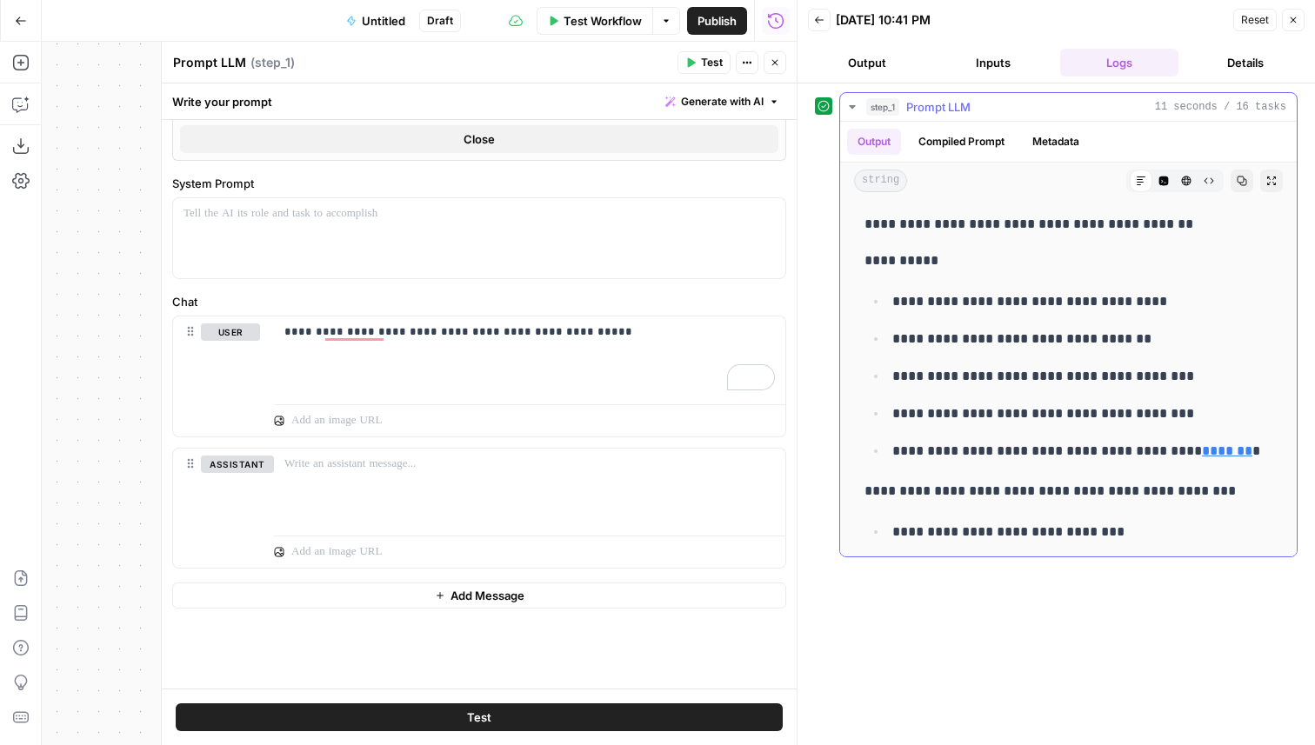
drag, startPoint x: 887, startPoint y: 298, endPoint x: 1047, endPoint y: 455, distance: 223.8
click at [1047, 455] on ul "**********" at bounding box center [1068, 376] width 408 height 173
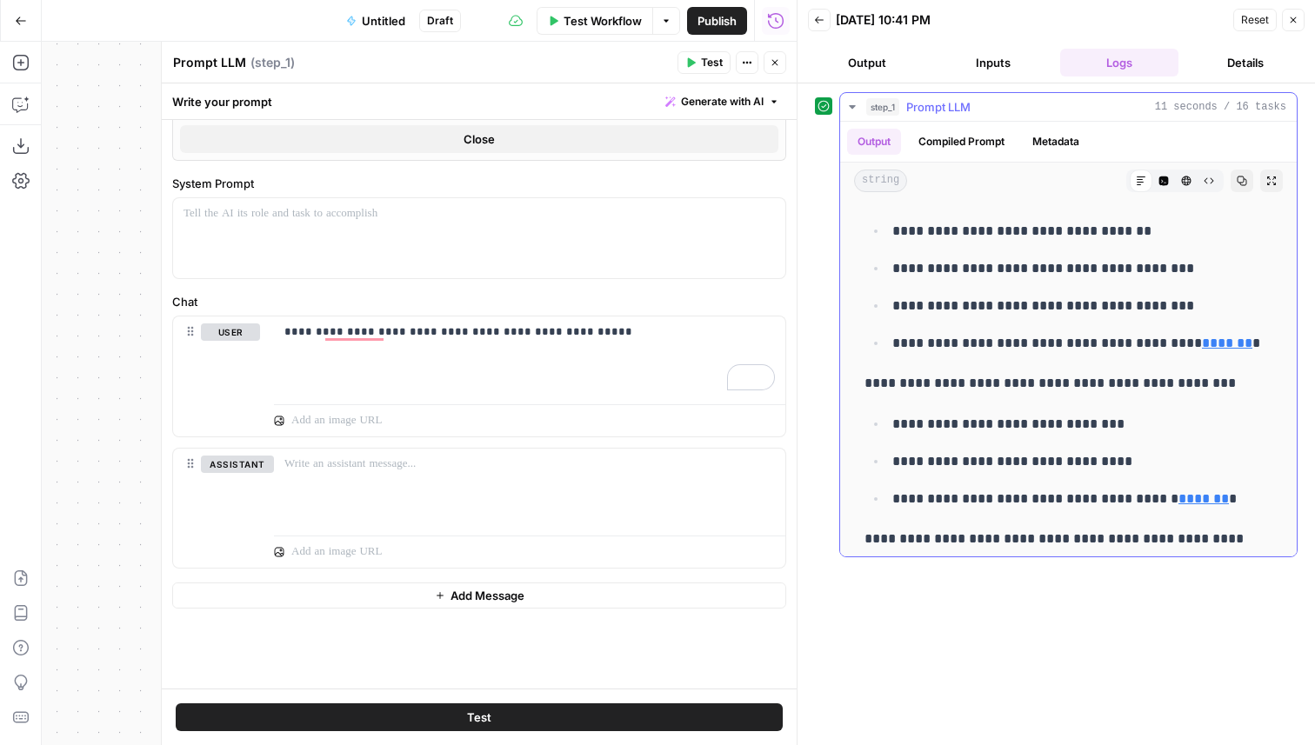
scroll to position [139, 0]
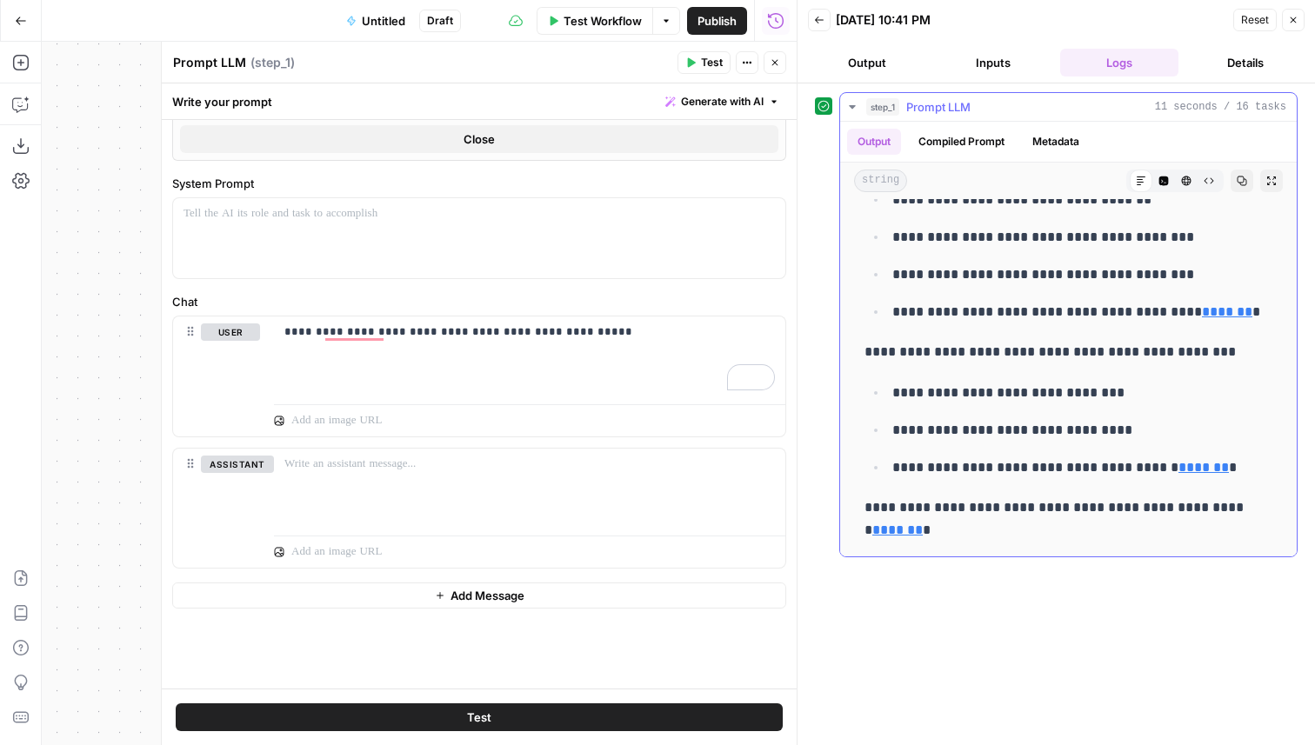
drag, startPoint x: 912, startPoint y: 387, endPoint x: 1024, endPoint y: 465, distance: 136.8
click at [1024, 465] on ul "**********" at bounding box center [1068, 430] width 408 height 98
click at [1024, 465] on p "**********" at bounding box center [1082, 467] width 380 height 23
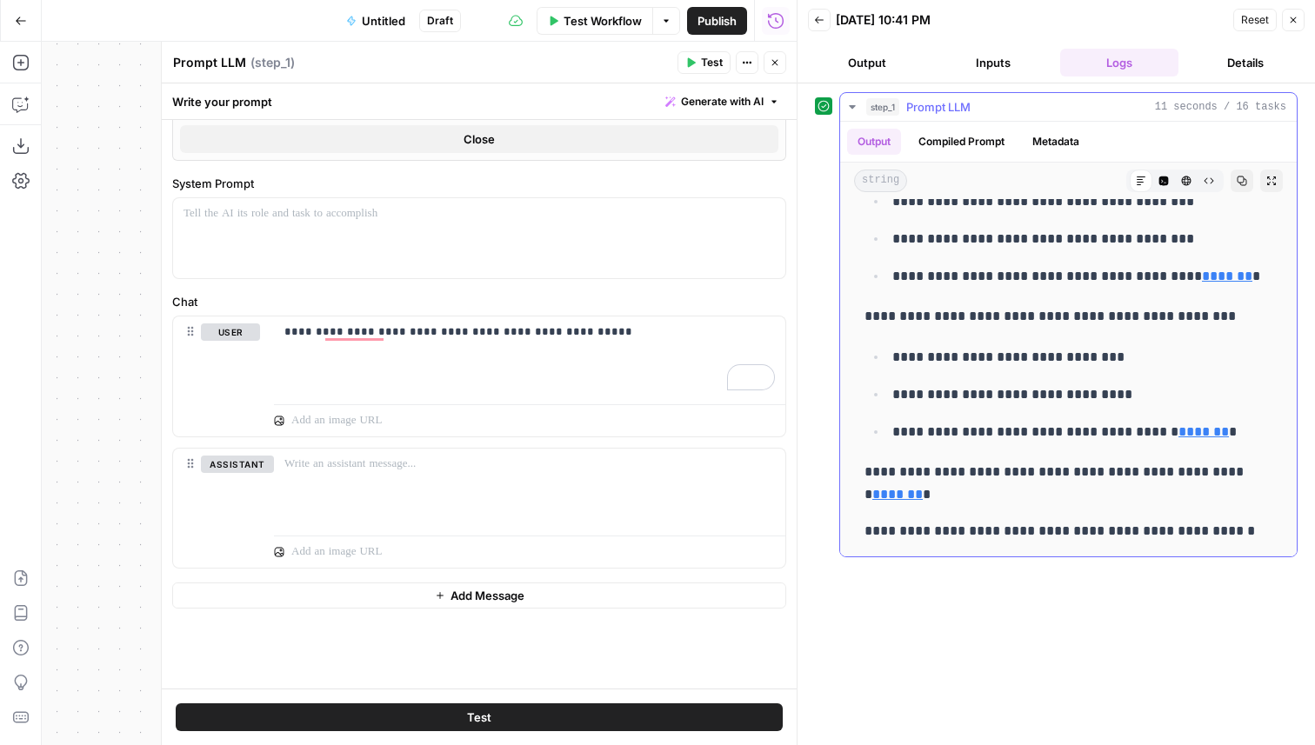
scroll to position [0, 0]
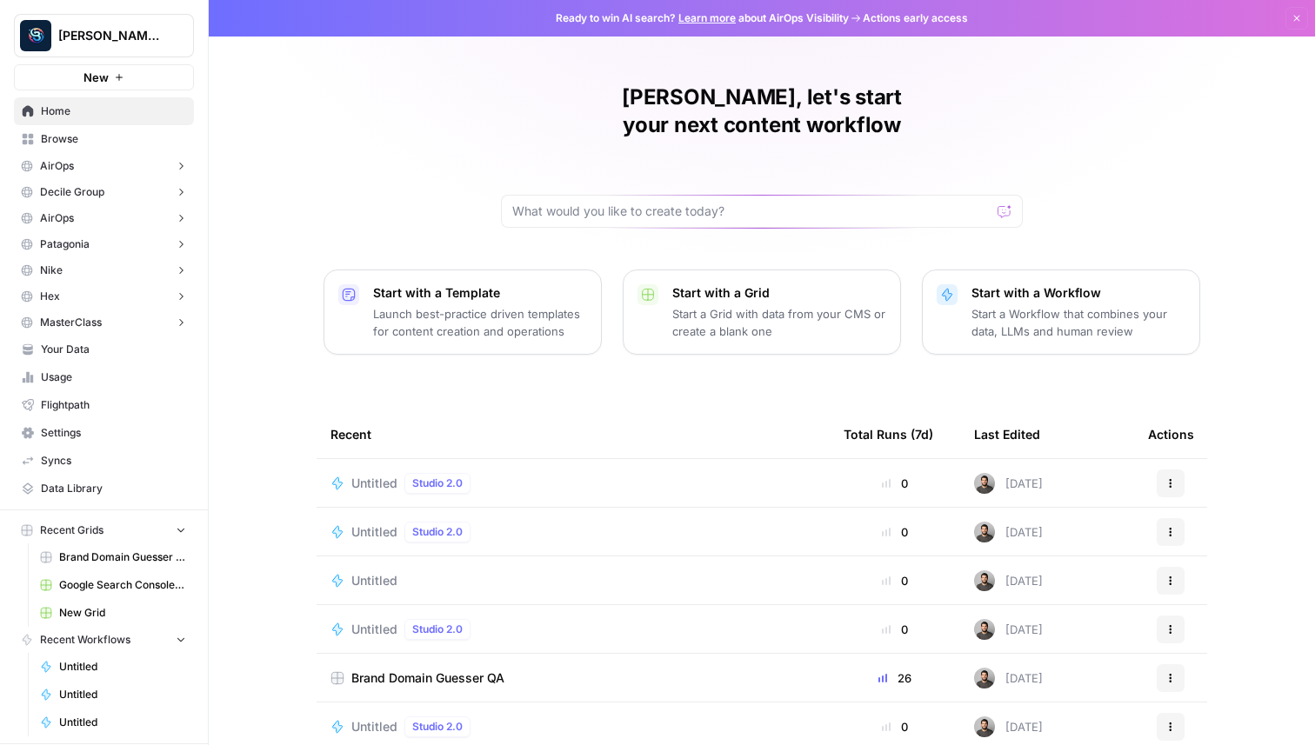
click at [117, 80] on icon "button" at bounding box center [119, 77] width 10 height 10
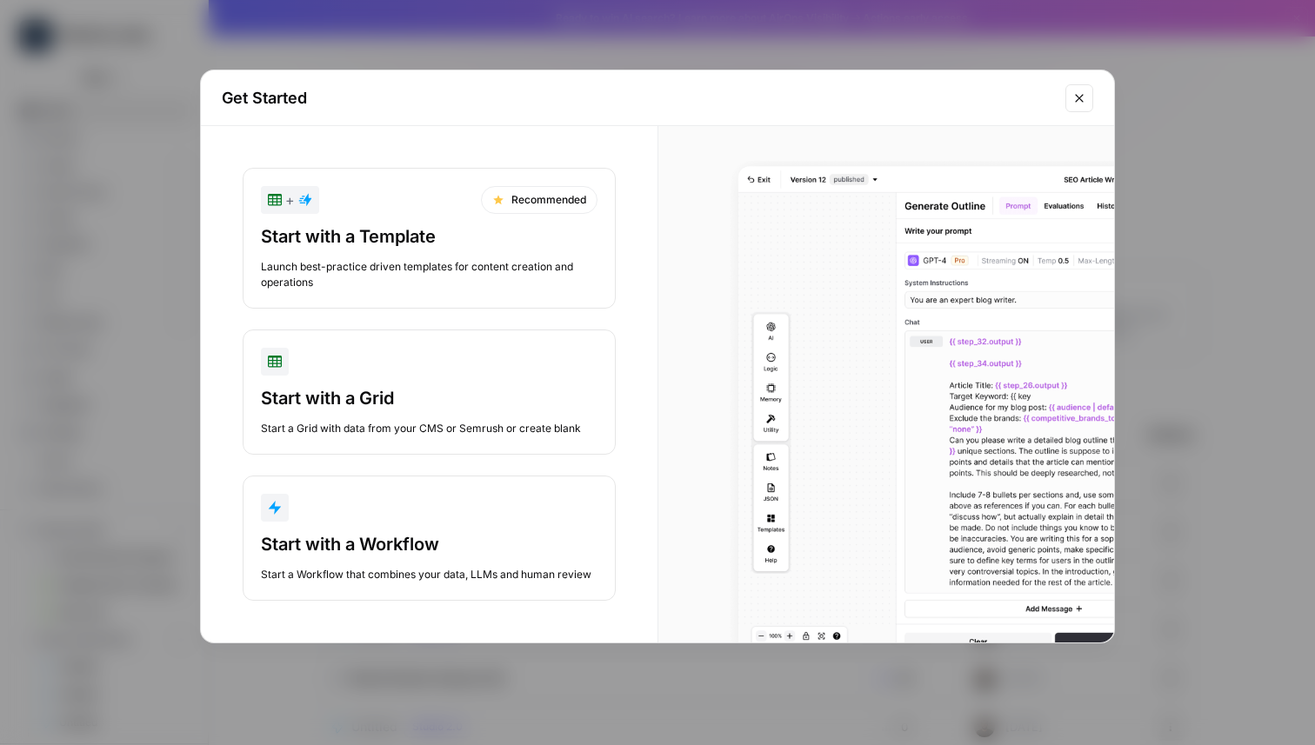
click at [403, 562] on div "Start with a Workflow Start a Workflow that combines your data, LLMs and human …" at bounding box center [429, 557] width 337 height 50
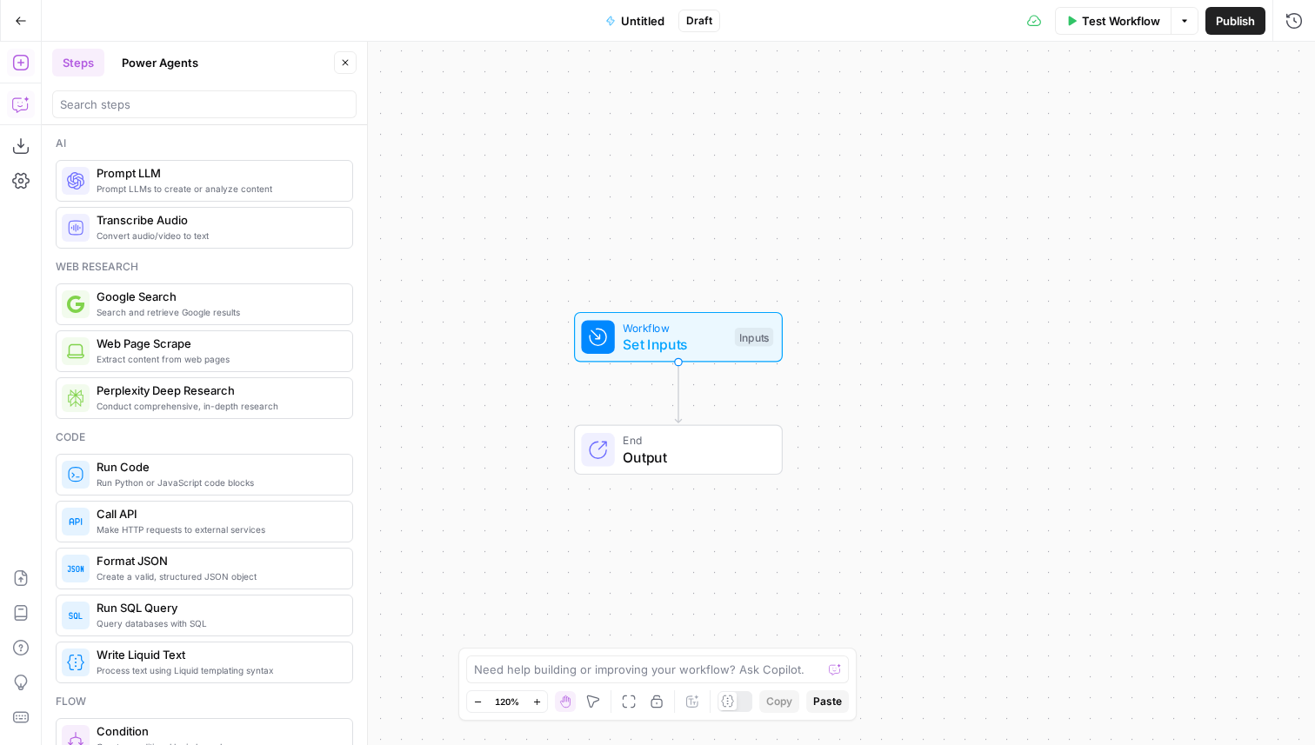
click at [19, 103] on icon "button" at bounding box center [20, 104] width 17 height 17
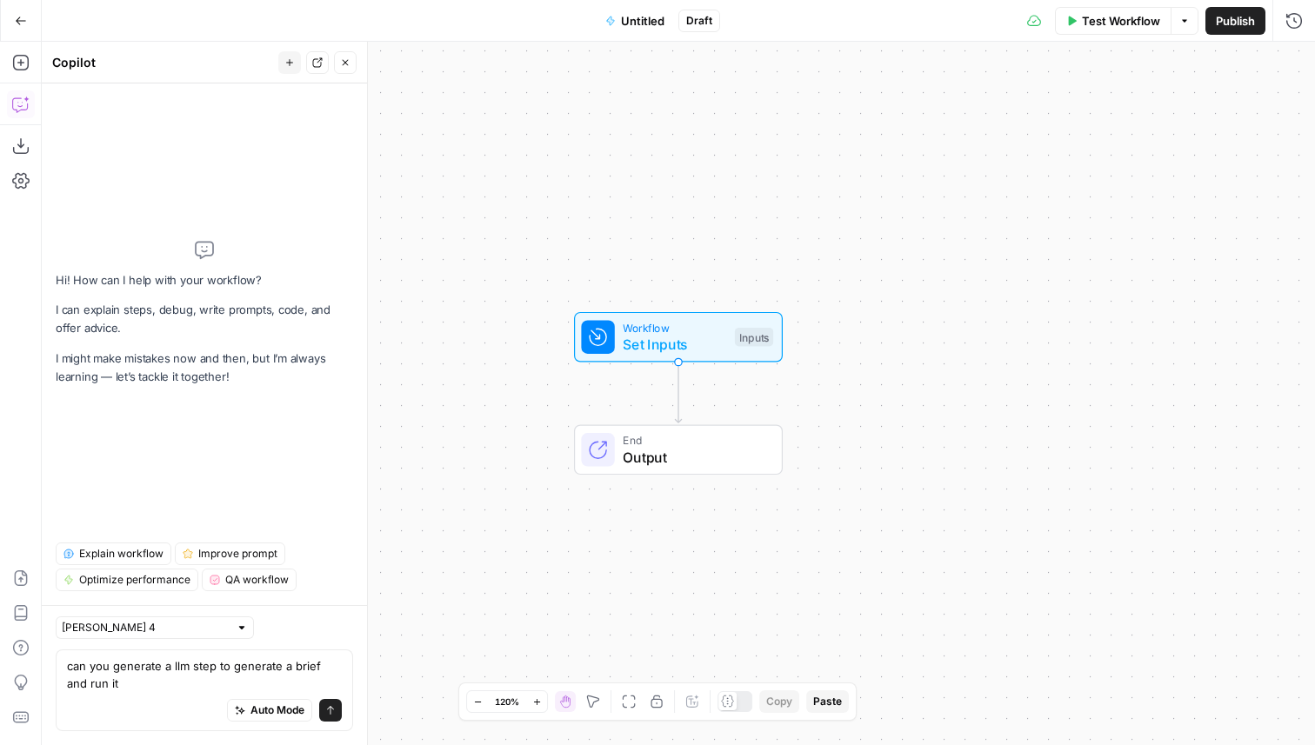
type textarea "can you generate a llm step to generate a brief and run it?"
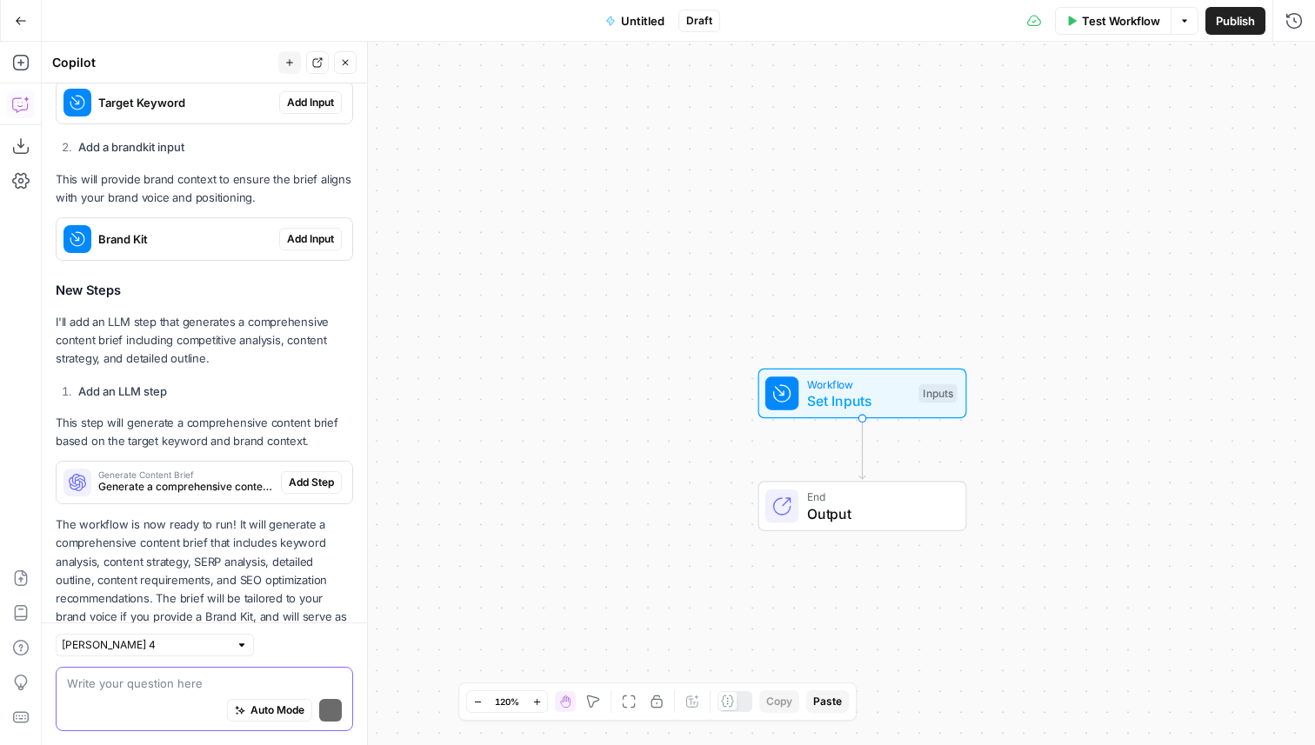
scroll to position [592, 0]
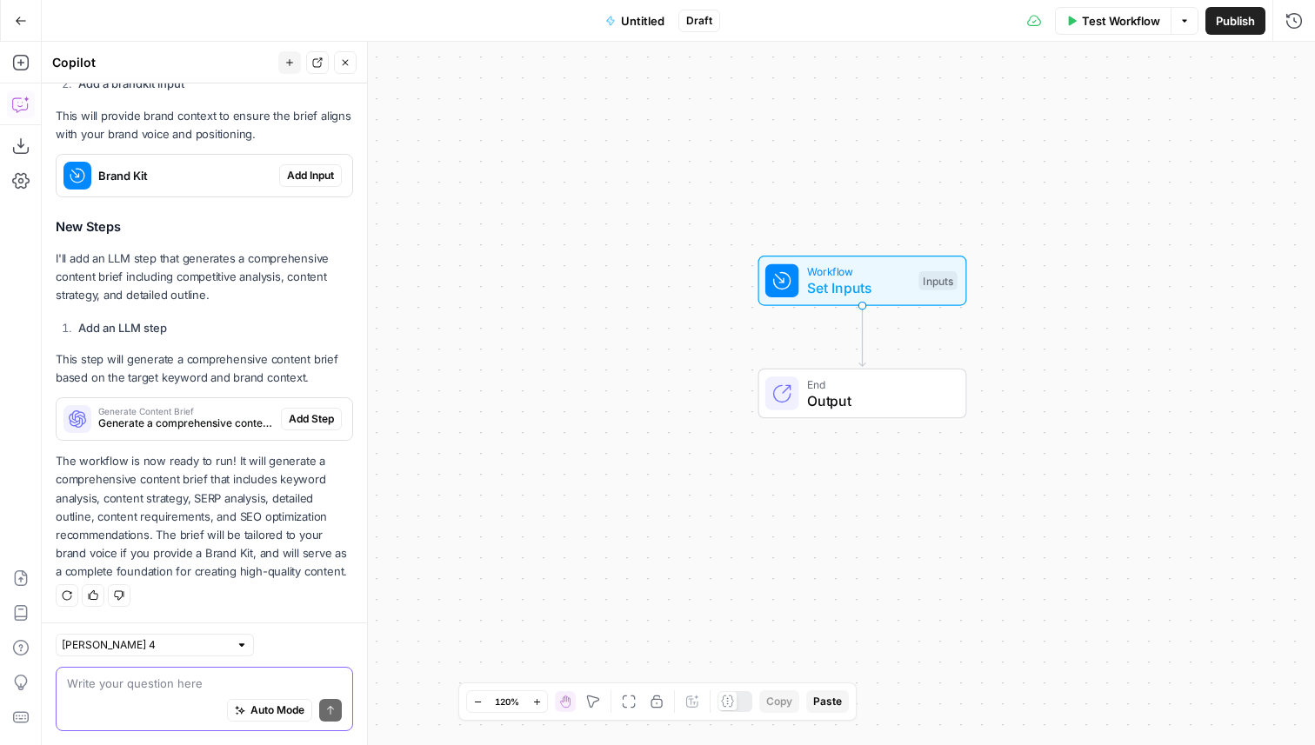
click at [268, 714] on span "Auto Mode" at bounding box center [277, 711] width 54 height 16
click at [314, 419] on span "Add Step" at bounding box center [311, 419] width 45 height 16
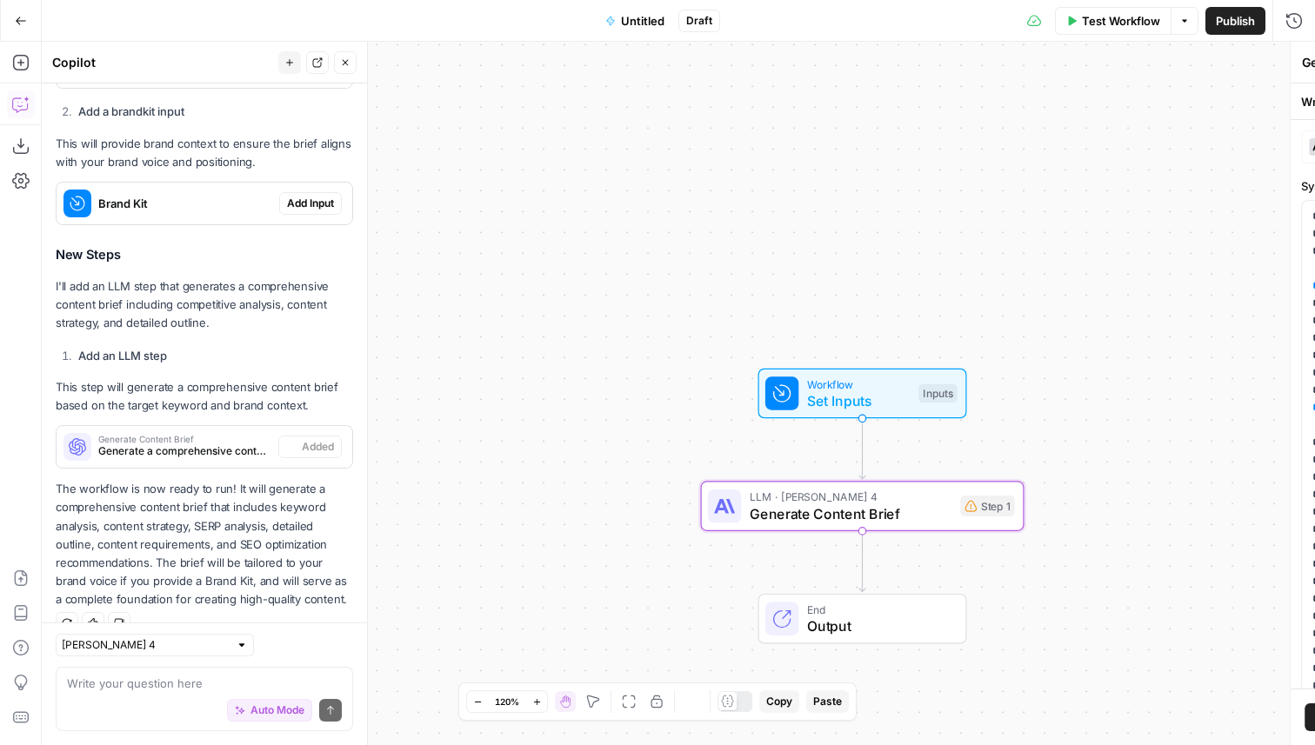
scroll to position [620, 0]
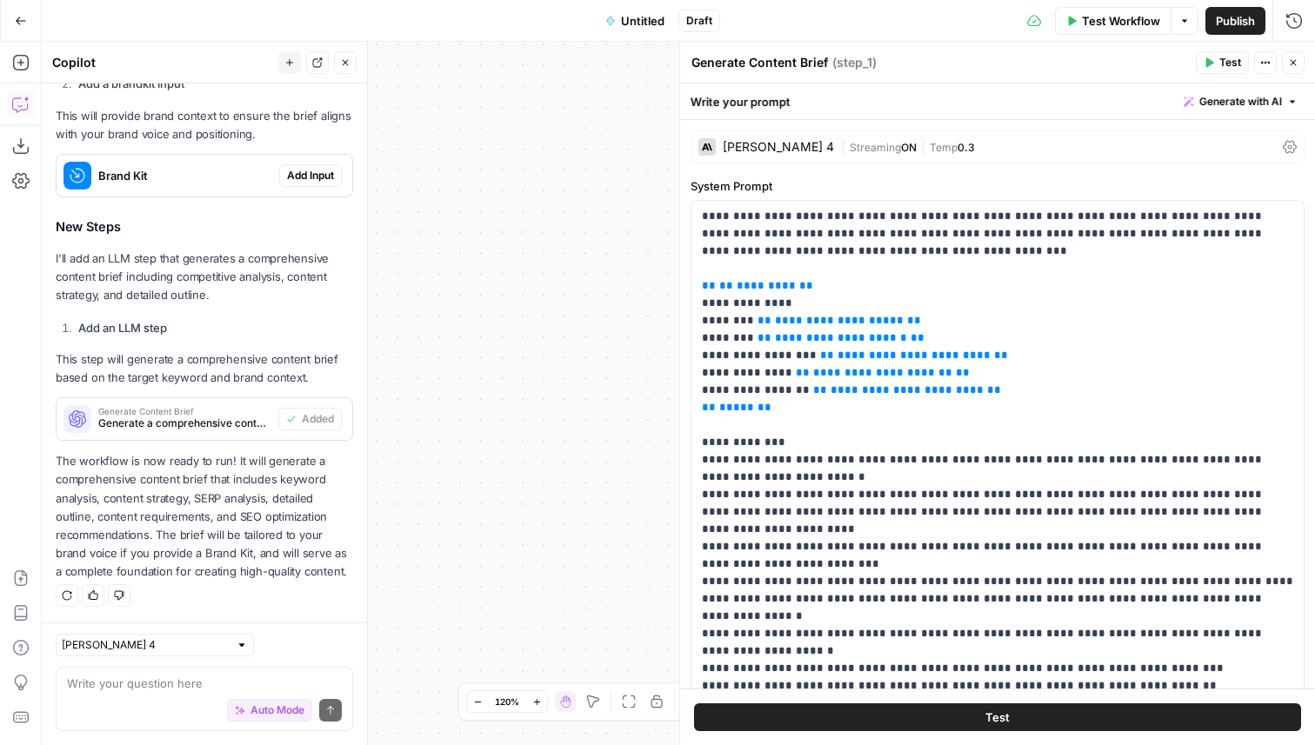
click at [188, 693] on div "Auto Mode Send" at bounding box center [204, 711] width 275 height 38
type textarea "run it"
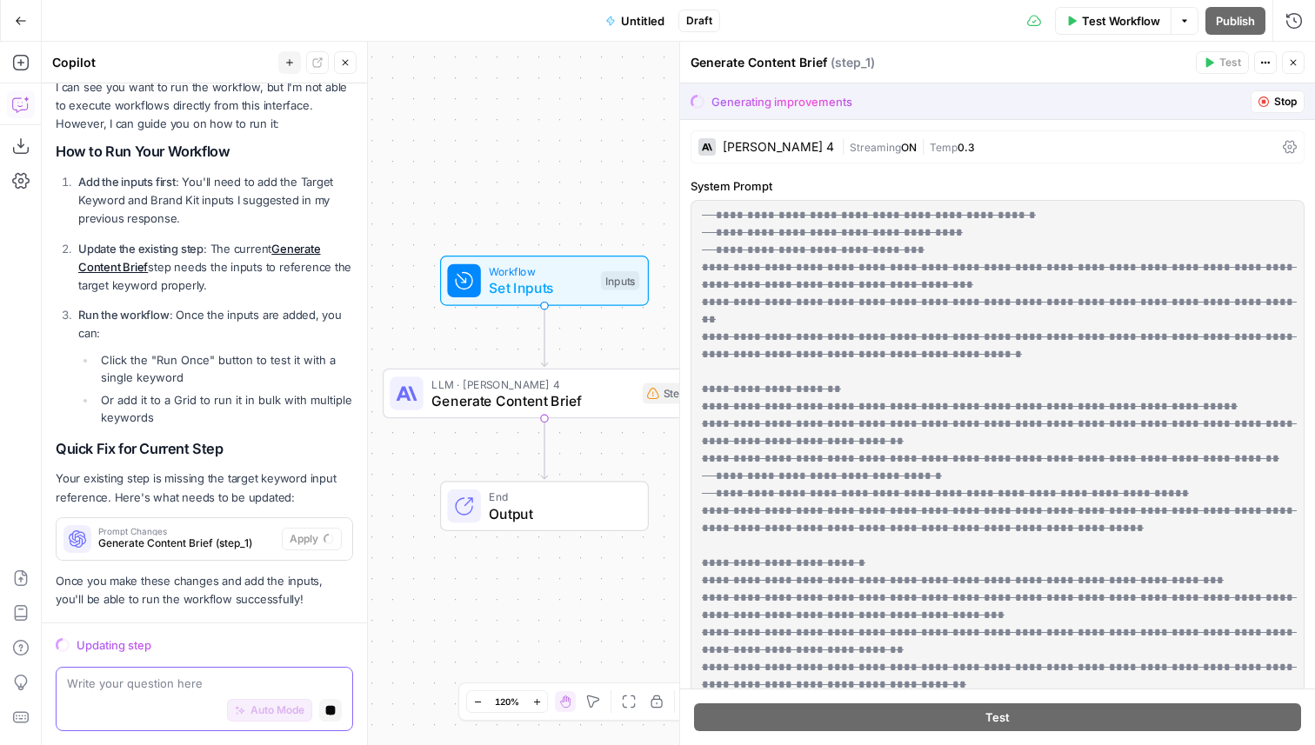
scroll to position [1062, 0]
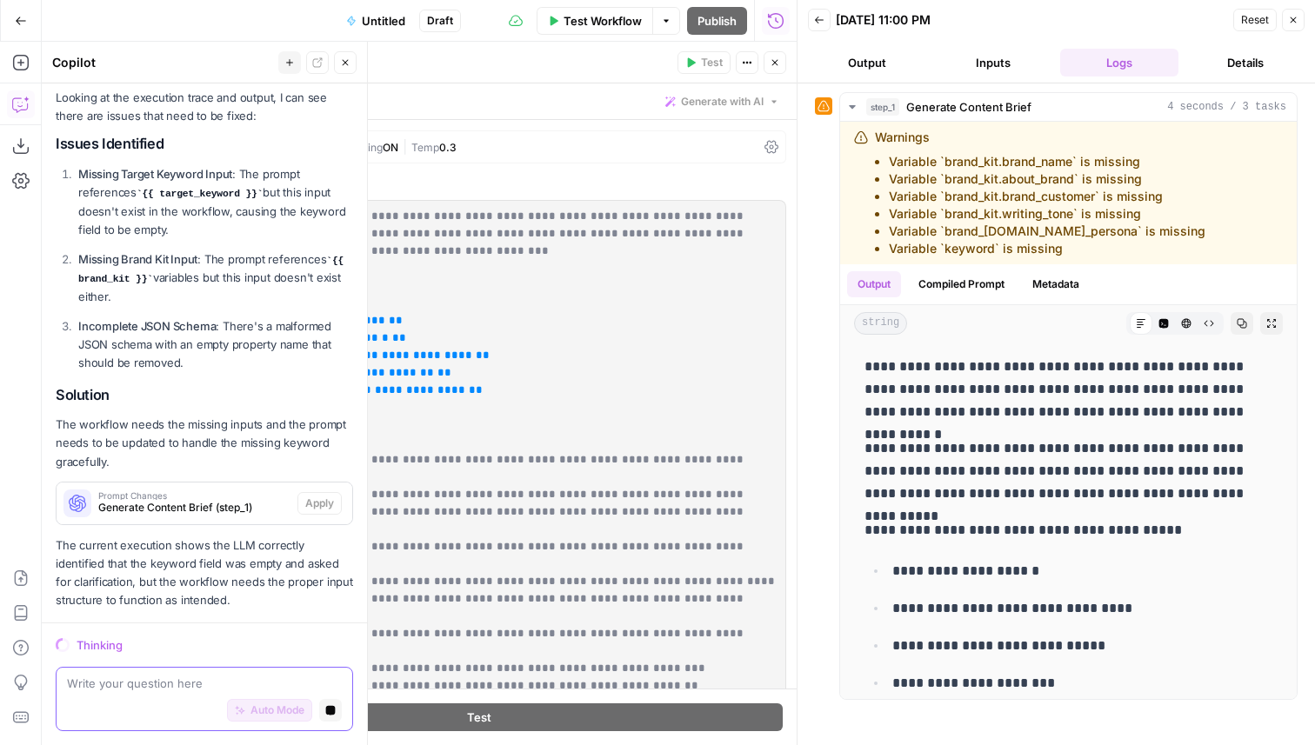
scroll to position [1782, 0]
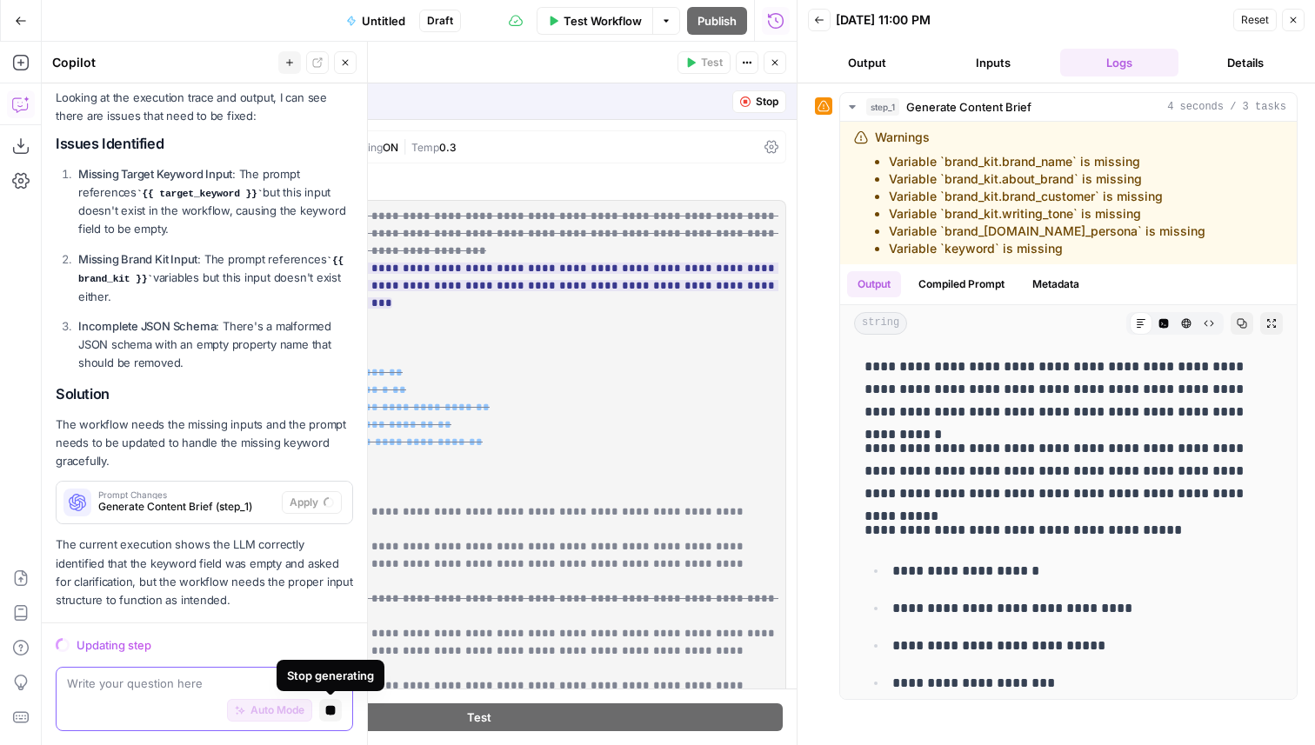
click at [333, 710] on icon "button" at bounding box center [331, 711] width 10 height 10
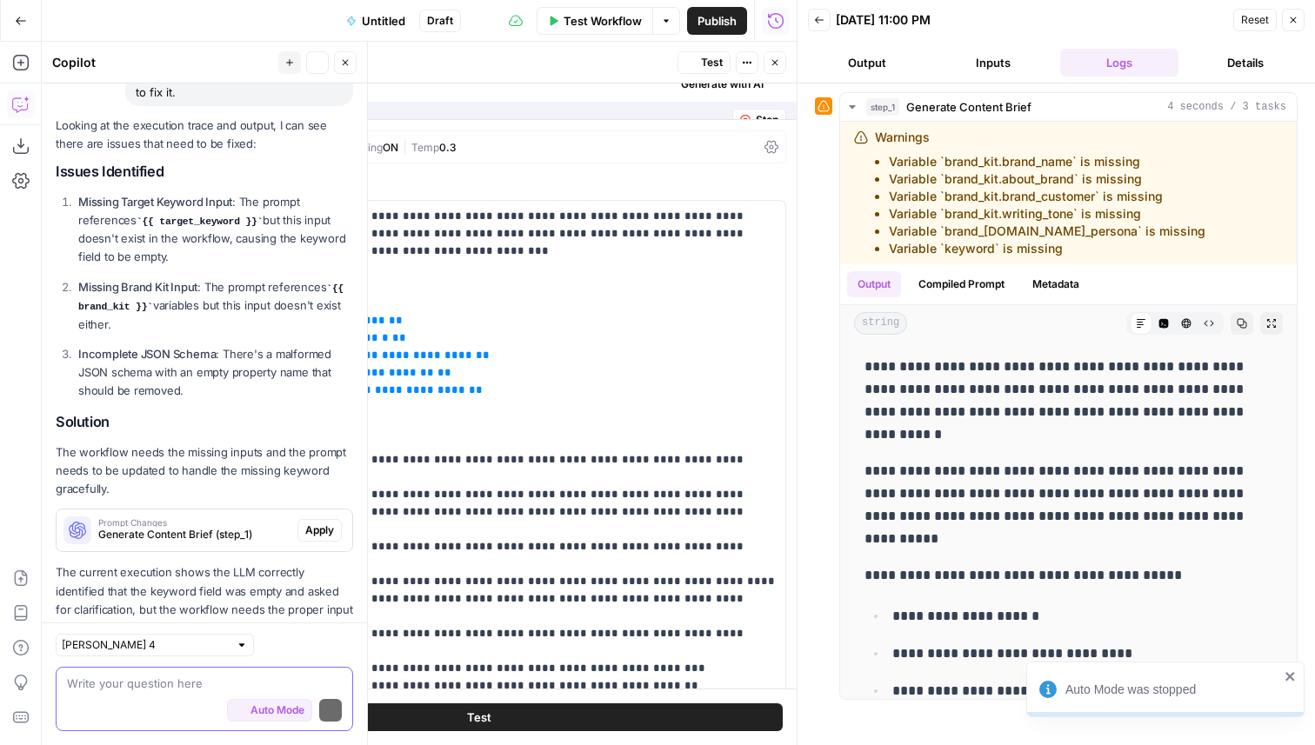
scroll to position [1837, 0]
